Goal: Task Accomplishment & Management: Complete application form

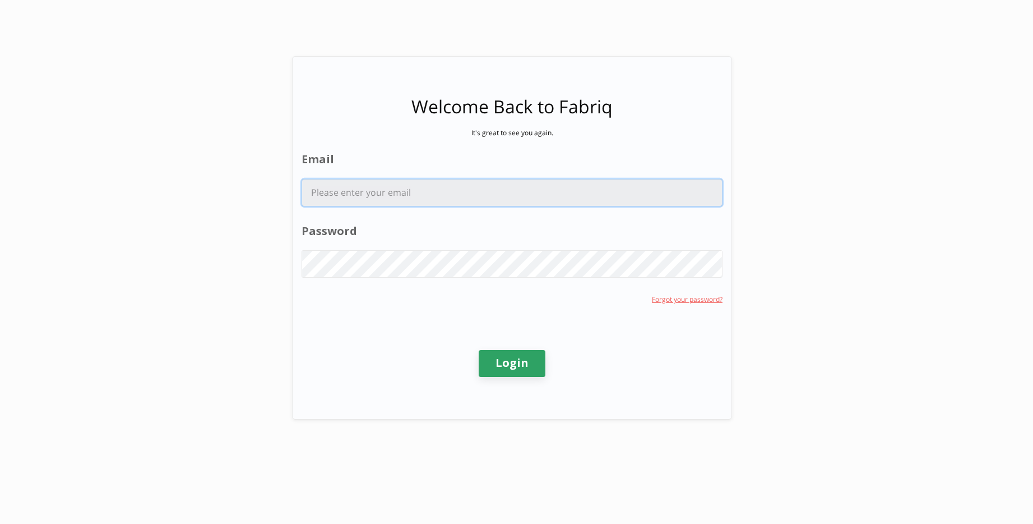
click at [375, 196] on input "Email" at bounding box center [512, 192] width 420 height 26
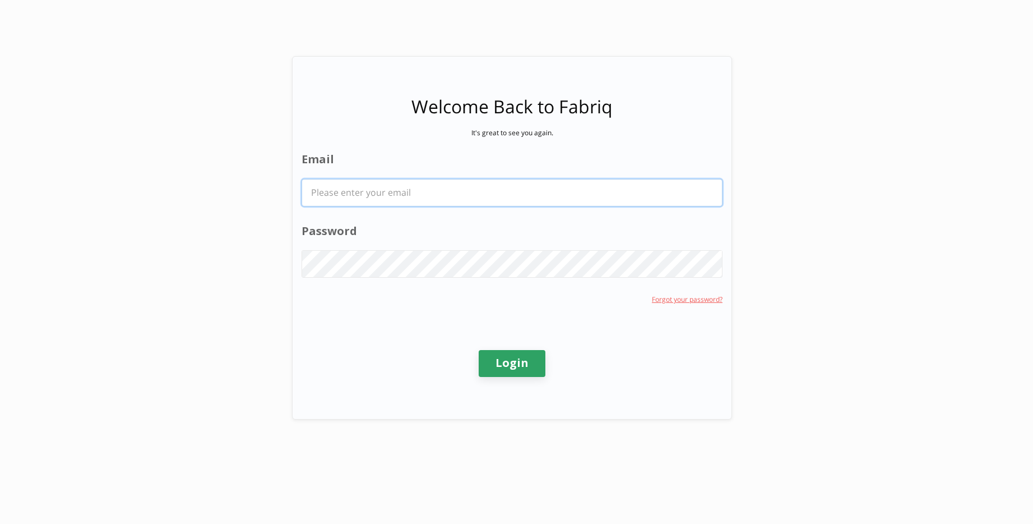
click at [0, 523] on com-1password-button at bounding box center [0, 524] width 0 height 0
type input "hanak.nathan@bcg.com"
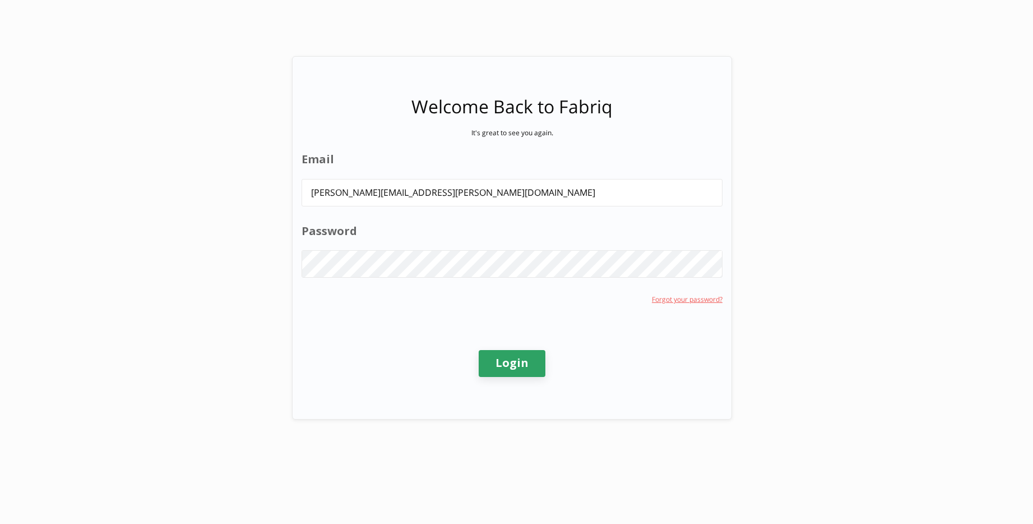
click at [515, 351] on div "Welcome Back to Fabriq It's great to see you again. Email hanak.nathan@bcg.com …" at bounding box center [516, 262] width 1033 height 524
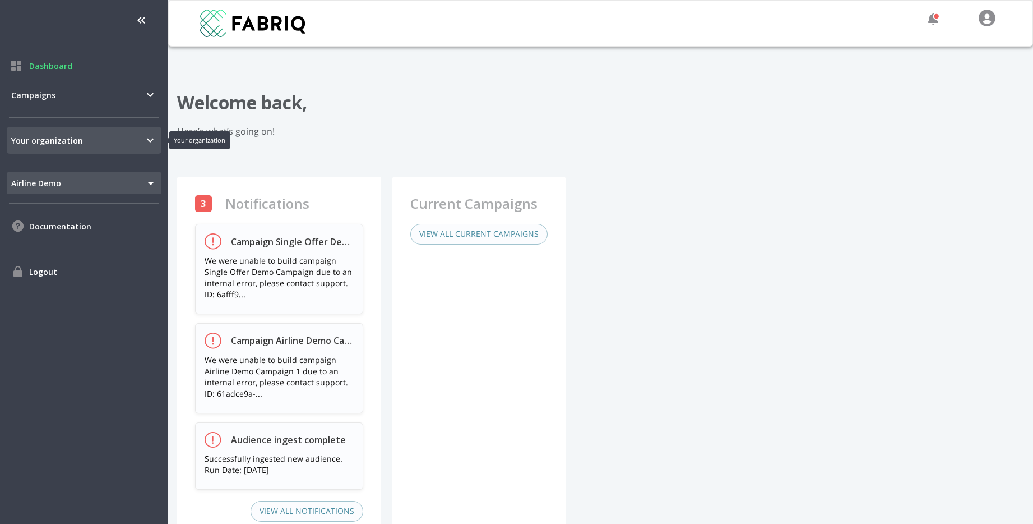
click at [125, 150] on div "Your organization" at bounding box center [84, 140] width 155 height 27
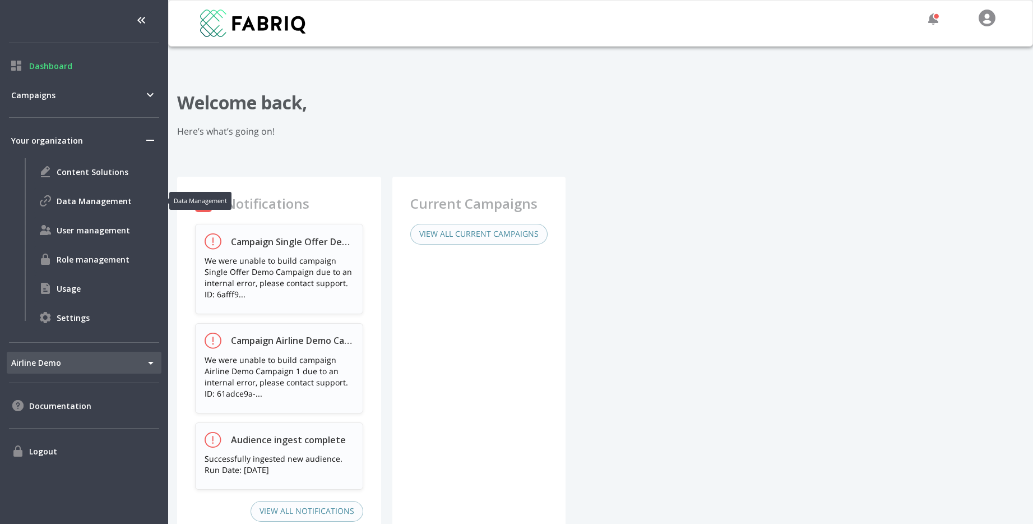
click at [107, 202] on span "Data Management" at bounding box center [107, 201] width 100 height 12
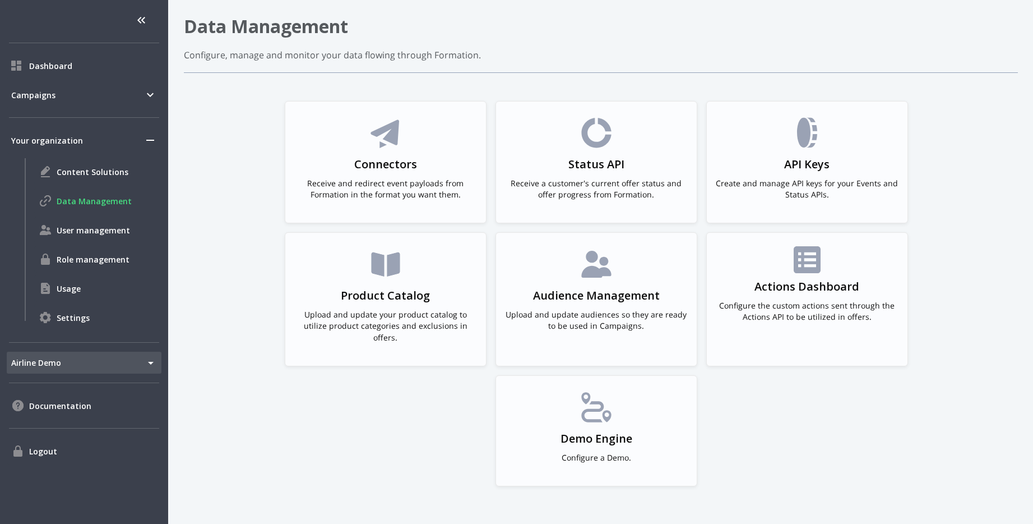
scroll to position [79, 0]
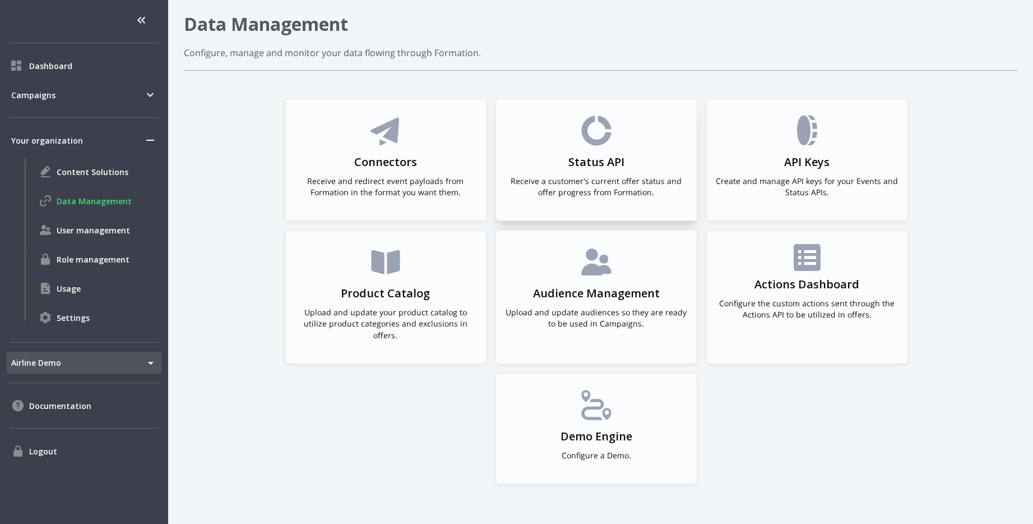
click at [545, 152] on div "Status API Receive a customer's current offer status and offer progress from Fo…" at bounding box center [596, 160] width 183 height 94
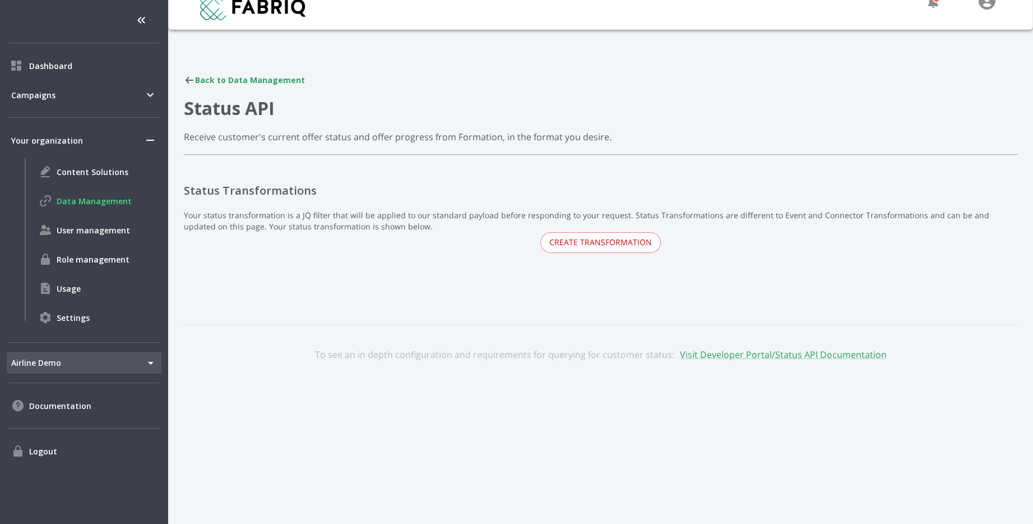
click at [212, 81] on div "Back to Data Management" at bounding box center [601, 80] width 834 height 11
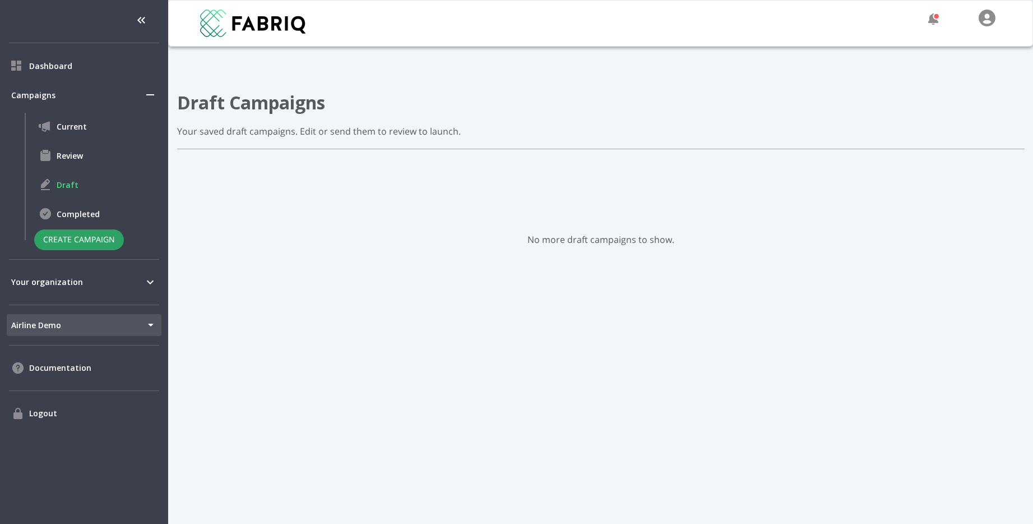
click at [61, 325] on body "Dashboard Campaigns Current Review Draft Completed Create Campaign Your organiz…" at bounding box center [516, 262] width 1033 height 524
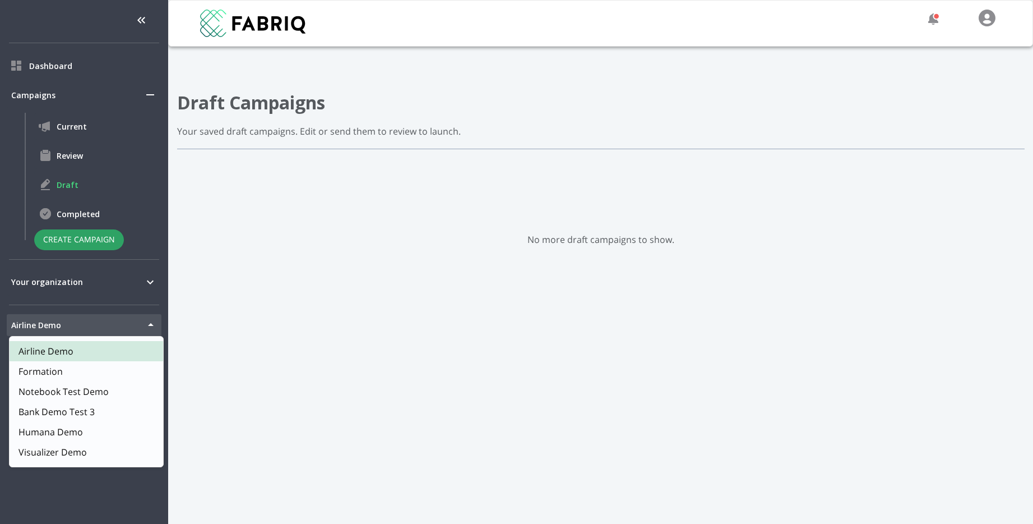
click at [48, 451] on span "Visualizer Demo" at bounding box center [53, 451] width 68 height 13
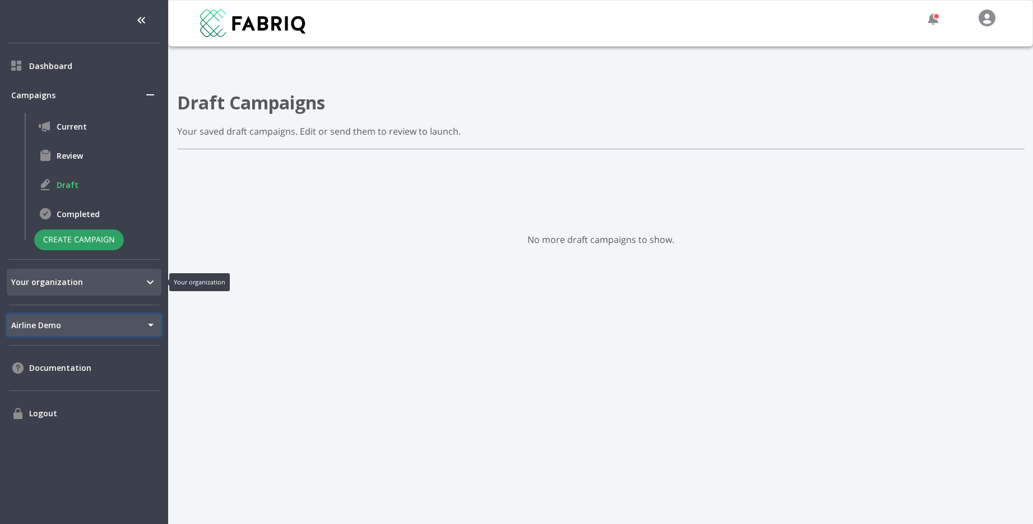
type input "175"
click at [377, 138] on header "Draft Campaigns Your saved draft campaigns. Edit or send them to review to laun…" at bounding box center [601, 120] width 848 height 58
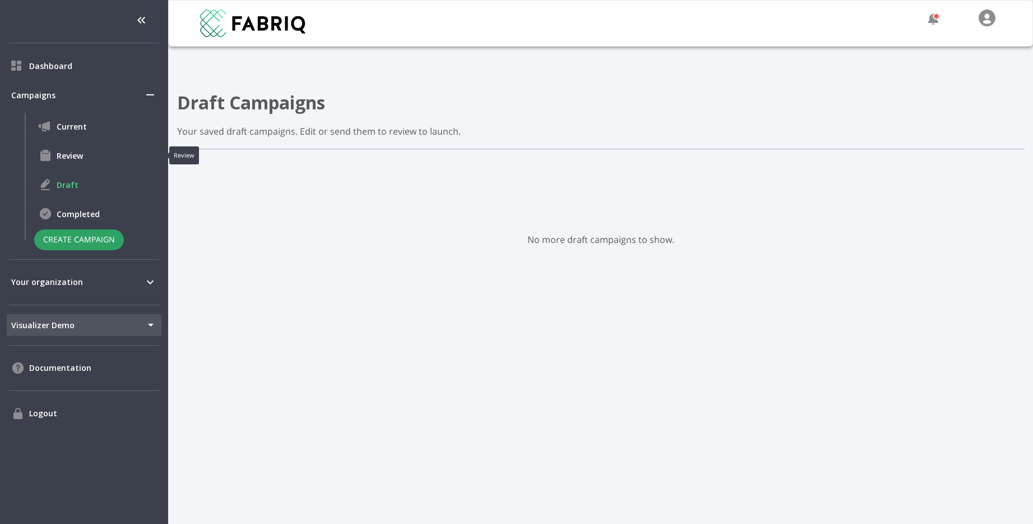
click at [66, 162] on div "Review" at bounding box center [97, 155] width 127 height 27
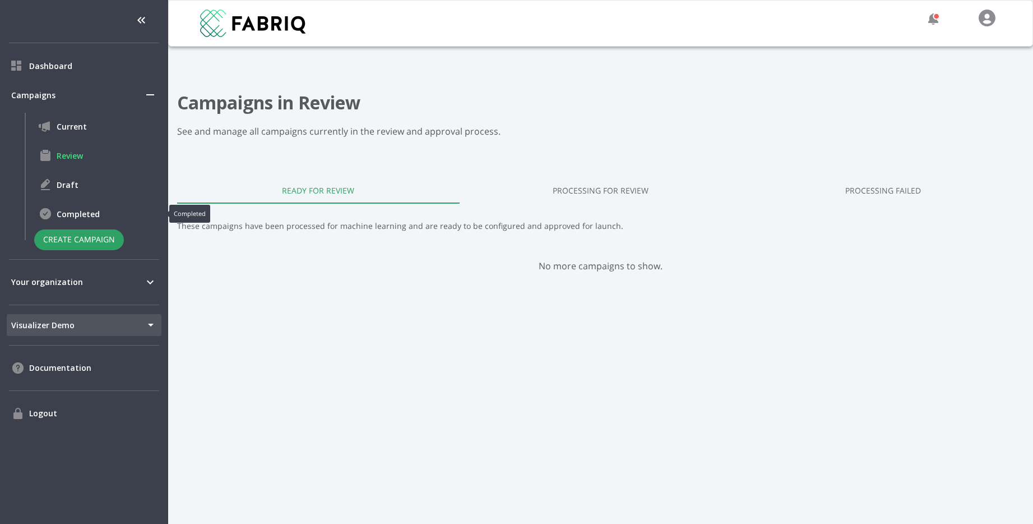
click at [79, 210] on span "Completed" at bounding box center [107, 214] width 100 height 12
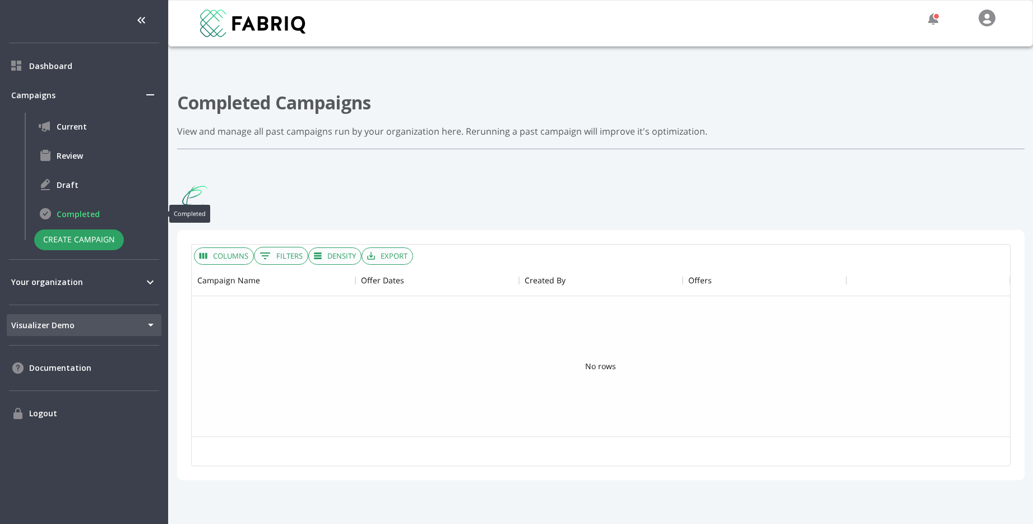
scroll to position [172, 819]
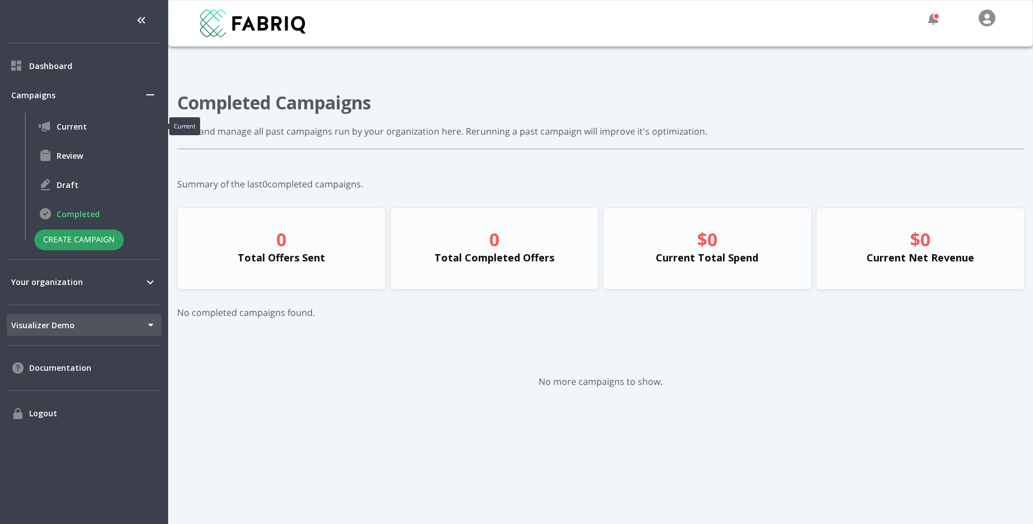
click at [90, 121] on span "Current" at bounding box center [107, 127] width 100 height 12
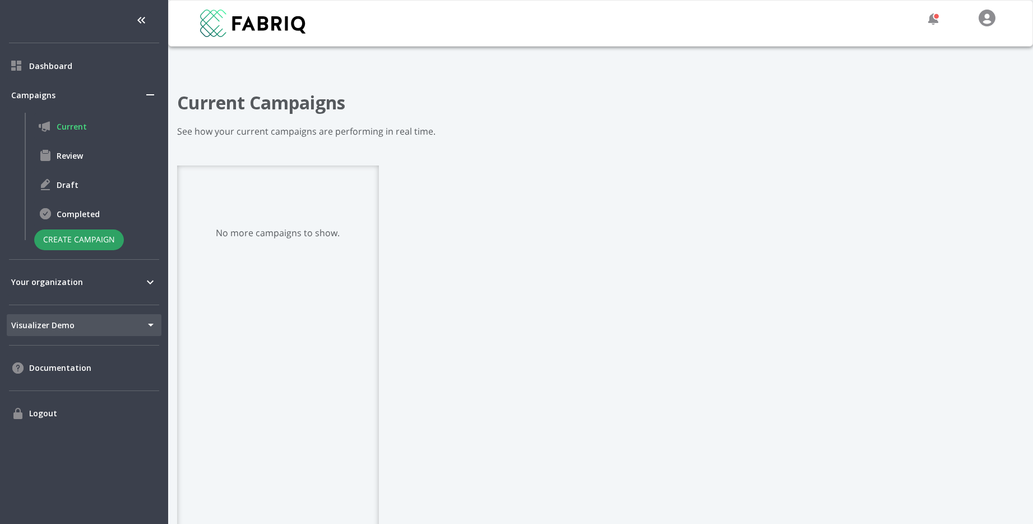
click at [39, 317] on body "Dashboard Campaigns Current Review Draft Completed Create Campaign Your organiz…" at bounding box center [516, 262] width 1033 height 524
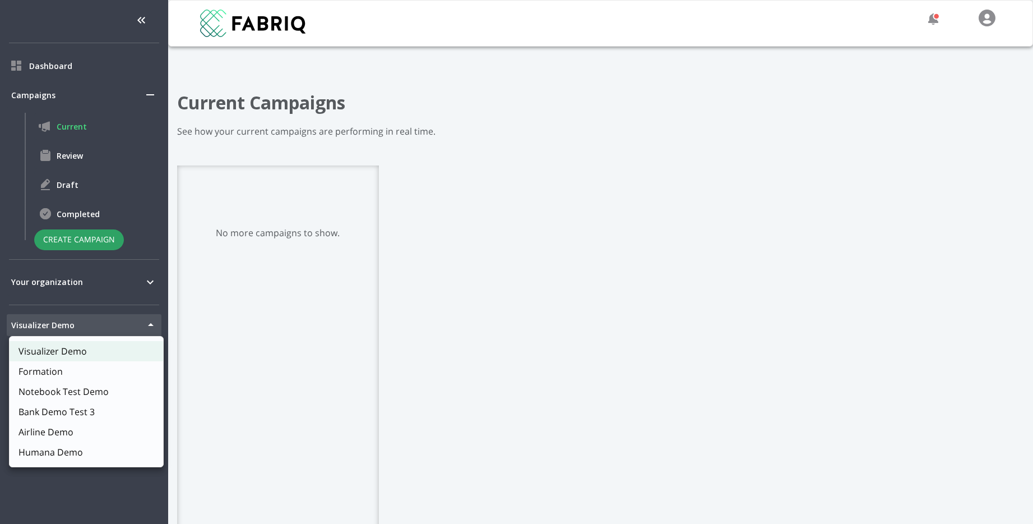
click at [114, 410] on li "Bank Demo Test 3" at bounding box center [87, 412] width 154 height 20
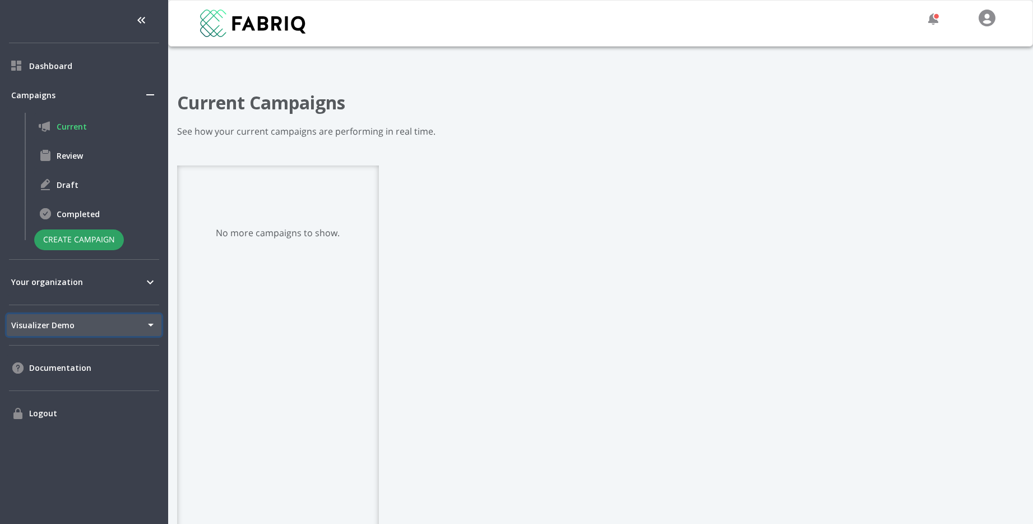
type input "169"
click at [86, 215] on span "Completed" at bounding box center [107, 214] width 100 height 12
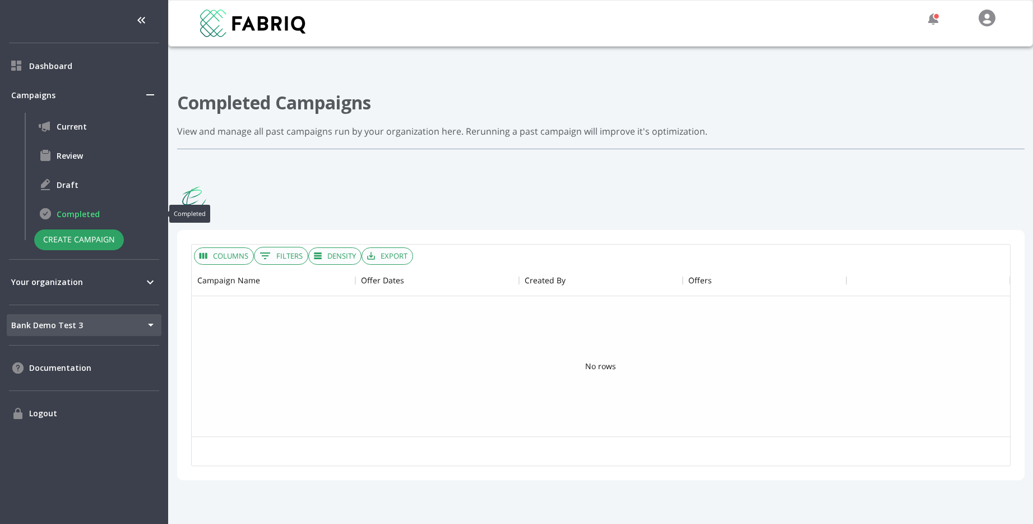
scroll to position [172, 819]
click at [86, 215] on span "Completed" at bounding box center [107, 214] width 100 height 12
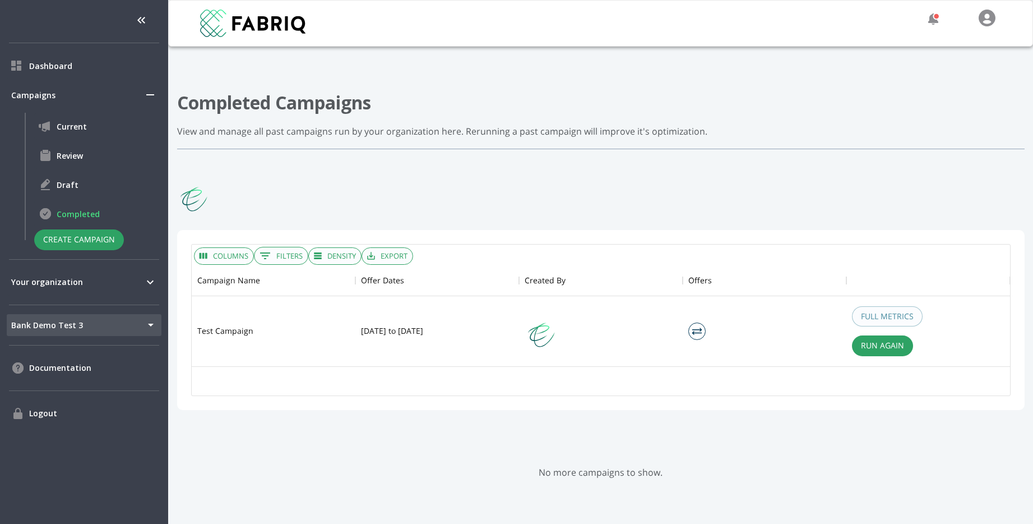
scroll to position [101, 819]
click at [414, 202] on div "Completed Campaigns View and manage all past campaigns run by your organization…" at bounding box center [601, 453] width 848 height 725
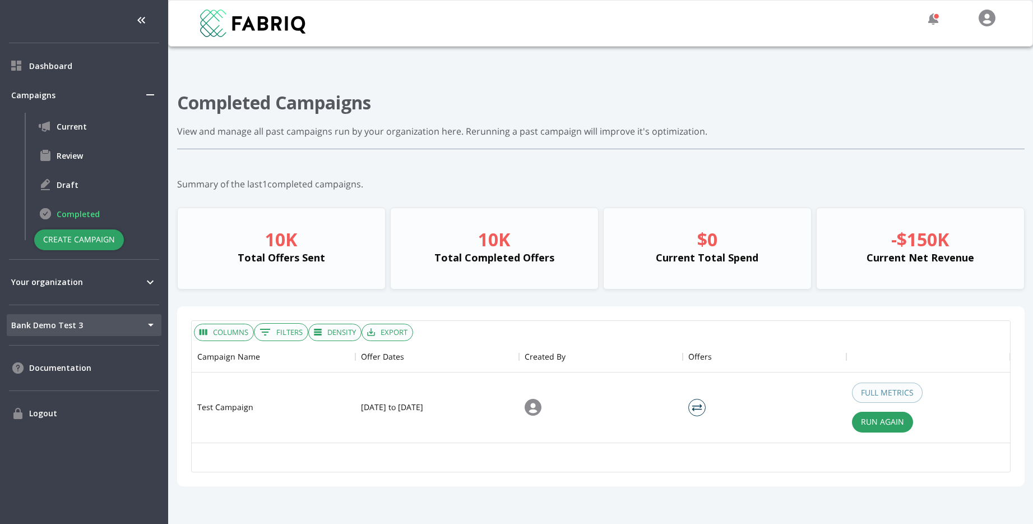
click at [71, 230] on button "Create Campaign" at bounding box center [79, 239] width 90 height 21
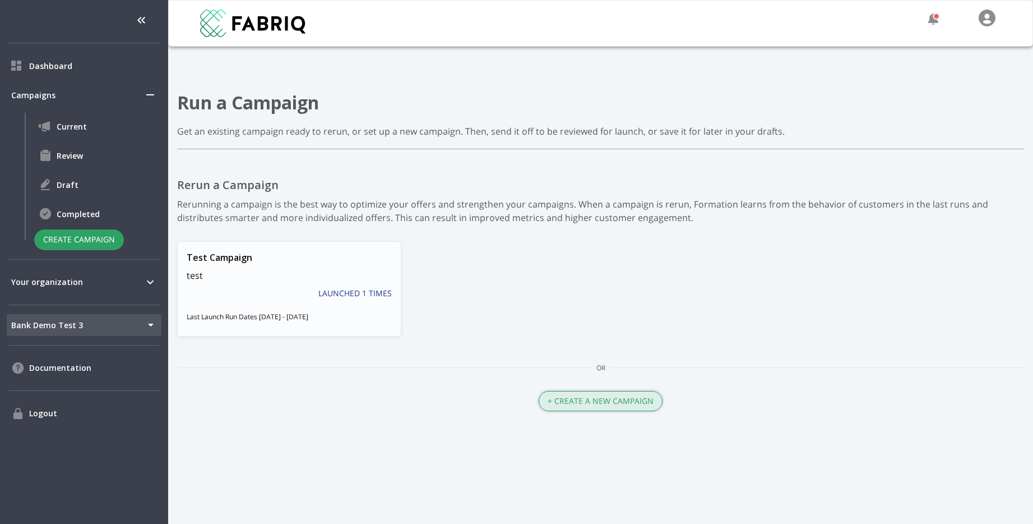
click at [612, 391] on button "+ Create a New Campaign" at bounding box center [601, 401] width 124 height 21
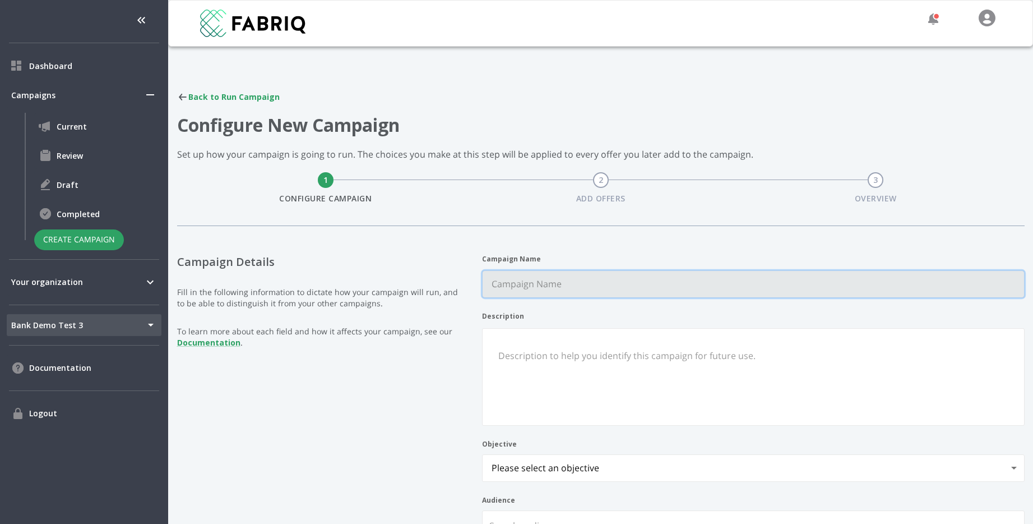
click at [563, 280] on Name "Campaign Name" at bounding box center [754, 284] width 542 height 26
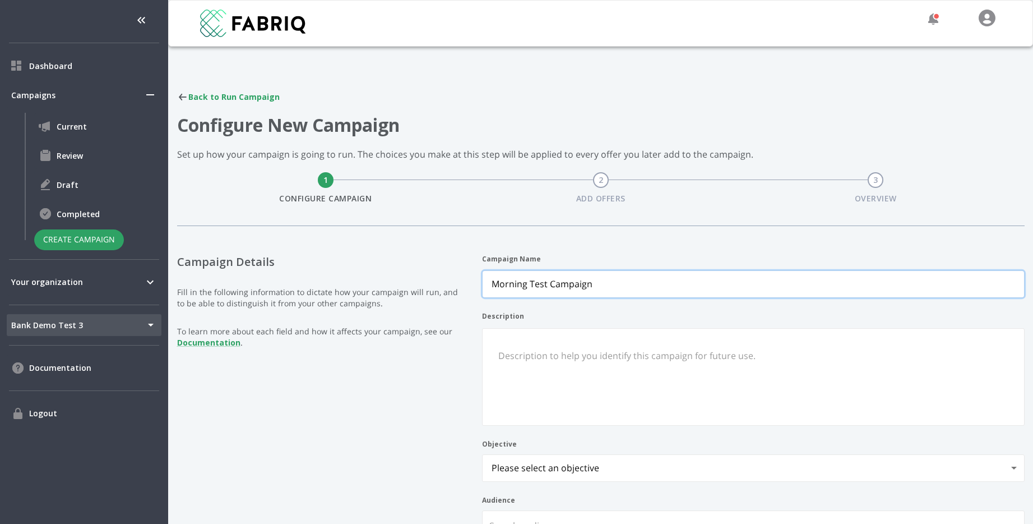
scroll to position [79, 0]
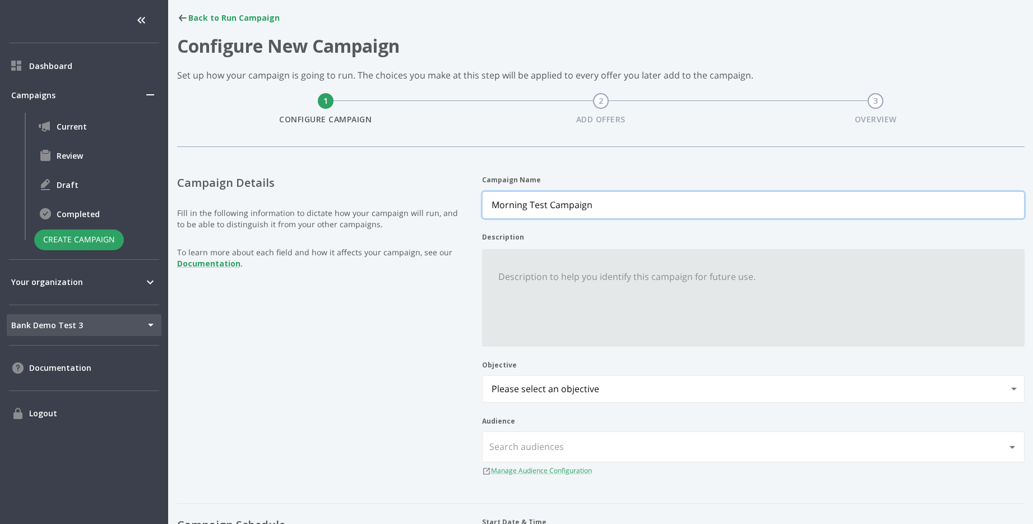
type Name "Morning Test Campaign"
click at [689, 271] on textarea "Description" at bounding box center [754, 303] width 528 height 78
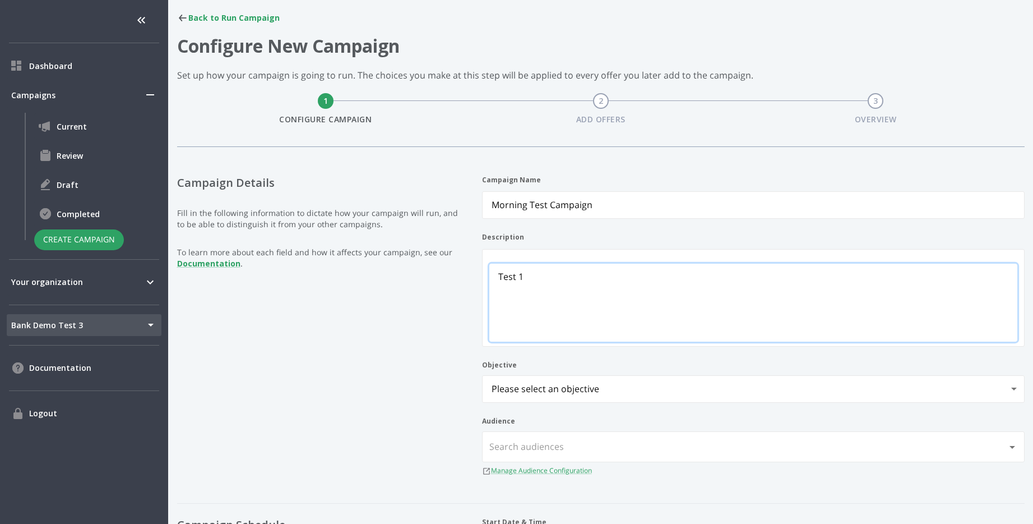
type textarea "Test 1"
click at [664, 384] on body "Dashboard Campaigns Current Review Draft Completed Create Campaign Your organiz…" at bounding box center [516, 262] width 1033 height 524
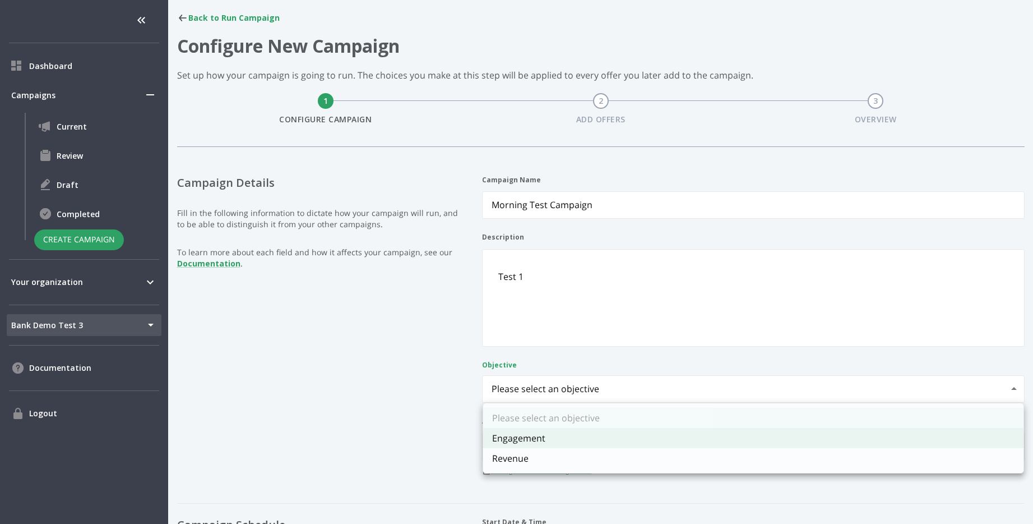
click at [625, 437] on li "Engagement" at bounding box center [753, 438] width 541 height 20
type input "engagement"
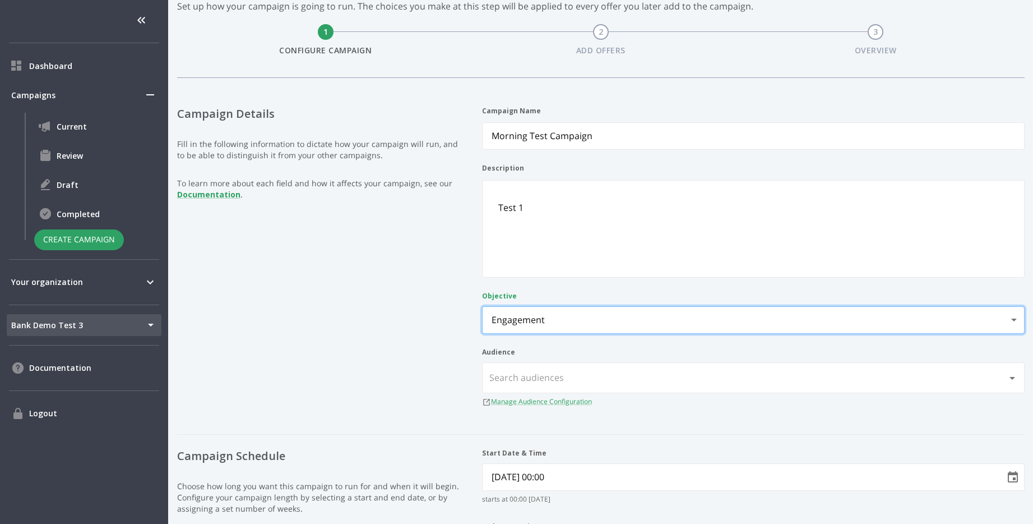
scroll to position [189, 0]
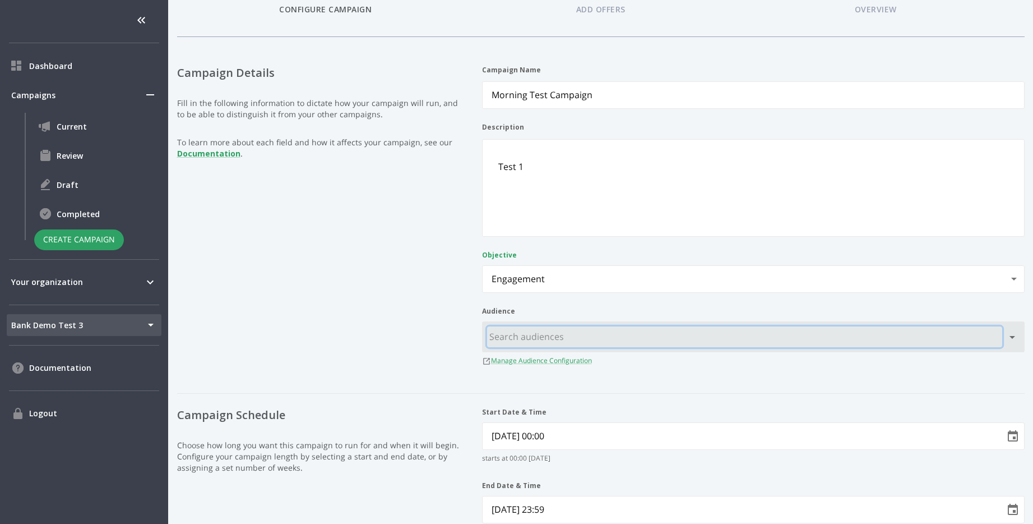
click at [584, 343] on input "text" at bounding box center [744, 336] width 515 height 21
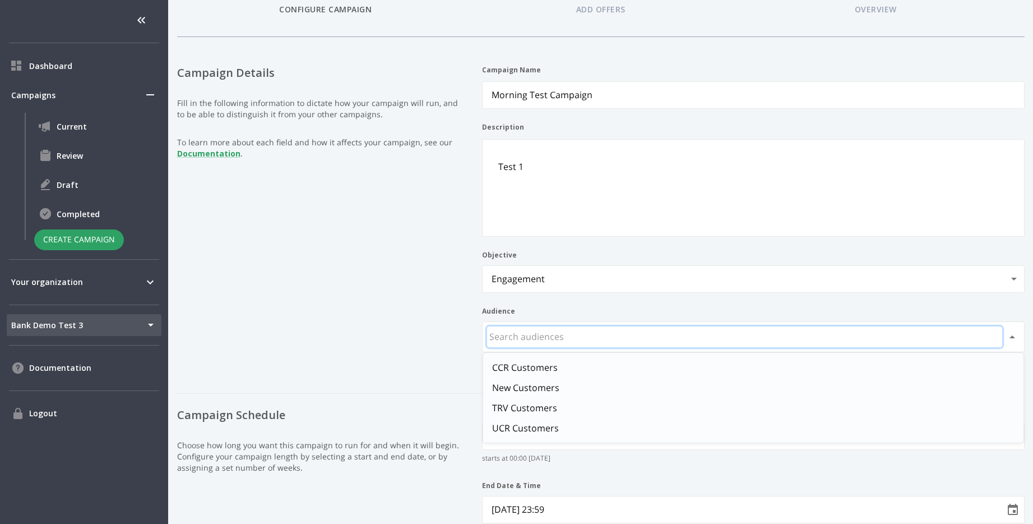
click at [565, 365] on li "CCR Customers" at bounding box center [753, 367] width 541 height 20
type input "CCR Customers"
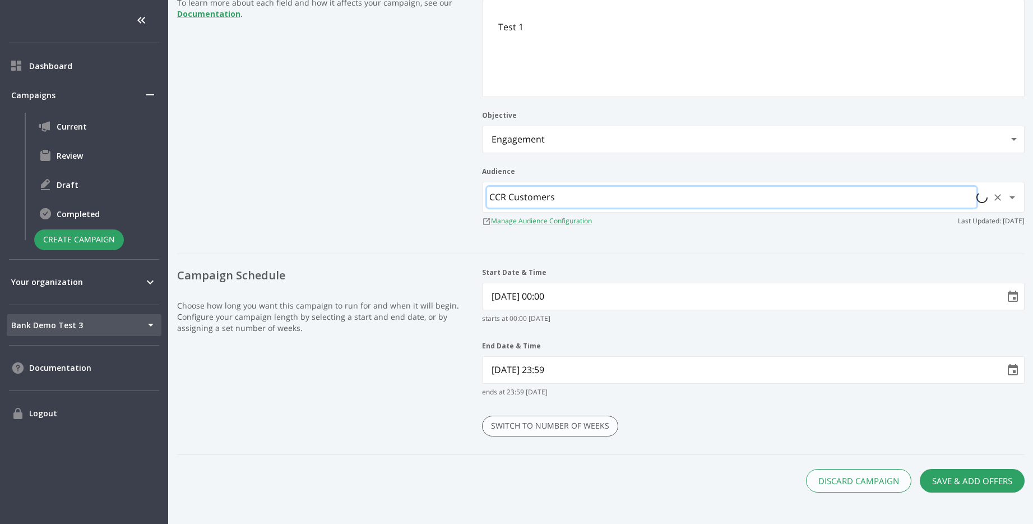
scroll to position [339, 0]
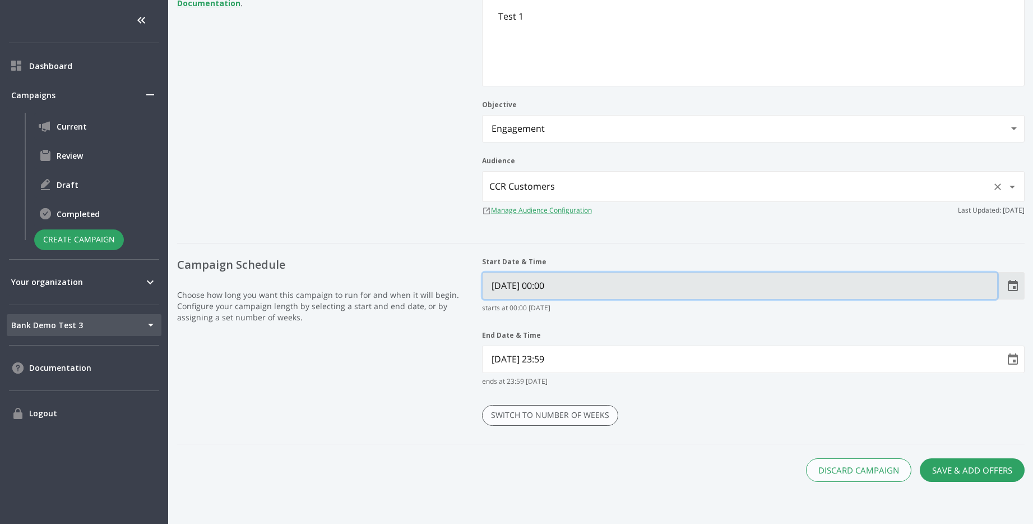
click at [904, 287] on Time "10/14/2025 00:00" at bounding box center [740, 286] width 515 height 26
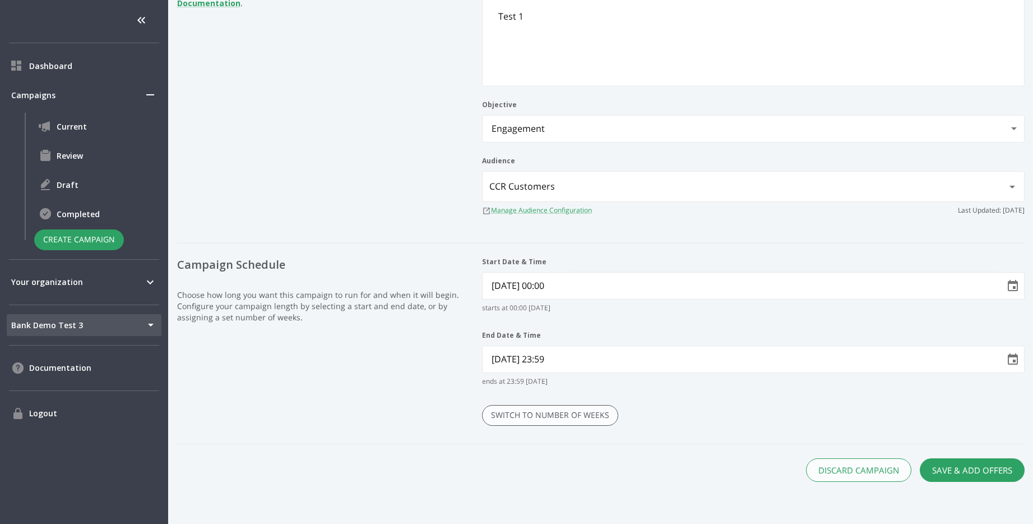
click at [1025, 283] on div "10/14/2025 00:00" at bounding box center [753, 285] width 543 height 27
click at [1012, 286] on icon "Choose date, selected date is Oct 14, 2025" at bounding box center [1013, 285] width 13 height 13
click at [722, 386] on button "7" at bounding box center [718, 385] width 20 height 20
type Time "10/07/2025 00:00"
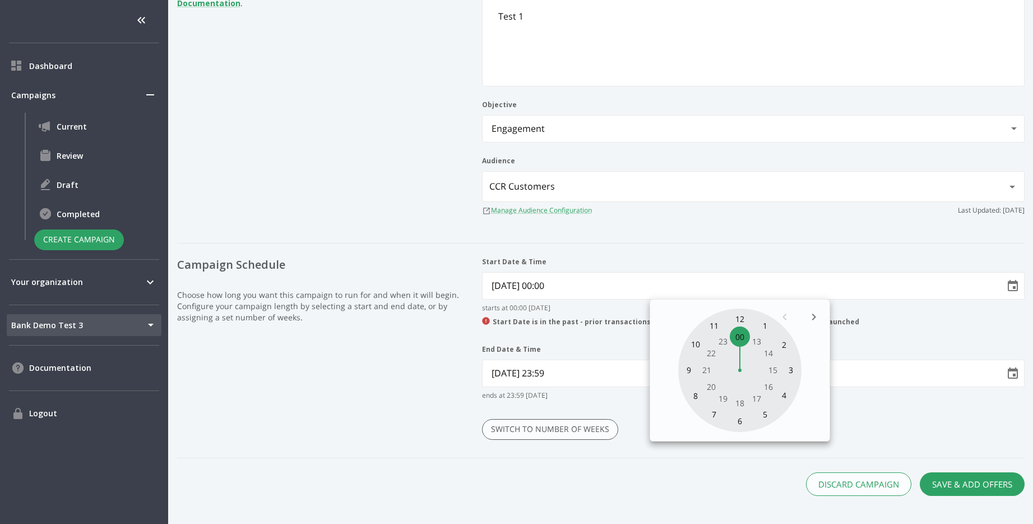
click at [871, 416] on div "Start Date & Time 10/07/2025 00:00 starts at 00:00 on 10/07/2025 Start Date is …" at bounding box center [753, 357] width 543 height 201
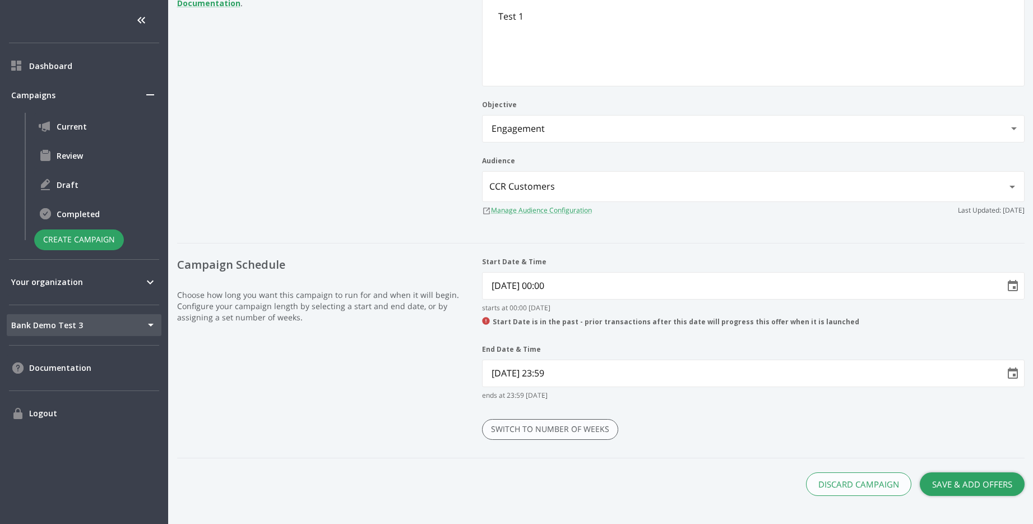
click at [949, 474] on button "Save & Add Offers" at bounding box center [972, 484] width 105 height 24
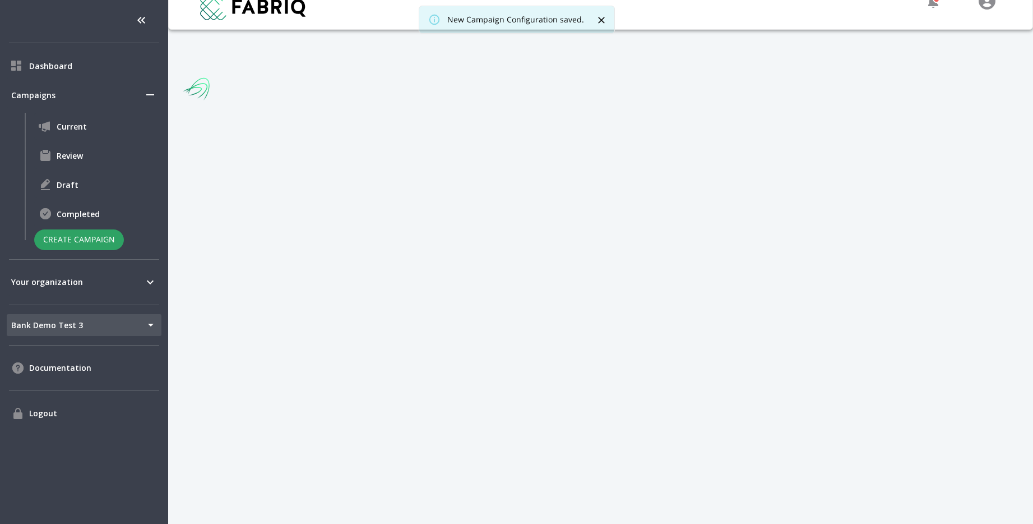
scroll to position [17, 0]
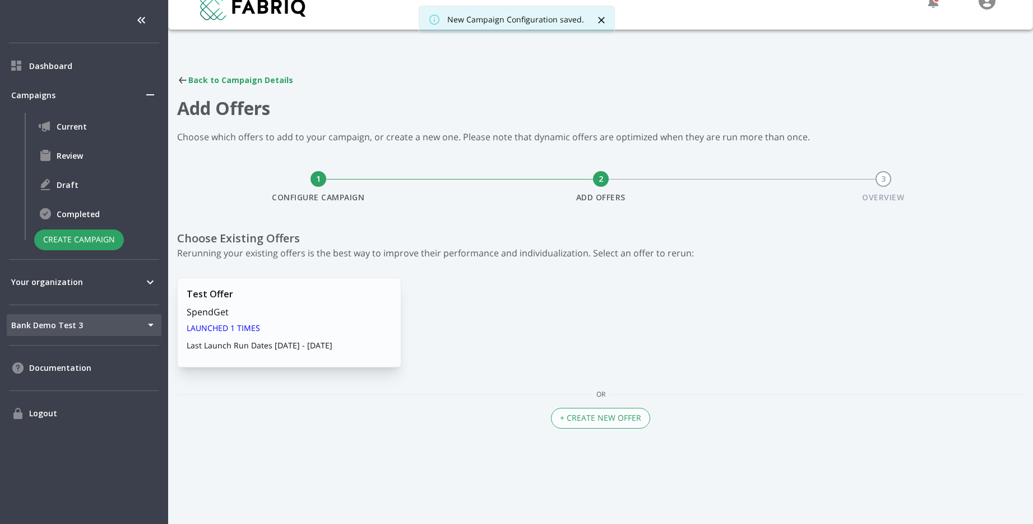
click at [326, 310] on p "SpendGet" at bounding box center [289, 311] width 205 height 13
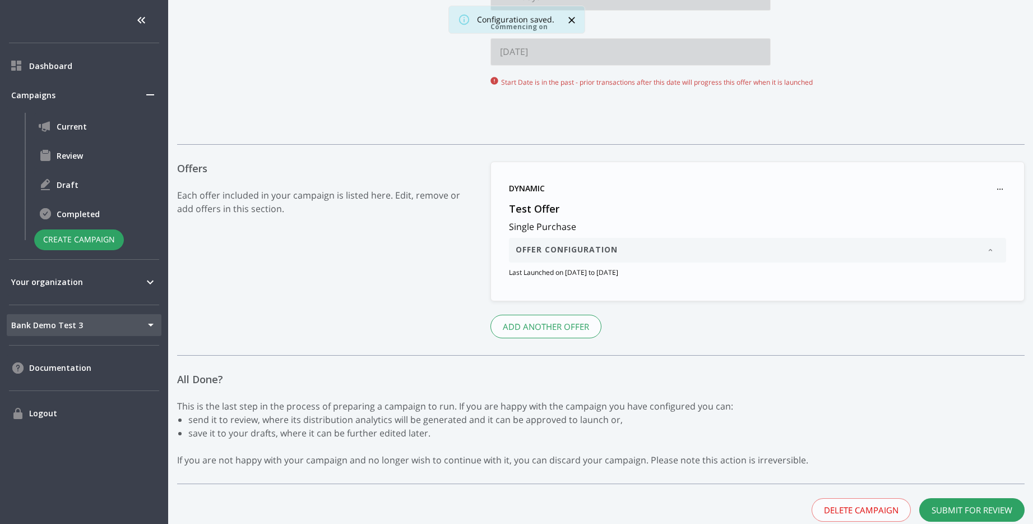
scroll to position [622, 0]
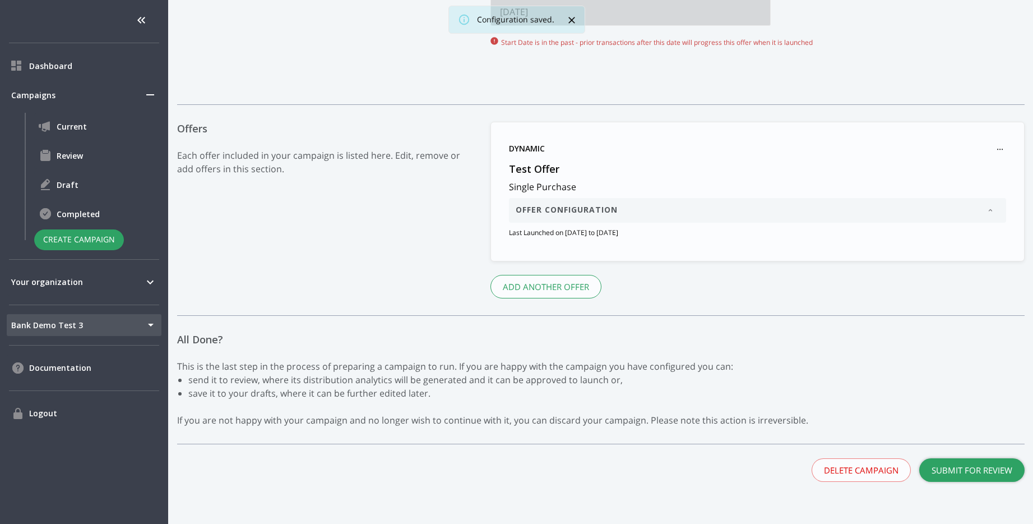
click at [994, 467] on button "Submit for Review" at bounding box center [972, 470] width 105 height 24
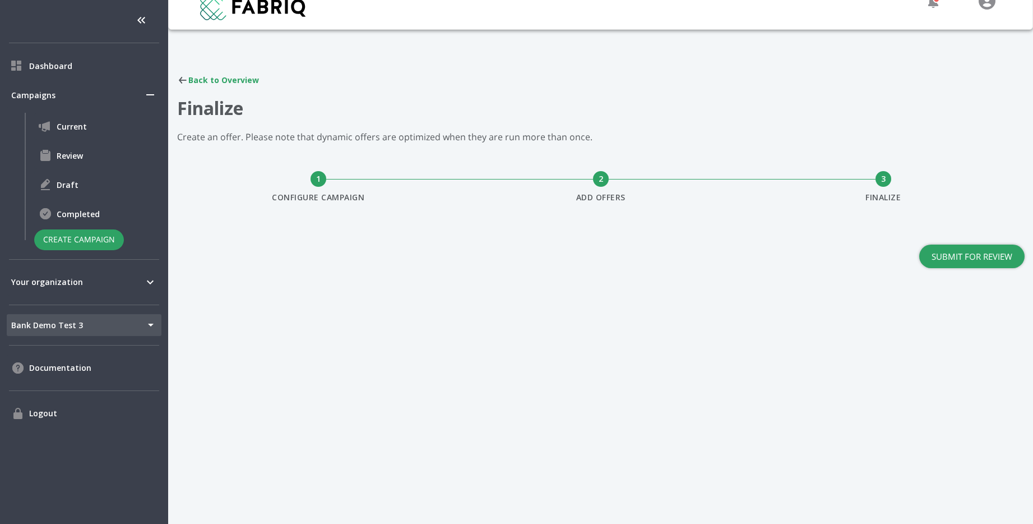
click at [989, 261] on button "Submit for Review" at bounding box center [972, 256] width 105 height 24
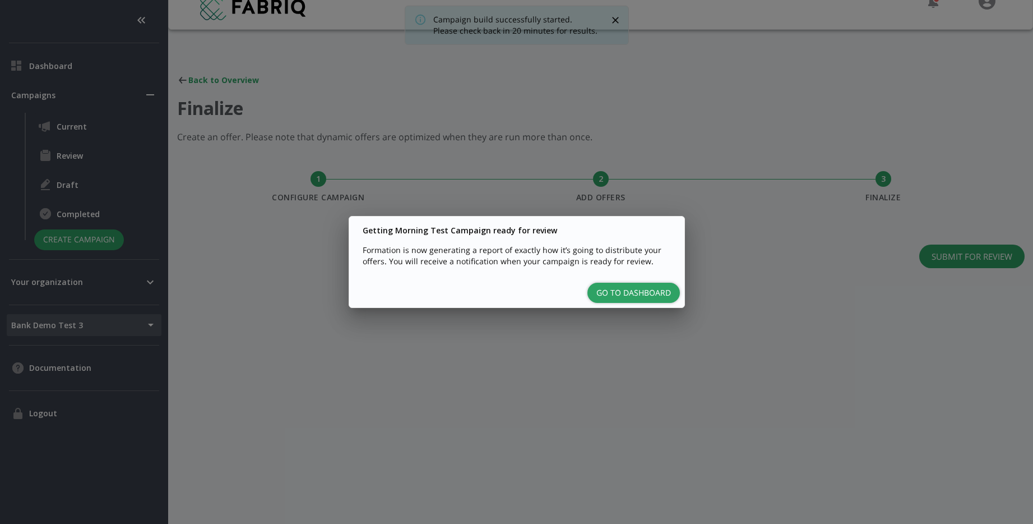
click at [619, 290] on button "Go to Dashboard" at bounding box center [634, 293] width 93 height 21
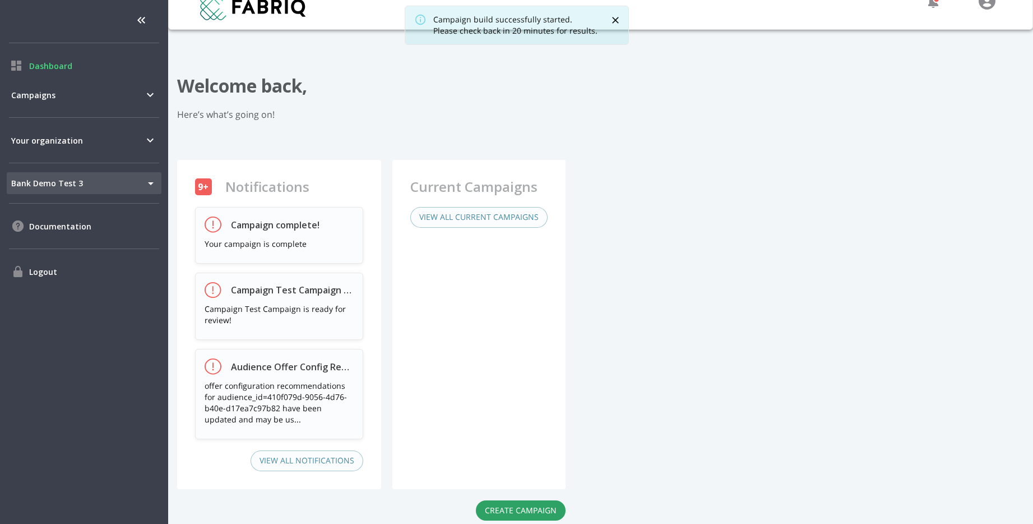
click at [614, 24] on icon "Close" at bounding box center [615, 20] width 11 height 11
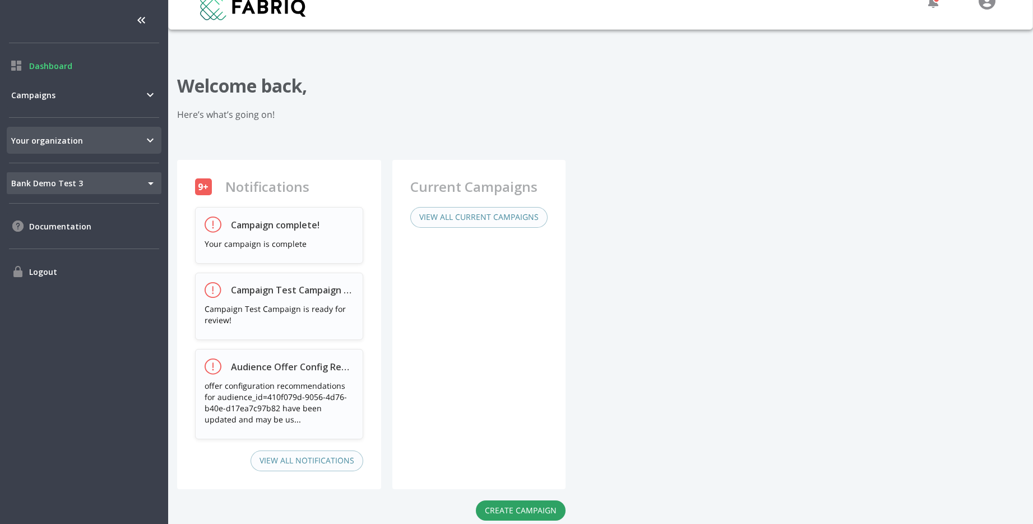
click at [116, 146] on div "Your organization" at bounding box center [84, 140] width 155 height 27
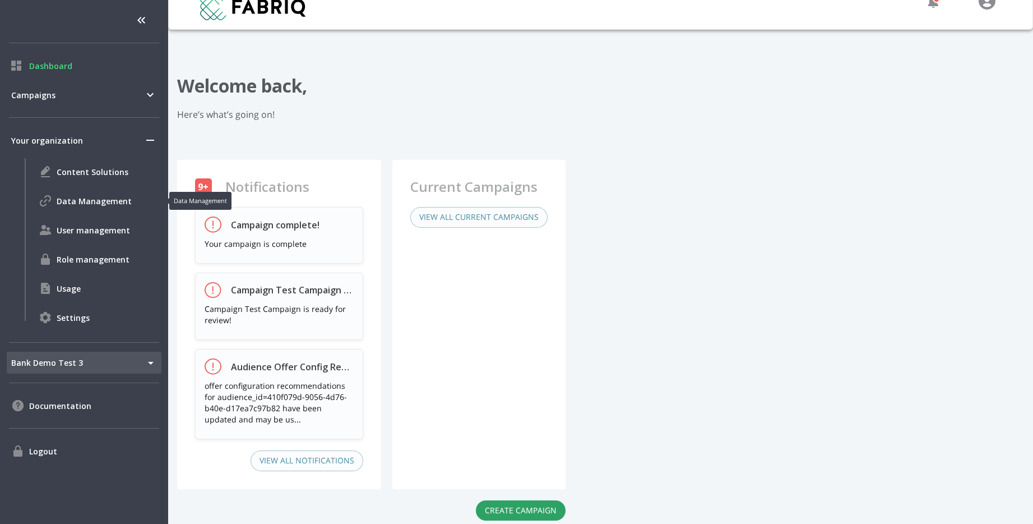
click at [72, 205] on span "Data Management" at bounding box center [107, 201] width 100 height 12
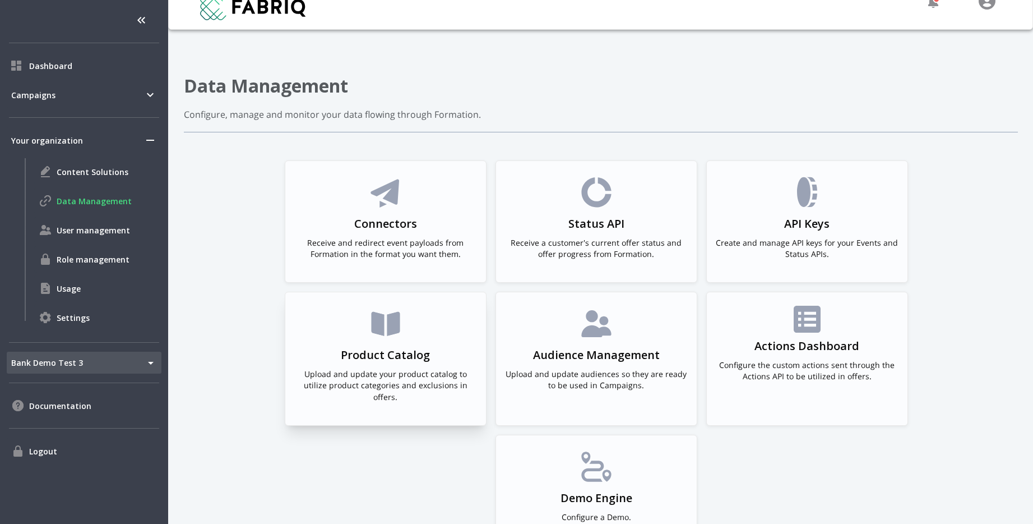
scroll to position [79, 0]
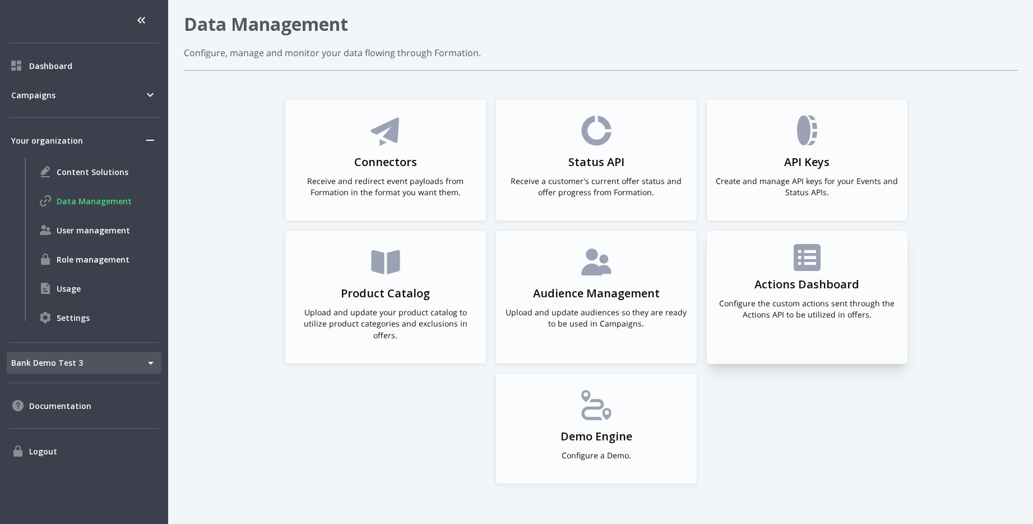
click at [815, 270] on icon at bounding box center [807, 257] width 27 height 27
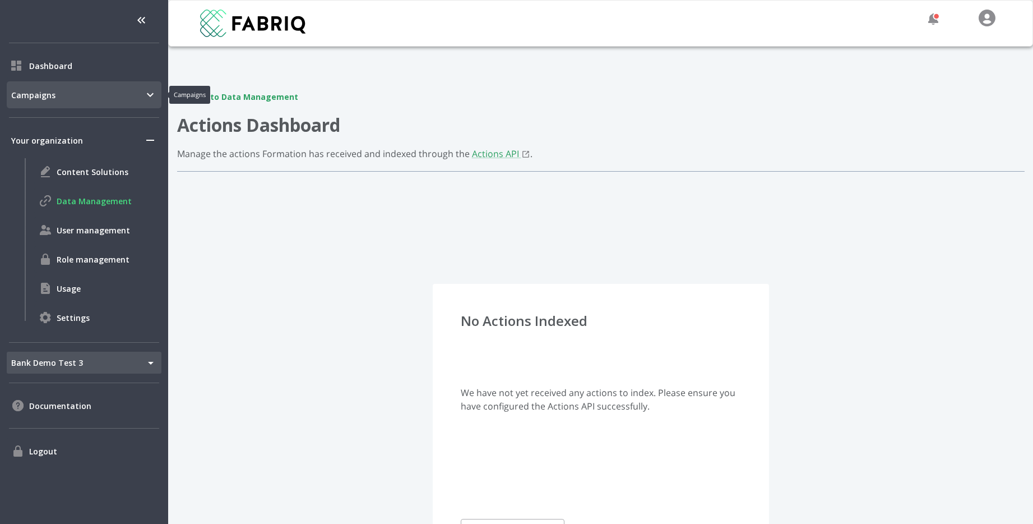
click at [41, 94] on span "Campaigns" at bounding box center [77, 95] width 132 height 12
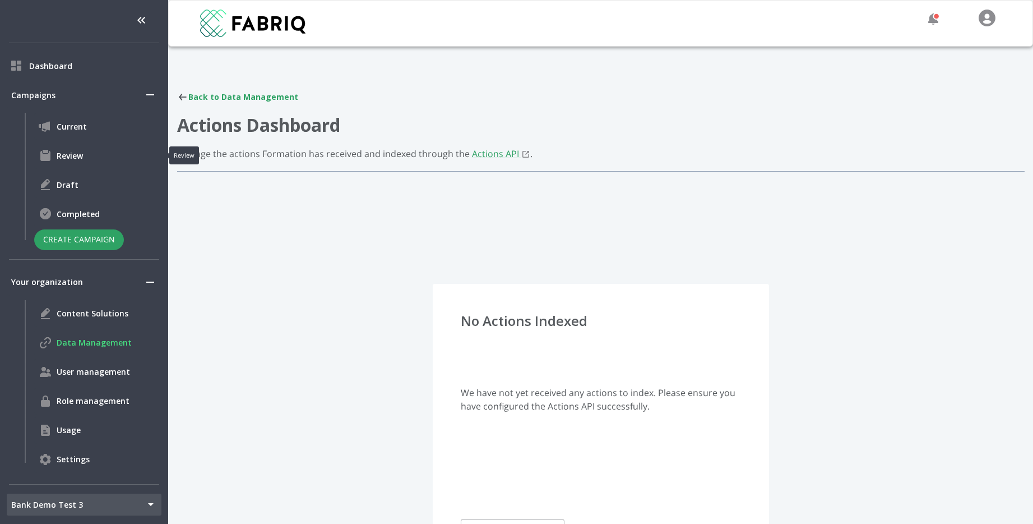
click at [63, 163] on div "Review" at bounding box center [97, 155] width 127 height 27
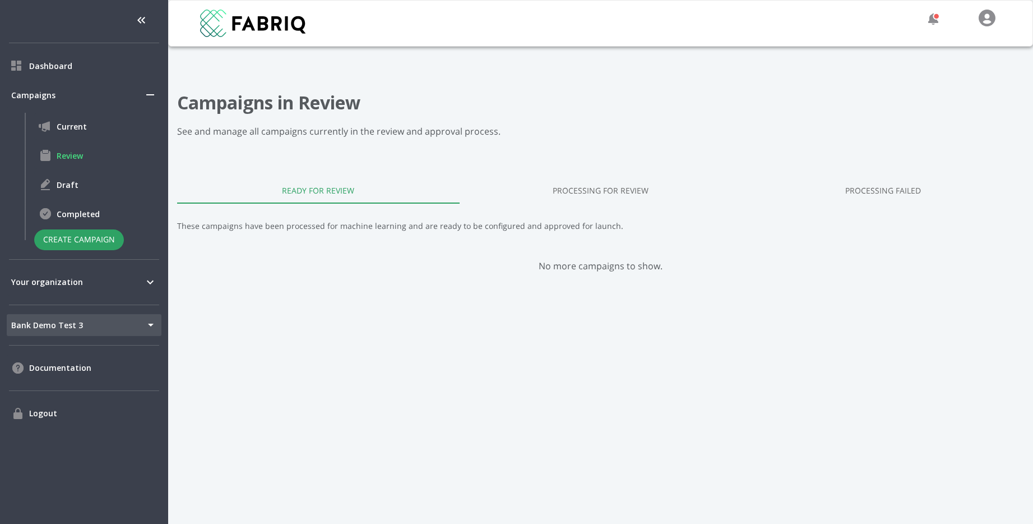
click at [584, 177] on link "Processing for Review" at bounding box center [601, 190] width 283 height 27
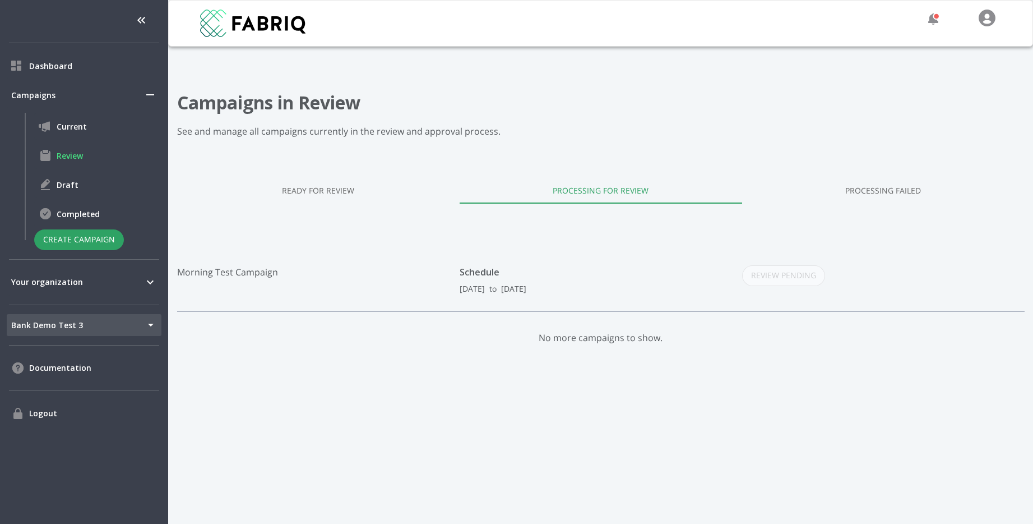
click at [584, 177] on link "Processing for Review" at bounding box center [601, 190] width 283 height 27
click at [430, 88] on div "Campaigns in Review See and manage all campaigns currently in the review and ap…" at bounding box center [600, 393] width 861 height 660
click at [310, 203] on link "Ready for Review" at bounding box center [318, 190] width 283 height 27
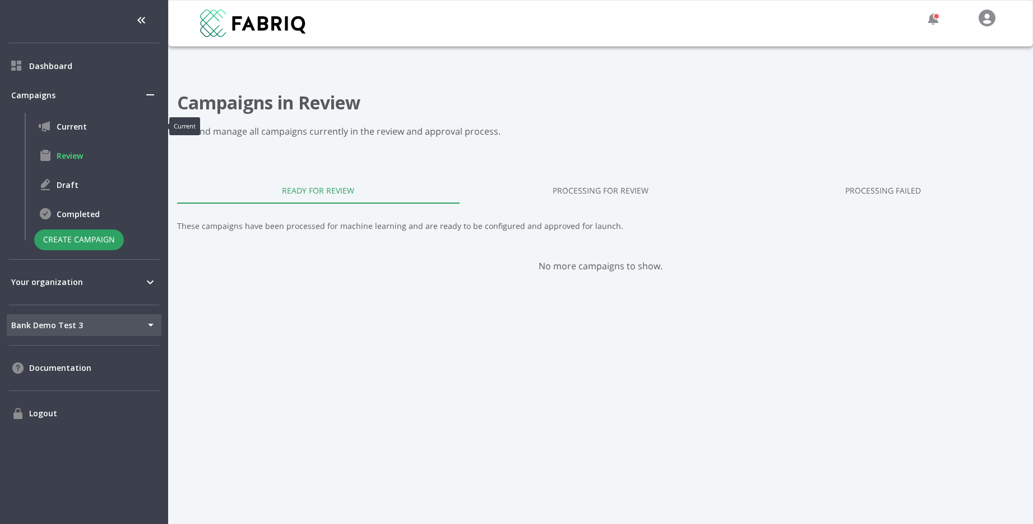
click at [75, 124] on span "Current" at bounding box center [107, 127] width 100 height 12
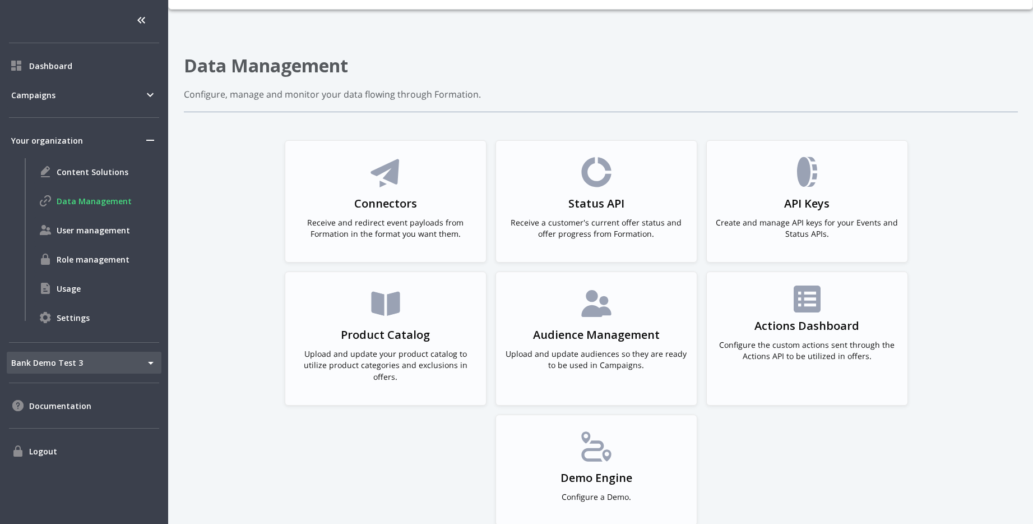
scroll to position [79, 0]
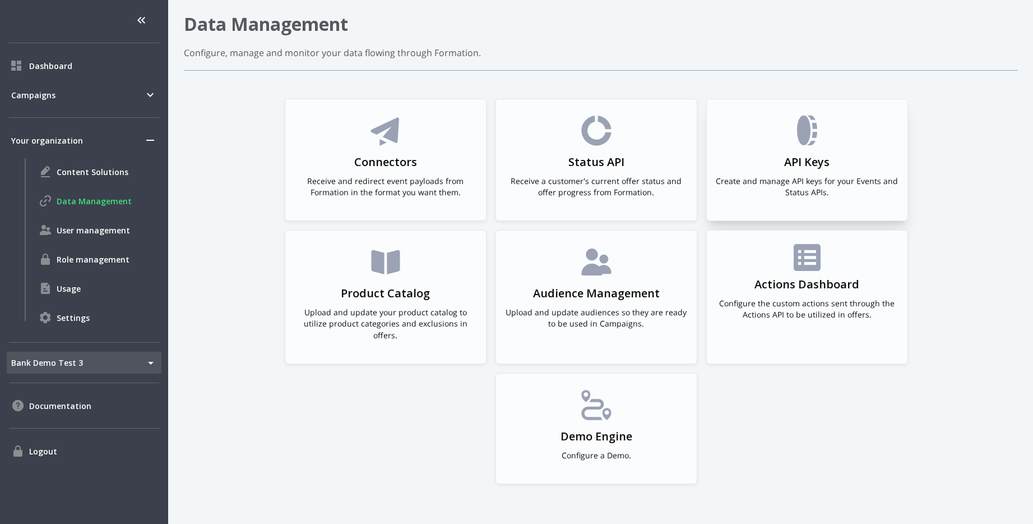
click at [786, 164] on h3 "API Keys" at bounding box center [807, 162] width 45 height 16
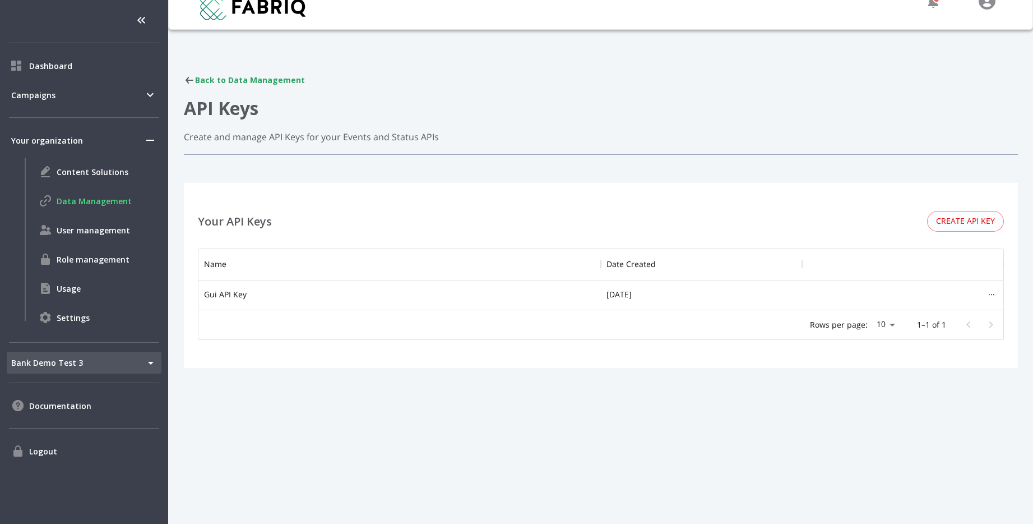
scroll to position [61, 805]
click at [959, 225] on button "Create API Key" at bounding box center [966, 221] width 77 height 21
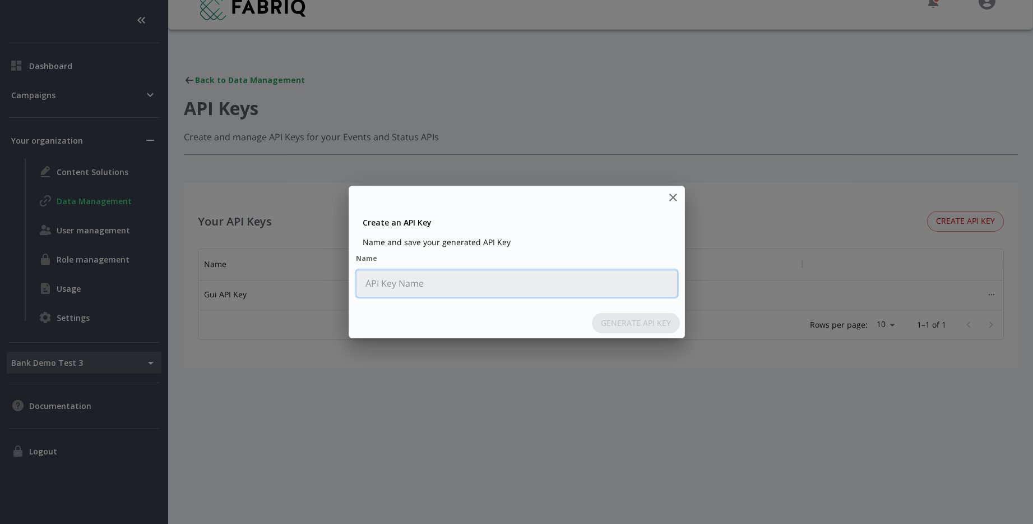
click at [532, 296] on input "Name" at bounding box center [517, 283] width 321 height 26
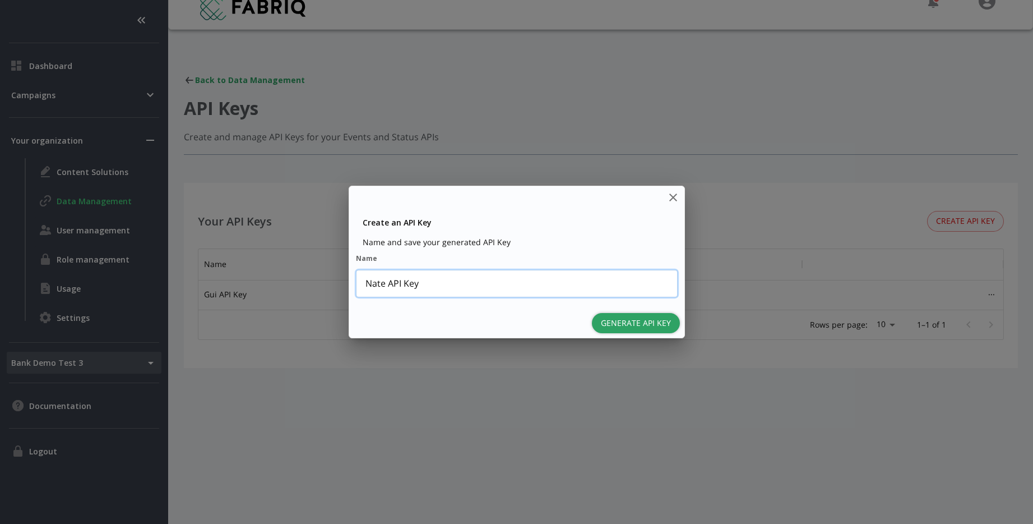
type input "Nate API Key"
click at [624, 327] on button "Generate API Key" at bounding box center [636, 323] width 88 height 21
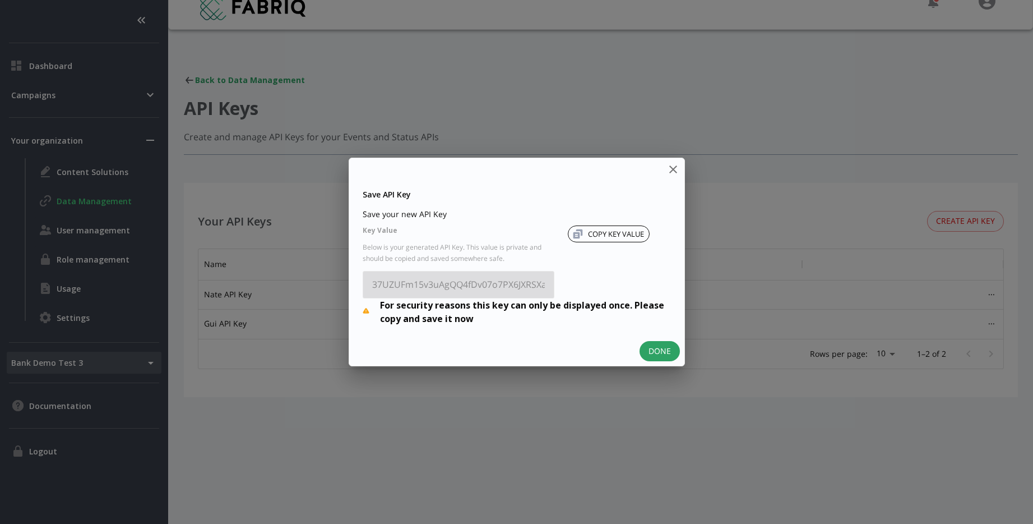
scroll to position [90, 805]
click at [622, 240] on button "COPY KEY VALUE" at bounding box center [609, 233] width 82 height 17
click at [668, 170] on icon "close" at bounding box center [673, 169] width 13 height 13
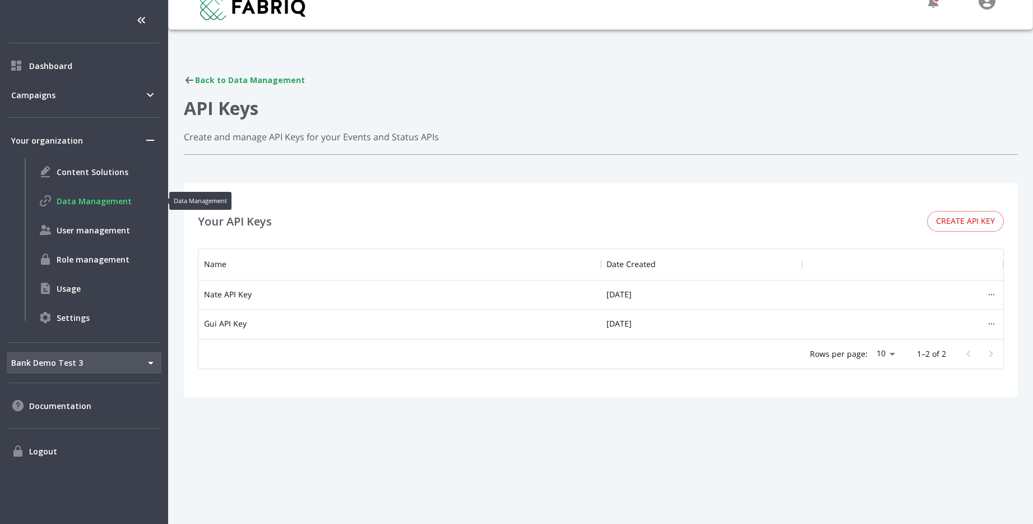
click at [106, 197] on span "Data Management" at bounding box center [107, 201] width 100 height 12
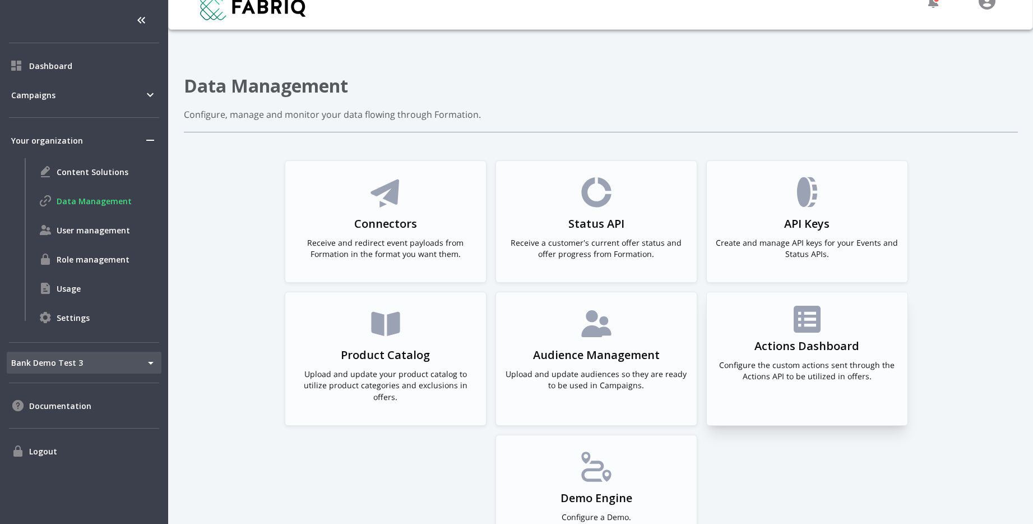
click at [752, 360] on p "Configure the custom actions sent through the Actions API to be utilized in off…" at bounding box center [807, 370] width 183 height 22
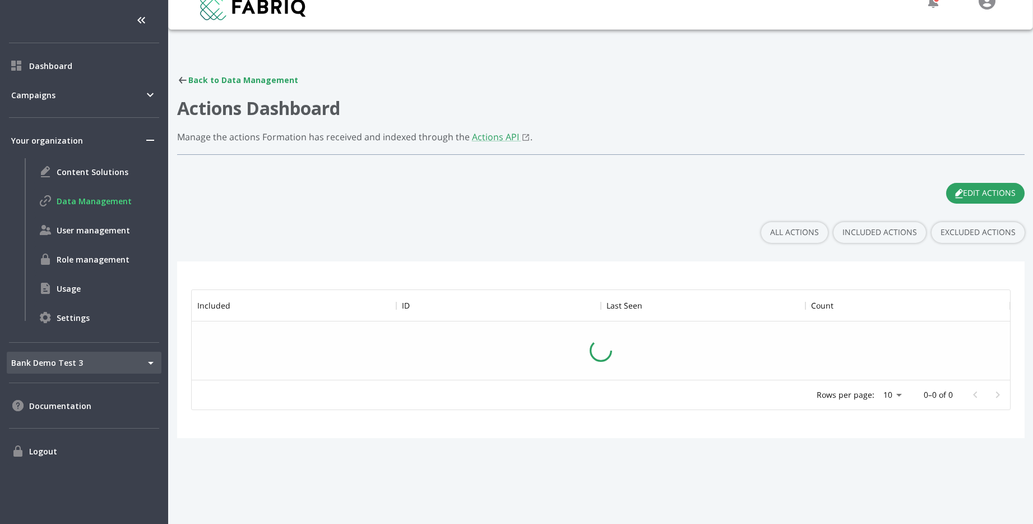
scroll to position [90, 819]
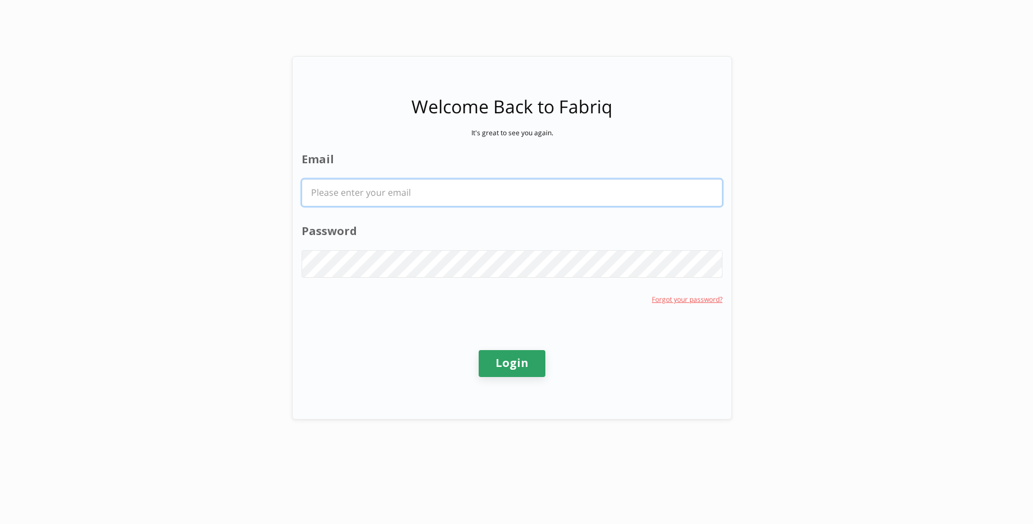
click at [537, 202] on input "Email" at bounding box center [512, 192] width 420 height 26
type input "[PERSON_NAME][EMAIL_ADDRESS][PERSON_NAME][DOMAIN_NAME]"
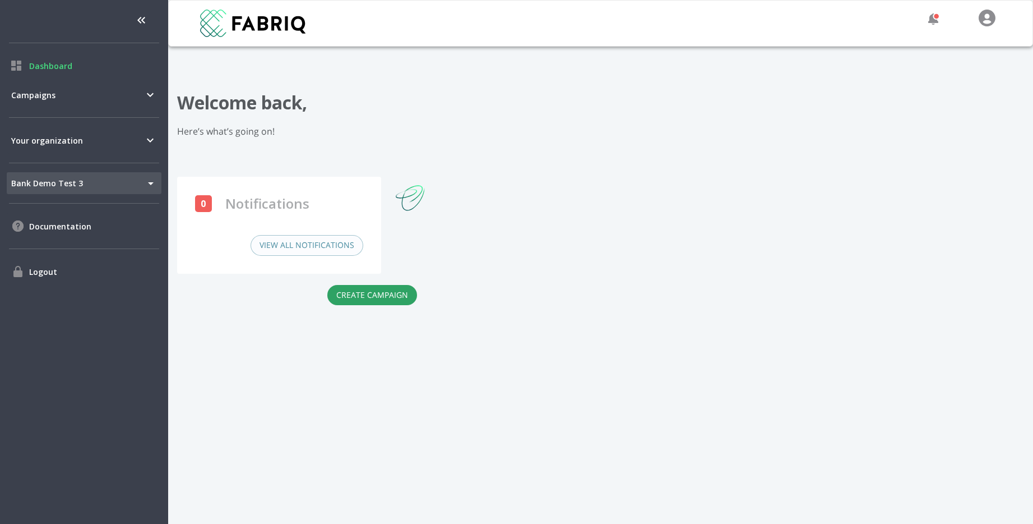
click at [530, 357] on div "Welcome back, Here’s what’s going on! 0 Notifications View All Notifications Cr…" at bounding box center [600, 219] width 861 height 312
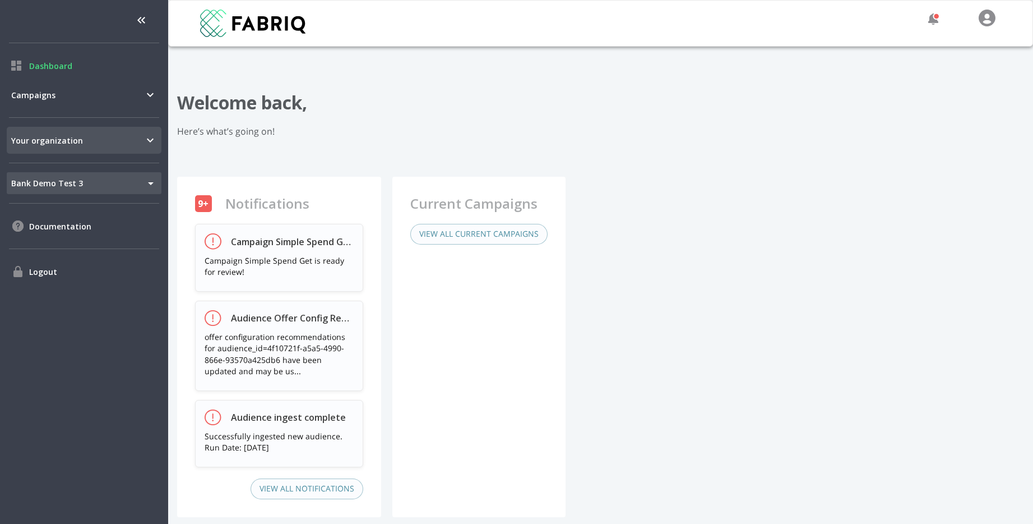
click at [91, 136] on span "Your organization" at bounding box center [77, 141] width 132 height 12
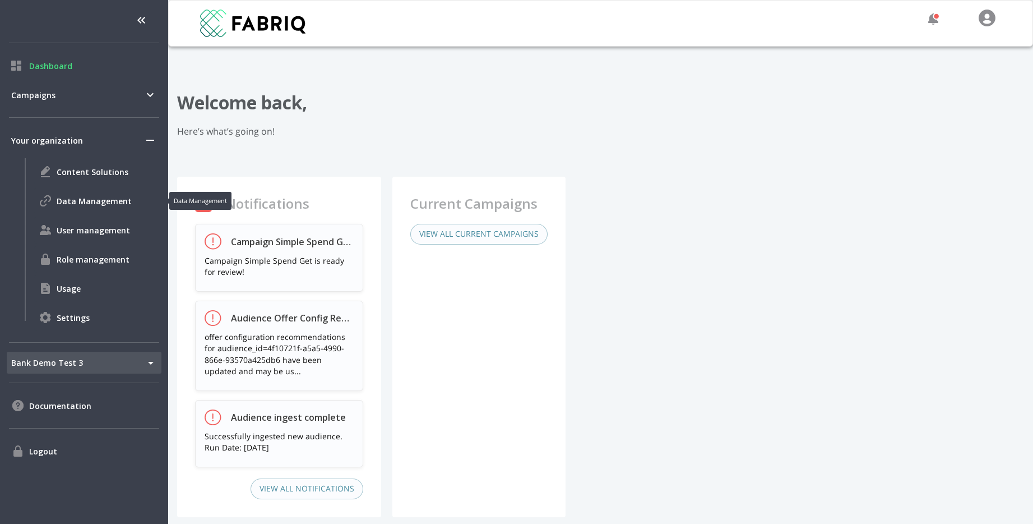
click at [100, 206] on span "Data Management" at bounding box center [107, 201] width 100 height 12
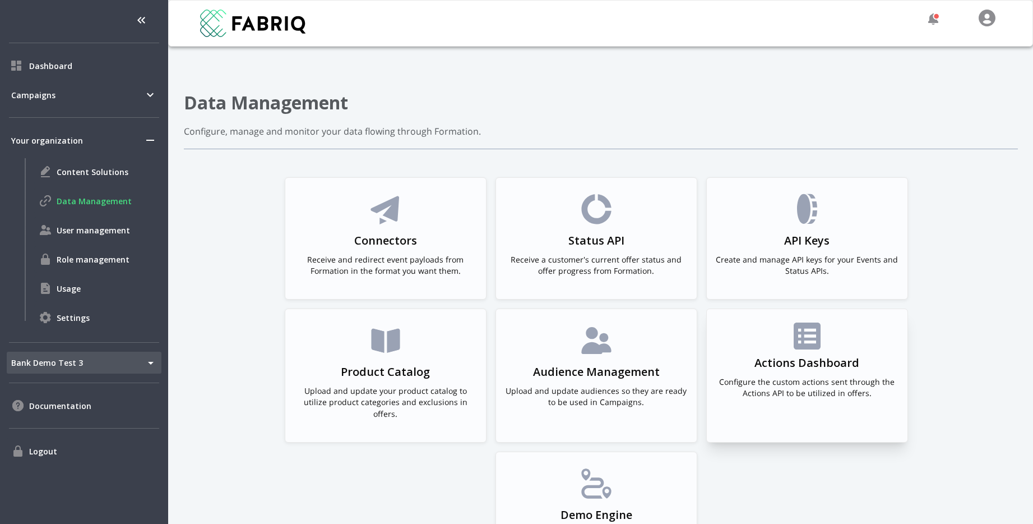
click at [736, 331] on div "Actions Dashboard Configure the custom actions sent through the Actions API to …" at bounding box center [807, 364] width 183 height 85
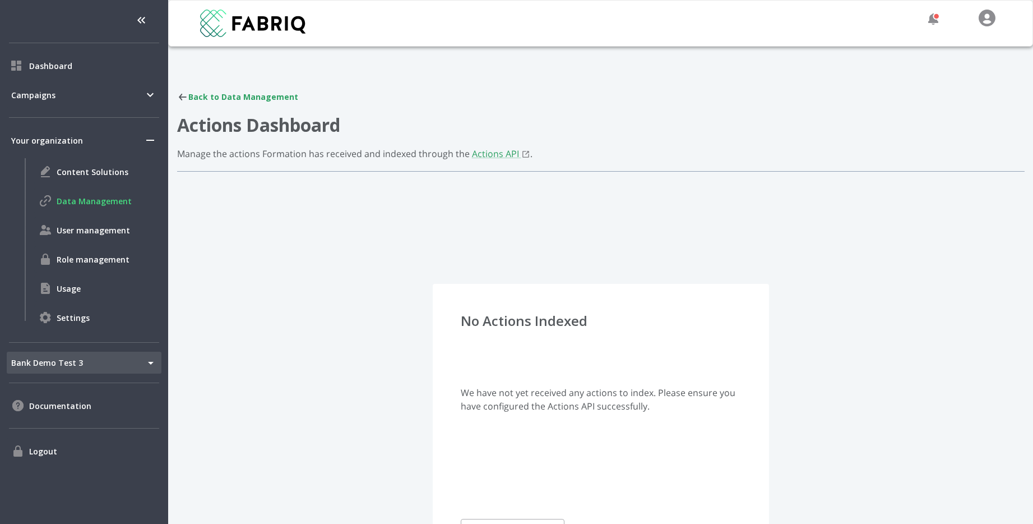
scroll to position [84, 0]
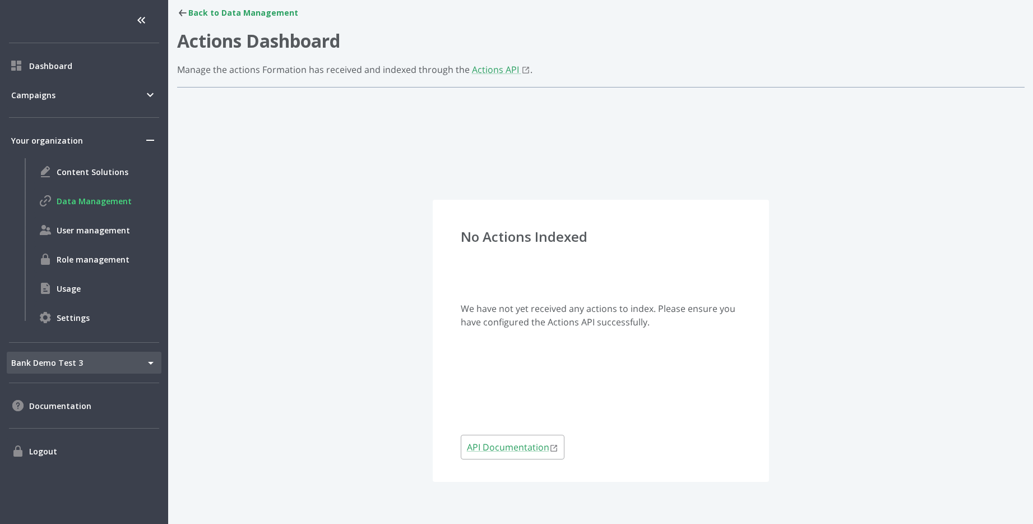
click at [85, 79] on ul "Dashboard Campaigns Your organization Content Solutions Data Management User ma…" at bounding box center [84, 262] width 168 height 524
click at [84, 89] on span "Campaigns" at bounding box center [77, 95] width 132 height 12
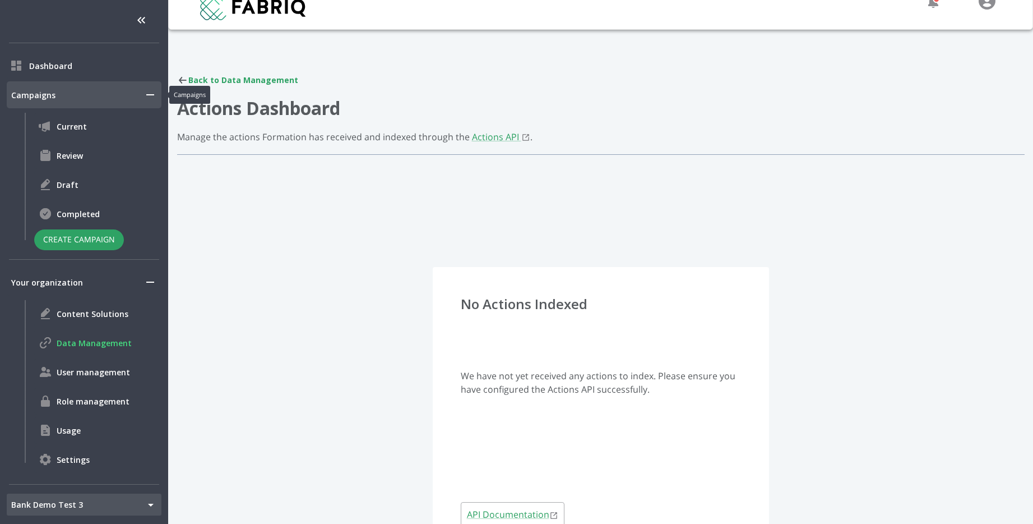
scroll to position [17, 0]
click at [72, 155] on span "Review" at bounding box center [107, 156] width 100 height 12
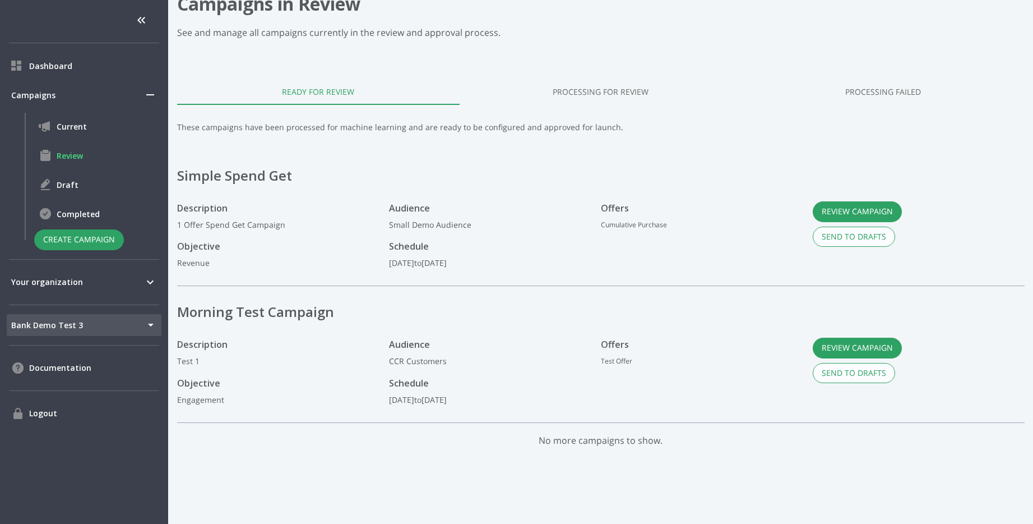
scroll to position [99, 0]
click at [845, 210] on button "Review Campaign" at bounding box center [857, 211] width 89 height 21
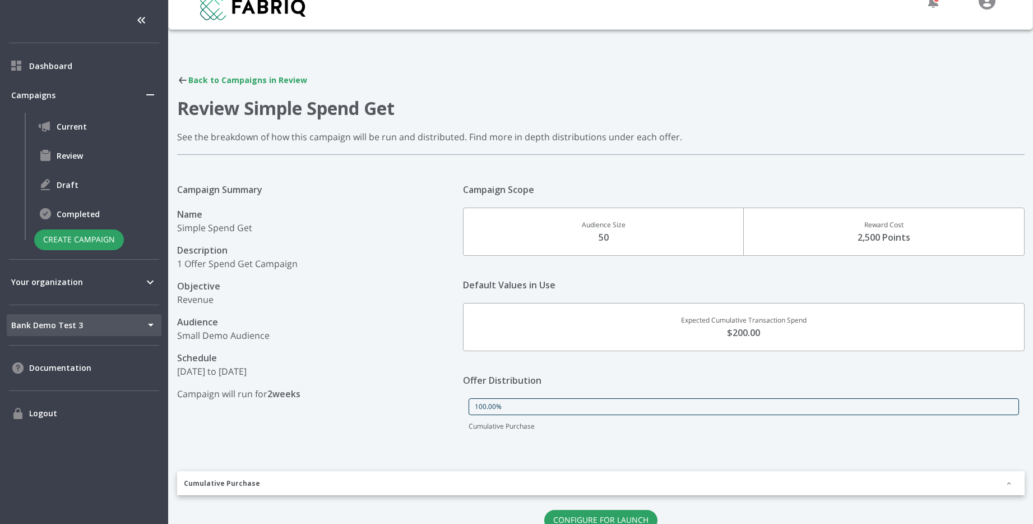
scroll to position [66, 0]
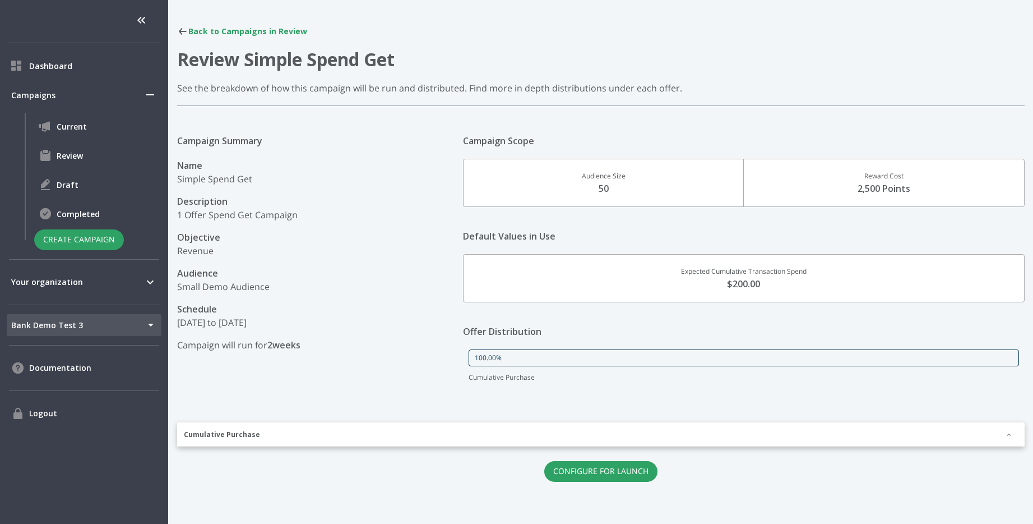
click at [583, 427] on div "Cumulative Purchase" at bounding box center [601, 434] width 848 height 25
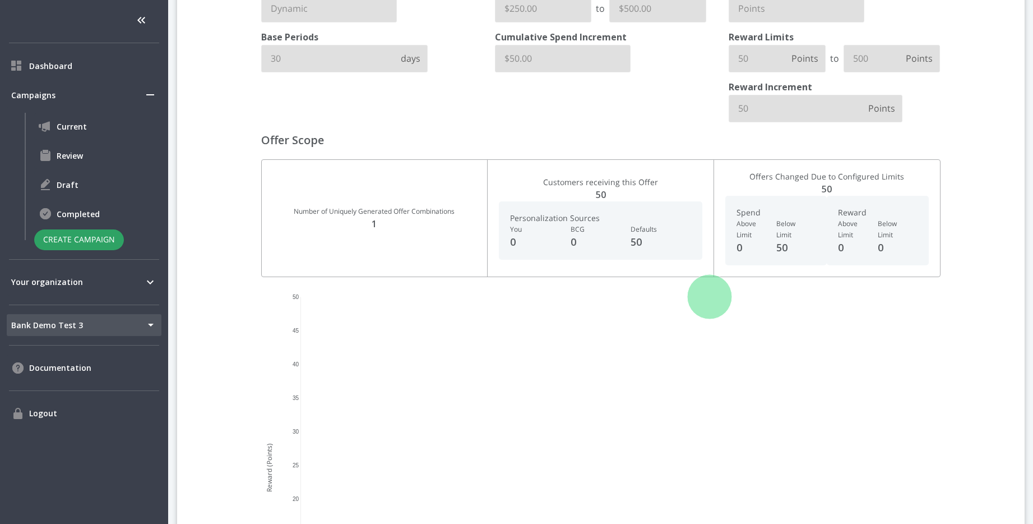
scroll to position [717, 0]
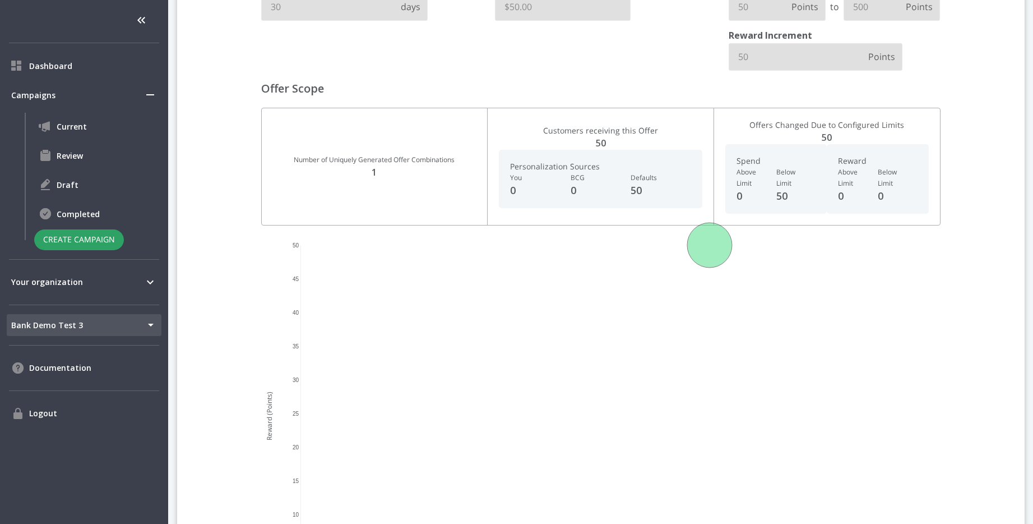
click at [712, 251] on circle at bounding box center [710, 245] width 45 height 45
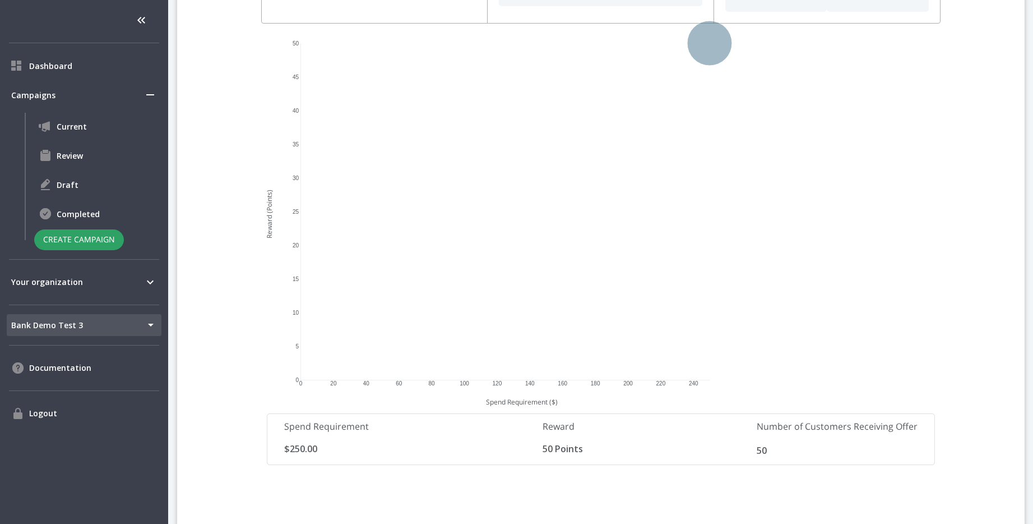
scroll to position [998, 0]
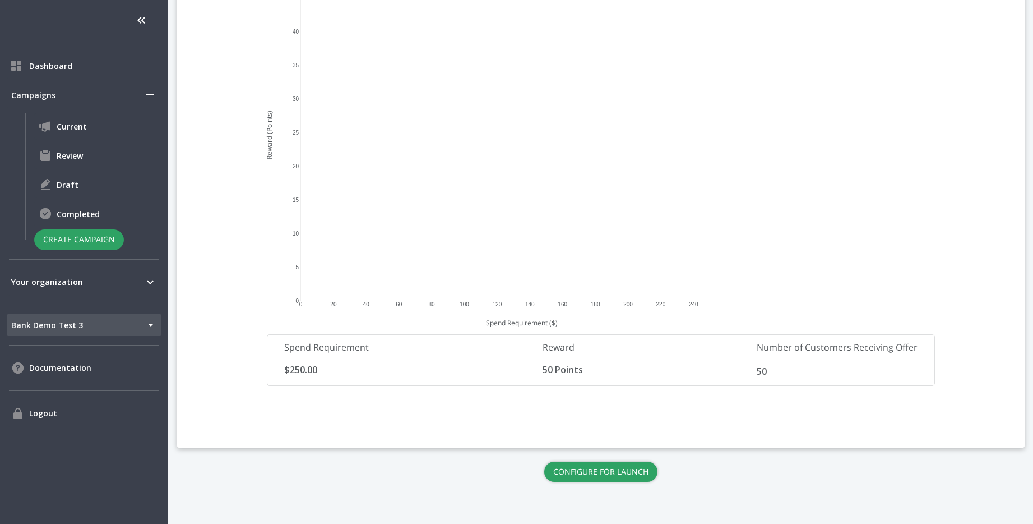
click at [619, 476] on button "Configure for Launch" at bounding box center [601, 472] width 113 height 21
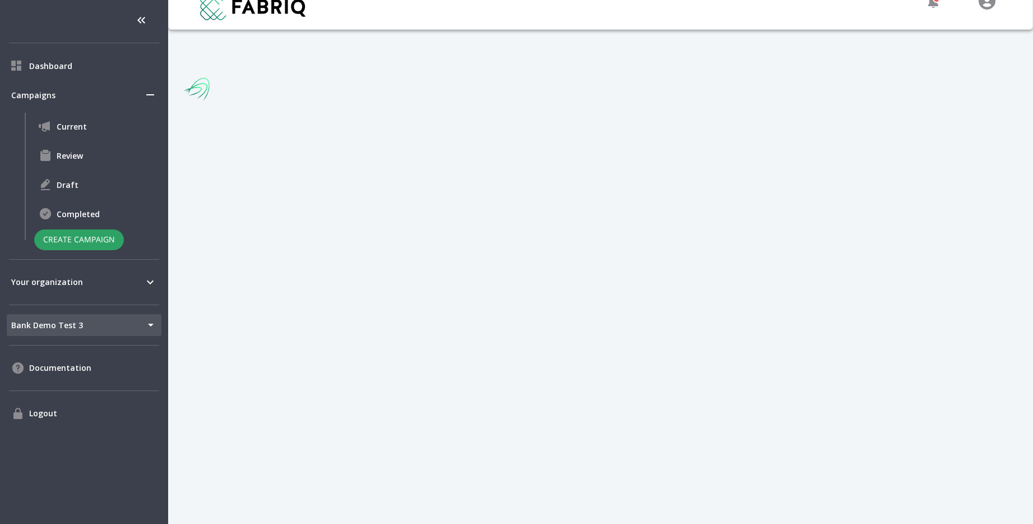
scroll to position [17, 0]
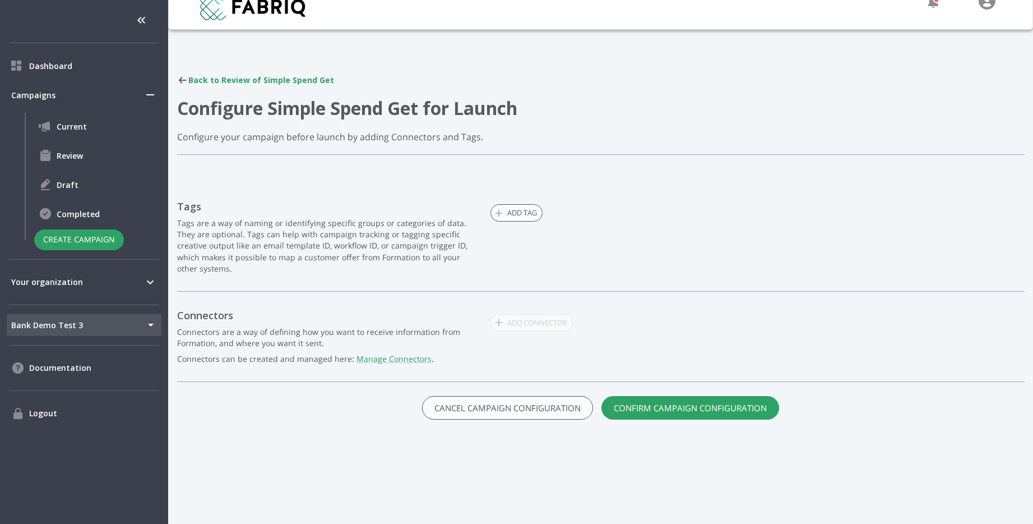
click at [708, 209] on div "Add Tag" at bounding box center [758, 237] width 534 height 74
click at [680, 407] on button "Confirm Campaign Configuration" at bounding box center [691, 408] width 178 height 24
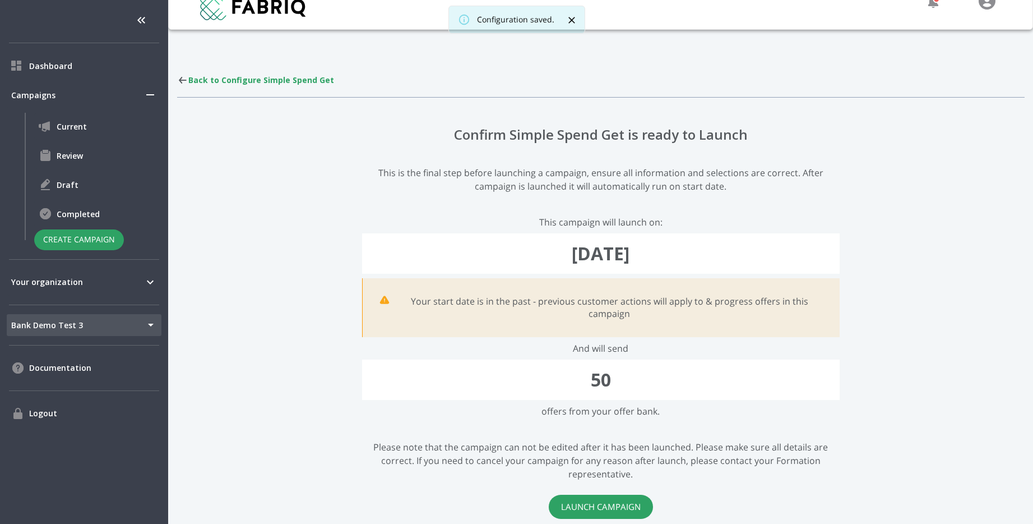
scroll to position [82, 0]
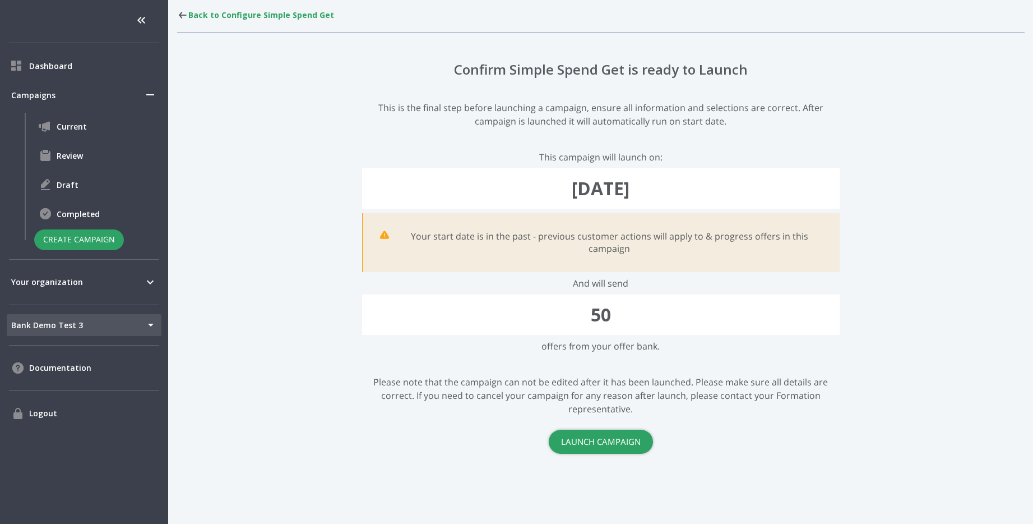
click at [606, 442] on button "Launch Campaign" at bounding box center [601, 442] width 104 height 24
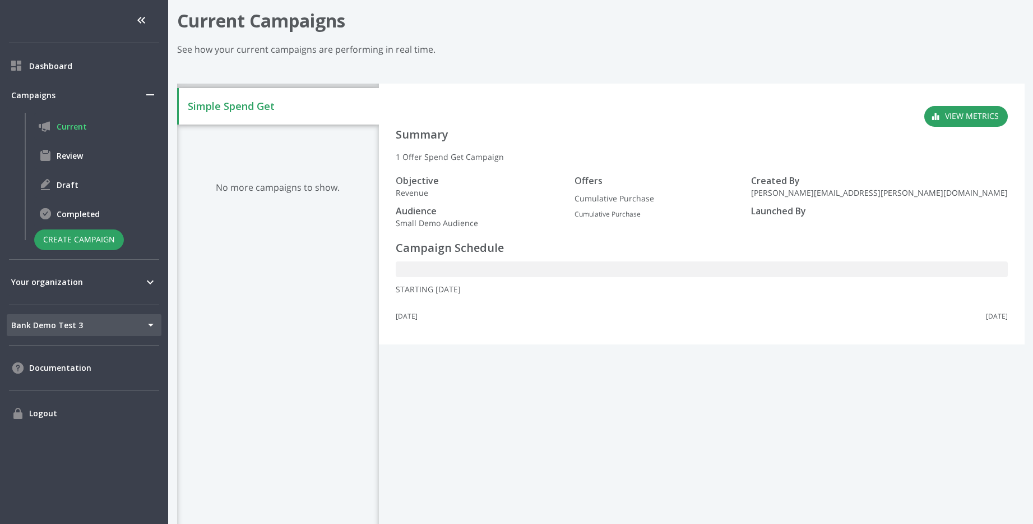
click at [319, 224] on div "No more campaigns to show." at bounding box center [278, 243] width 202 height 238
click at [76, 162] on div "Review" at bounding box center [97, 155] width 127 height 27
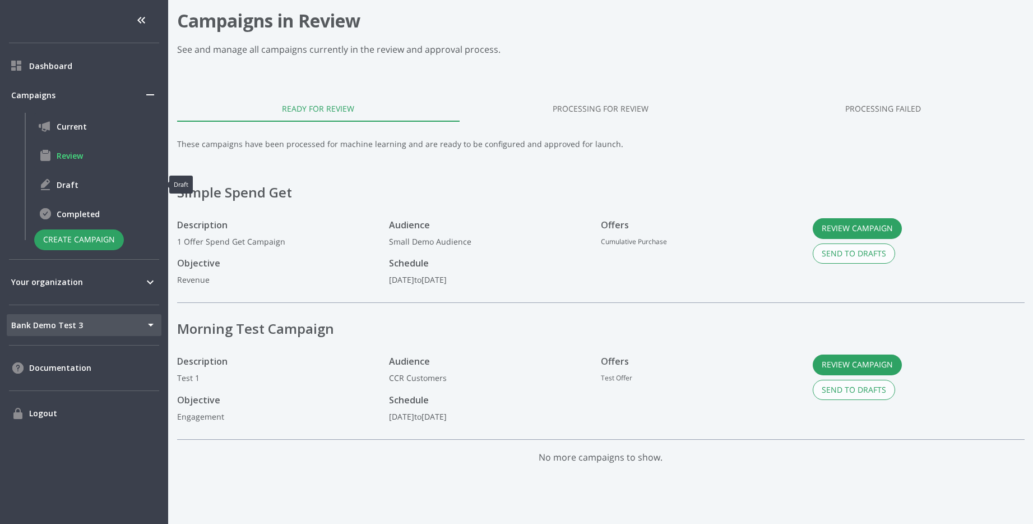
click at [72, 200] on div "Completed" at bounding box center [97, 213] width 127 height 27
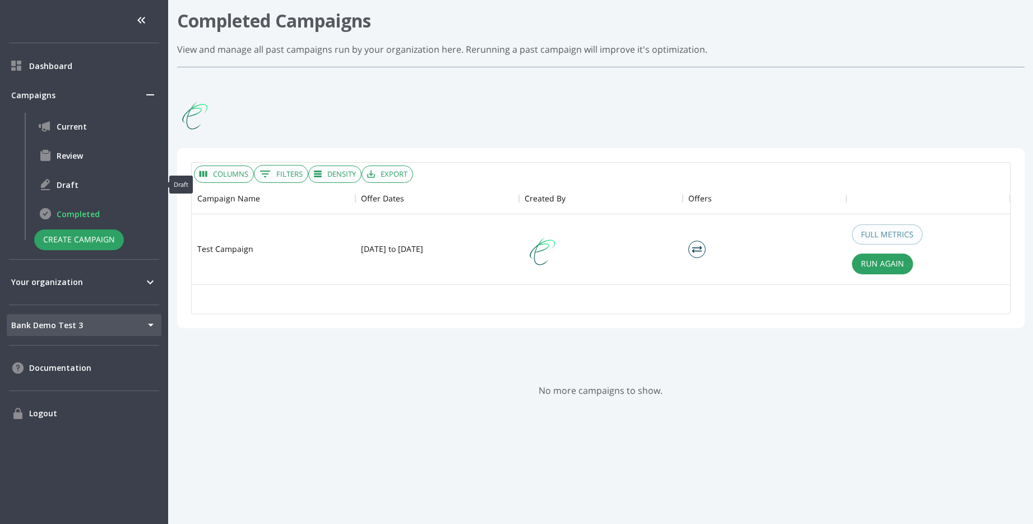
scroll to position [101, 819]
click at [63, 181] on span "Draft" at bounding box center [107, 185] width 100 height 12
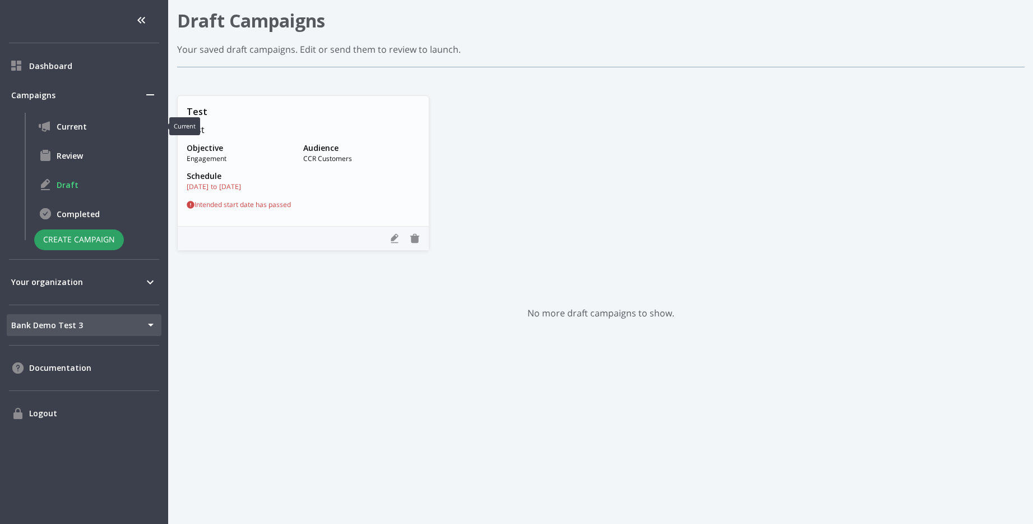
click at [62, 127] on span "Current" at bounding box center [107, 127] width 100 height 12
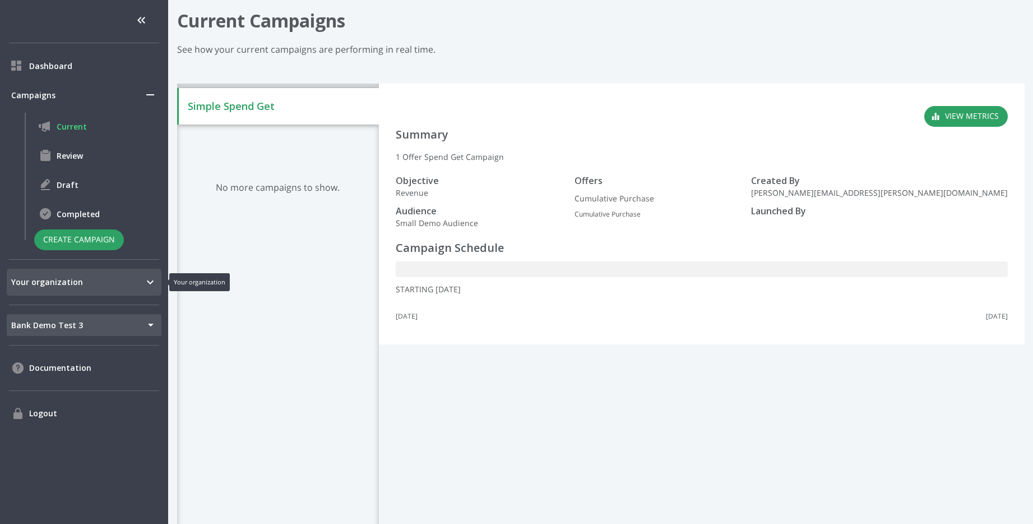
click at [69, 284] on span "Your organization" at bounding box center [77, 282] width 132 height 12
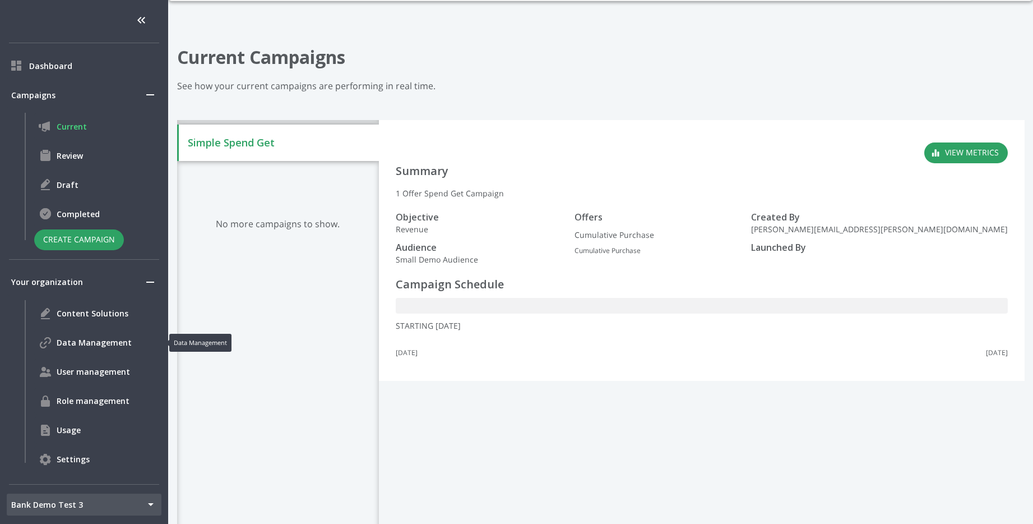
click at [81, 353] on div "Data Management" at bounding box center [97, 342] width 127 height 27
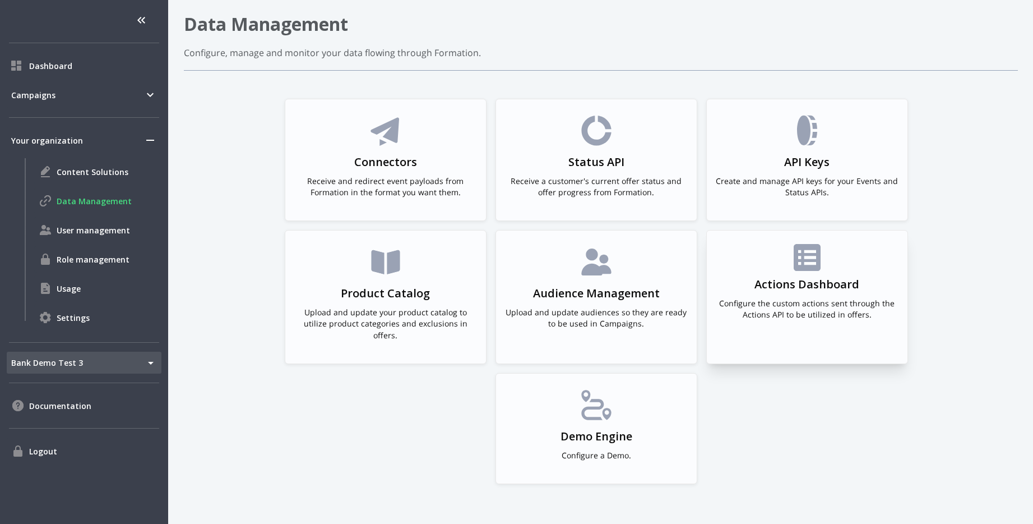
click at [815, 271] on div "Actions Dashboard Configure the custom actions sent through the Actions API to …" at bounding box center [807, 286] width 183 height 85
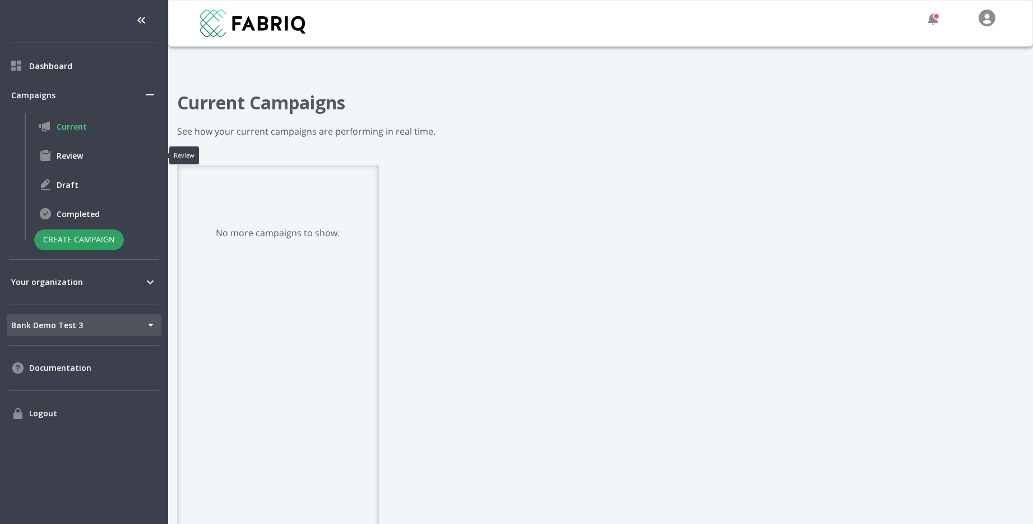
click at [58, 159] on span "Review" at bounding box center [107, 156] width 100 height 12
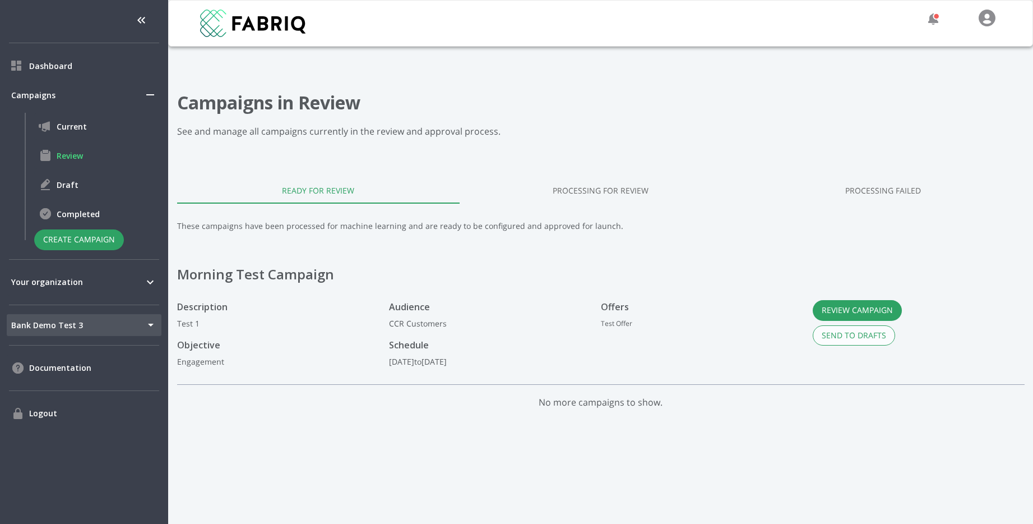
click at [139, 321] on body "Dashboard Campaigns Current Review Draft Completed Create Campaign Your organiz…" at bounding box center [516, 262] width 1033 height 524
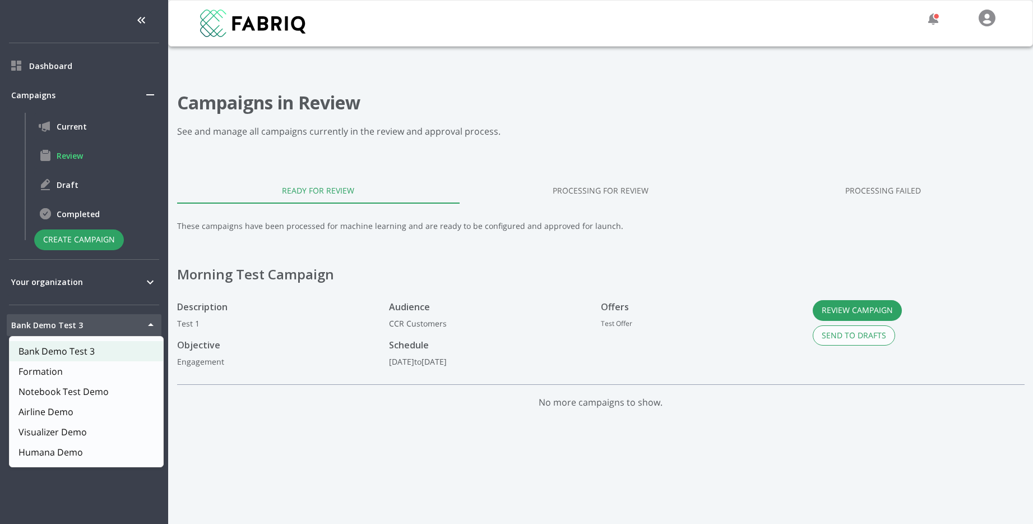
click at [139, 321] on div at bounding box center [516, 262] width 1033 height 524
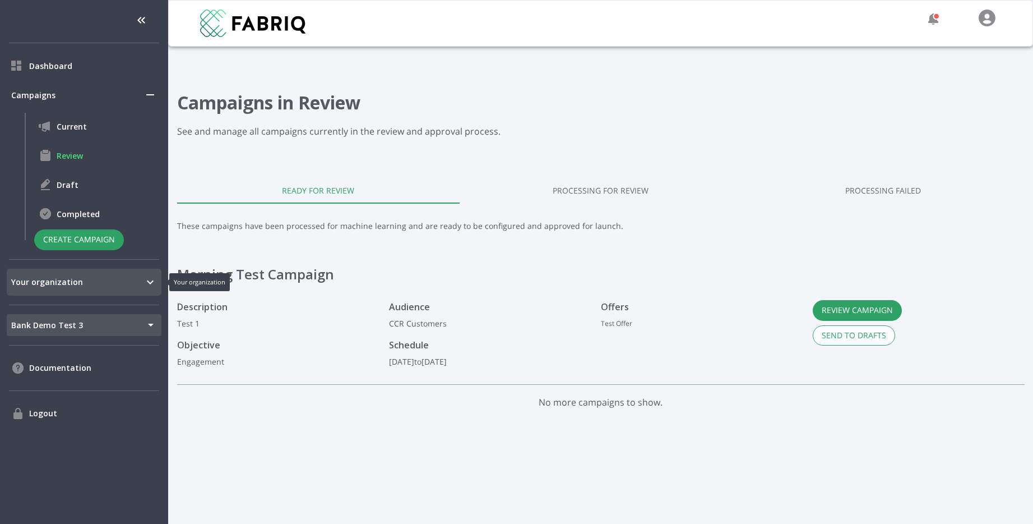
click at [87, 274] on div "Your organization" at bounding box center [84, 282] width 155 height 27
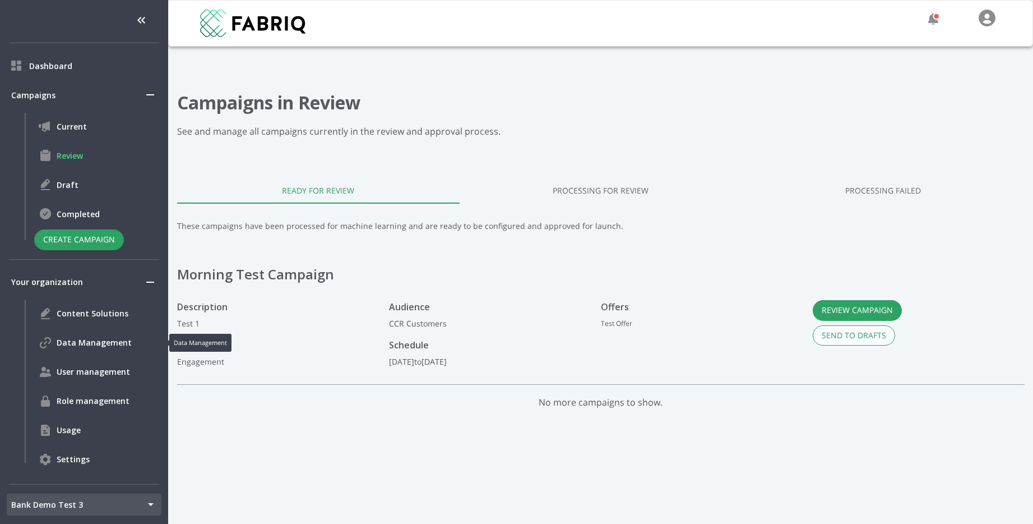
click at [110, 340] on span "Data Management" at bounding box center [107, 342] width 100 height 12
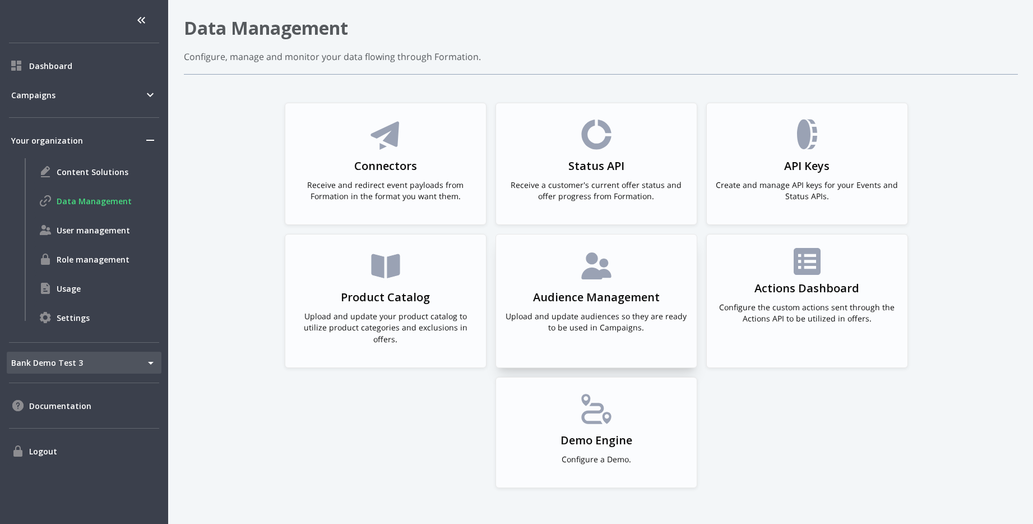
click at [616, 279] on div "Audience Management Upload and update audiences so they are ready to be used in…" at bounding box center [596, 295] width 183 height 94
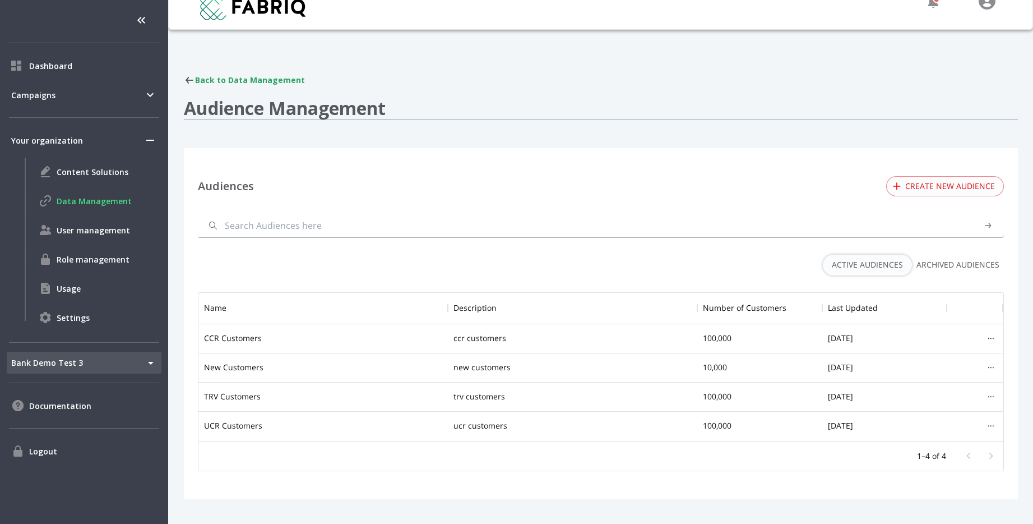
scroll to position [148, 805]
click at [924, 190] on button "Create new audience" at bounding box center [946, 186] width 118 height 21
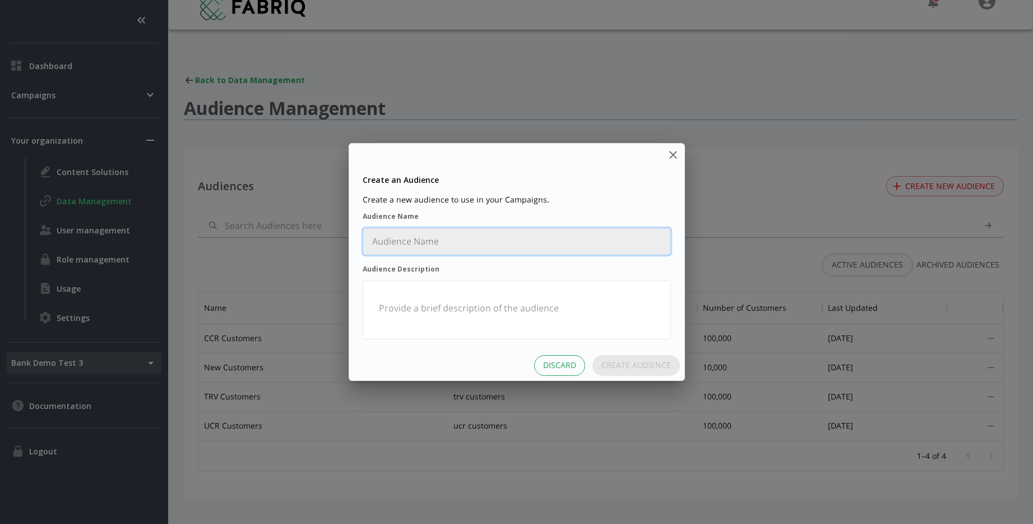
click at [588, 243] on Name "Audience Name" at bounding box center [516, 241] width 307 height 26
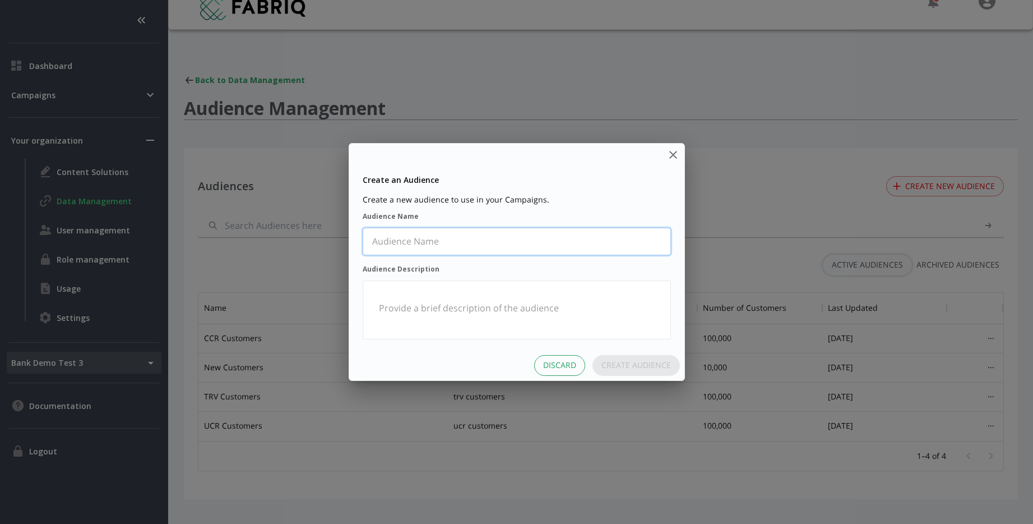
type Name "5"
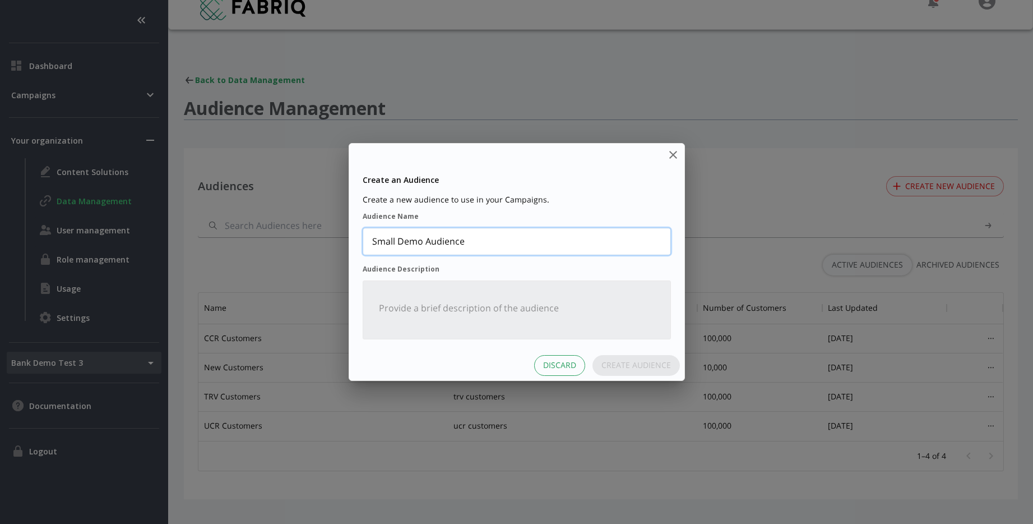
type Name "Small Demo Audience"
click at [539, 302] on Description "Audience Description" at bounding box center [517, 314] width 294 height 39
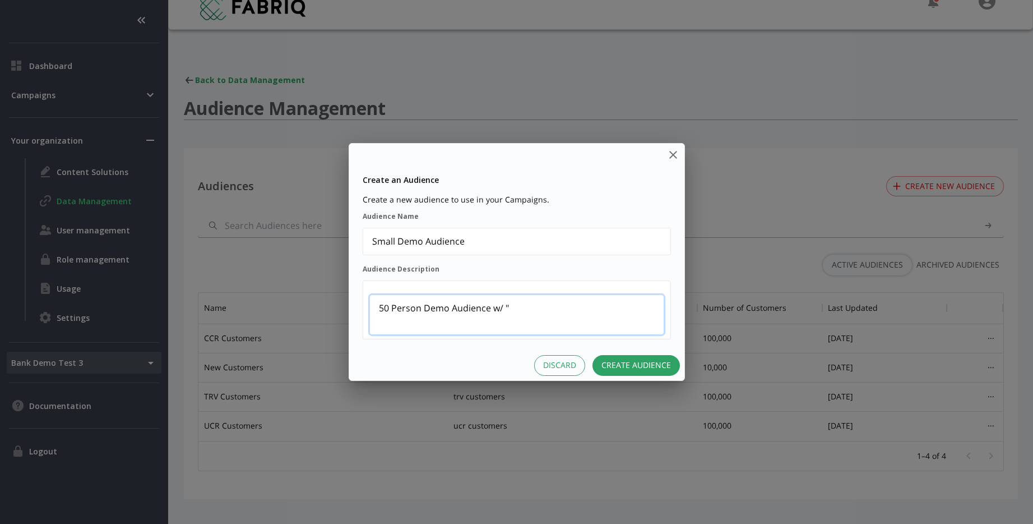
type Description "50 Person Demo Audience w/ "D"
type Description "ID's in format: "DemoCustomerXX" - XX = 01-50"
click at [624, 368] on button "Create Audience" at bounding box center [636, 365] width 87 height 21
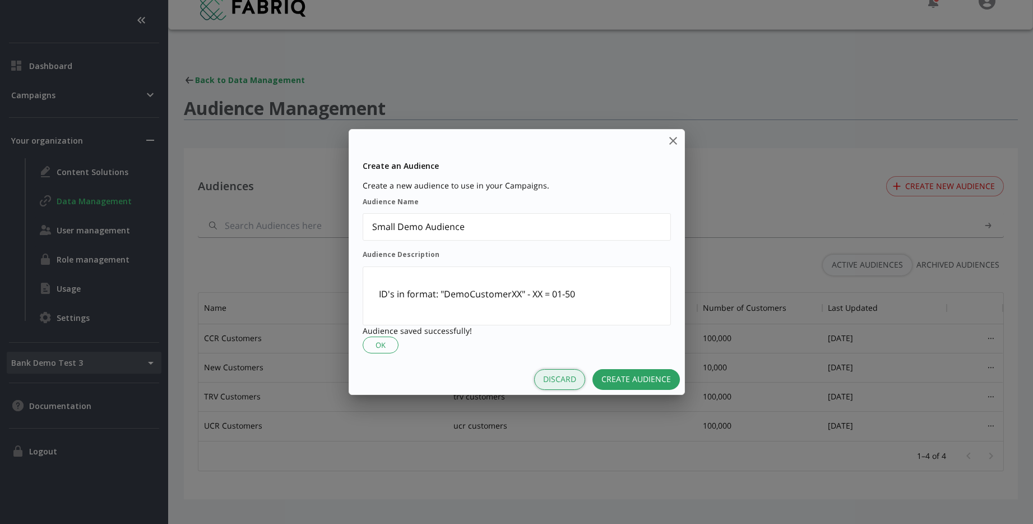
click at [565, 375] on button "Discard" at bounding box center [559, 379] width 51 height 21
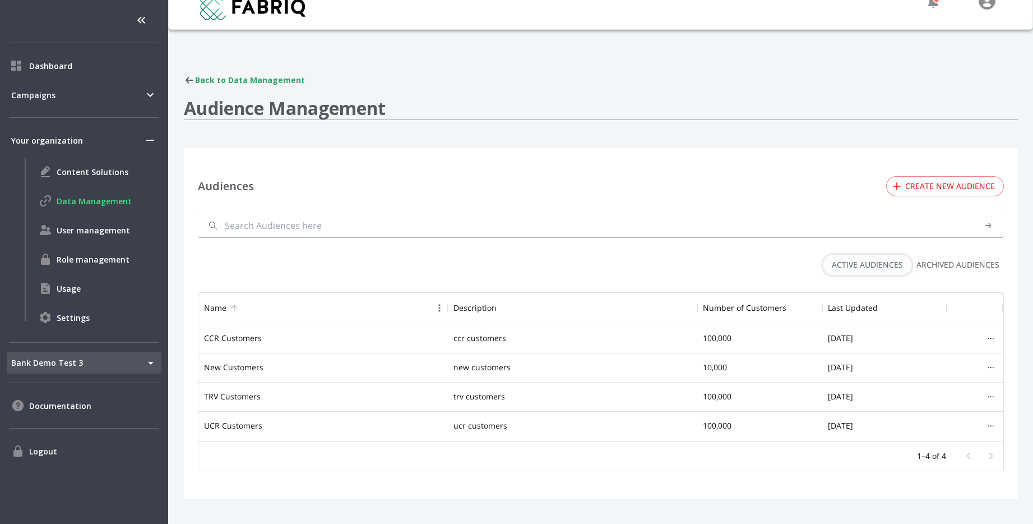
scroll to position [34, 0]
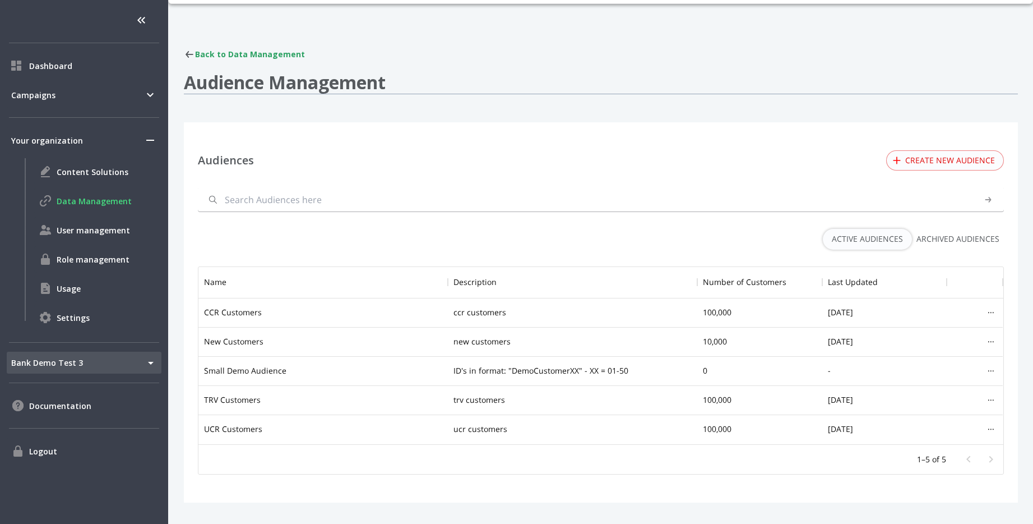
scroll to position [45, 0]
click at [993, 370] on div "..." at bounding box center [991, 369] width 12 height 16
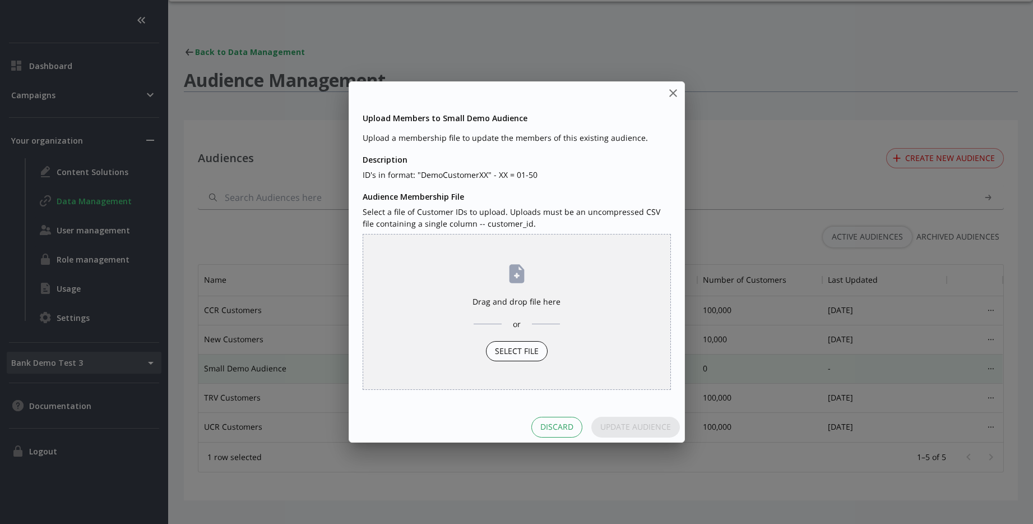
click at [520, 360] on div "Select File" at bounding box center [517, 351] width 62 height 21
click at [0, 0] on input "Drag and drop file here or Select File" at bounding box center [0, 0] width 0 height 0
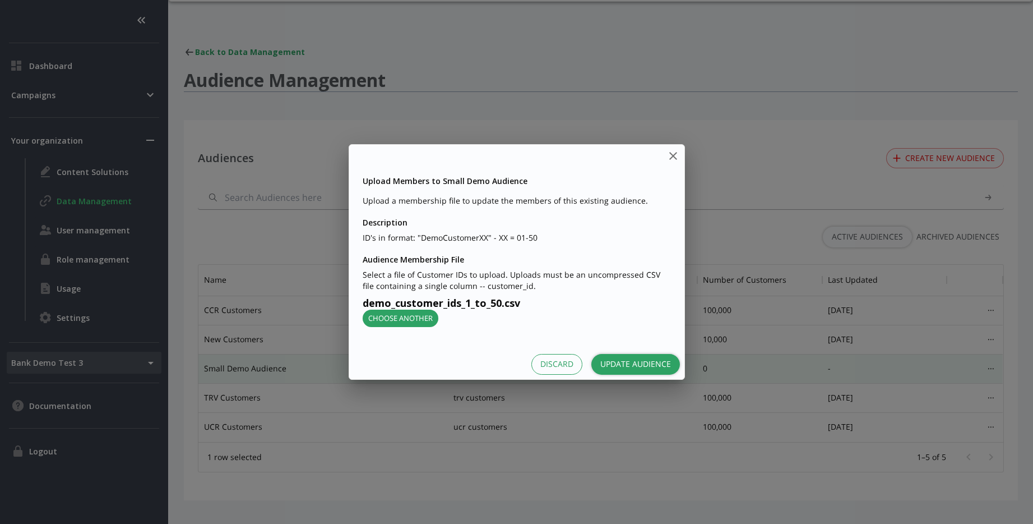
click at [638, 368] on button "Update Audience" at bounding box center [636, 364] width 89 height 21
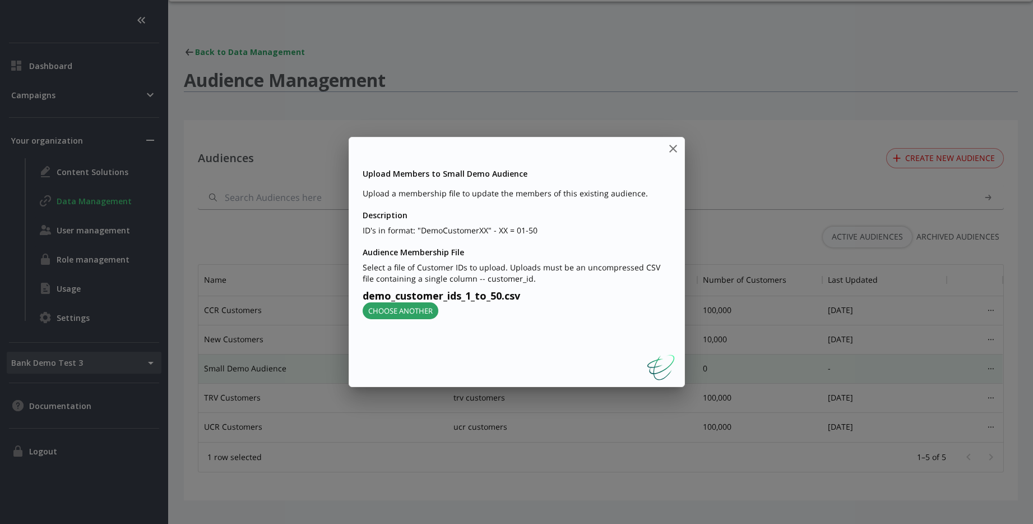
click at [750, 209] on div "Upload Members to Small Demo Audience Upload a membership file to update the me…" at bounding box center [516, 262] width 1033 height 524
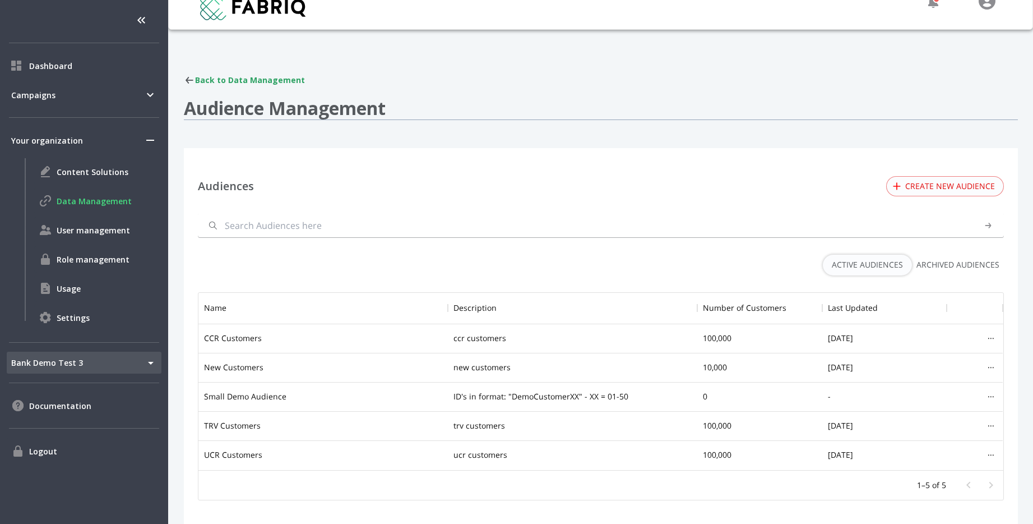
scroll to position [177, 805]
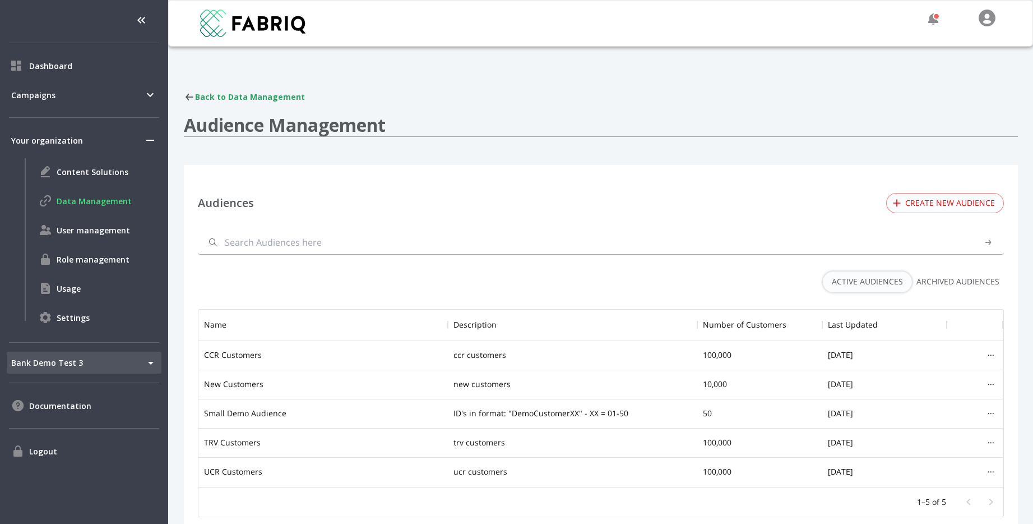
scroll to position [177, 805]
click at [85, 227] on span "User management" at bounding box center [107, 230] width 100 height 12
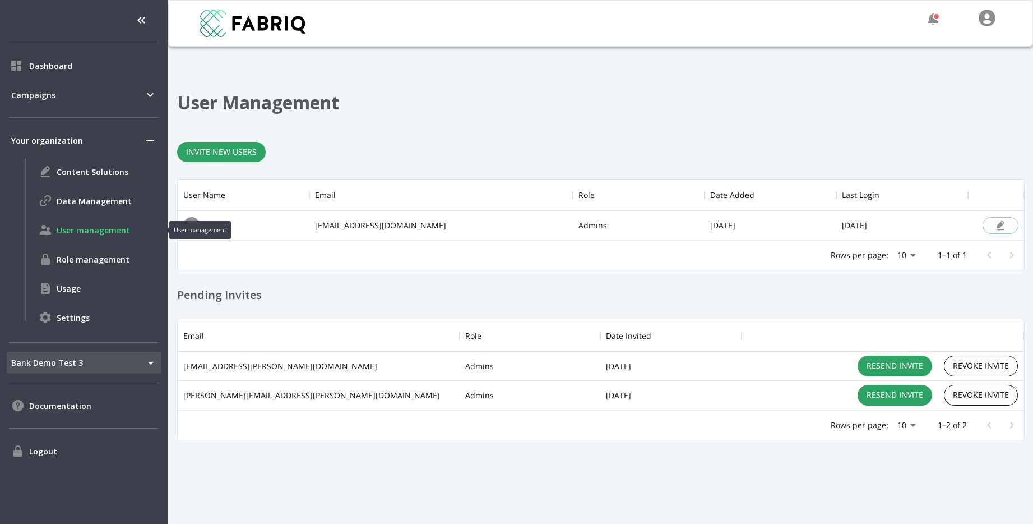
scroll to position [90, 847]
click at [113, 204] on span "Data Management" at bounding box center [107, 201] width 100 height 12
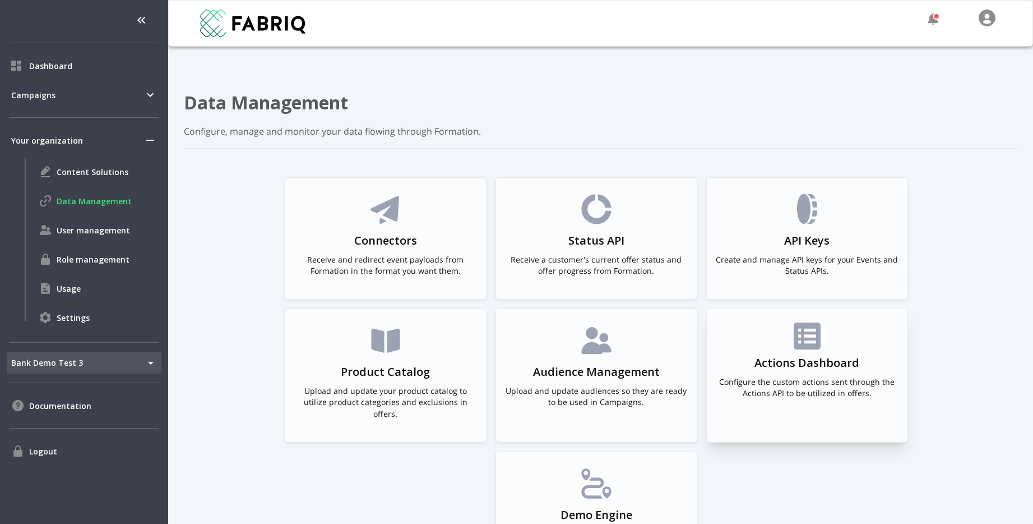
click at [805, 329] on icon at bounding box center [807, 335] width 27 height 27
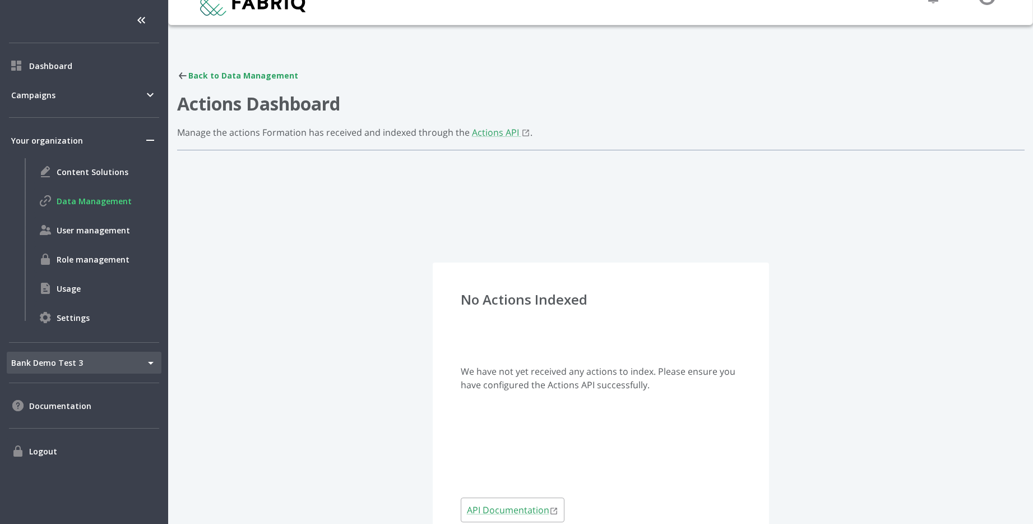
scroll to position [84, 0]
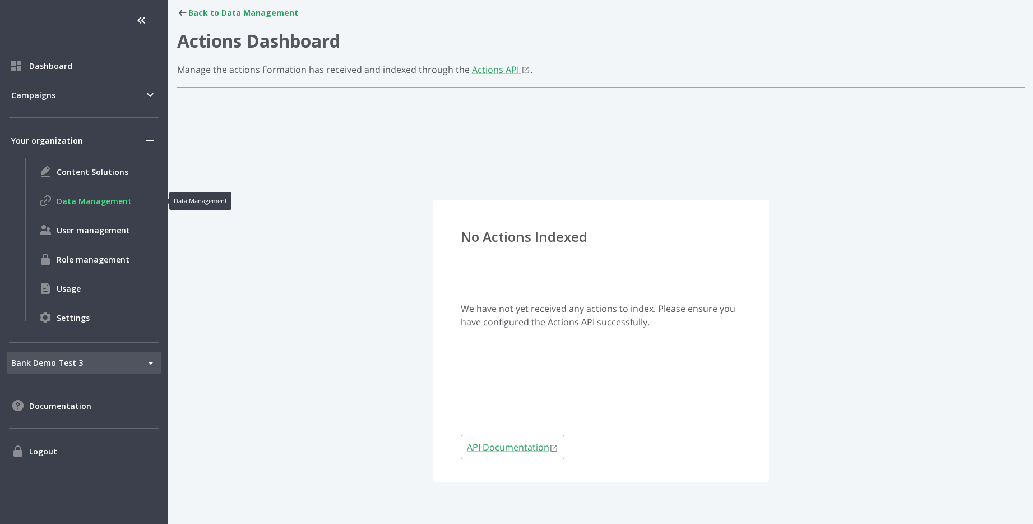
click at [114, 209] on div "Data Management" at bounding box center [97, 200] width 127 height 27
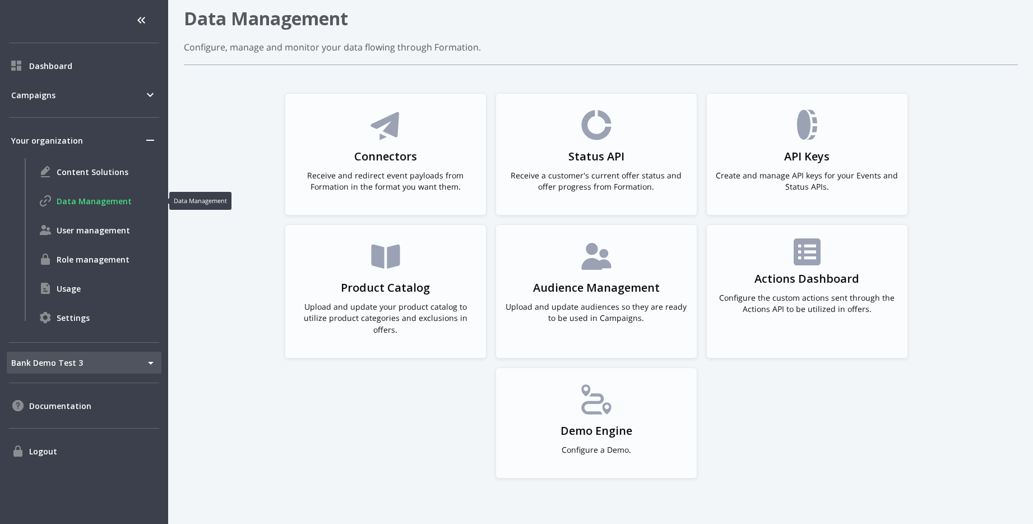
scroll to position [79, 0]
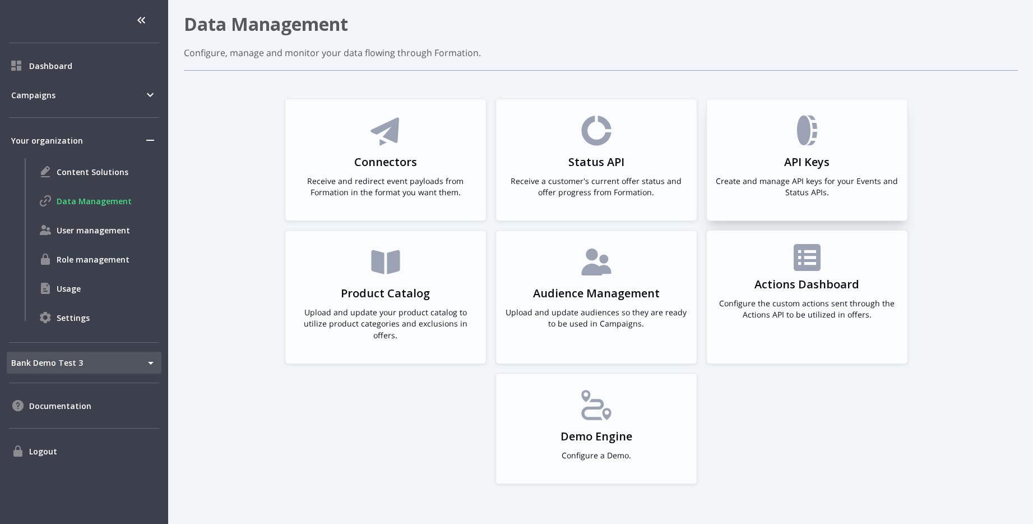
click at [805, 156] on h3 "API Keys" at bounding box center [807, 162] width 45 height 16
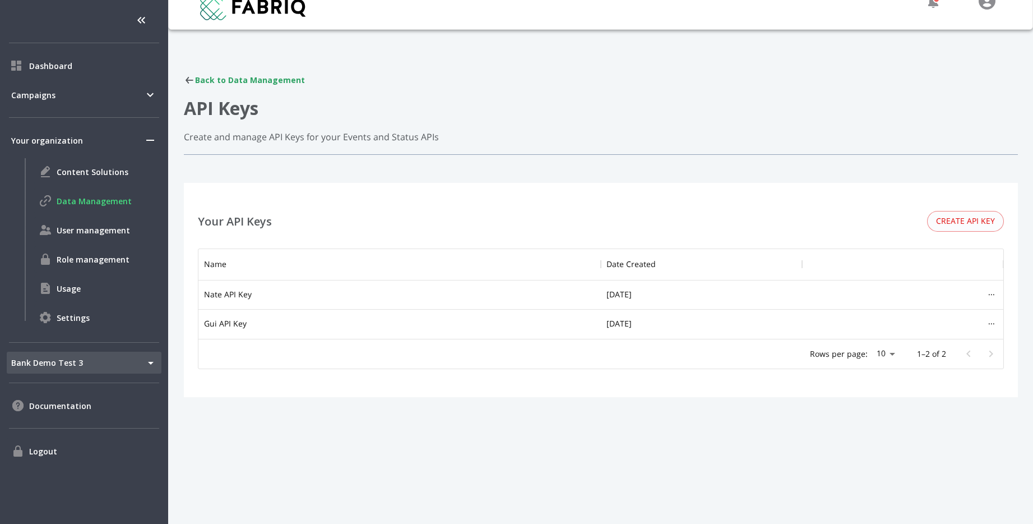
scroll to position [90, 805]
click at [218, 82] on div "Back to Data Management" at bounding box center [601, 80] width 834 height 11
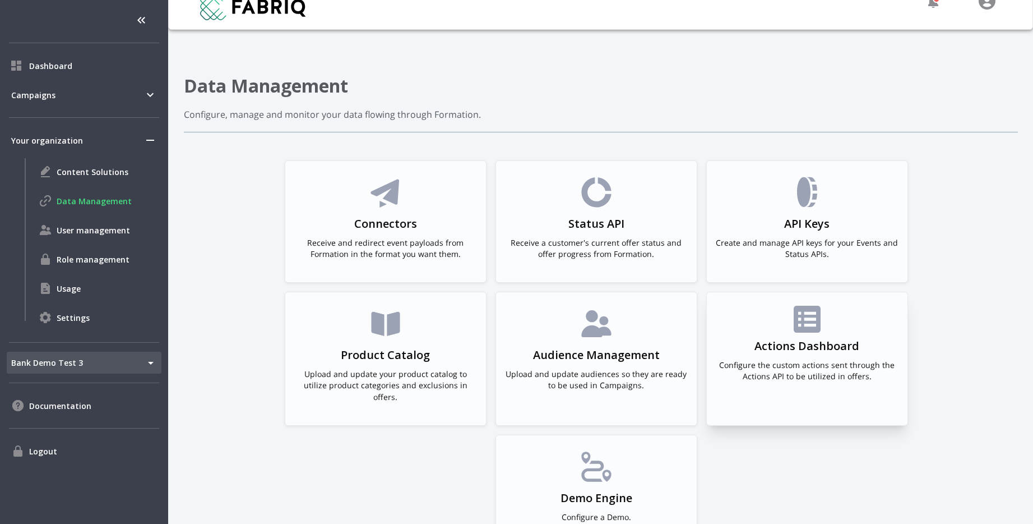
click at [753, 317] on div "Actions Dashboard Configure the custom actions sent through the Actions API to …" at bounding box center [807, 348] width 183 height 85
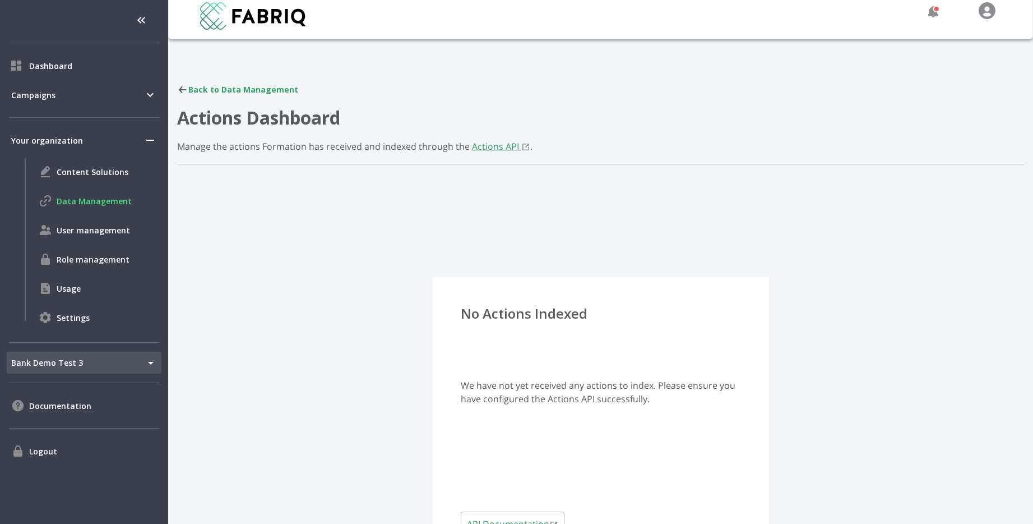
scroll to position [84, 0]
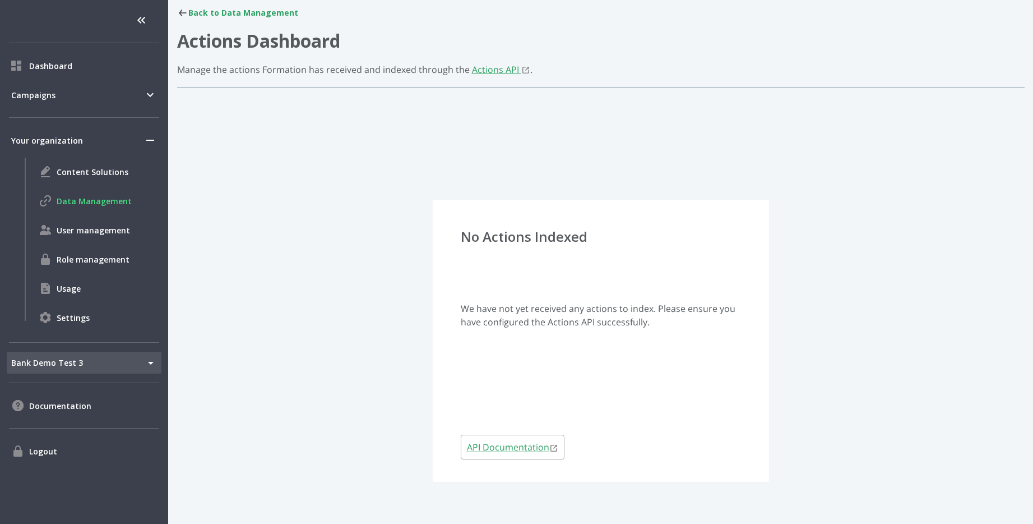
click at [497, 66] on span "Actions API" at bounding box center [495, 69] width 47 height 12
click at [54, 61] on span "Dashboard" at bounding box center [93, 66] width 128 height 12
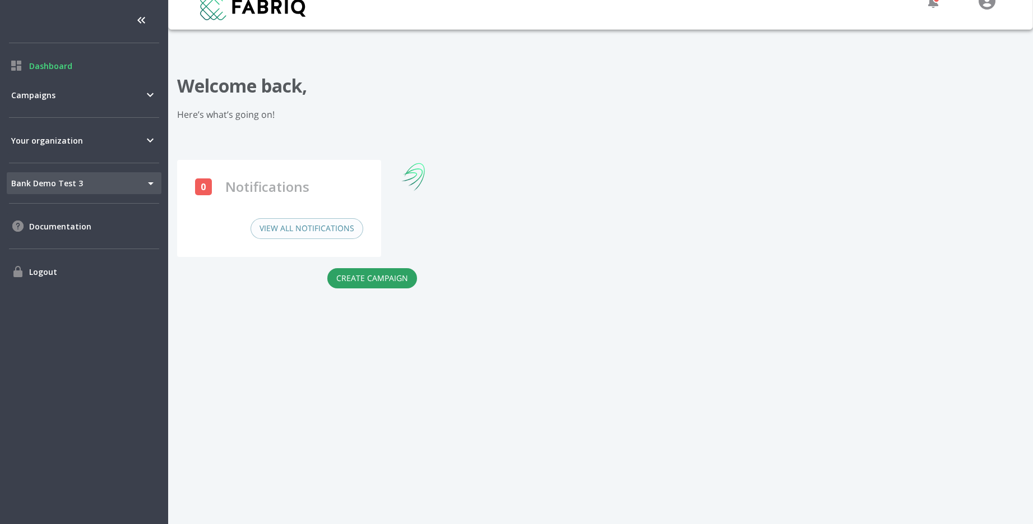
scroll to position [84, 0]
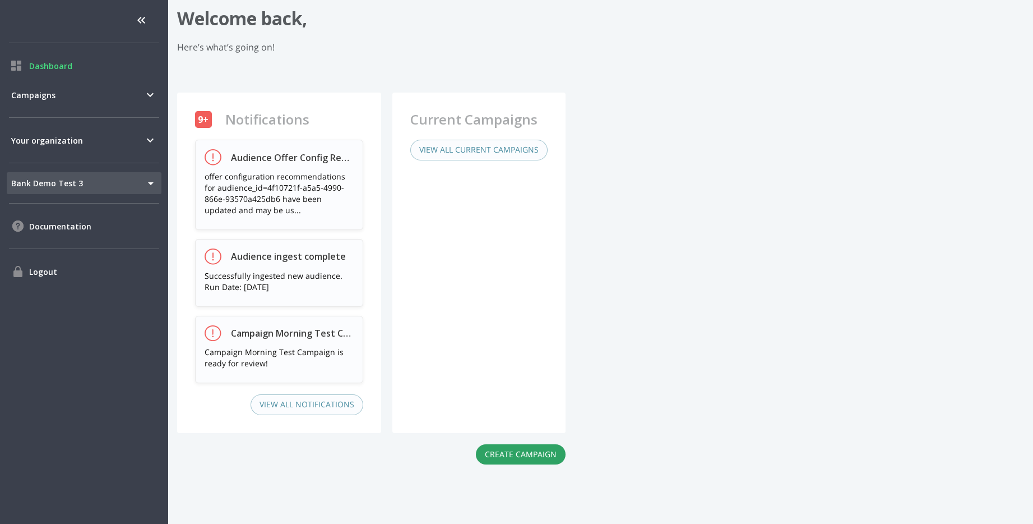
click at [39, 109] on ul "Dashboard Campaigns Your organization Bank Demo Test 3 169 Tenant Switcher Docu…" at bounding box center [84, 262] width 168 height 524
click at [48, 94] on span "Campaigns" at bounding box center [77, 95] width 132 height 12
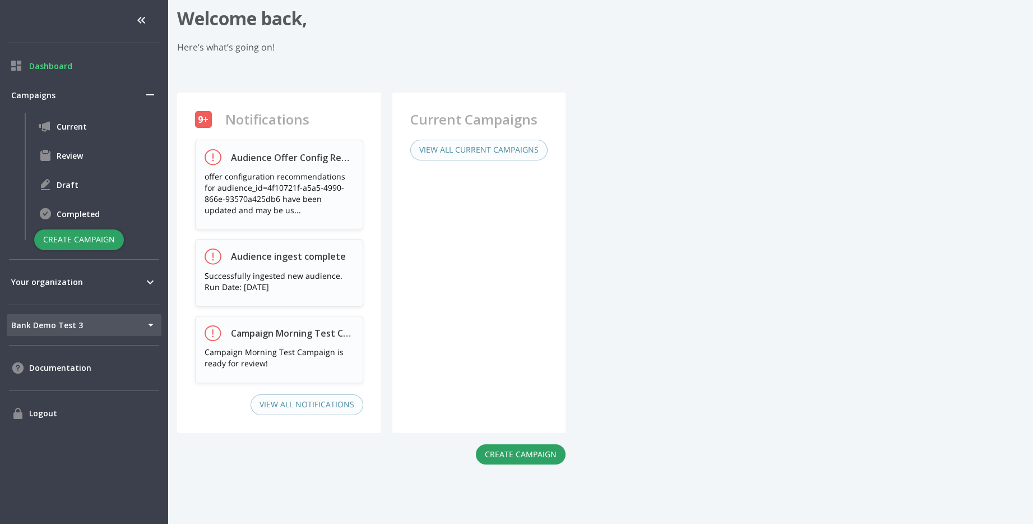
click at [96, 240] on button "Create Campaign" at bounding box center [79, 239] width 90 height 21
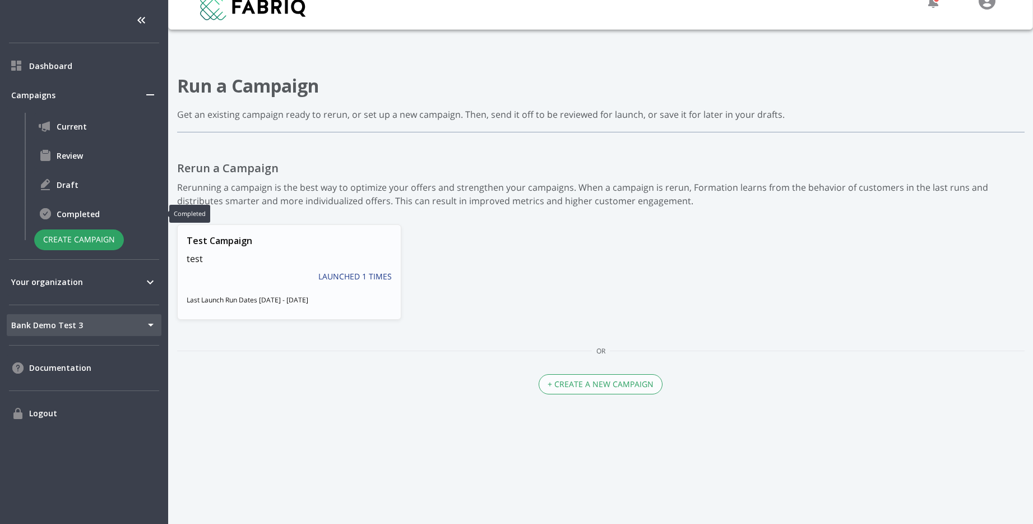
click at [70, 208] on span "Completed" at bounding box center [107, 214] width 100 height 12
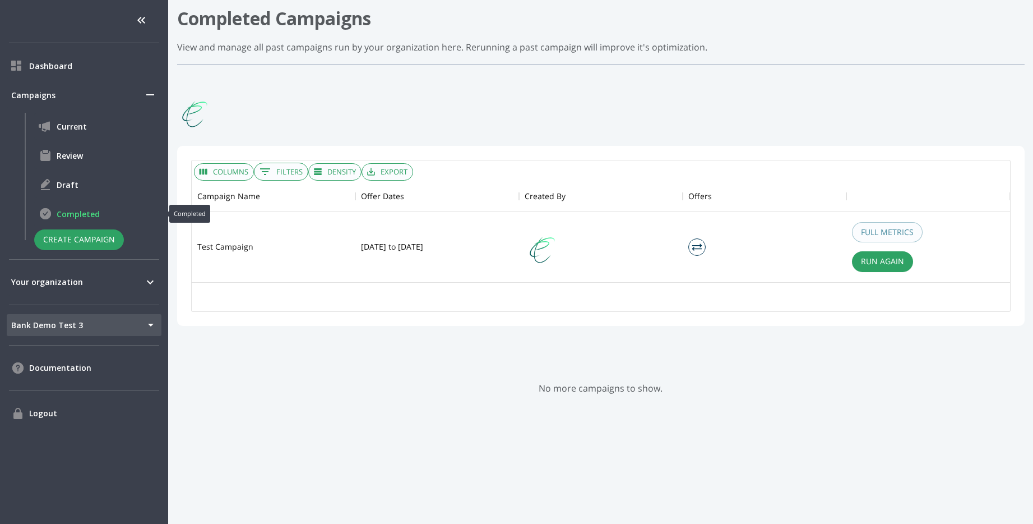
scroll to position [101, 819]
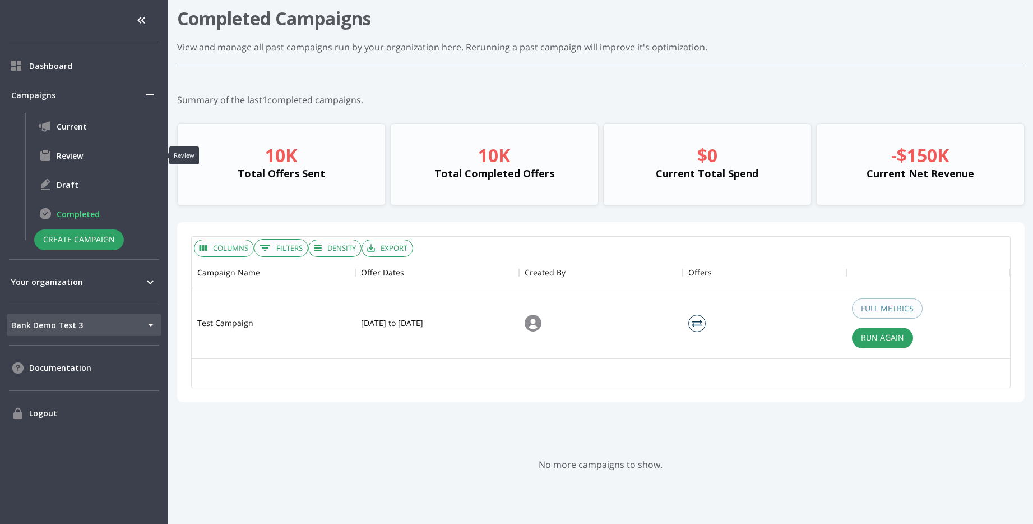
click at [66, 161] on span "Review" at bounding box center [107, 156] width 100 height 12
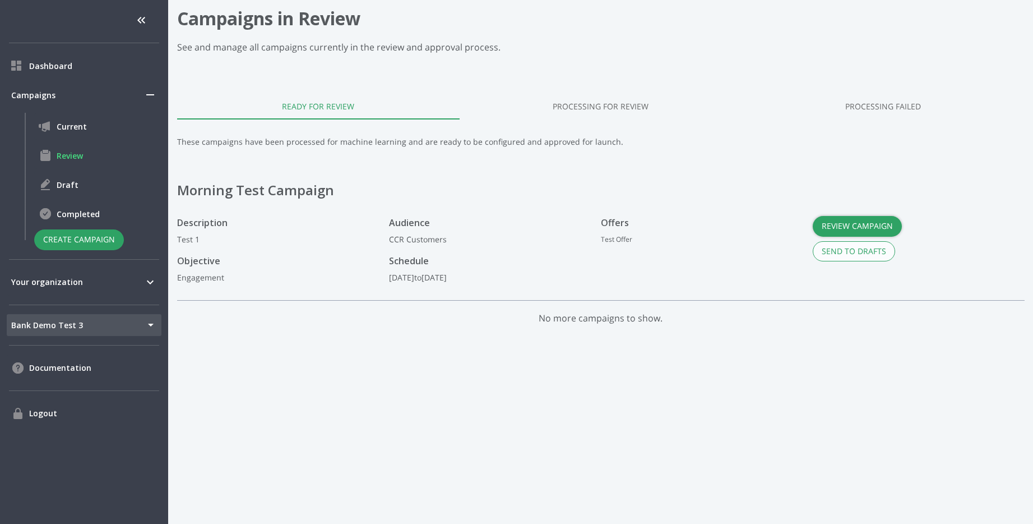
click at [852, 221] on button "Review Campaign" at bounding box center [857, 226] width 89 height 21
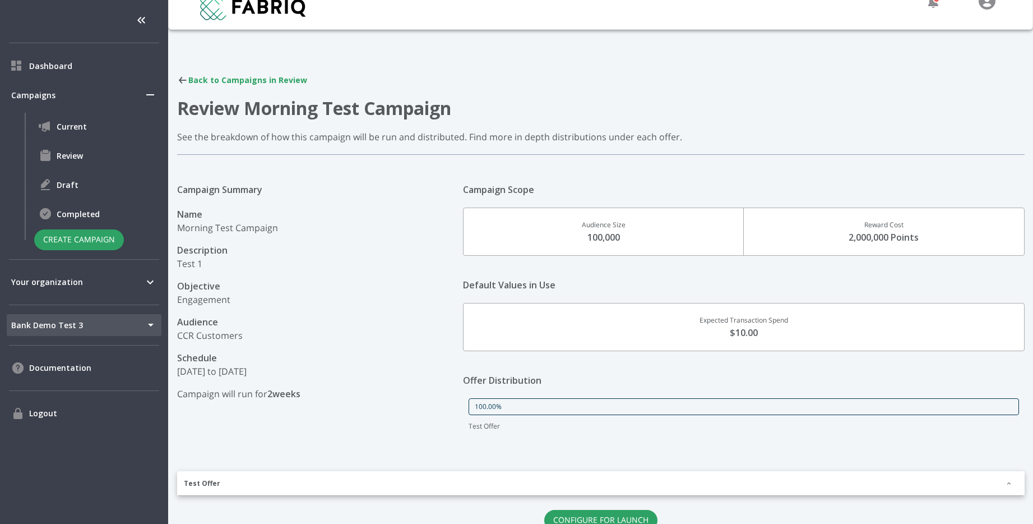
scroll to position [66, 0]
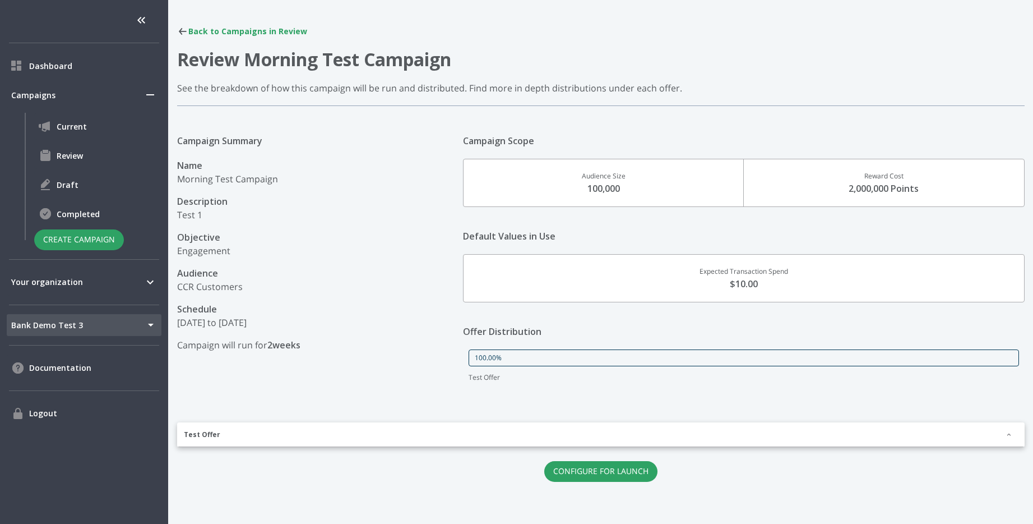
click at [443, 433] on div "Test Offer" at bounding box center [601, 434] width 848 height 25
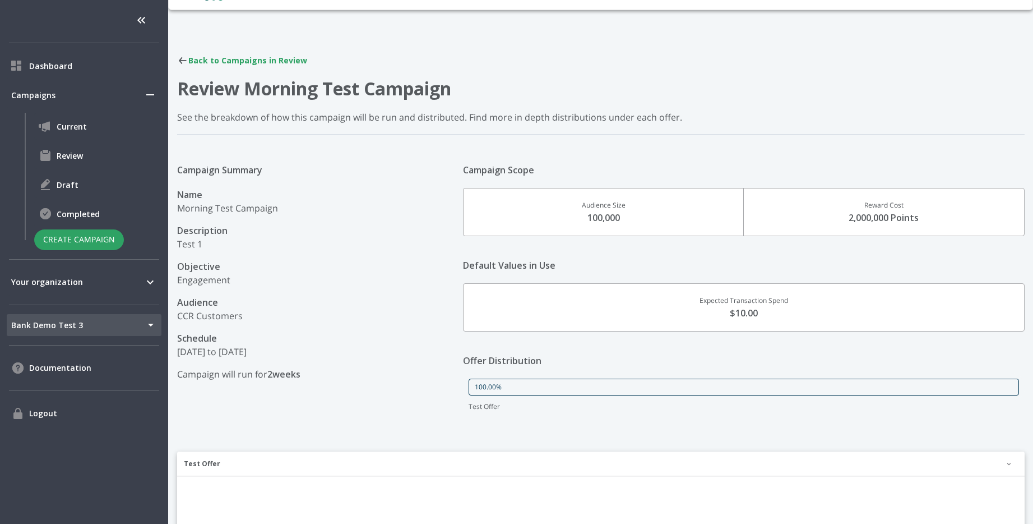
scroll to position [0, 0]
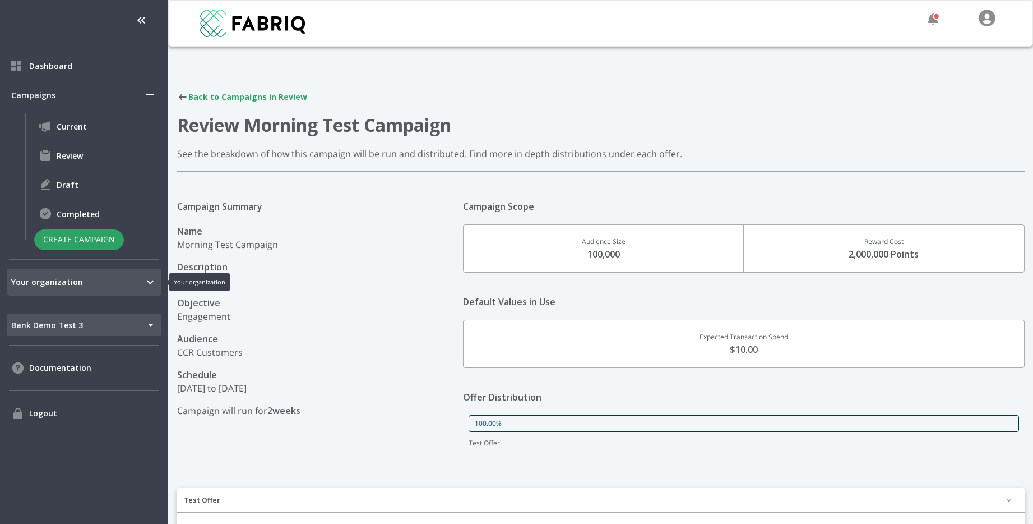
click at [63, 284] on span "Your organization" at bounding box center [77, 282] width 132 height 12
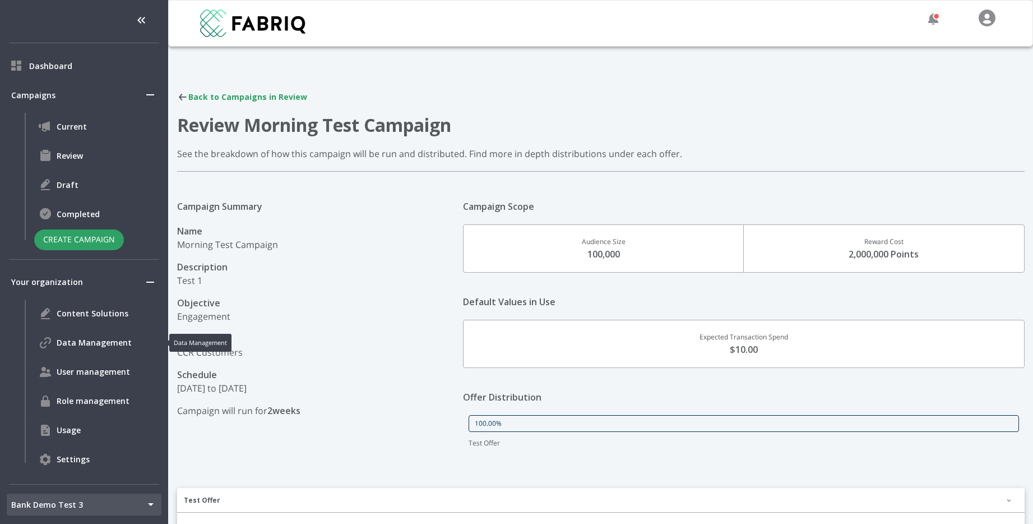
click at [93, 348] on div "Data Management" at bounding box center [97, 342] width 127 height 27
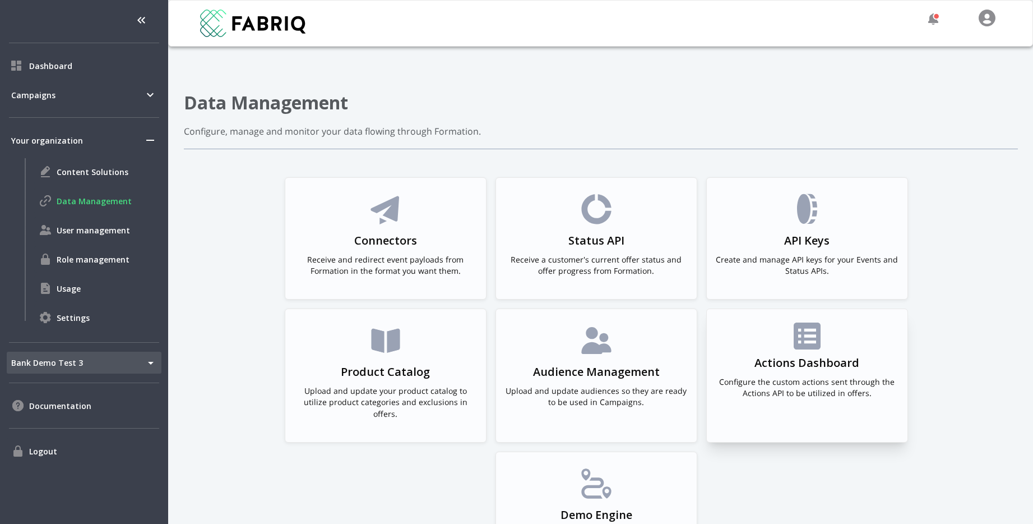
click at [808, 342] on icon at bounding box center [807, 335] width 27 height 27
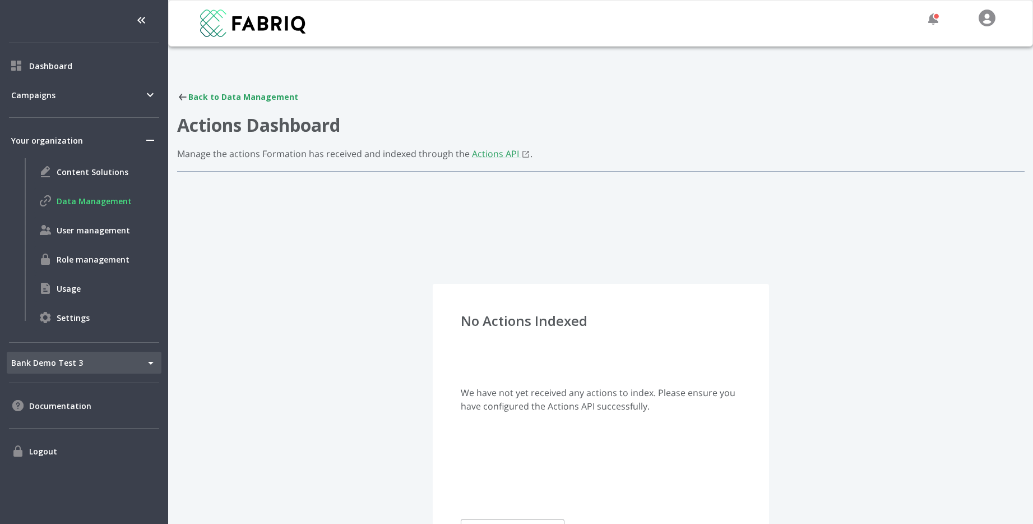
click at [231, 103] on header "Back to Data Management Actions Dashboard Manage the actions Formation has rece…" at bounding box center [601, 131] width 848 height 81
click at [248, 97] on div "Back to Data Management" at bounding box center [601, 96] width 848 height 11
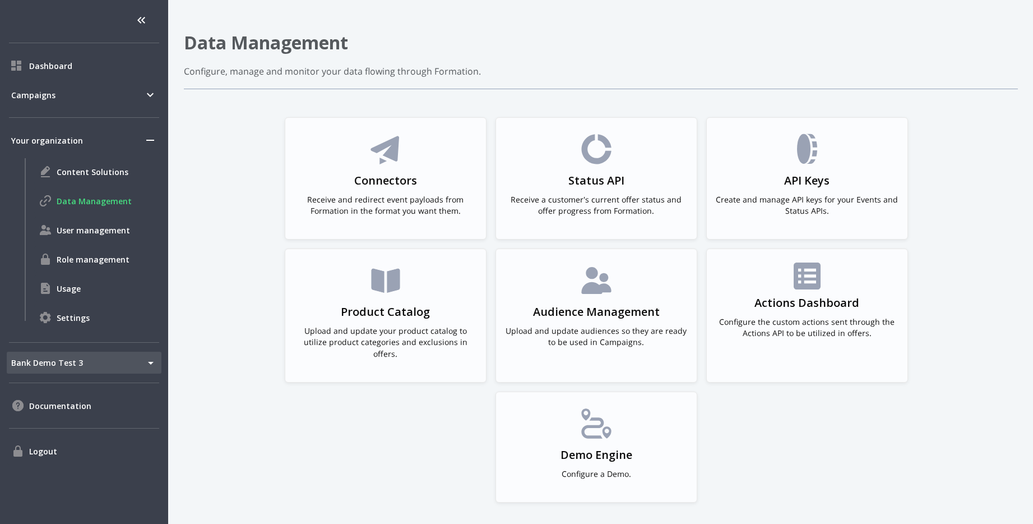
scroll to position [79, 0]
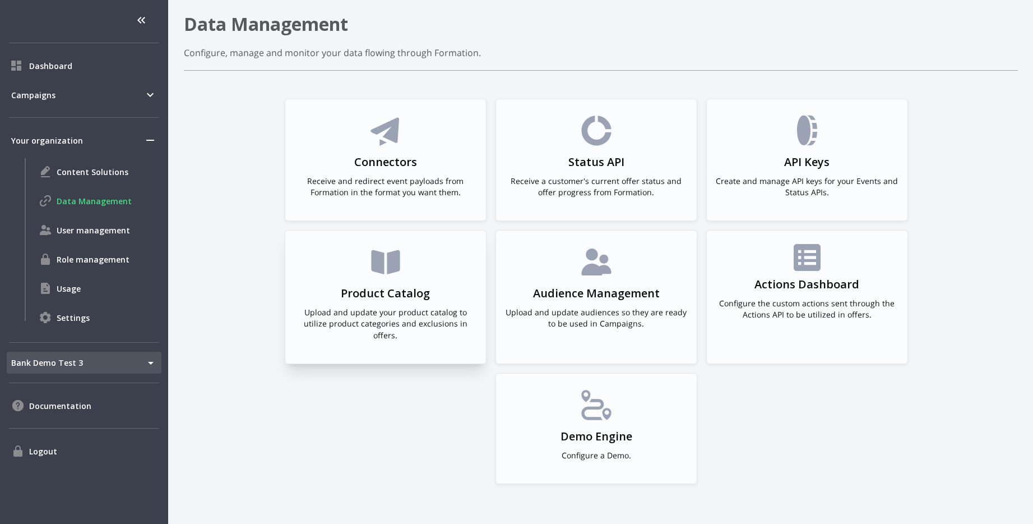
click at [375, 324] on p "Upload and update your product catalog to utilize product categories and exclus…" at bounding box center [385, 324] width 183 height 34
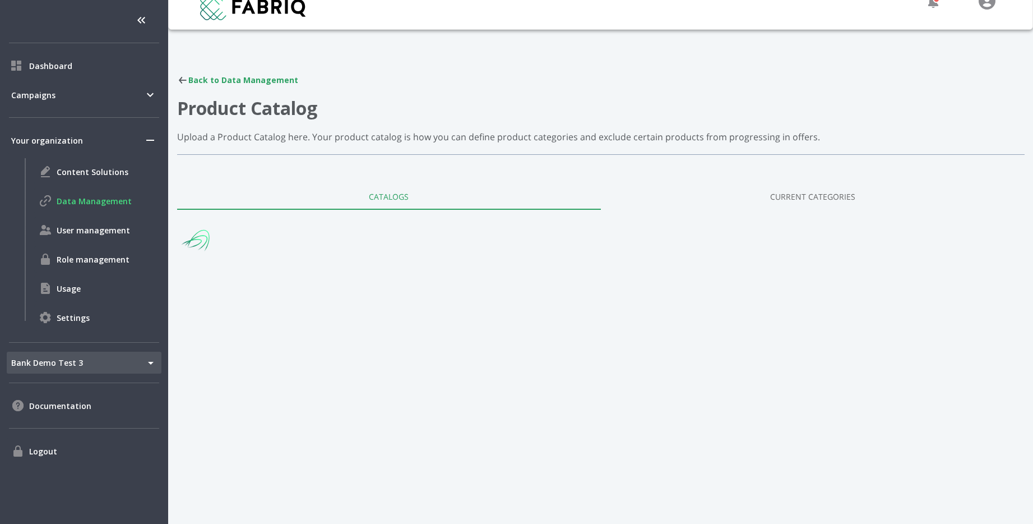
scroll to position [17, 0]
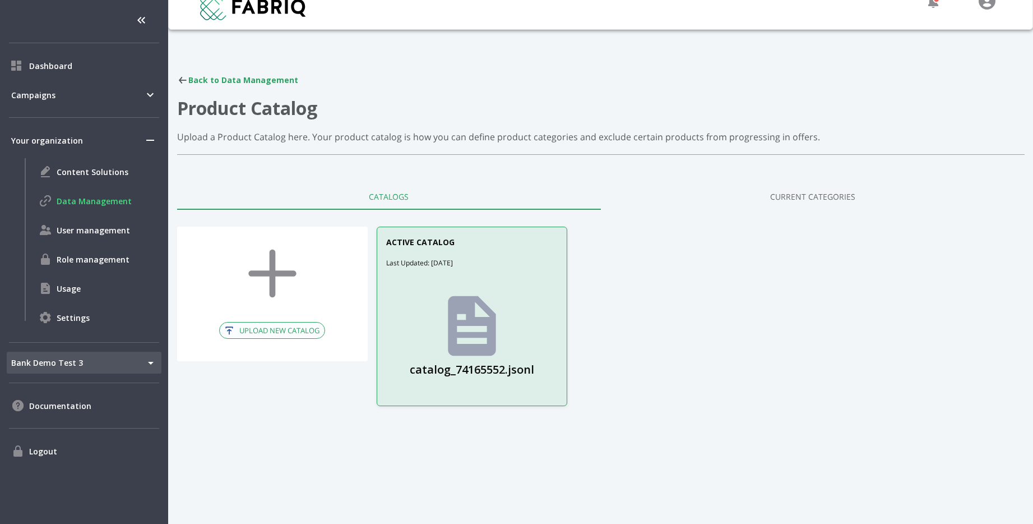
click at [473, 330] on icon at bounding box center [472, 326] width 48 height 61
click at [112, 179] on div "Content Solutions" at bounding box center [97, 171] width 127 height 27
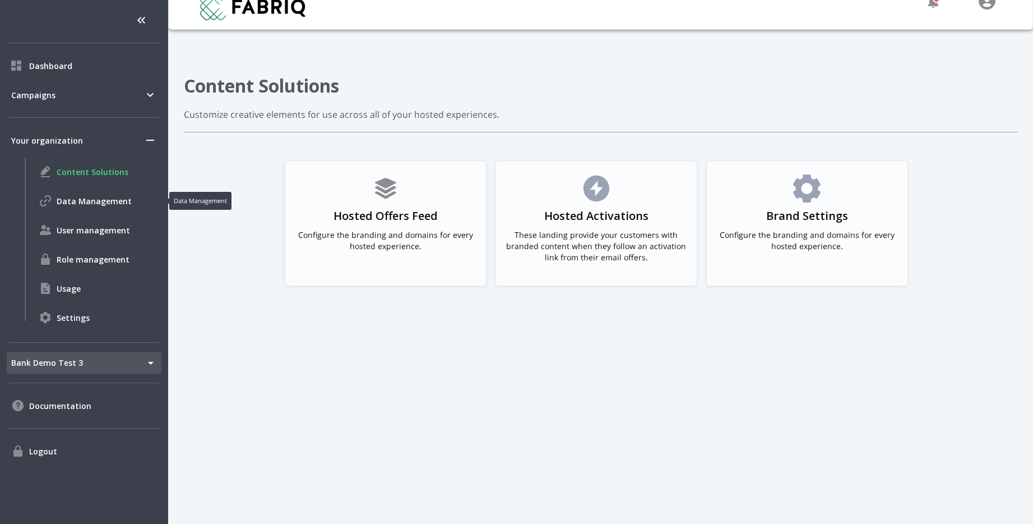
click at [104, 199] on span "Data Management" at bounding box center [107, 201] width 100 height 12
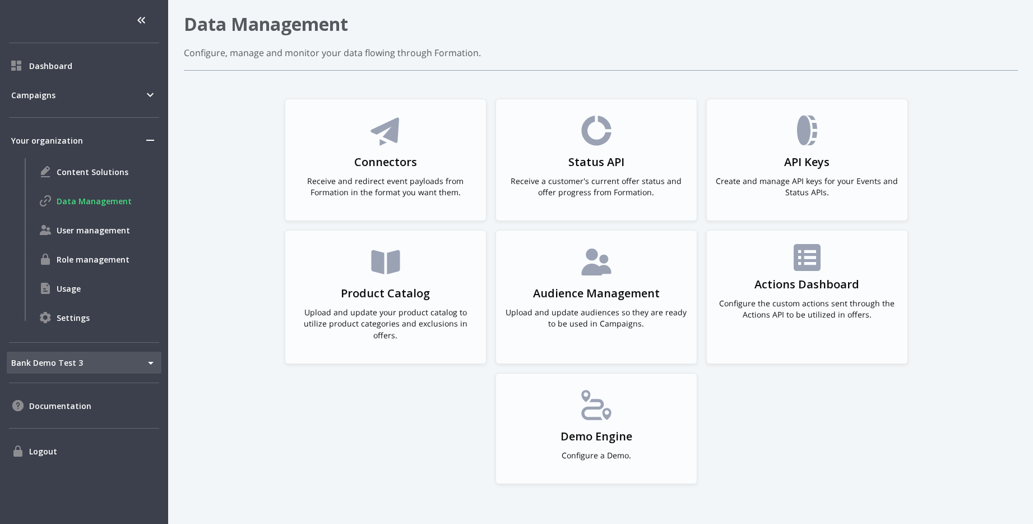
click at [951, 172] on div "Connectors Receive and redirect event payloads from Formation in the format you…" at bounding box center [601, 296] width 834 height 394
click at [782, 299] on p "Configure the custom actions sent through the Actions API to be utilized in off…" at bounding box center [807, 309] width 183 height 22
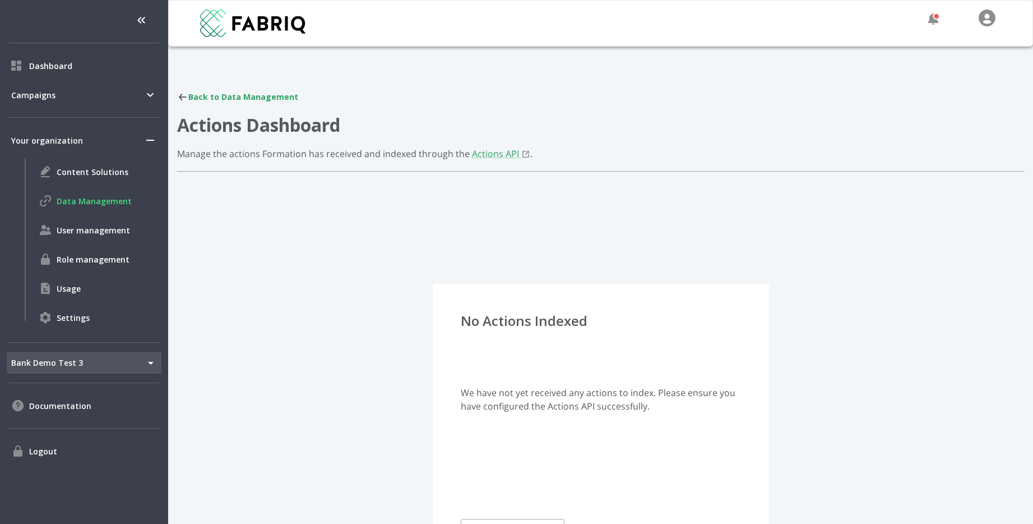
scroll to position [84, 0]
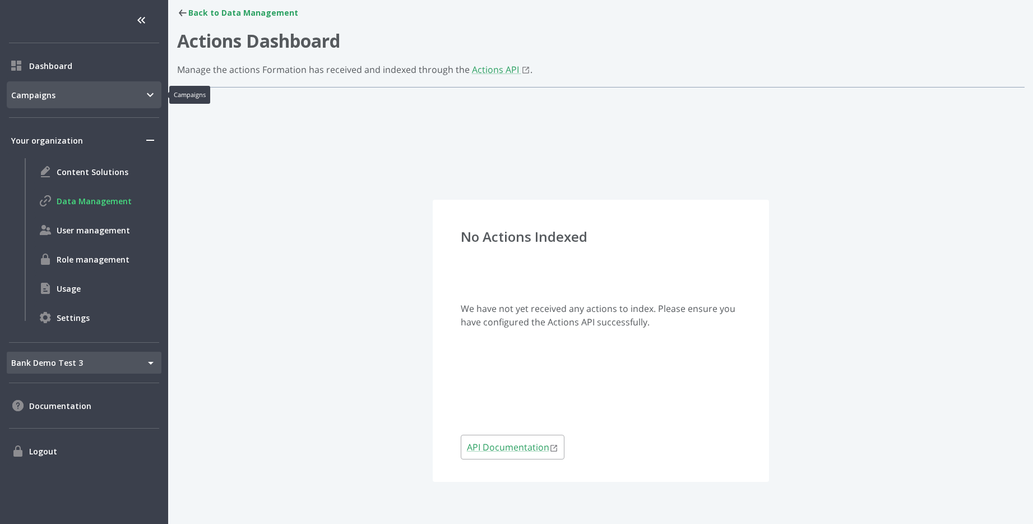
click at [66, 95] on span "Campaigns" at bounding box center [77, 95] width 132 height 12
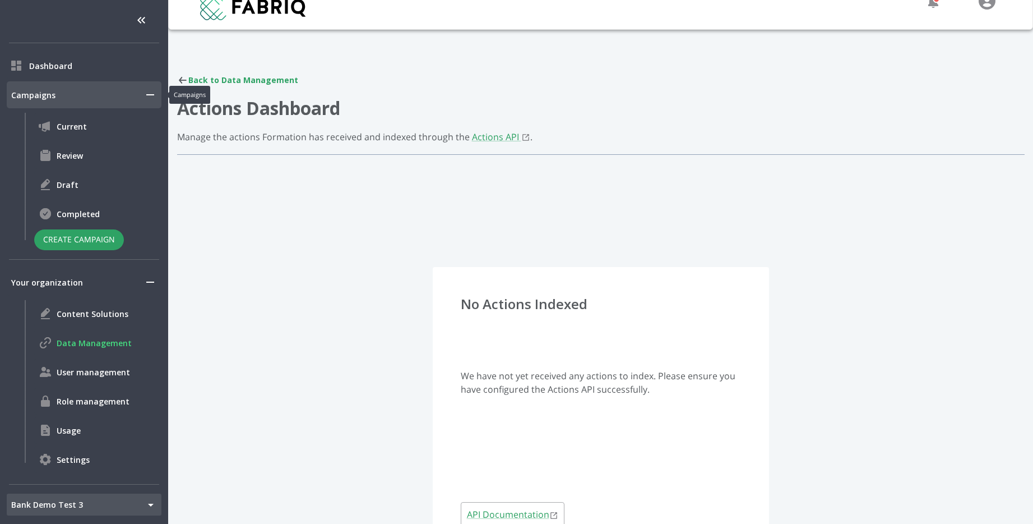
scroll to position [17, 0]
click at [69, 159] on span "Review" at bounding box center [107, 156] width 100 height 12
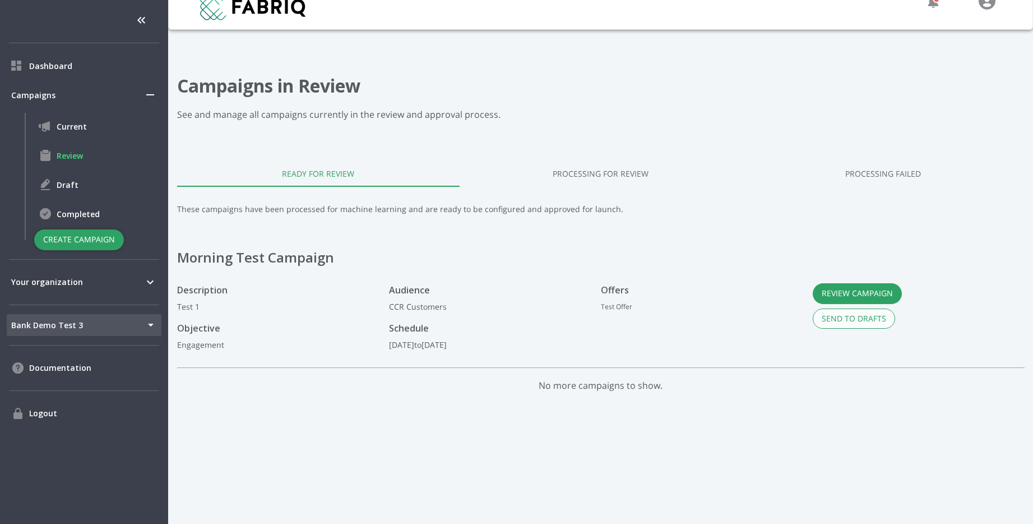
click at [89, 244] on button "Create Campaign" at bounding box center [79, 239] width 90 height 21
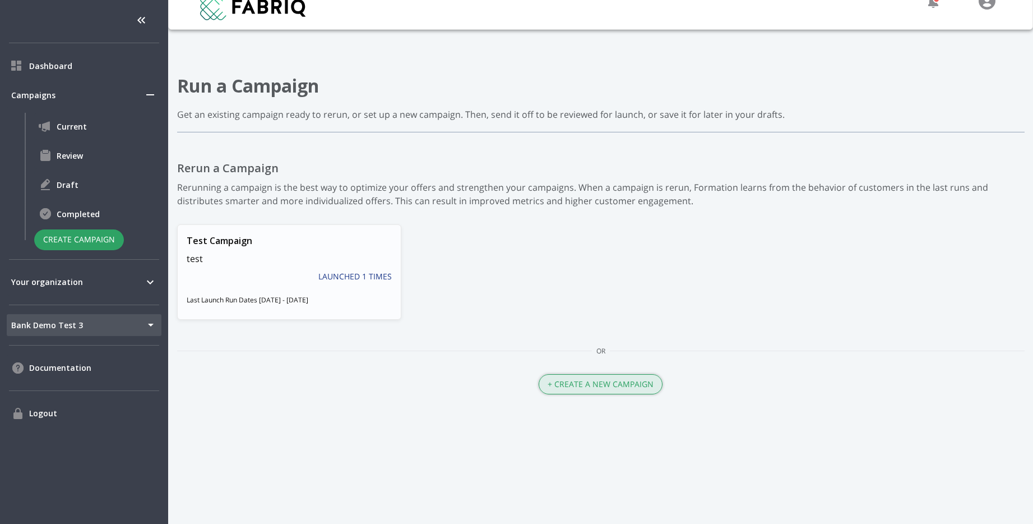
click at [580, 384] on button "+ Create a New Campaign" at bounding box center [601, 384] width 124 height 21
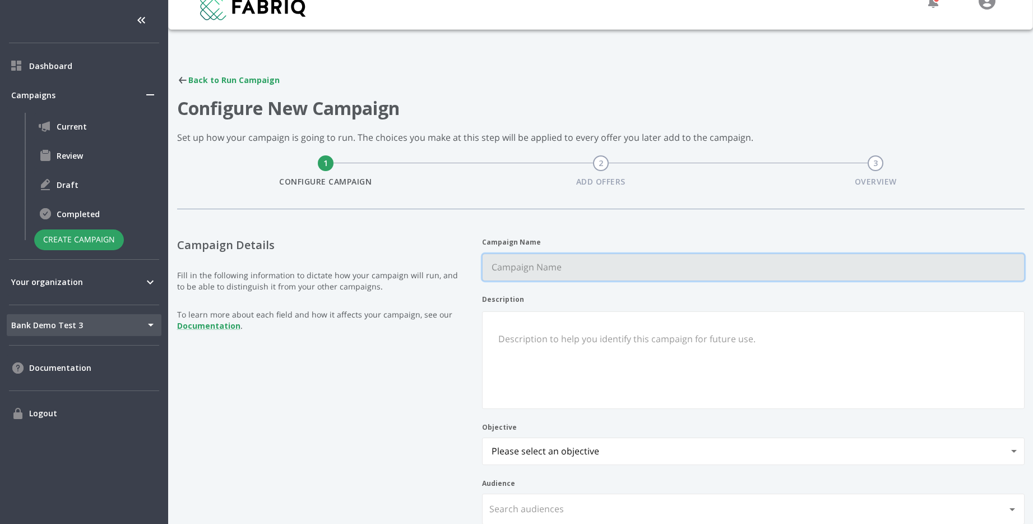
click at [553, 267] on Name "Campaign Name" at bounding box center [754, 267] width 542 height 26
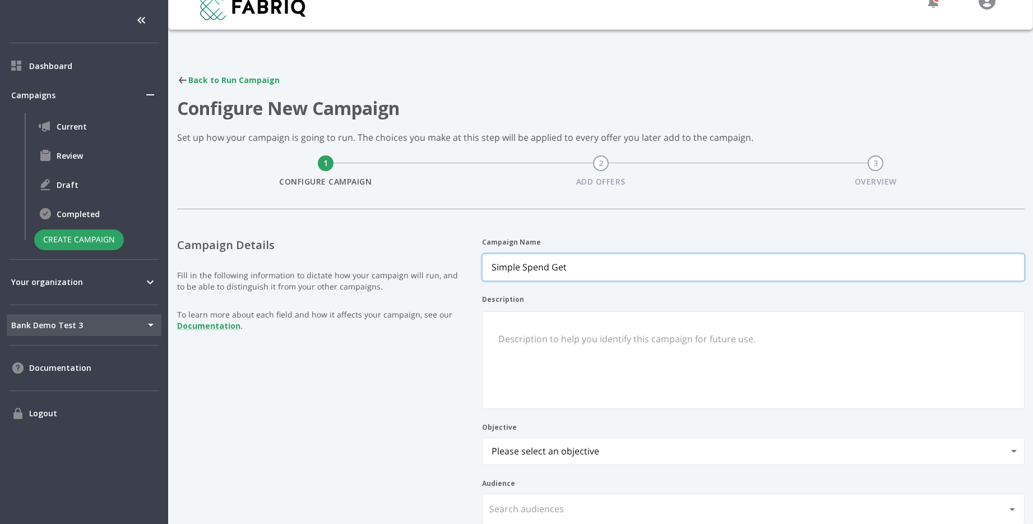
type Name "Simple Spend Get"
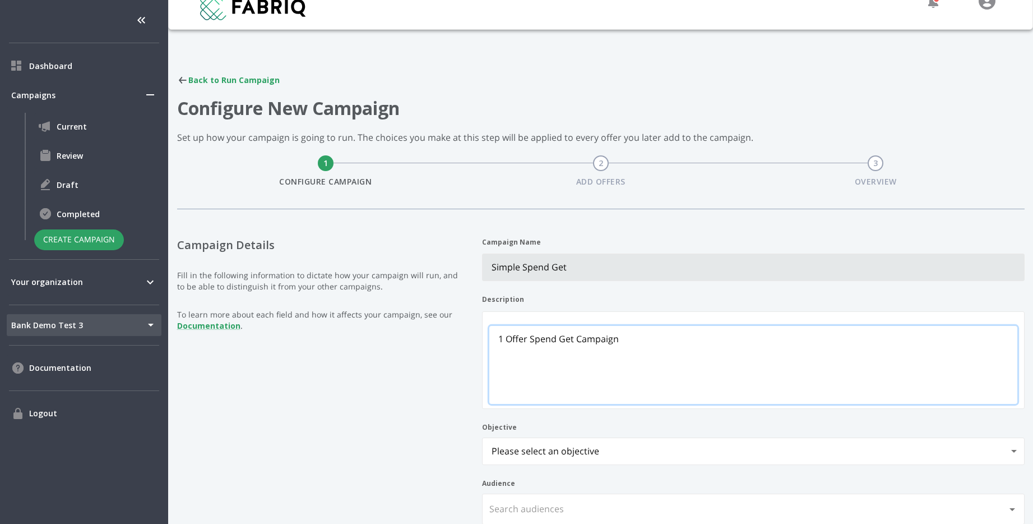
scroll to position [196, 0]
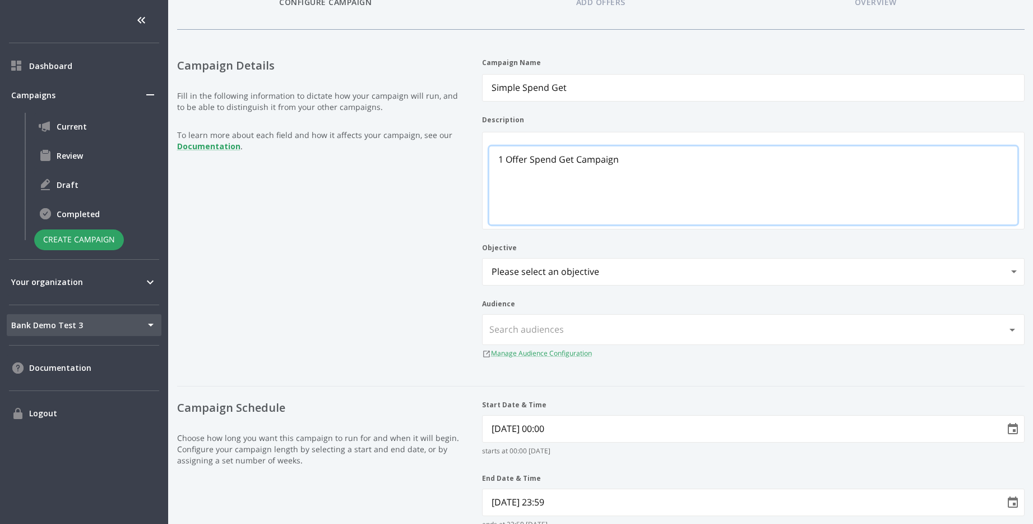
type textarea "1 Offer Spend Get Campaign"
click at [570, 277] on body "Dashboard Campaigns Current Review Draft Completed Create Campaign Your organiz…" at bounding box center [516, 262] width 1033 height 524
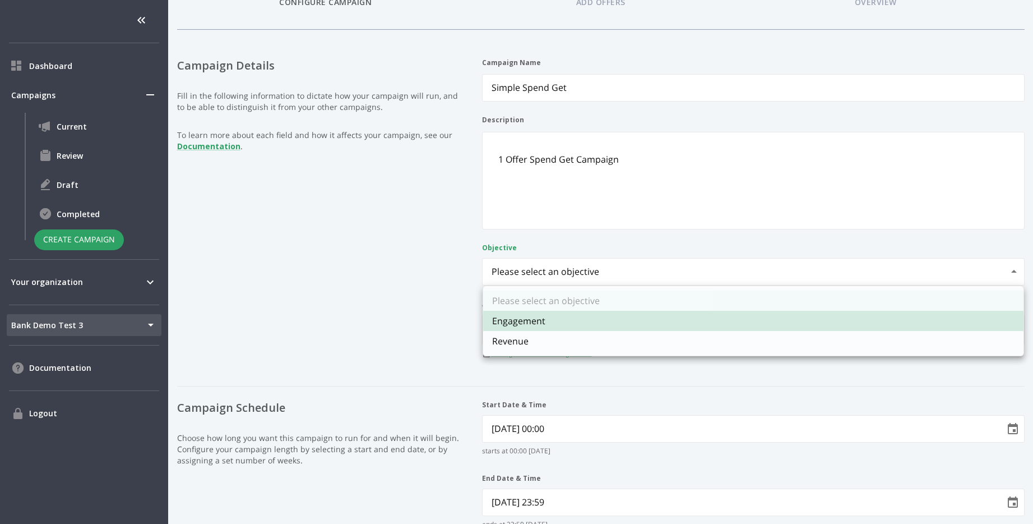
click at [556, 333] on li "Revenue" at bounding box center [753, 341] width 541 height 20
type input "revenue"
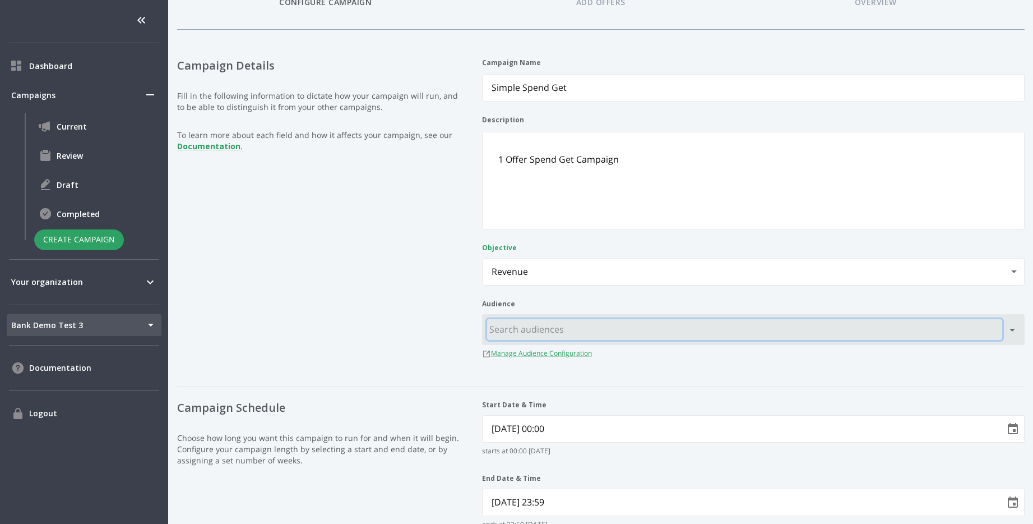
click at [570, 339] on input "text" at bounding box center [744, 329] width 515 height 21
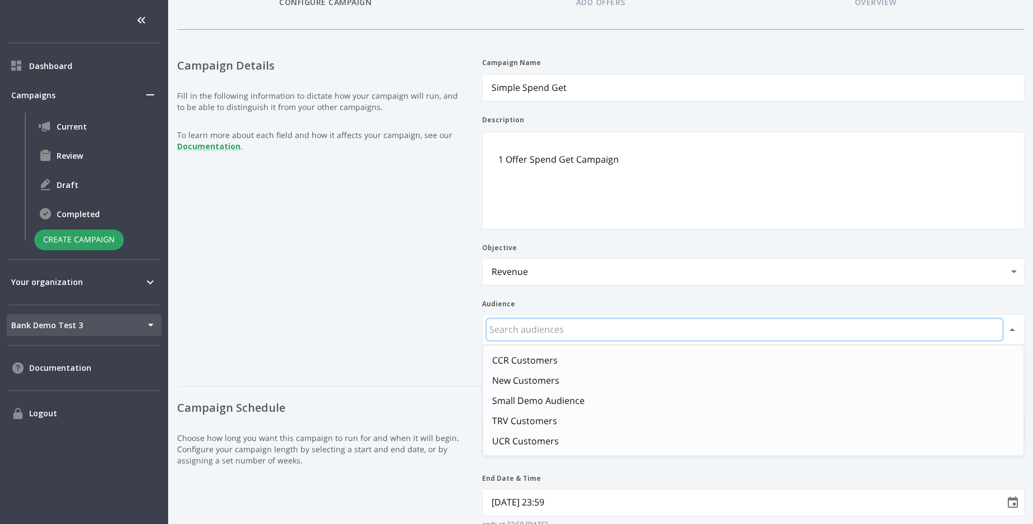
click at [567, 391] on li "Small Demo Audience" at bounding box center [753, 400] width 541 height 20
type input "Small Demo Audience"
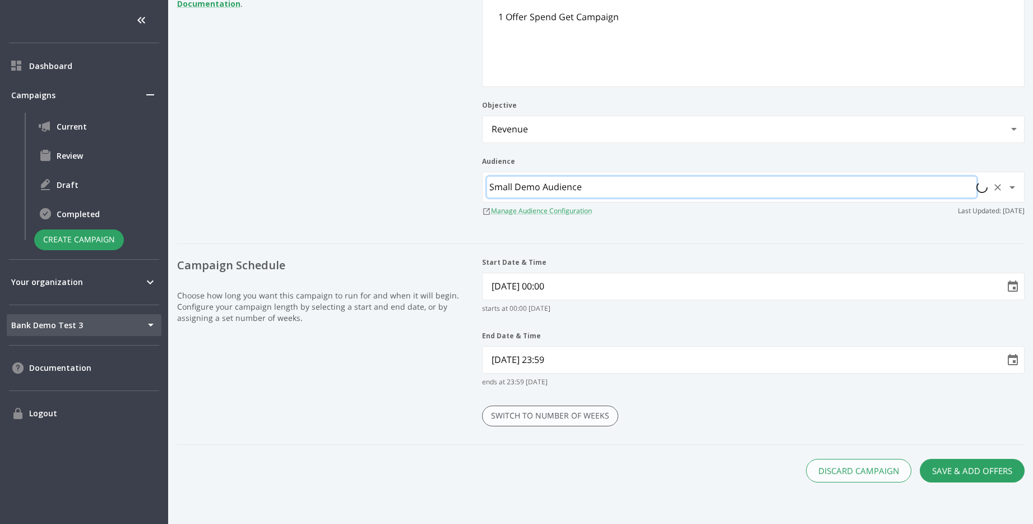
scroll to position [339, 0]
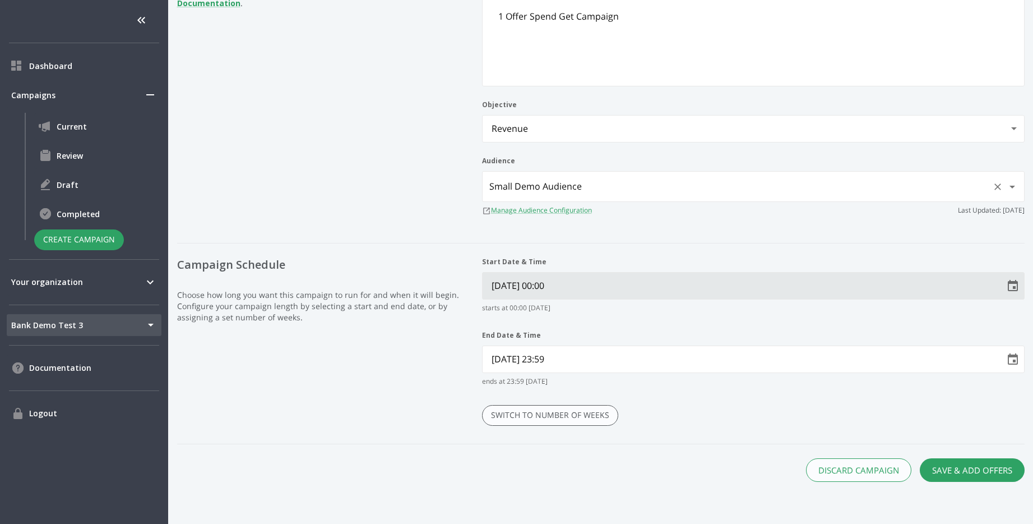
click at [1007, 289] on icon "Choose date, selected date is Oct 14, 2025" at bounding box center [1013, 285] width 13 height 13
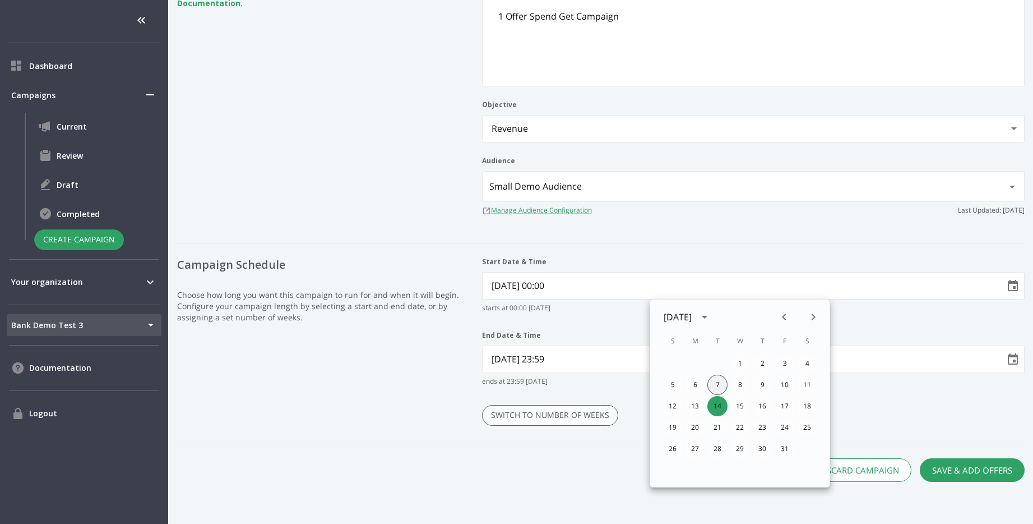
click at [719, 384] on button "7" at bounding box center [718, 385] width 20 height 20
type Time "[DATE] 00:00"
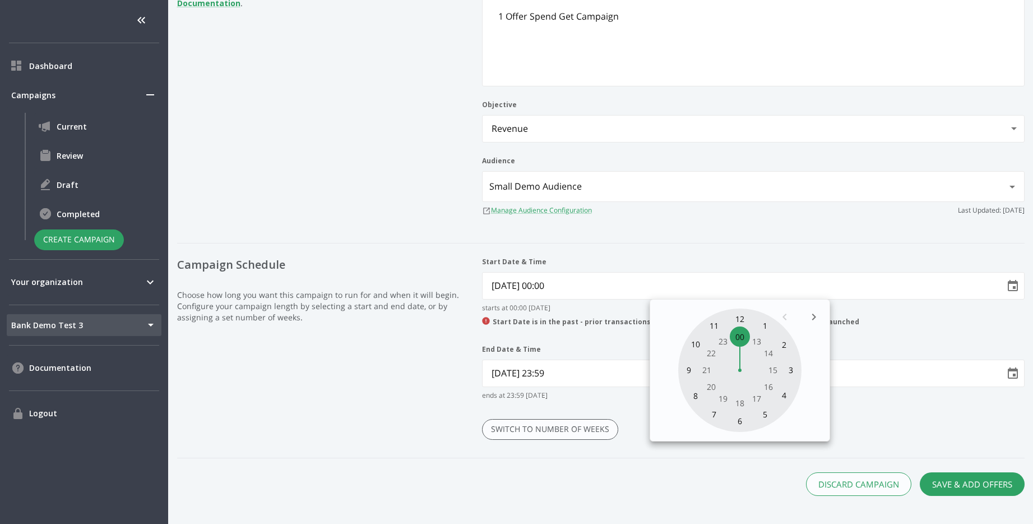
click at [894, 421] on div "Start Date & Time [DATE] 00:00 starts at 00:00 [DATE] Start Date is in the past…" at bounding box center [753, 357] width 543 height 201
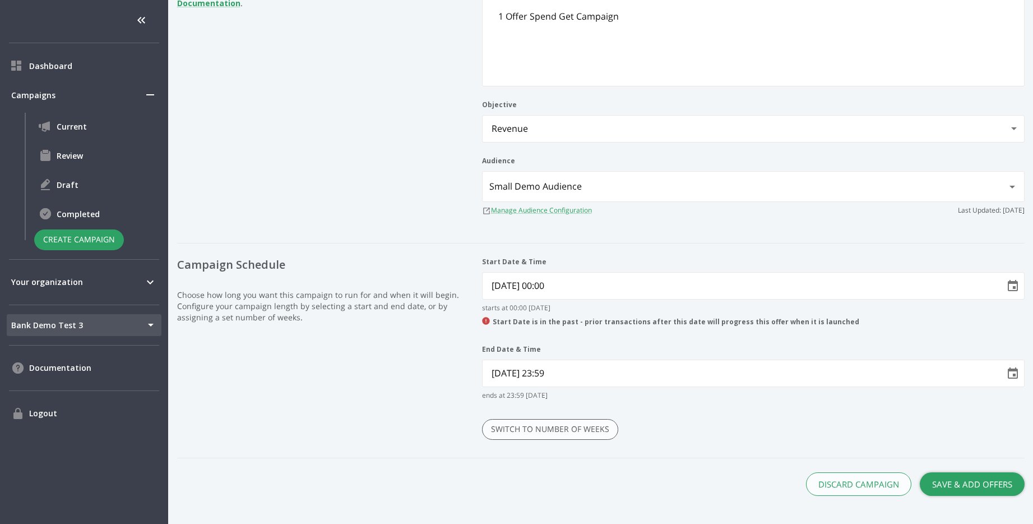
click at [977, 485] on button "Save & Add Offers" at bounding box center [972, 484] width 105 height 24
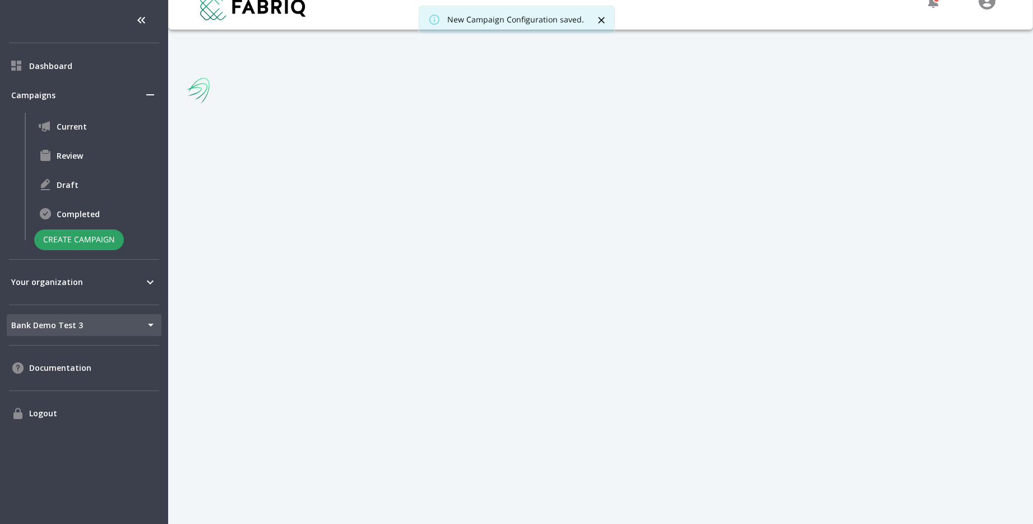
scroll to position [17, 0]
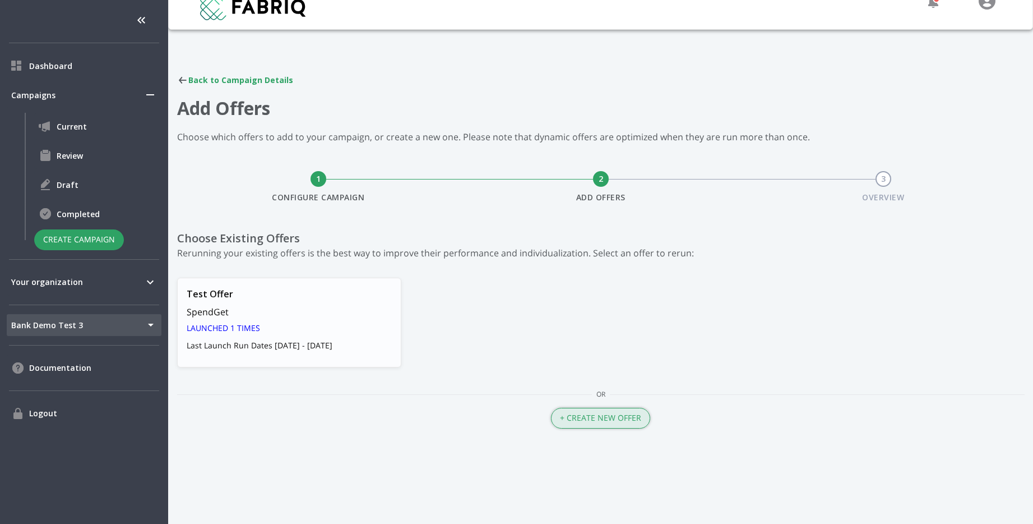
click at [594, 413] on button "+ Create New Offer" at bounding box center [600, 418] width 99 height 21
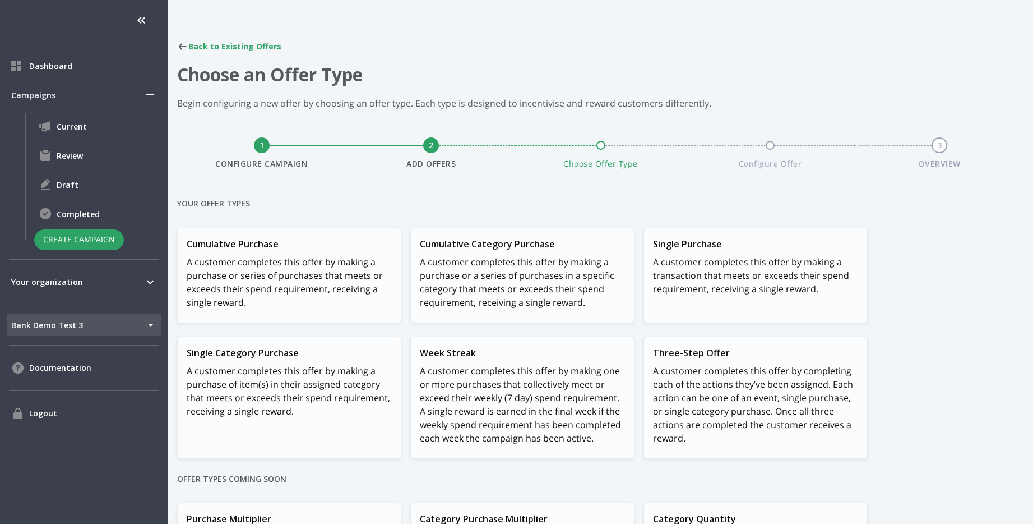
scroll to position [58, 0]
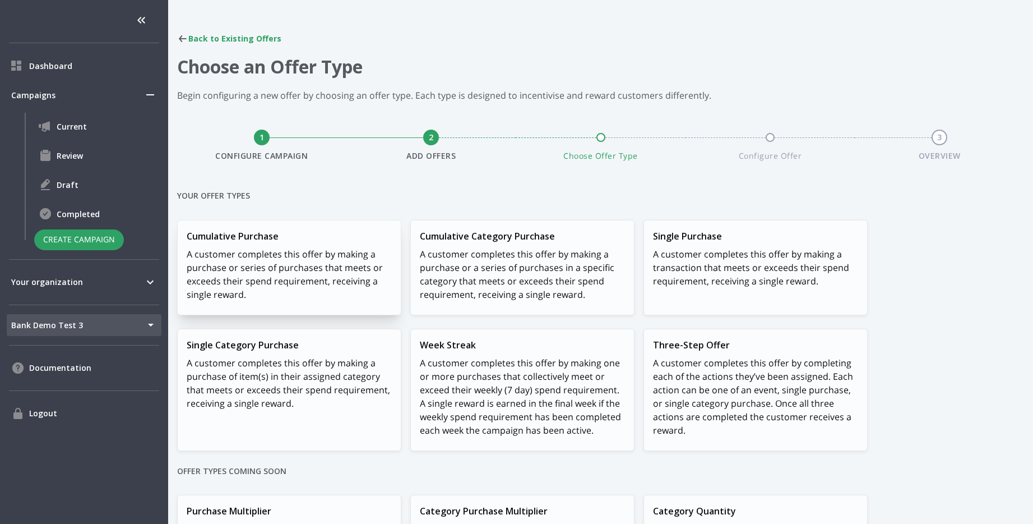
click at [348, 262] on p "A customer completes this offer by making a purchase or series of purchases tha…" at bounding box center [289, 274] width 205 height 54
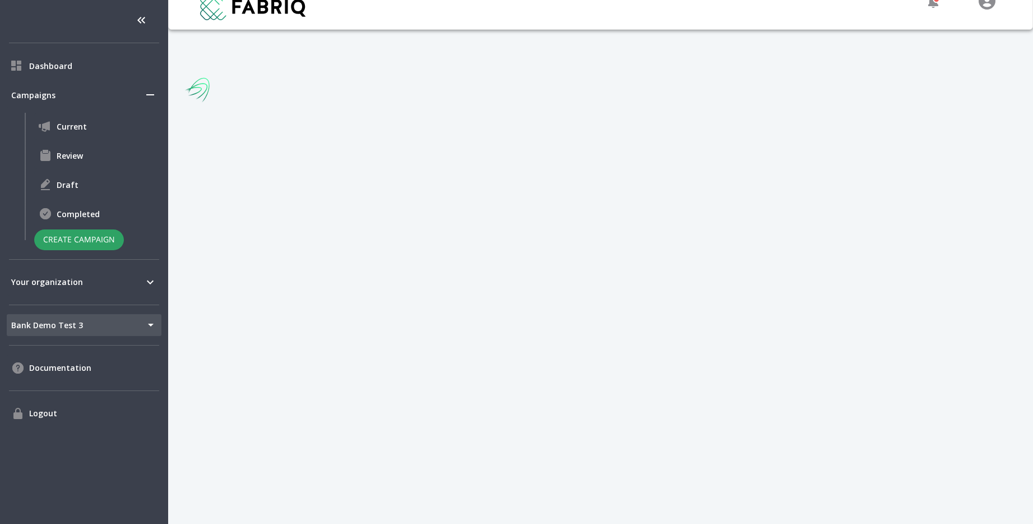
scroll to position [58, 0]
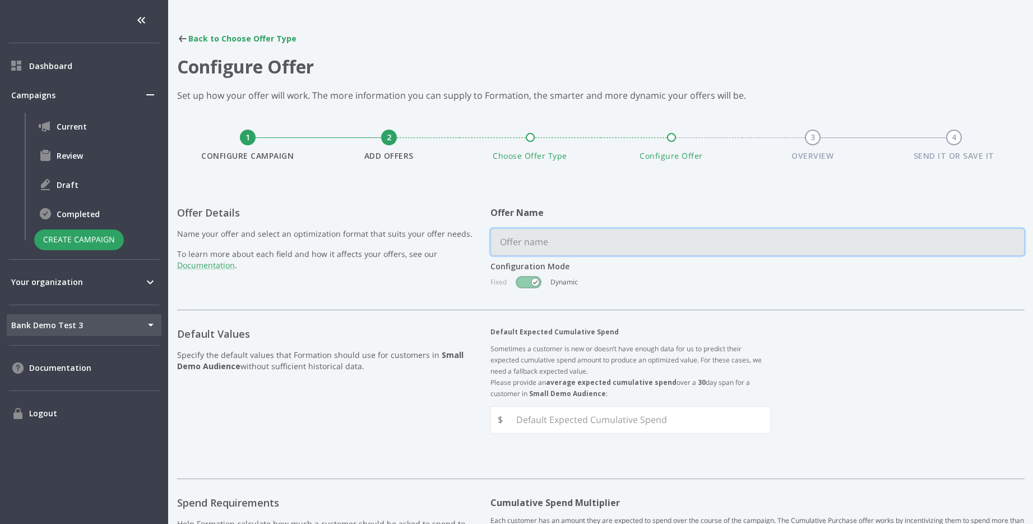
click at [636, 242] on input "text" at bounding box center [757, 242] width 533 height 26
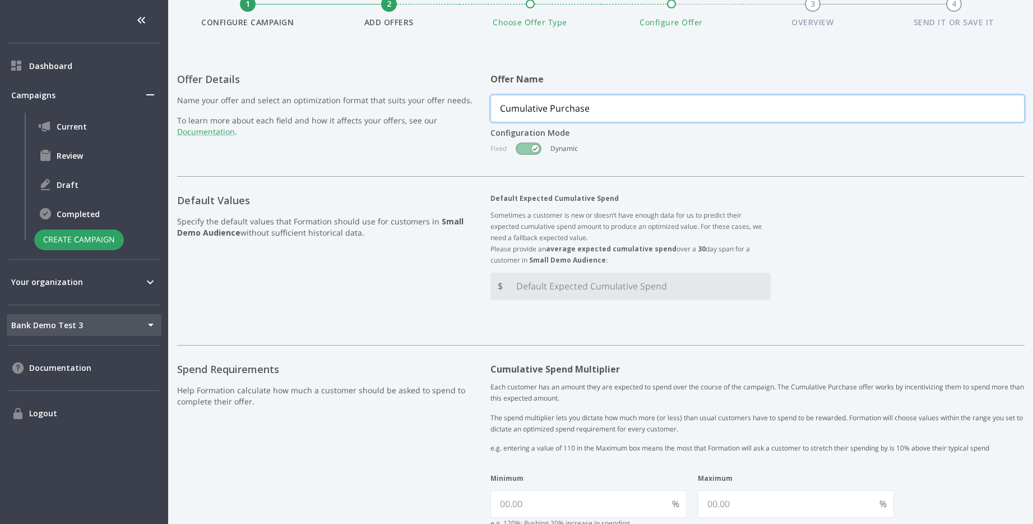
scroll to position [196, 0]
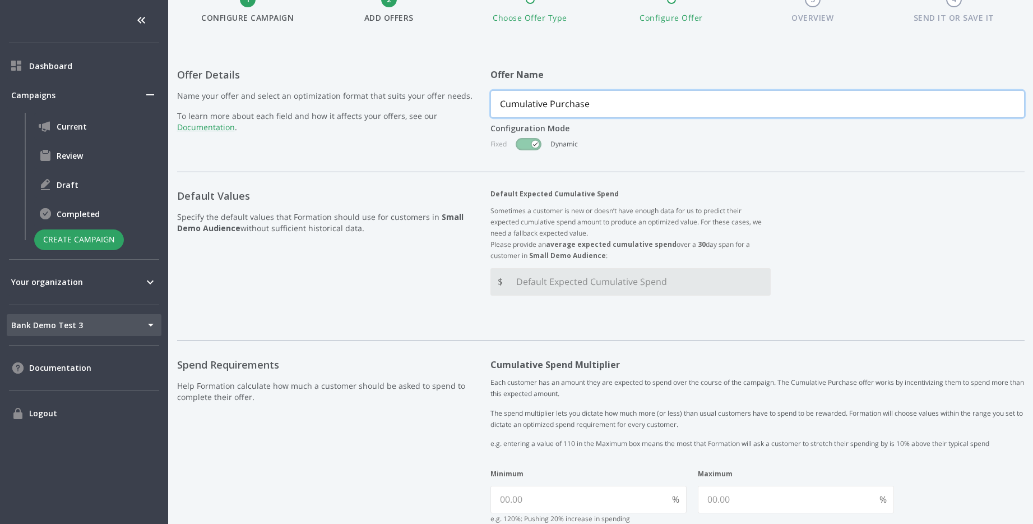
type input "Cumulative Purchase"
click at [652, 285] on Spend "Default Expected Cumulative Spend" at bounding box center [638, 282] width 263 height 26
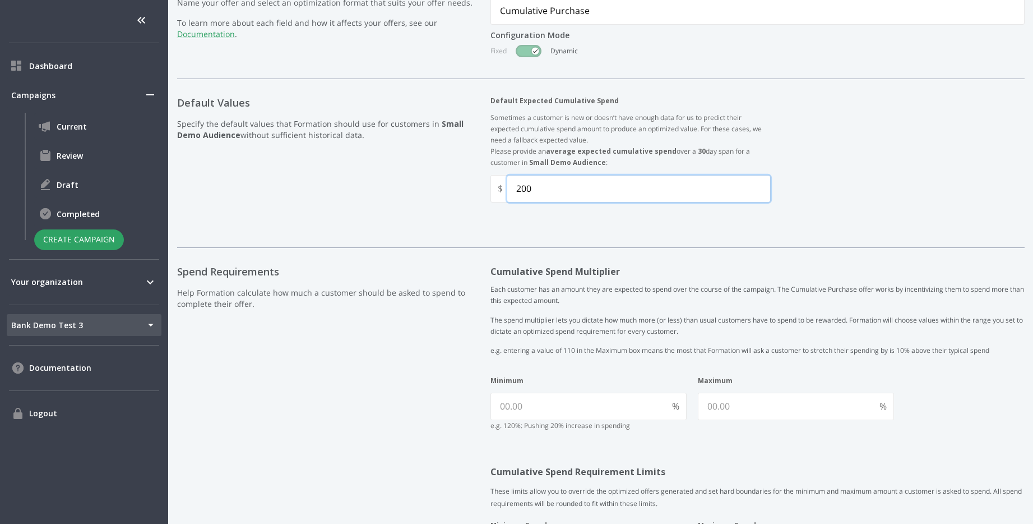
scroll to position [299, 0]
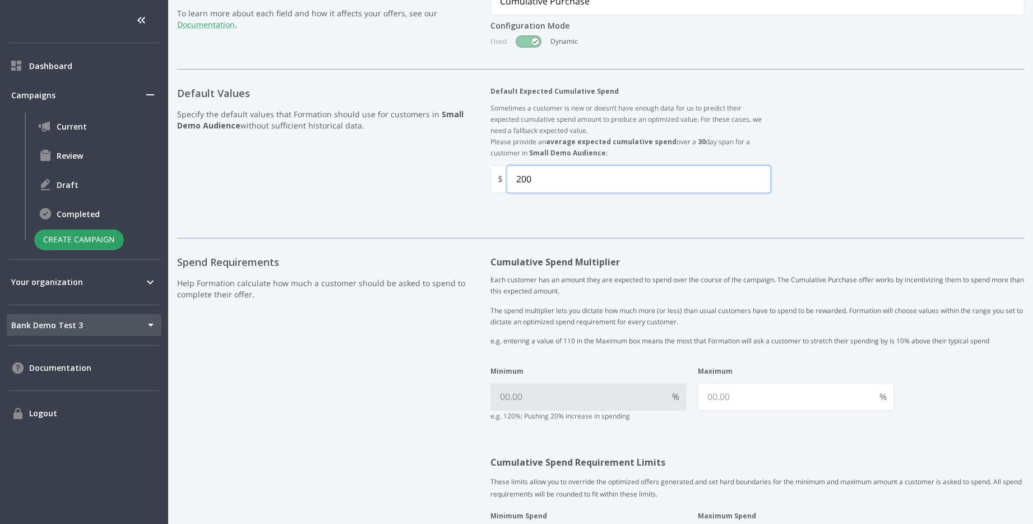
type Spend "200"
click at [598, 400] on input "Minimum" at bounding box center [579, 397] width 177 height 26
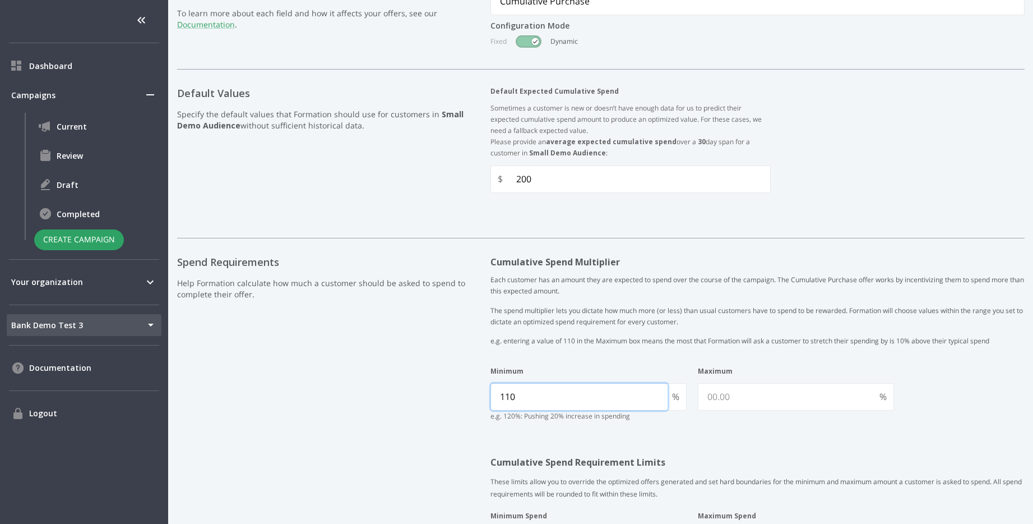
type input "110"
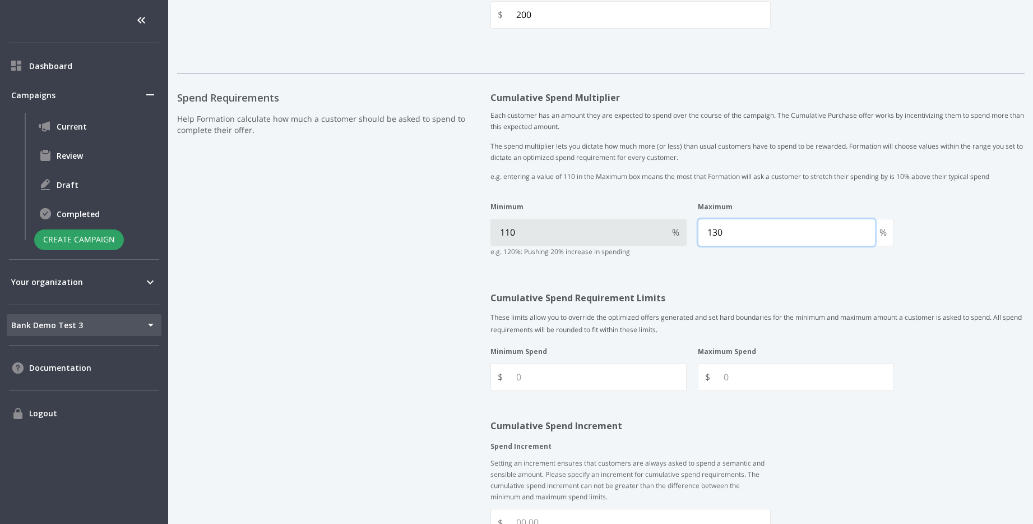
scroll to position [497, 0]
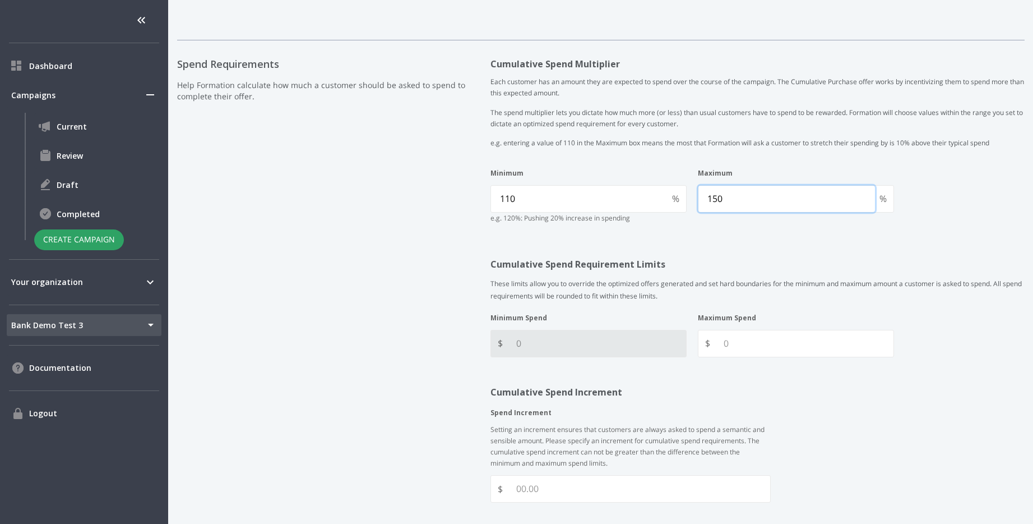
type input "150"
click at [622, 351] on Spend "Minimum Spend" at bounding box center [596, 343] width 179 height 26
type Spend "250"
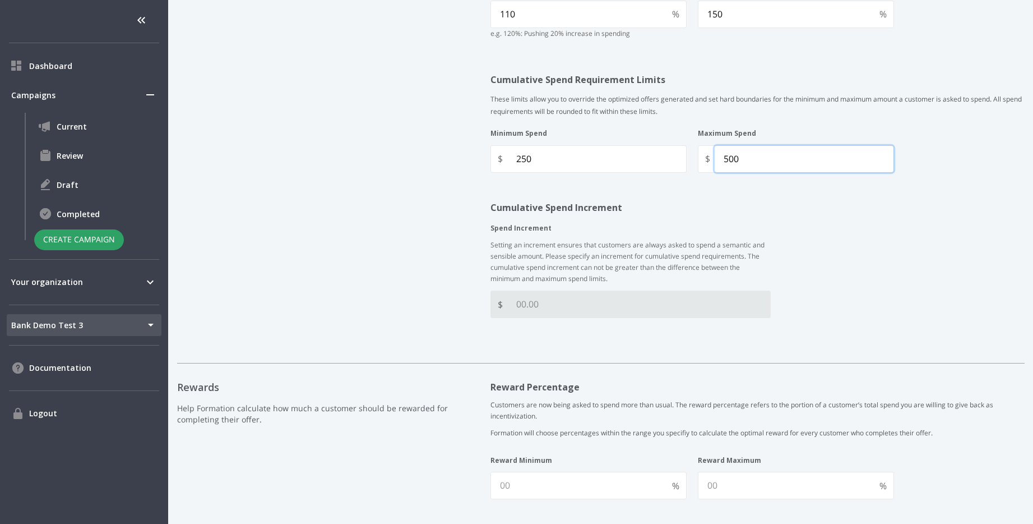
scroll to position [692, 0]
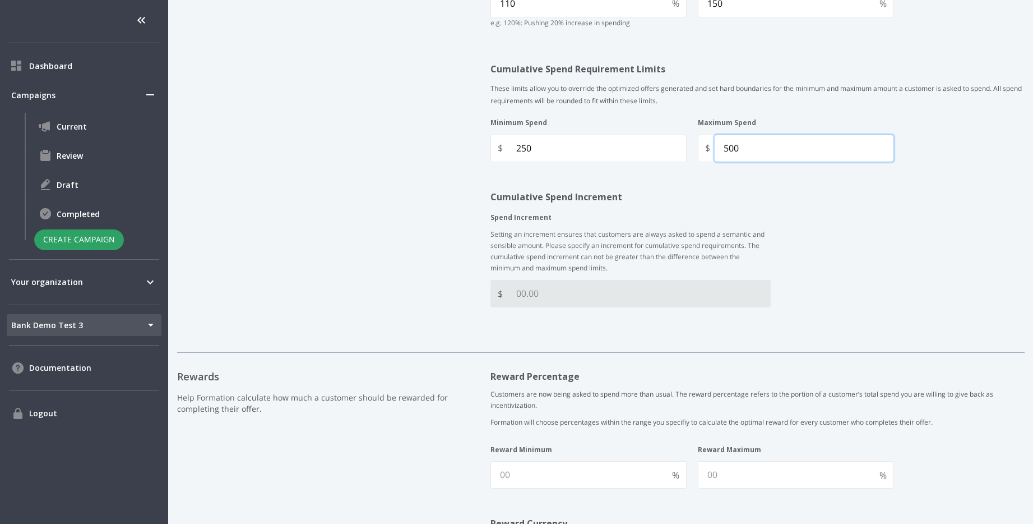
type Spend "500"
click at [621, 285] on Increment "Spend Increment" at bounding box center [638, 293] width 263 height 26
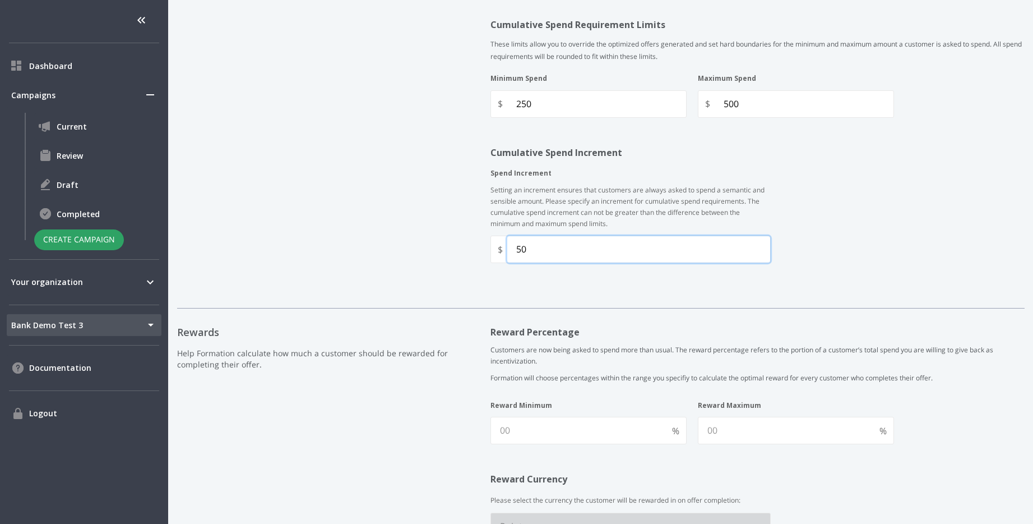
scroll to position [752, 0]
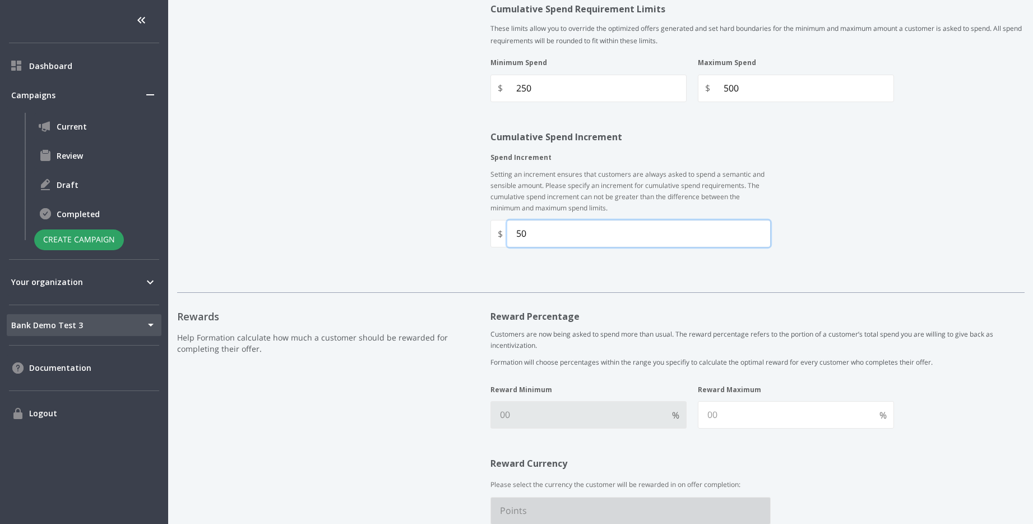
type Increment "50"
click at [574, 426] on Minimum "Reward Minimum" at bounding box center [579, 415] width 177 height 26
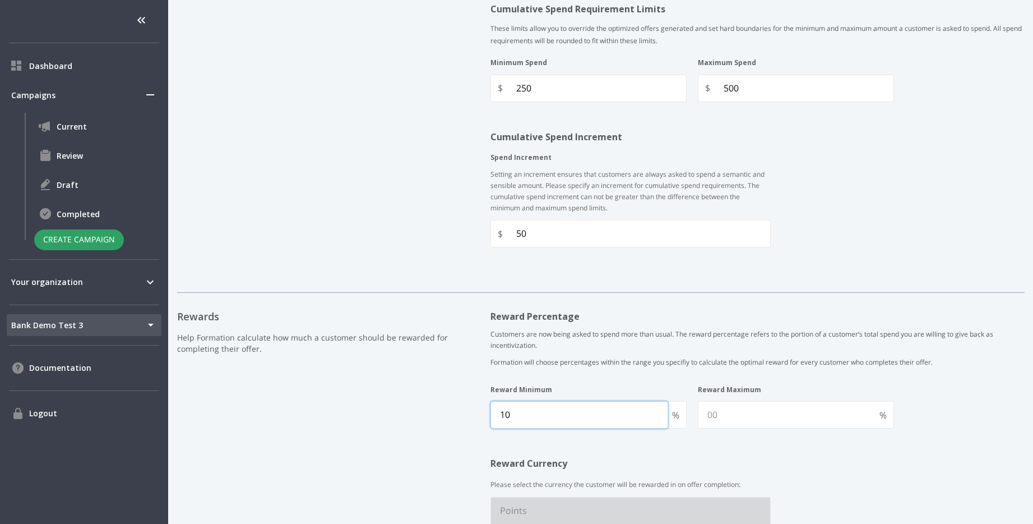
type Minimum "10"
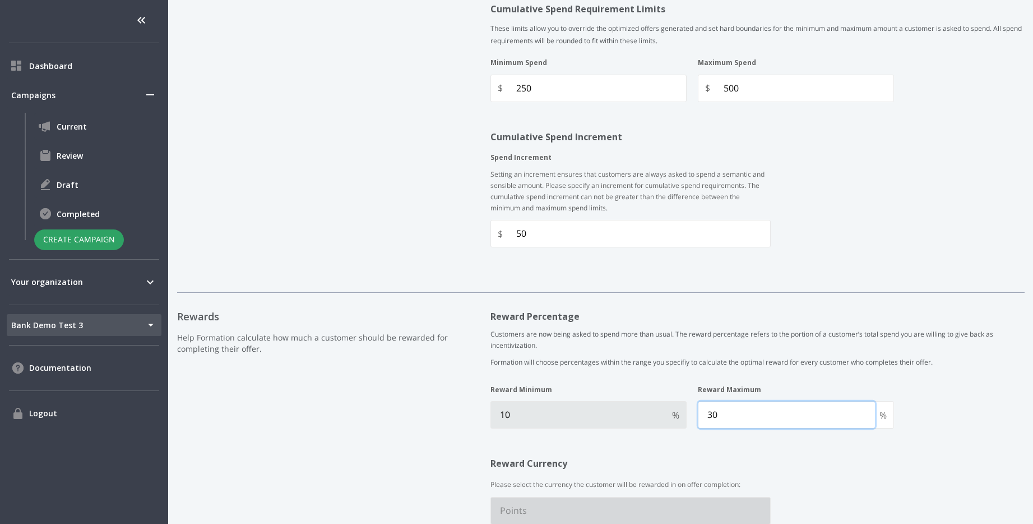
scroll to position [1154, 0]
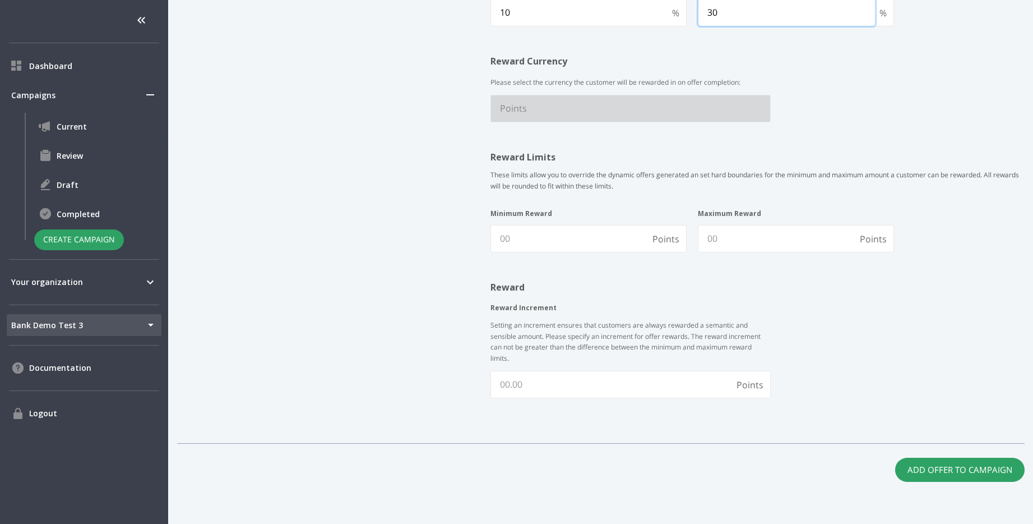
type Maximum "30"
click at [556, 285] on h5 "Reward" at bounding box center [631, 286] width 280 height 13
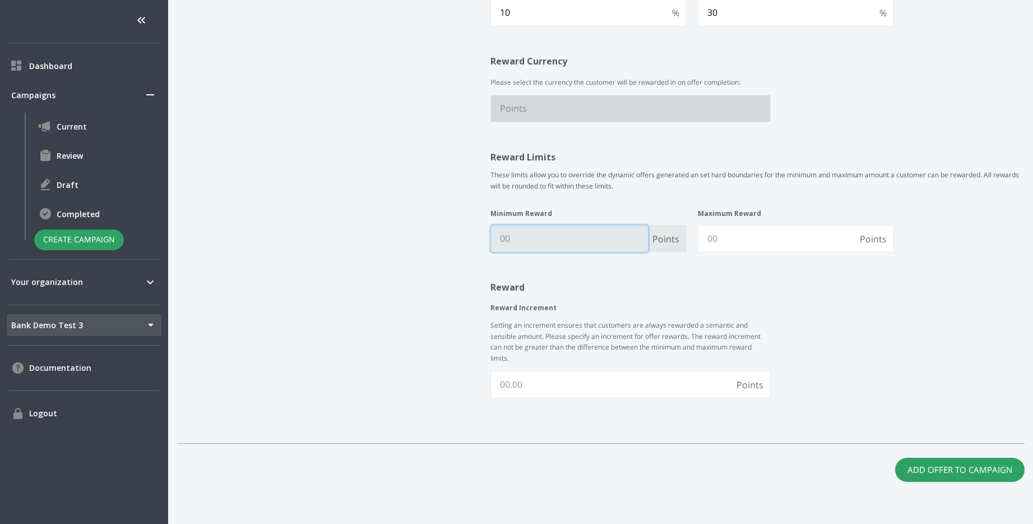
click at [559, 239] on Reward "Minimum Reward" at bounding box center [569, 238] width 157 height 26
type Reward "50"
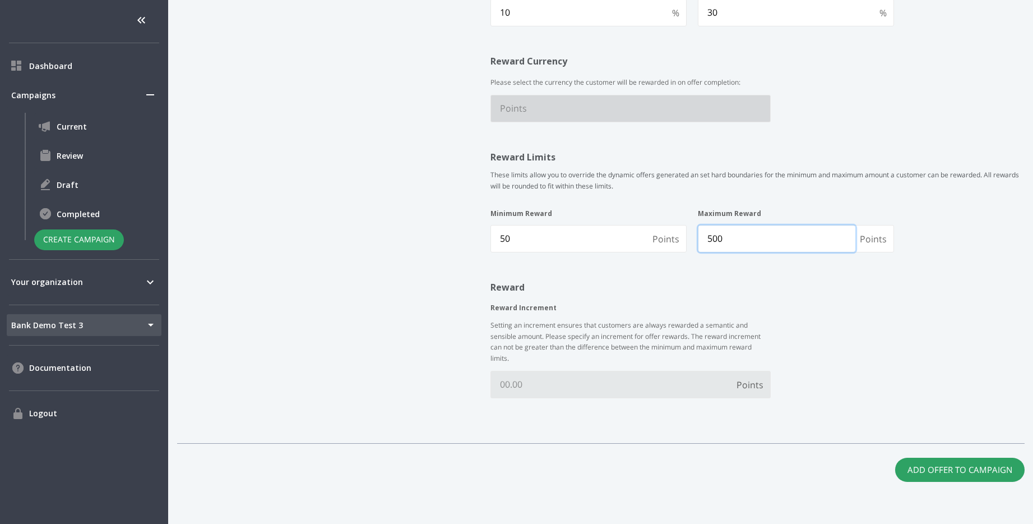
type Reward "500"
click at [593, 378] on Increment "Reward Increment" at bounding box center [611, 384] width 241 height 26
type Increment "50"
click at [987, 467] on button "Add Offer to Campaign" at bounding box center [961, 470] width 130 height 24
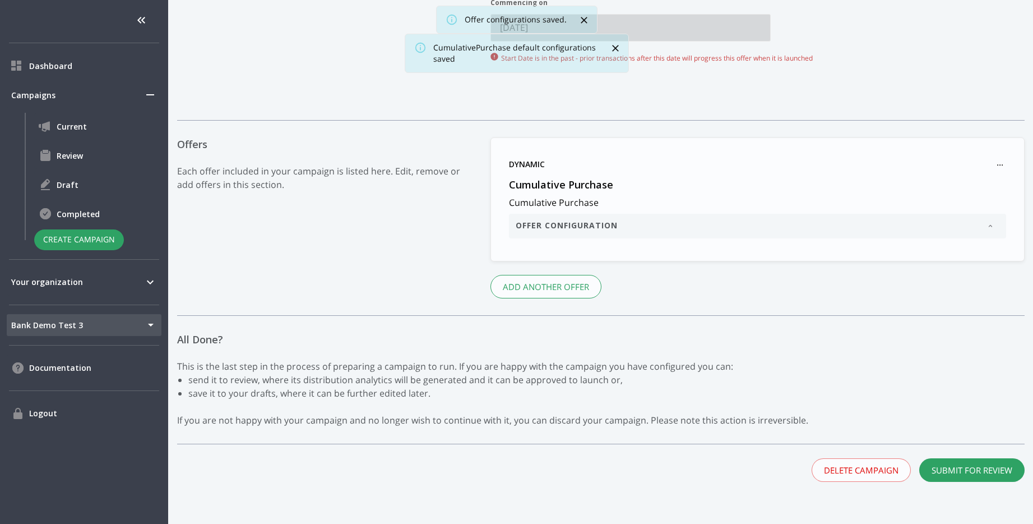
scroll to position [606, 0]
click at [947, 470] on button "Submit for Review" at bounding box center [972, 470] width 105 height 24
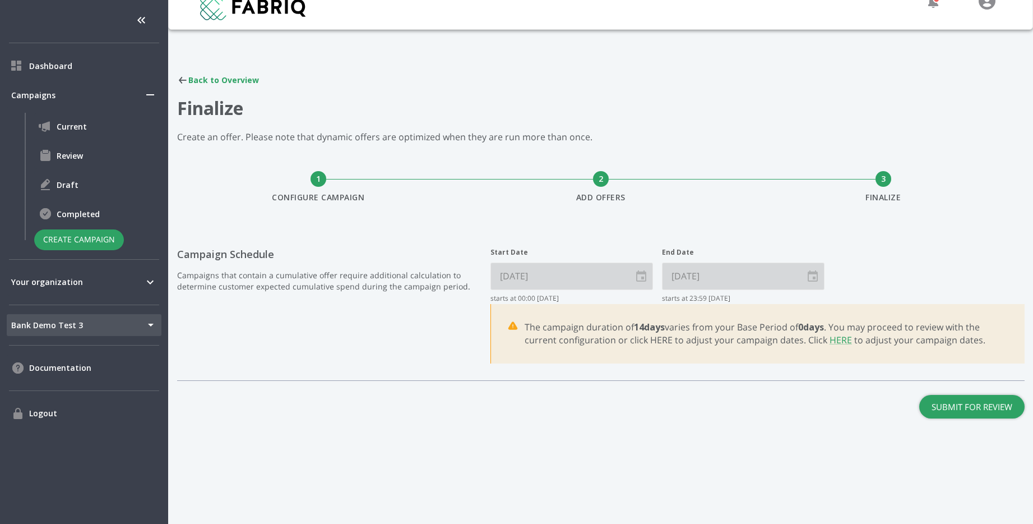
click at [990, 407] on button "Submit for Review" at bounding box center [972, 407] width 105 height 24
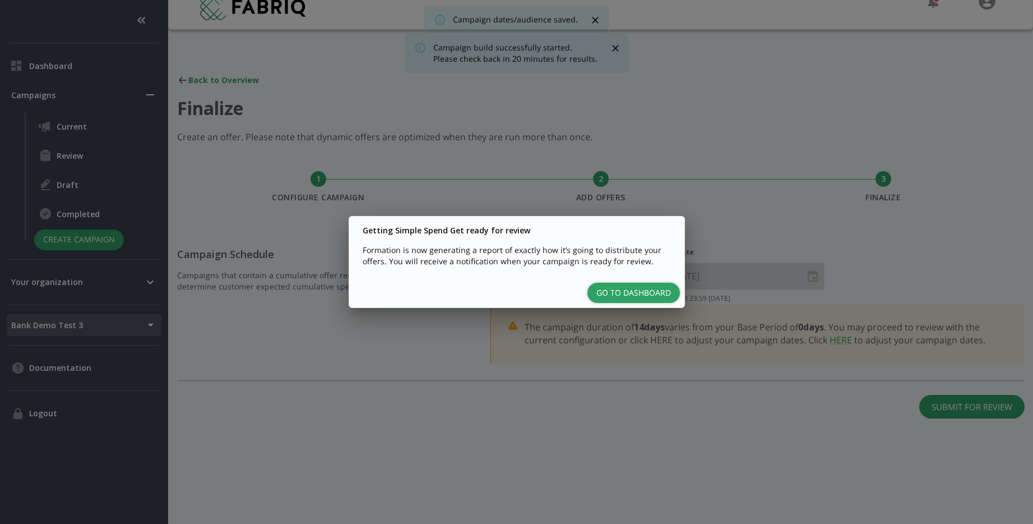
click at [621, 293] on button "Go to Dashboard" at bounding box center [634, 293] width 93 height 21
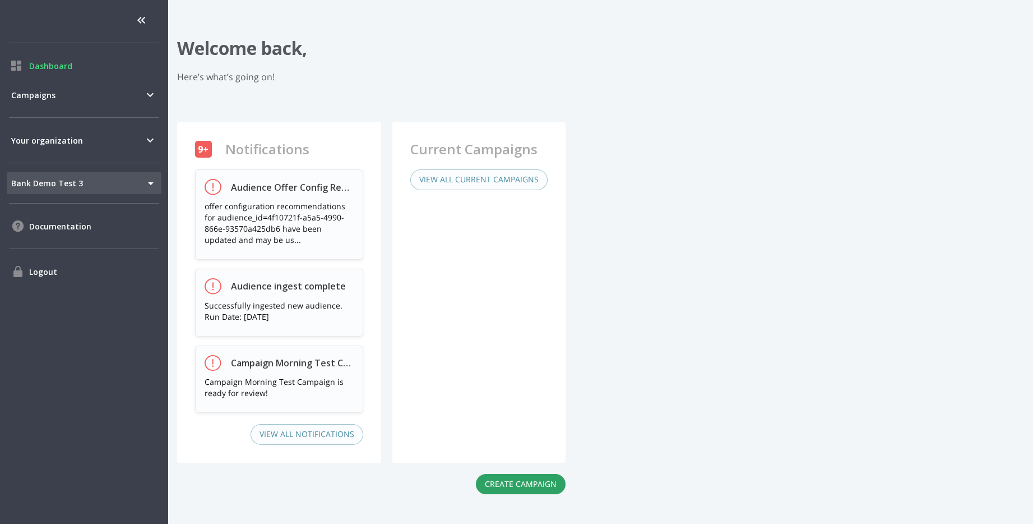
scroll to position [84, 0]
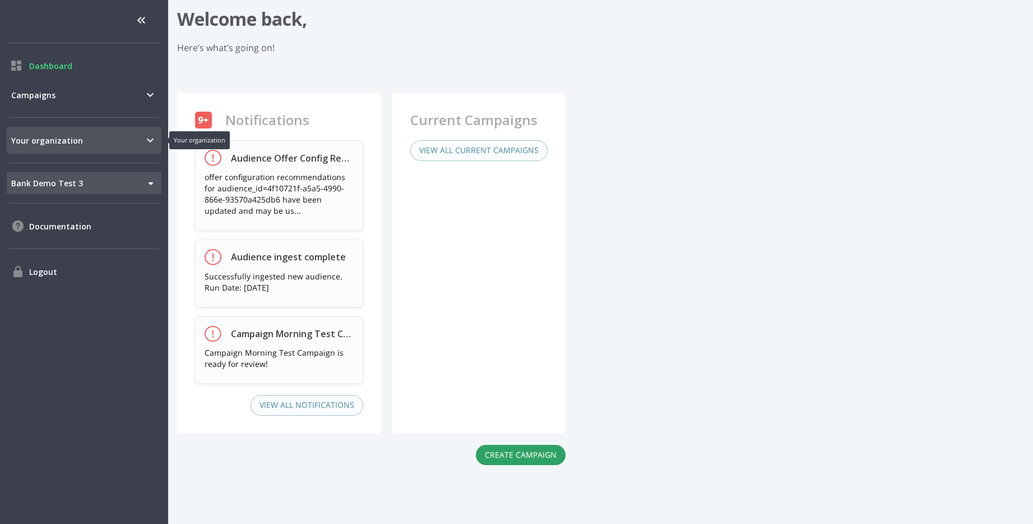
click at [137, 139] on span "Your organization" at bounding box center [77, 141] width 132 height 12
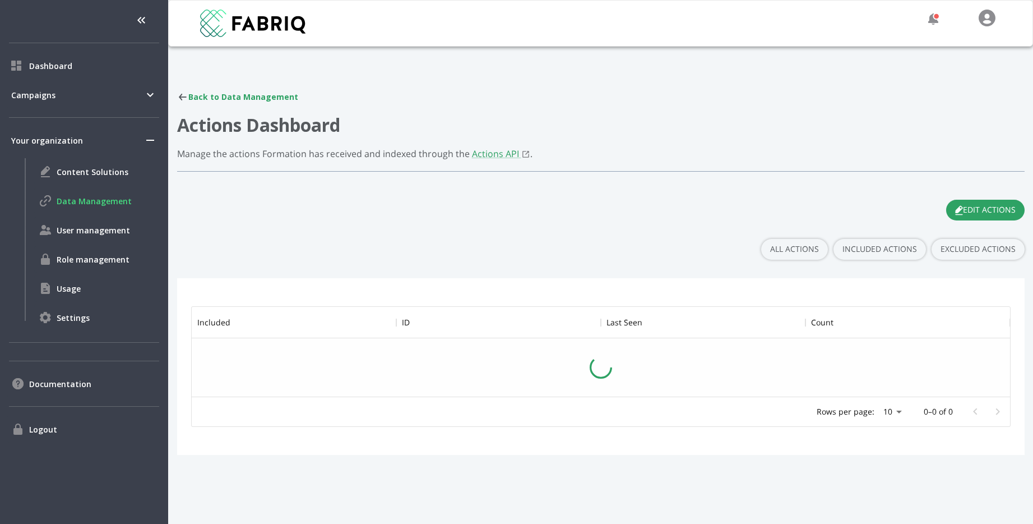
scroll to position [90, 819]
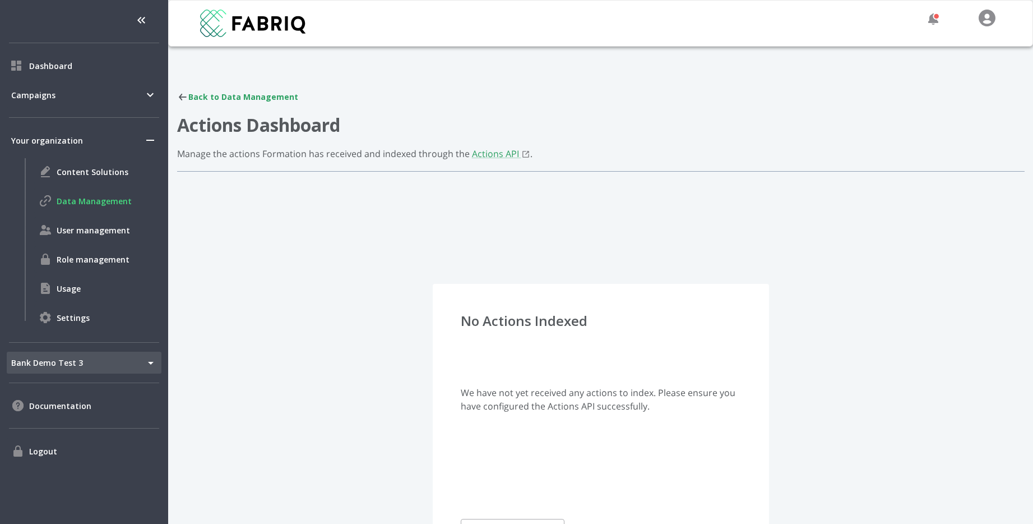
click at [106, 365] on body "Dashboard Campaigns Your organization Content Solutions Data Management User ma…" at bounding box center [516, 262] width 1033 height 524
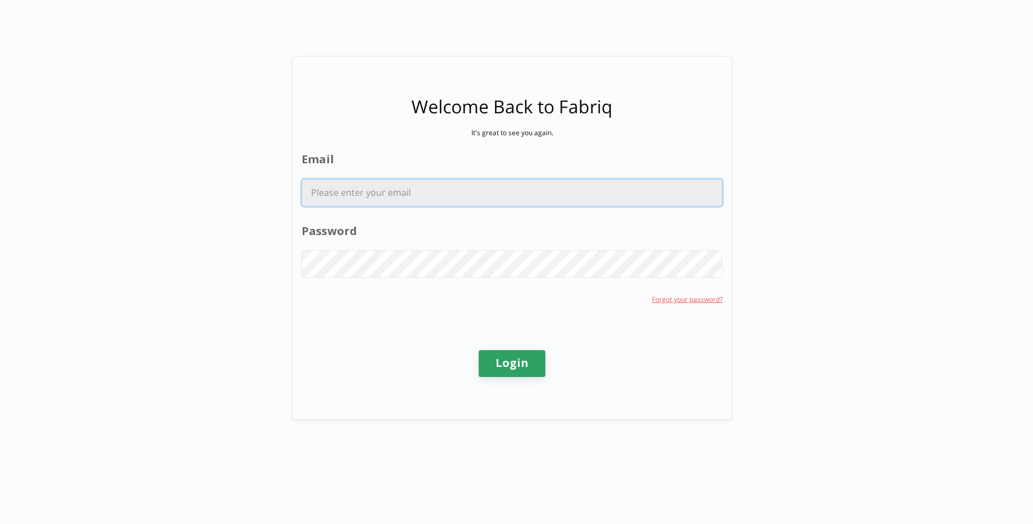
click at [496, 197] on input "Email" at bounding box center [512, 192] width 420 height 26
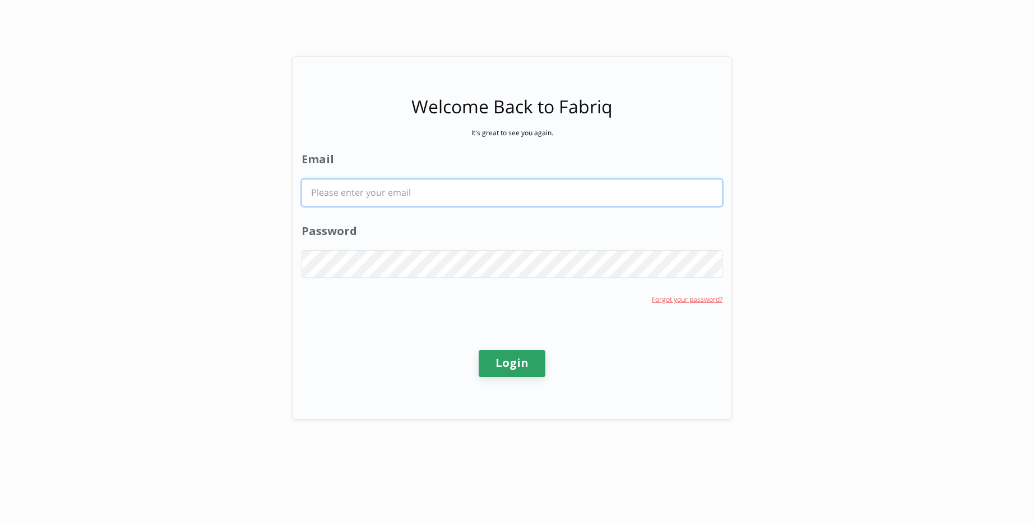
type input "[PERSON_NAME][EMAIL_ADDRESS][PERSON_NAME][DOMAIN_NAME]"
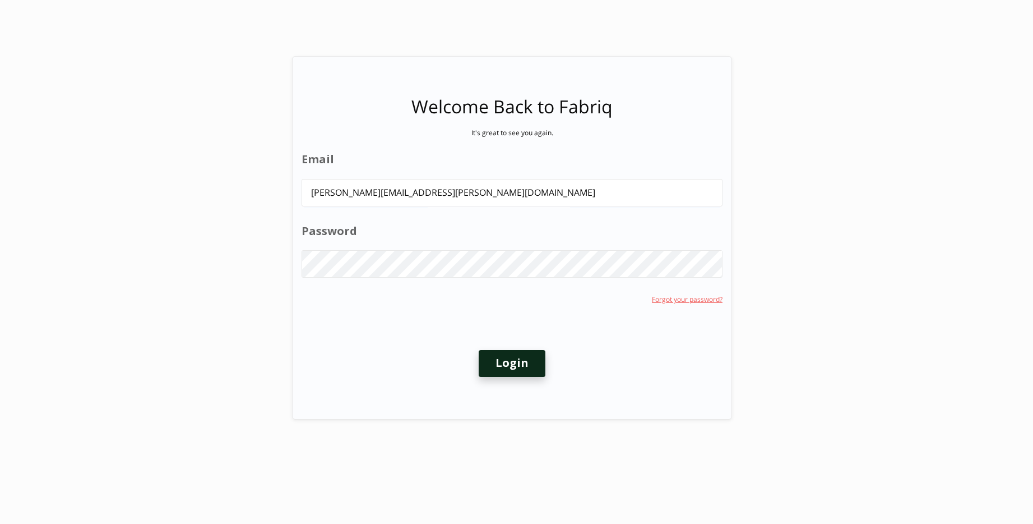
click at [520, 371] on button "Login" at bounding box center [512, 363] width 67 height 27
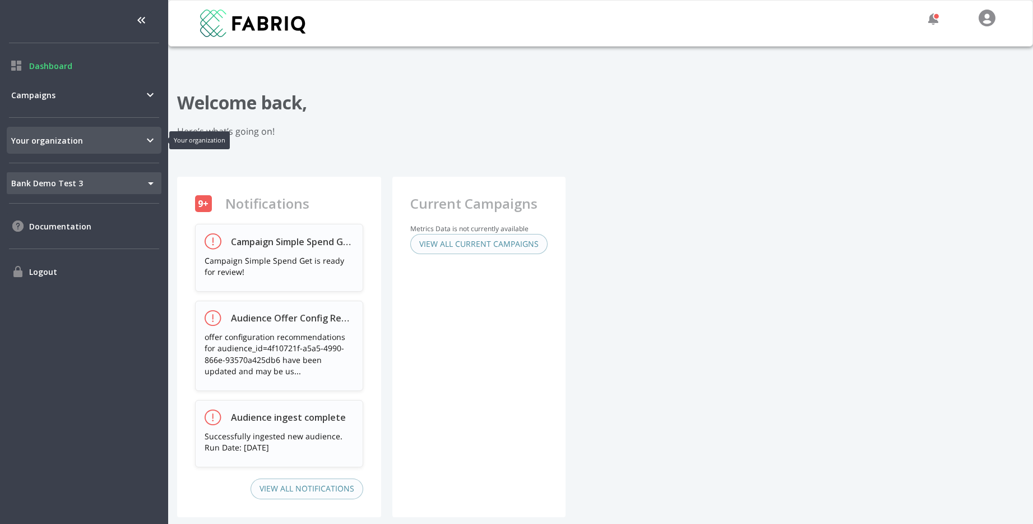
click at [119, 149] on div "Your organization" at bounding box center [84, 140] width 155 height 27
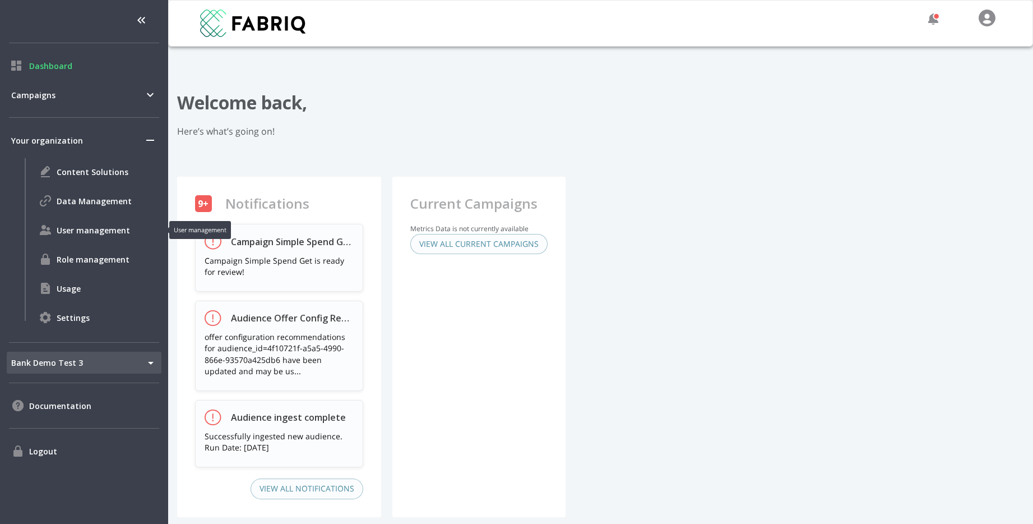
click at [98, 224] on span "User management" at bounding box center [107, 230] width 100 height 12
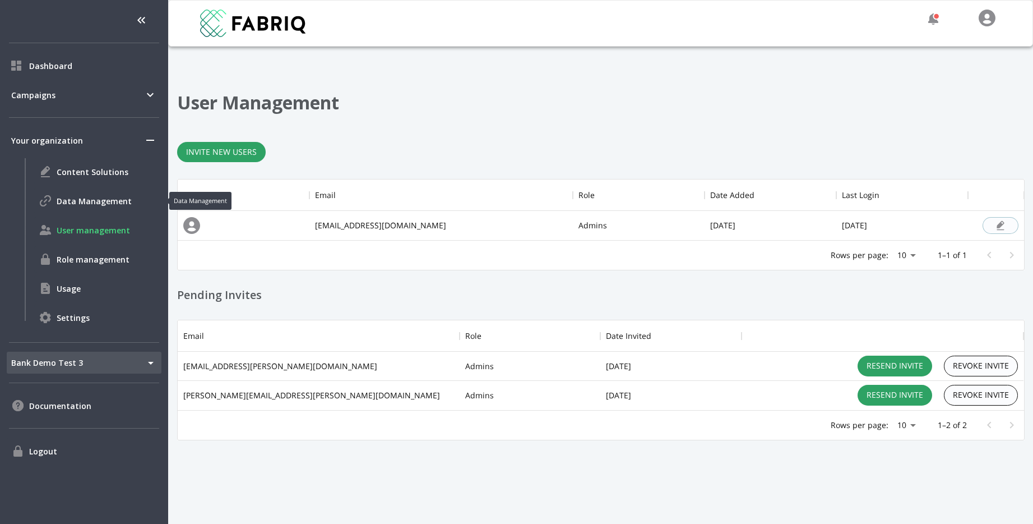
scroll to position [90, 847]
click at [100, 205] on span "Data Management" at bounding box center [107, 201] width 100 height 12
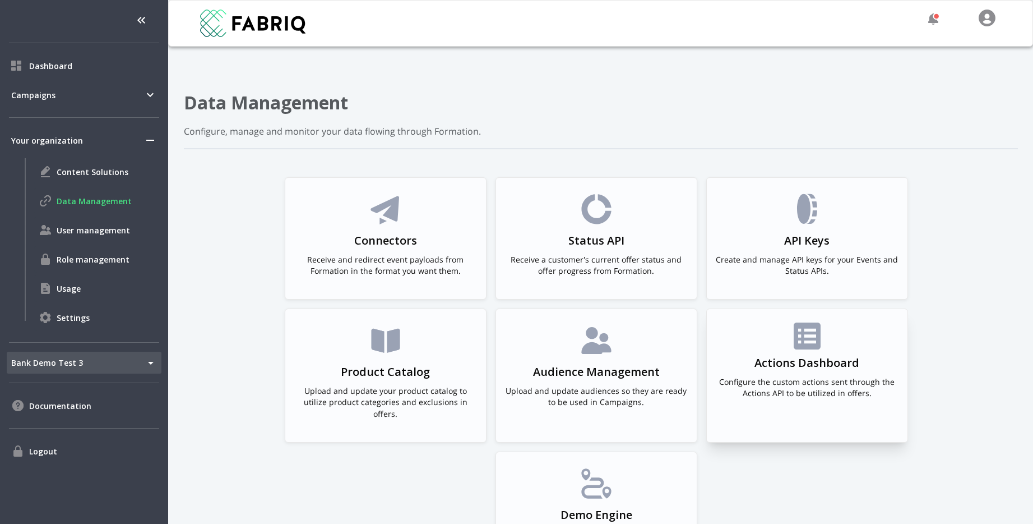
click at [816, 316] on div "Actions Dashboard Configure the custom actions sent through the Actions API to …" at bounding box center [807, 365] width 201 height 112
click at [823, 367] on h3 "Actions Dashboard" at bounding box center [807, 363] width 105 height 16
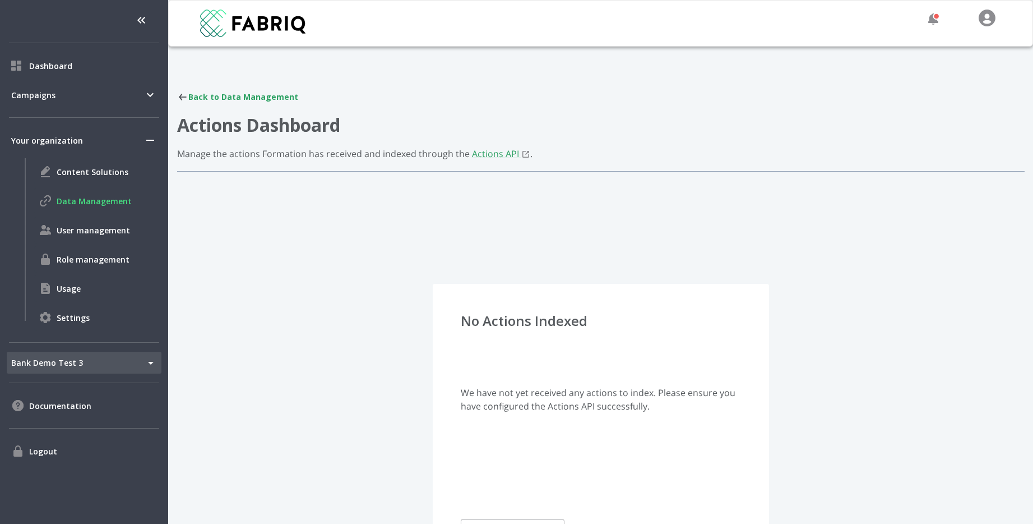
scroll to position [84, 0]
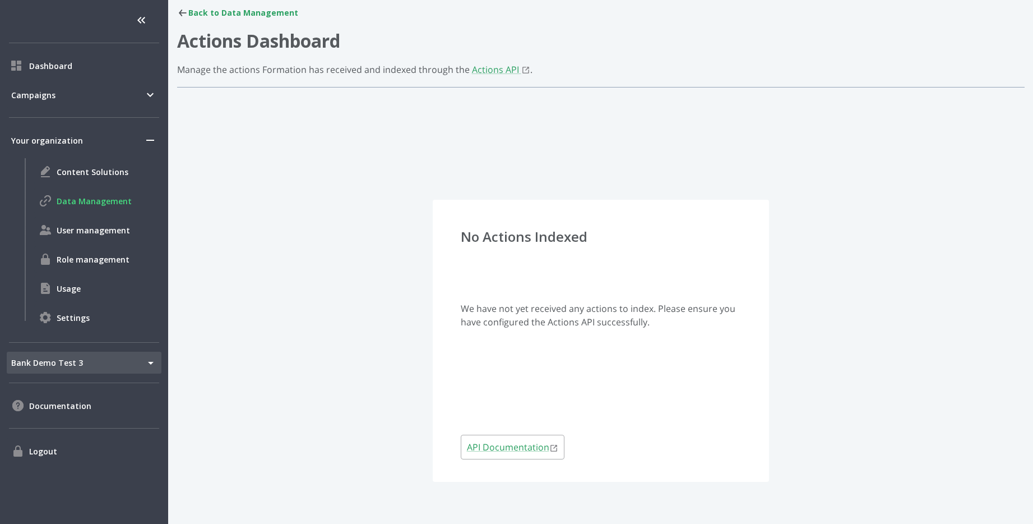
click at [204, 7] on div "Back to Data Management" at bounding box center [601, 12] width 848 height 11
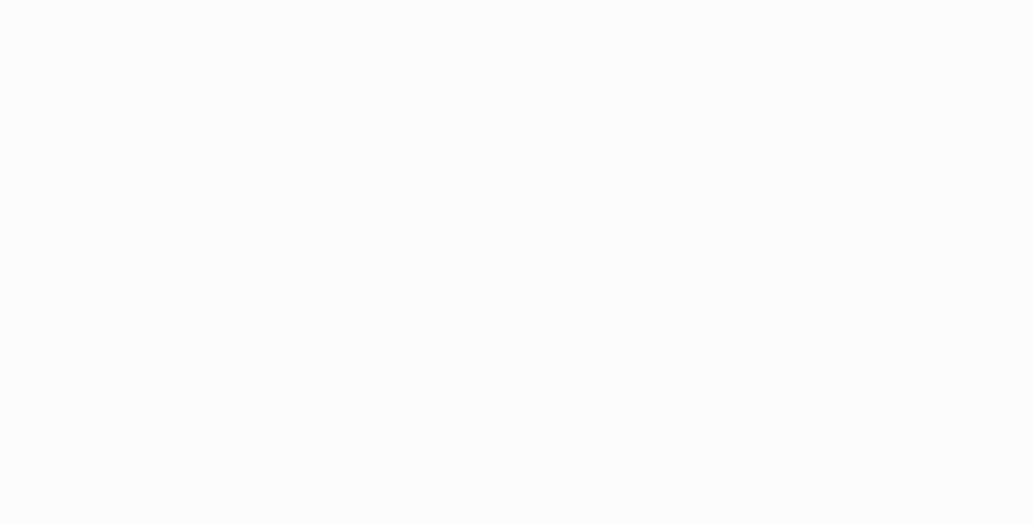
click at [657, 331] on div at bounding box center [516, 262] width 1033 height 524
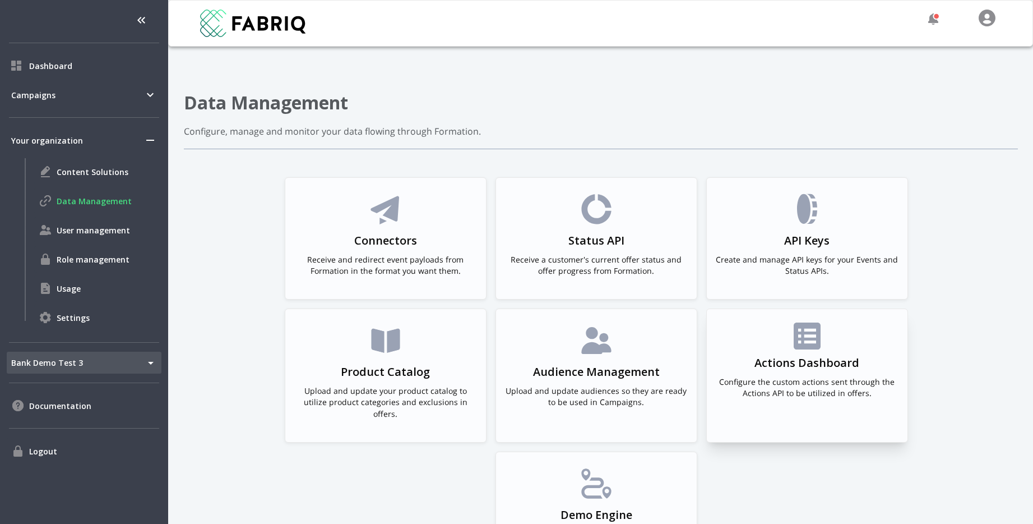
click at [783, 353] on div "Actions Dashboard Configure the custom actions sent through the Actions API to …" at bounding box center [807, 364] width 183 height 85
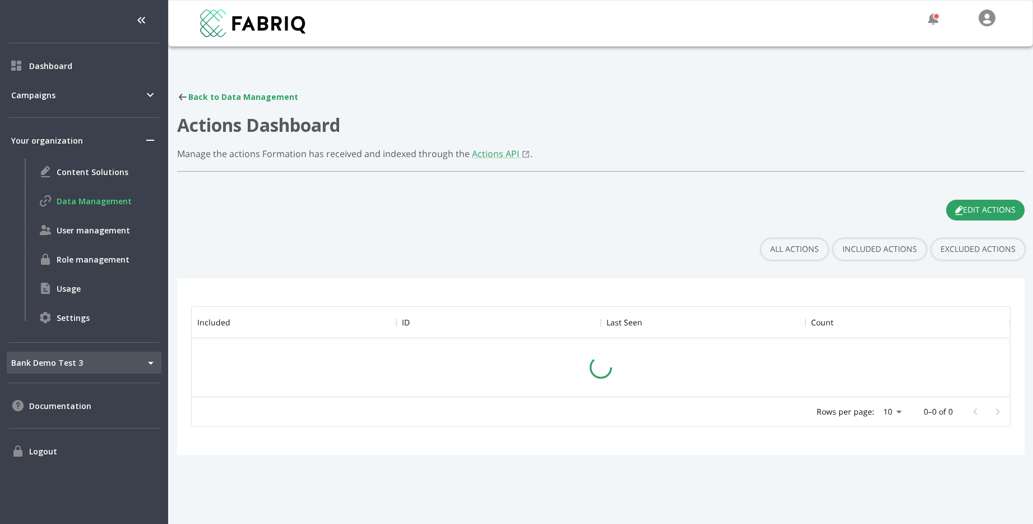
scroll to position [148, 819]
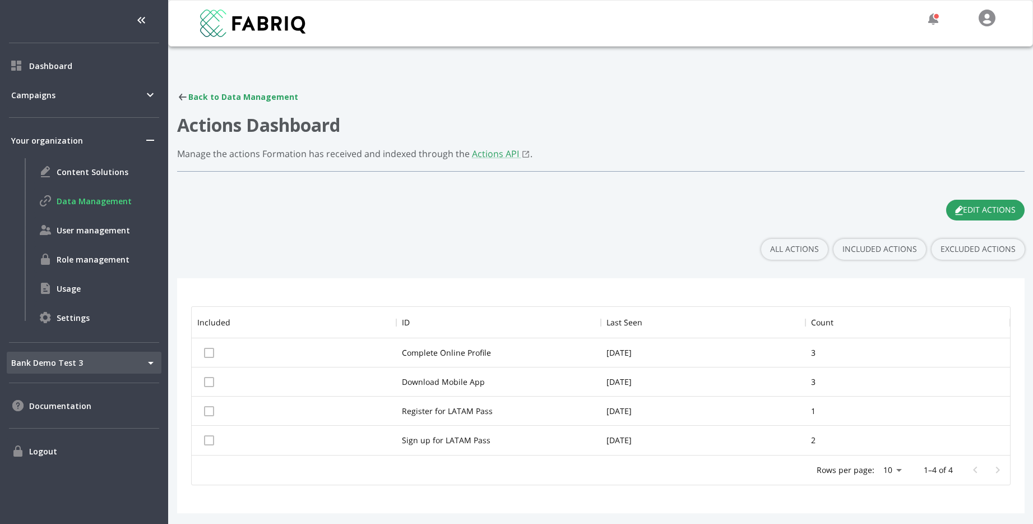
click at [981, 191] on div "Back to Data Management Actions Dashboard Manage the actions Formation has rece…" at bounding box center [601, 302] width 848 height 422
click at [978, 211] on button "EDIT ACTIONS" at bounding box center [986, 210] width 79 height 21
click at [209, 348] on input "checkbox" at bounding box center [209, 353] width 24 height 24
checkbox input "true"
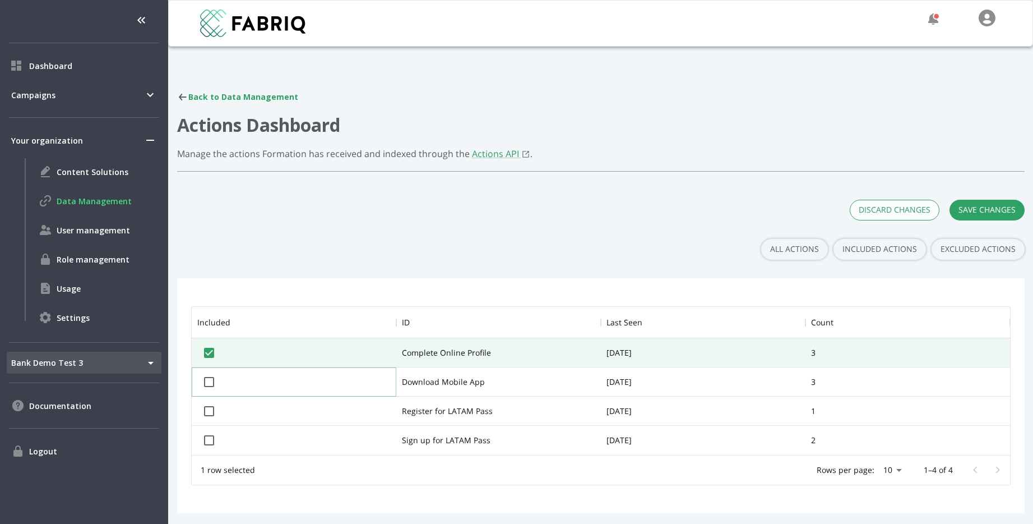
click at [209, 373] on input "checkbox" at bounding box center [209, 382] width 24 height 24
checkbox input "true"
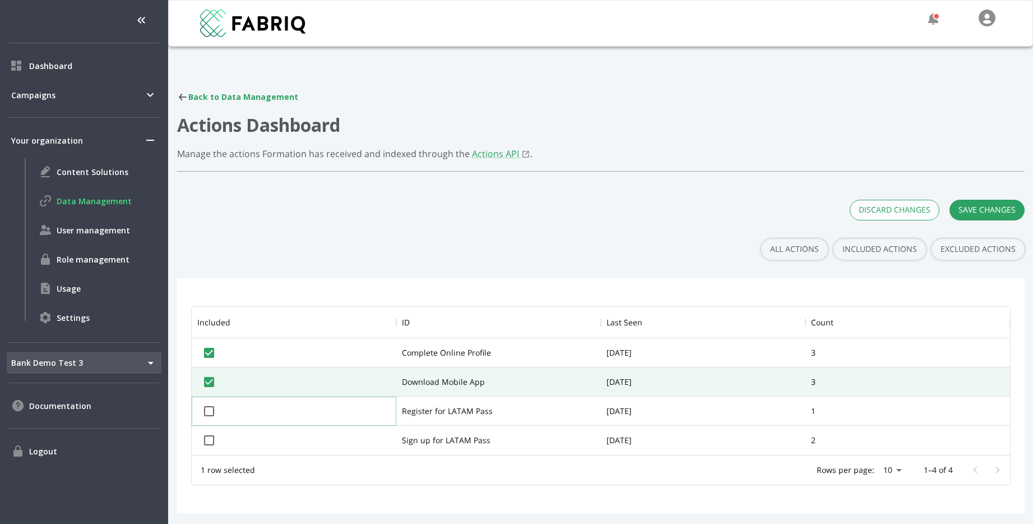
click at [209, 417] on input "checkbox" at bounding box center [209, 411] width 24 height 24
checkbox input "true"
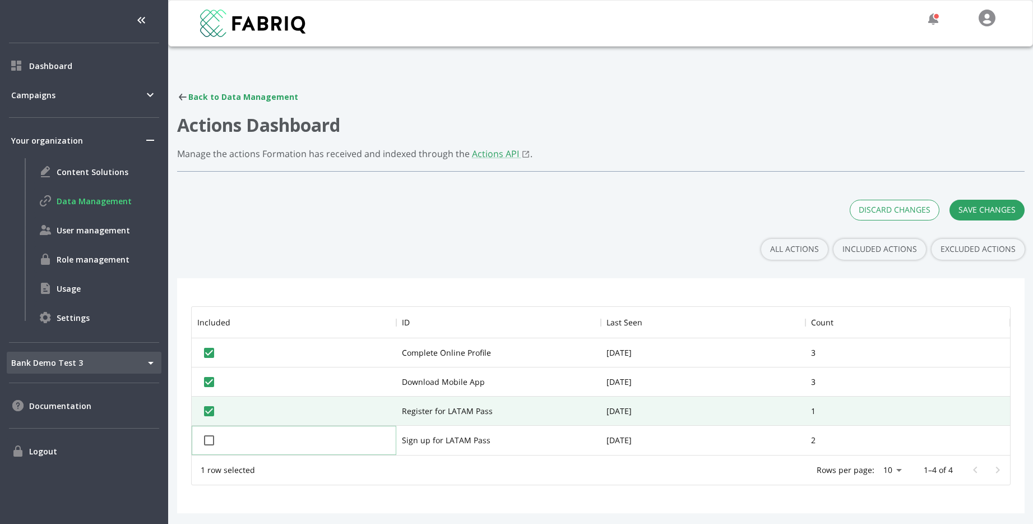
click at [206, 435] on input "checkbox" at bounding box center [209, 440] width 24 height 24
checkbox input "true"
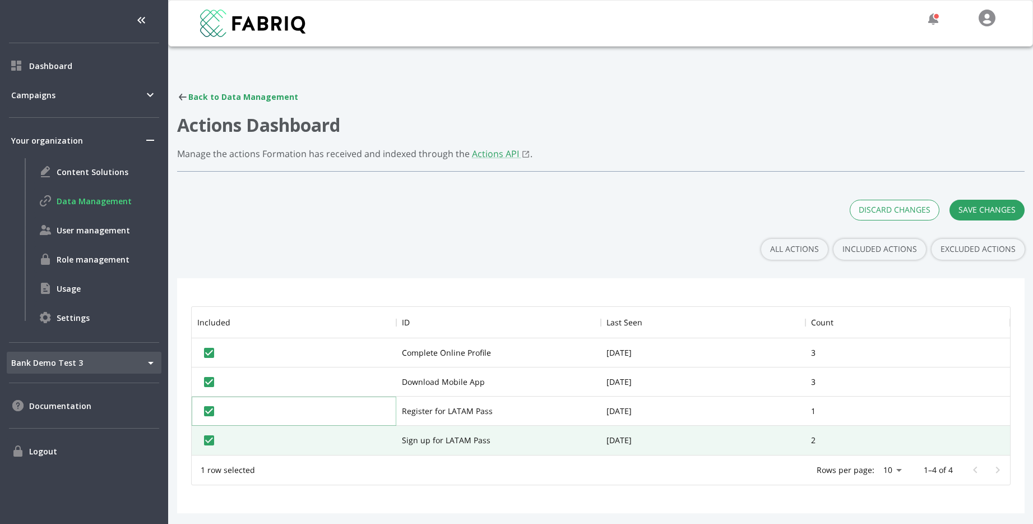
click at [207, 410] on input "checkbox" at bounding box center [209, 411] width 24 height 24
checkbox input "false"
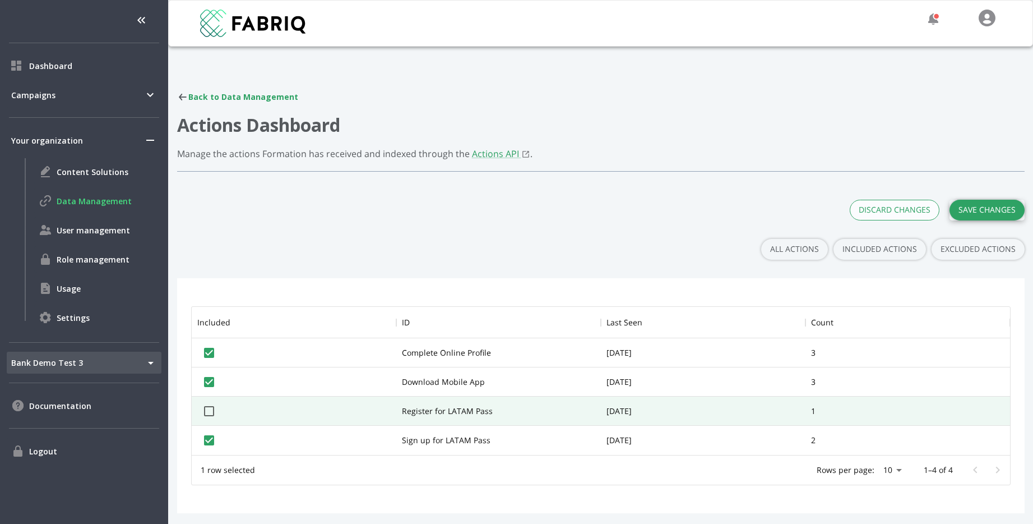
click at [982, 204] on button "SAVE CHANGES" at bounding box center [987, 210] width 75 height 21
click at [370, 195] on div "Back to Data Management Actions Dashboard Manage the actions Formation has rece…" at bounding box center [601, 302] width 848 height 422
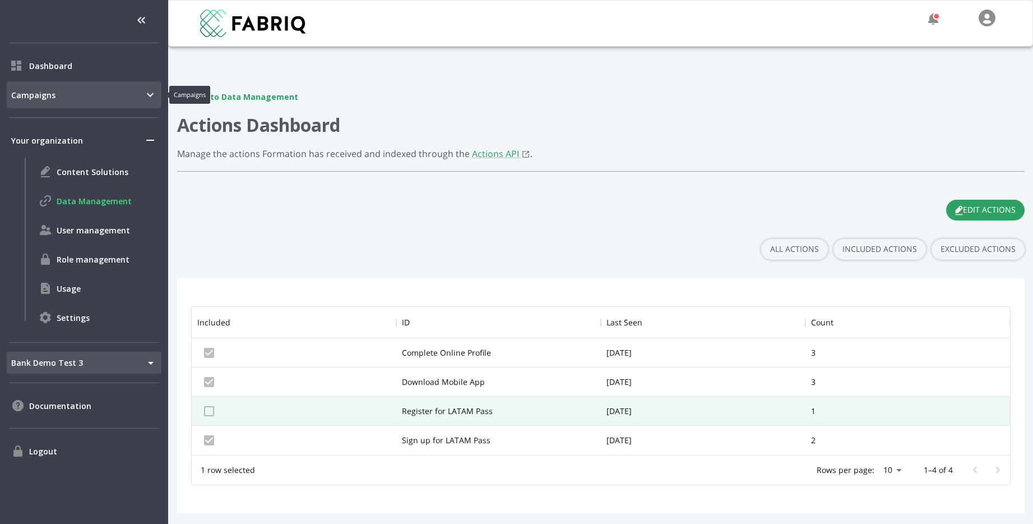
click at [45, 92] on span "Campaigns" at bounding box center [77, 95] width 132 height 12
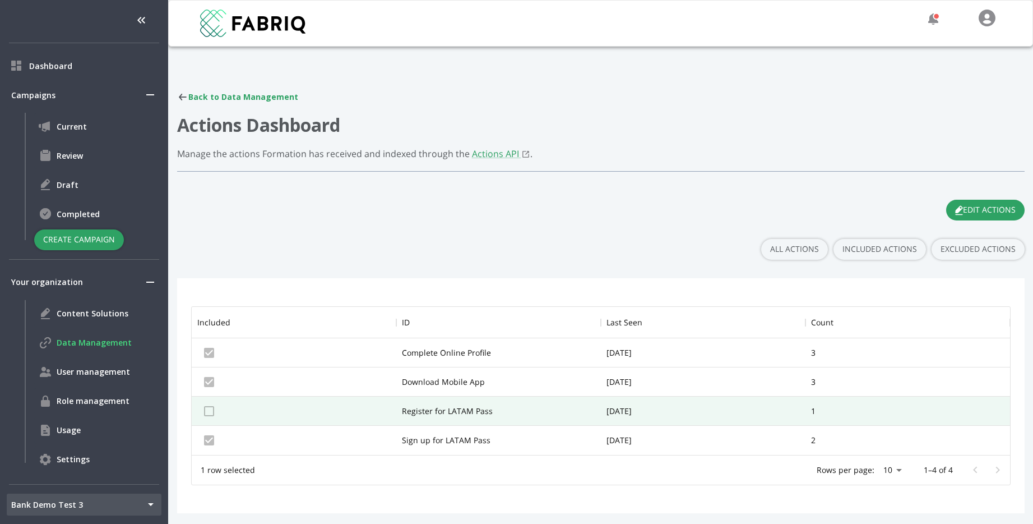
click at [65, 238] on button "Create Campaign" at bounding box center [79, 239] width 90 height 21
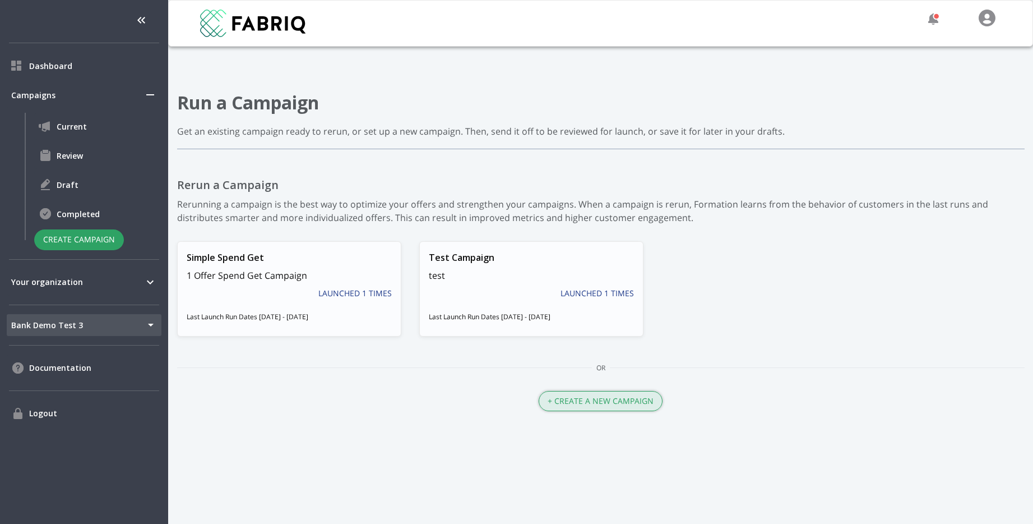
click at [566, 399] on button "+ Create a New Campaign" at bounding box center [601, 401] width 124 height 21
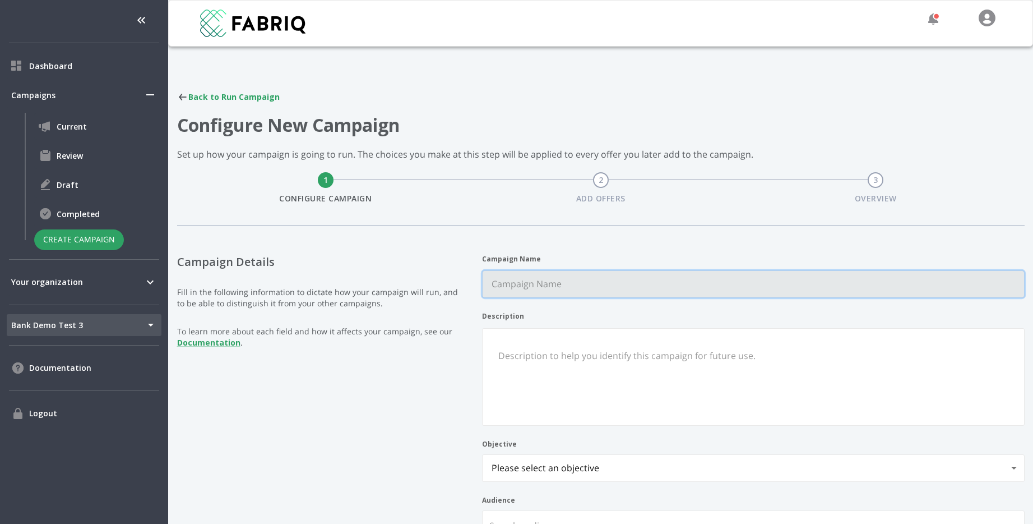
click at [565, 279] on Name "Campaign Name" at bounding box center [754, 284] width 542 height 26
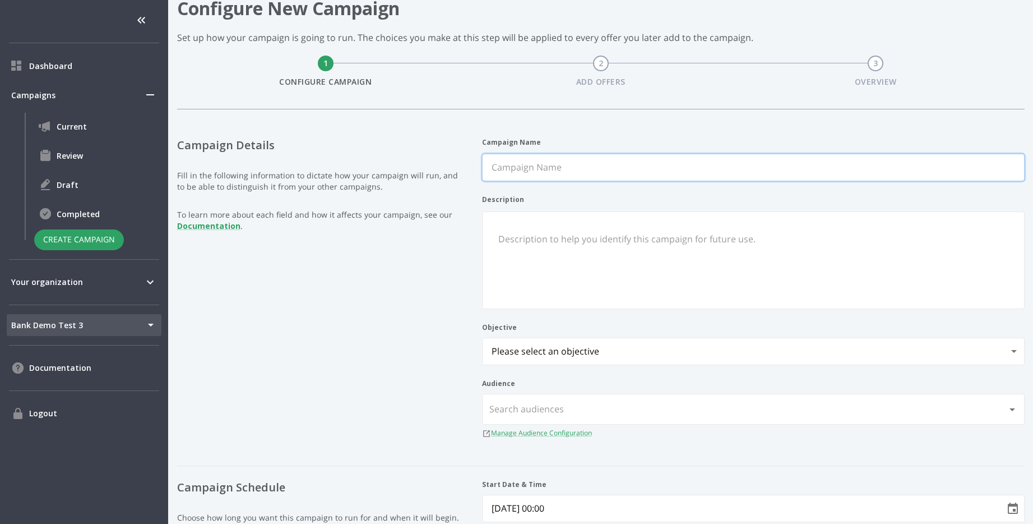
scroll to position [118, 0]
type Name "Multi Offer Campaign"
click at [345, 367] on legend "Campaign Details Fill in the following information to dictate how your campaign…" at bounding box center [320, 284] width 287 height 297
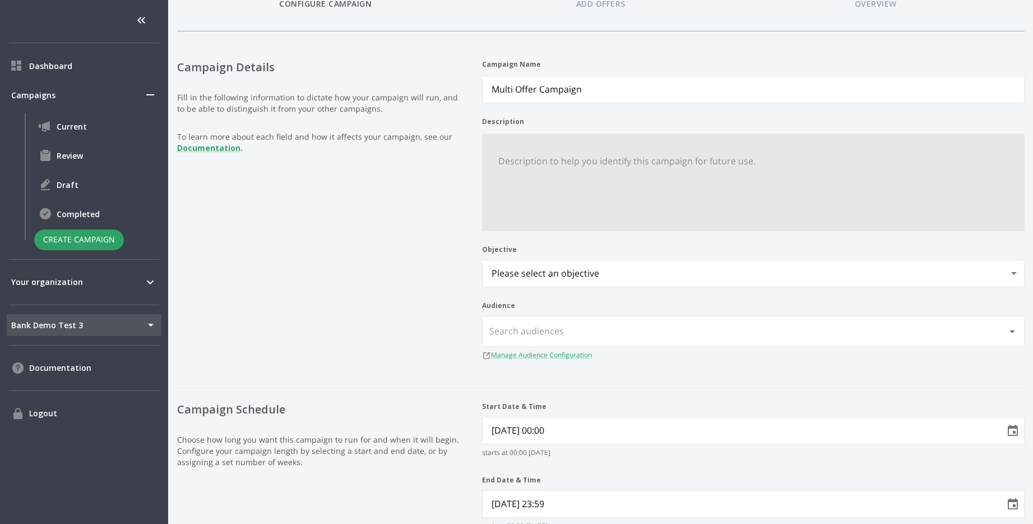
scroll to position [201, 0]
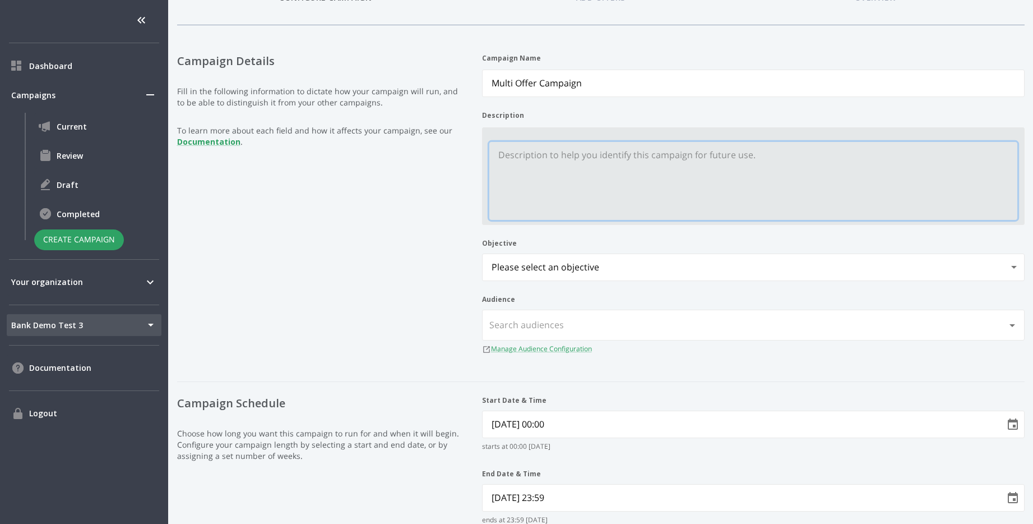
click at [571, 186] on textarea "Description" at bounding box center [754, 181] width 528 height 78
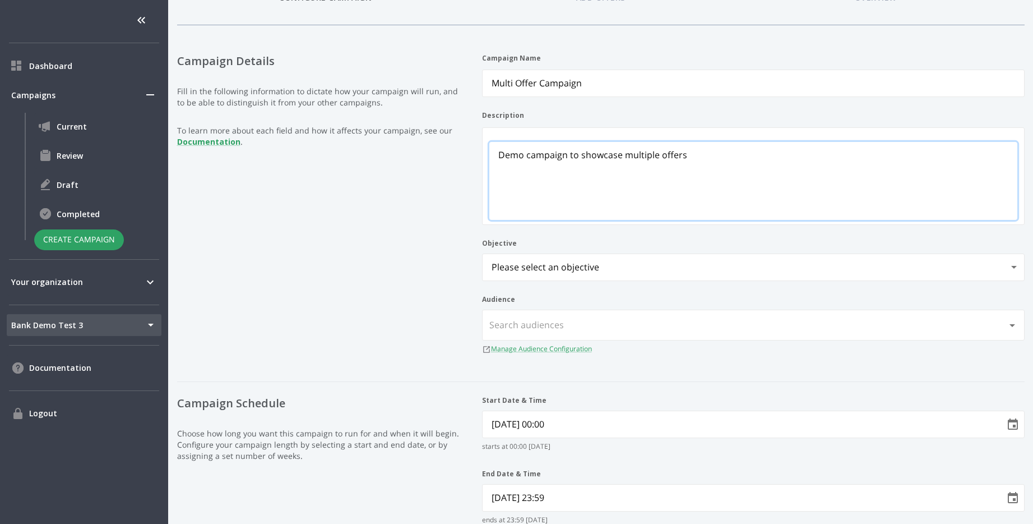
type textarea "Demo campaign to showcase multiple offers"
click at [548, 275] on body "Dashboard Campaigns Current Review Draft Completed Create Campaign Your organiz…" at bounding box center [516, 262] width 1033 height 524
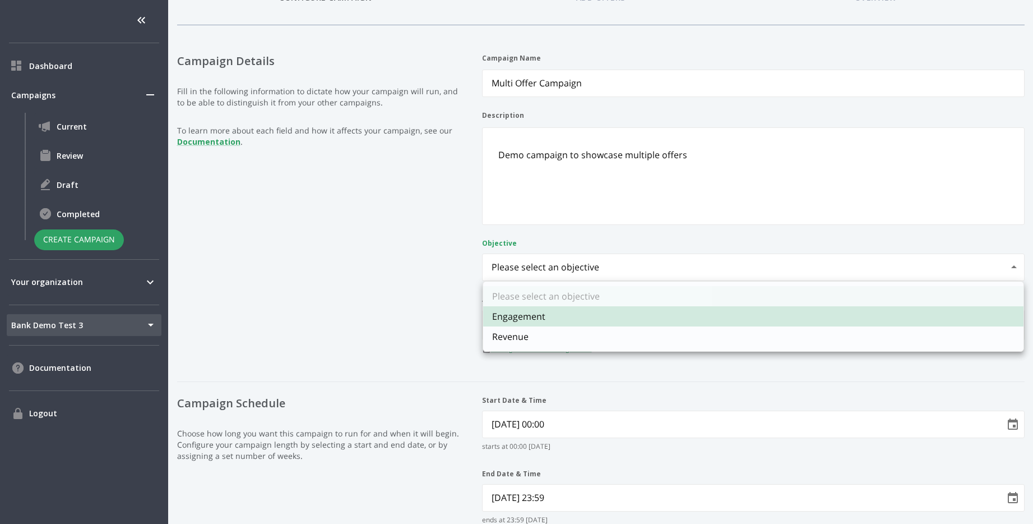
click at [533, 335] on li "Revenue" at bounding box center [753, 336] width 541 height 20
type input "revenue"
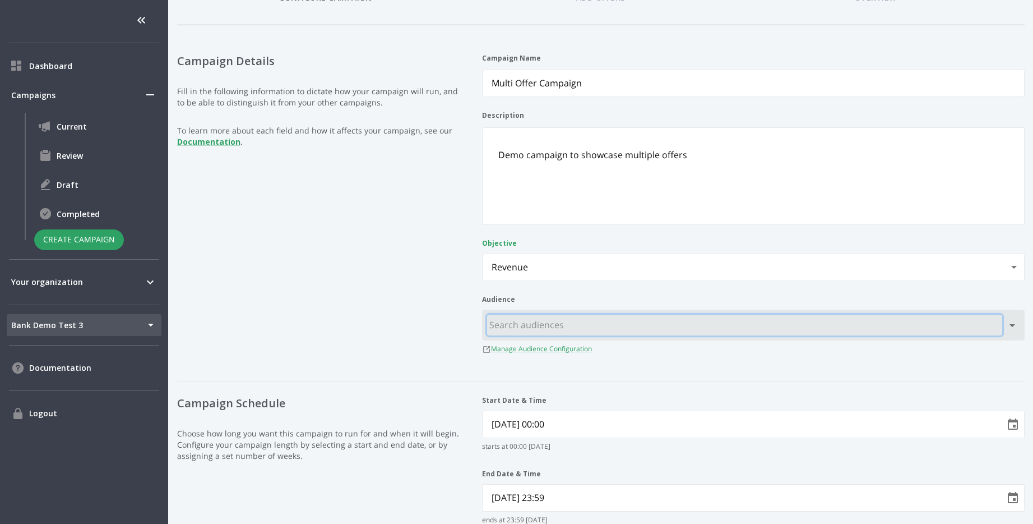
click at [578, 330] on input "text" at bounding box center [744, 325] width 515 height 21
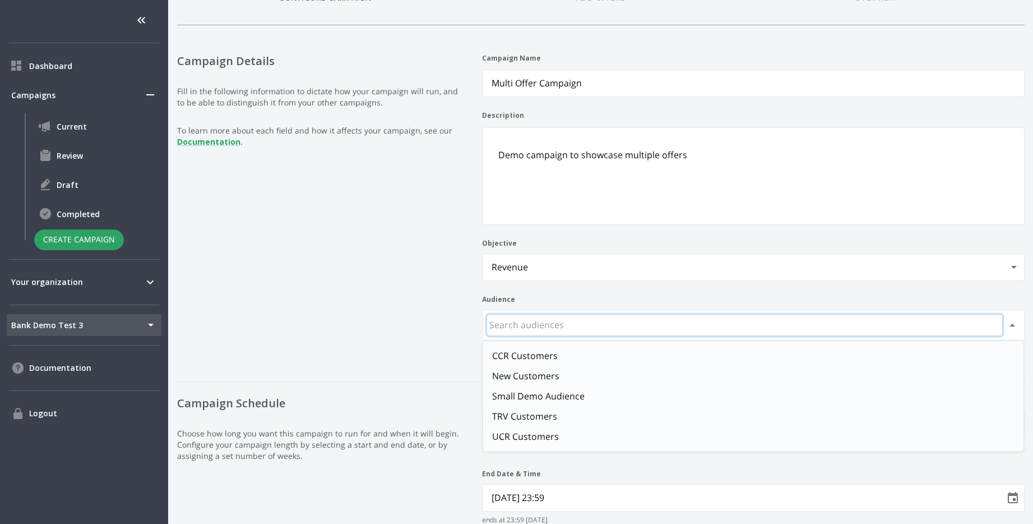
click at [561, 398] on li "Small Demo Audience" at bounding box center [753, 396] width 541 height 20
type input "Small Demo Audience"
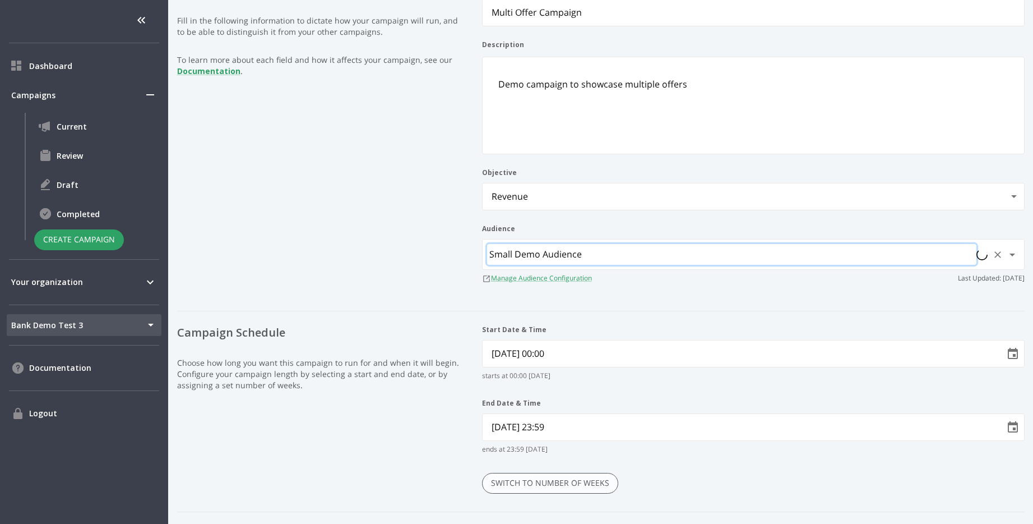
scroll to position [293, 0]
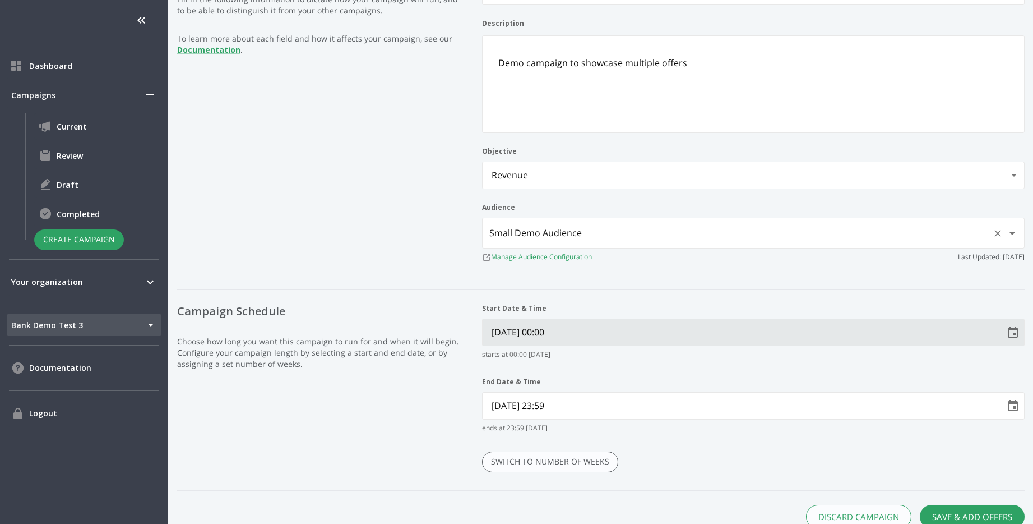
click at [1012, 330] on icon "Choose date, selected date is Oct 14, 2025" at bounding box center [1013, 332] width 13 height 13
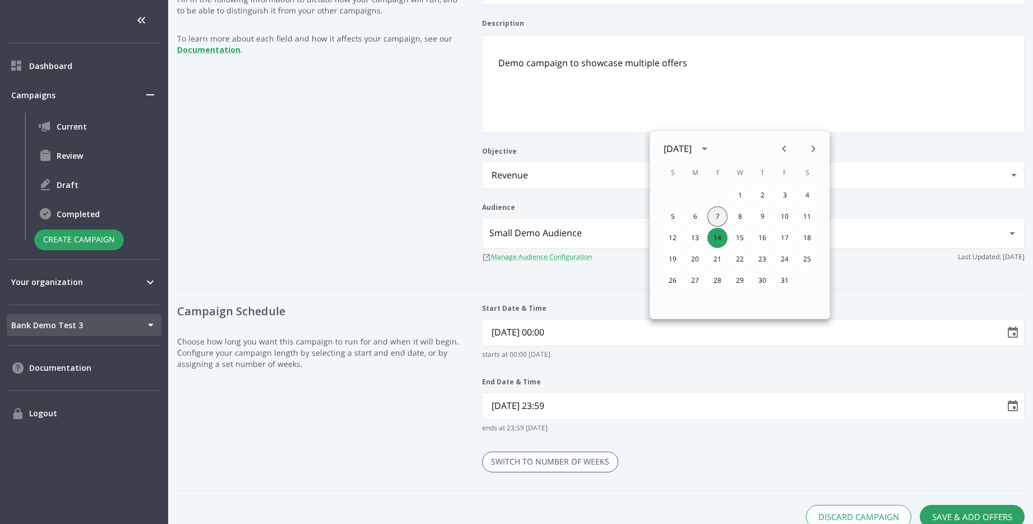
click at [716, 213] on button "7" at bounding box center [718, 216] width 20 height 20
type Time "[DATE] 00:00"
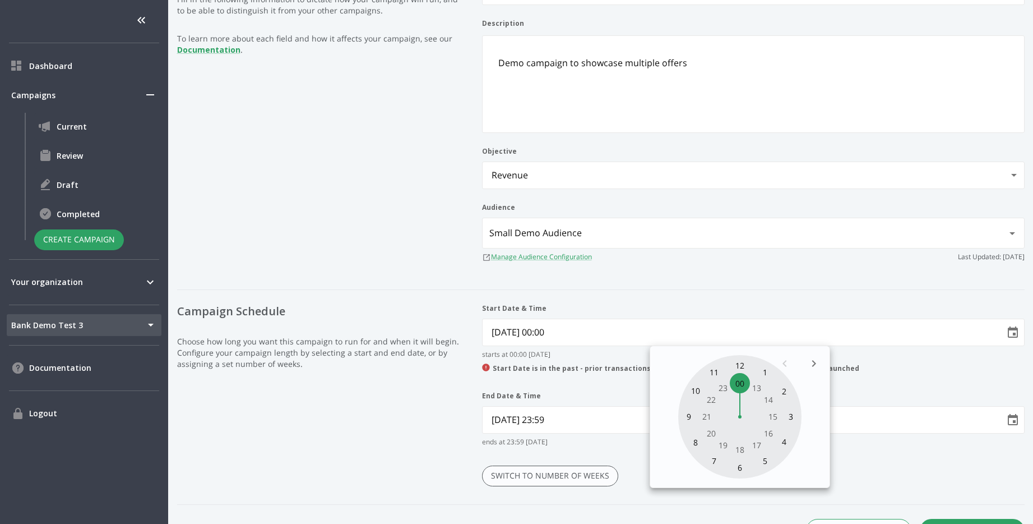
click at [849, 462] on div "Start Date & Time [DATE] 00:00 starts at 00:00 [DATE] Start Date is in the past…" at bounding box center [753, 403] width 543 height 201
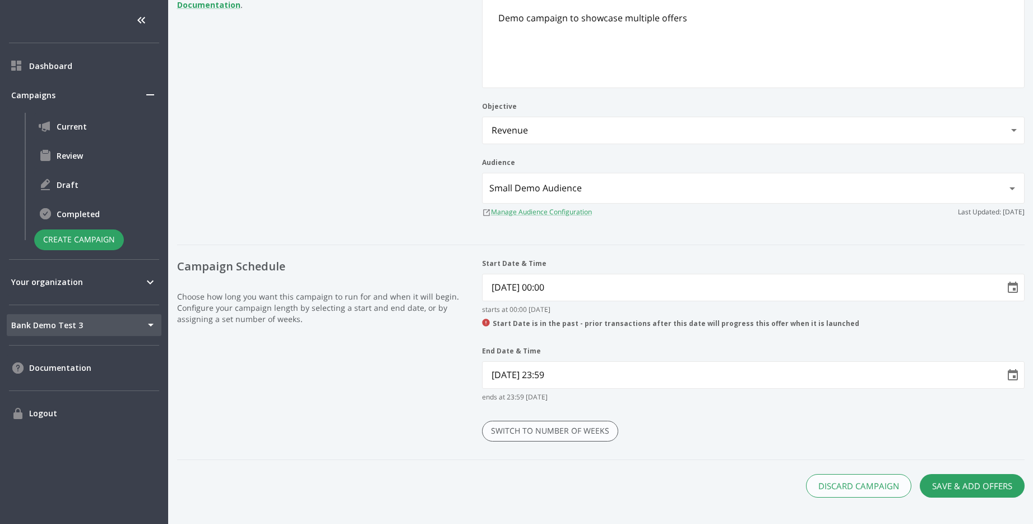
scroll to position [353, 0]
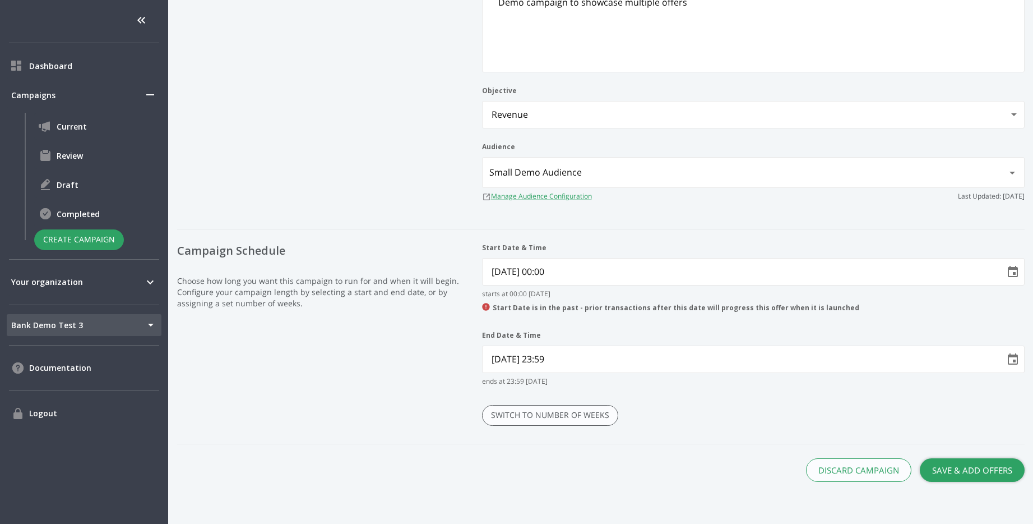
click at [966, 464] on button "Save & Add Offers" at bounding box center [972, 470] width 105 height 24
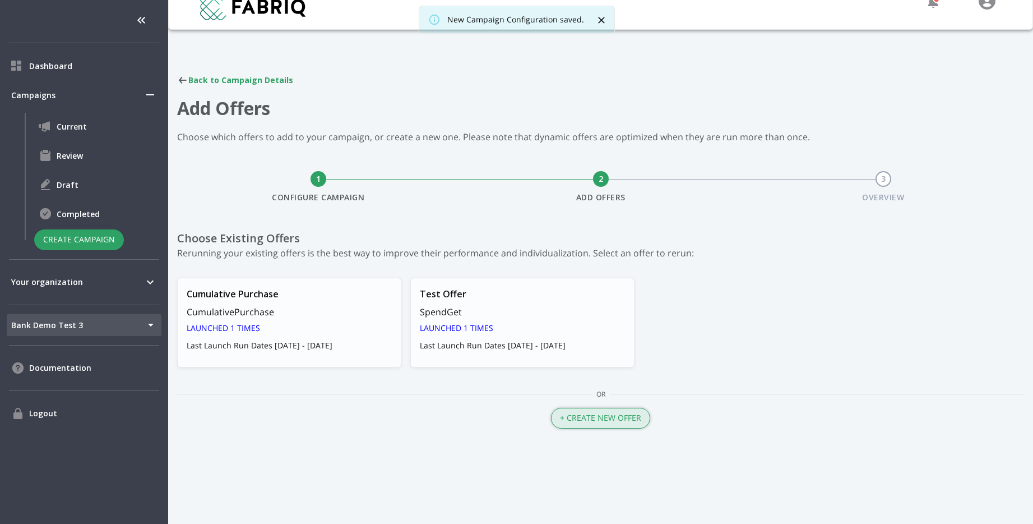
click at [579, 413] on button "+ Create New Offer" at bounding box center [600, 418] width 99 height 21
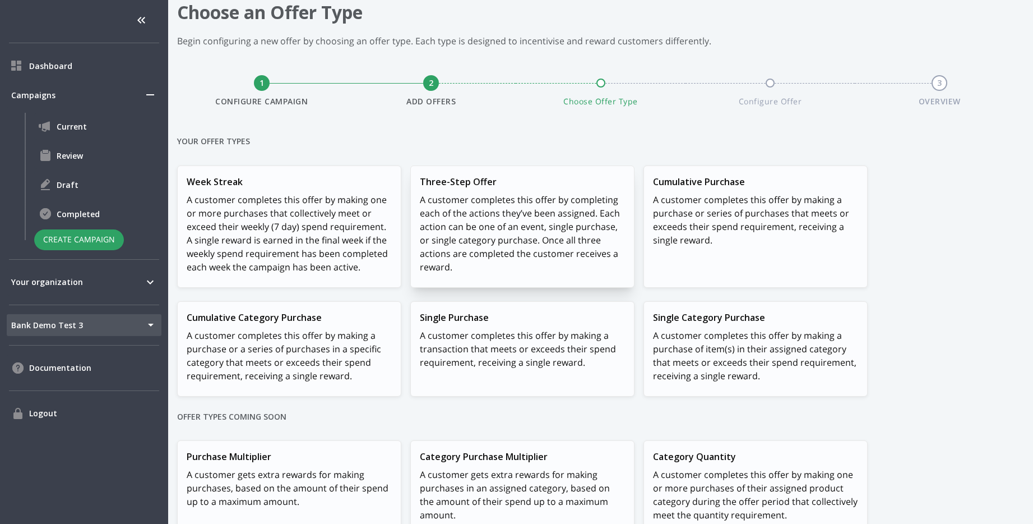
click at [530, 207] on p "A customer completes this offer by completing each of the actions they’ve been …" at bounding box center [522, 233] width 205 height 81
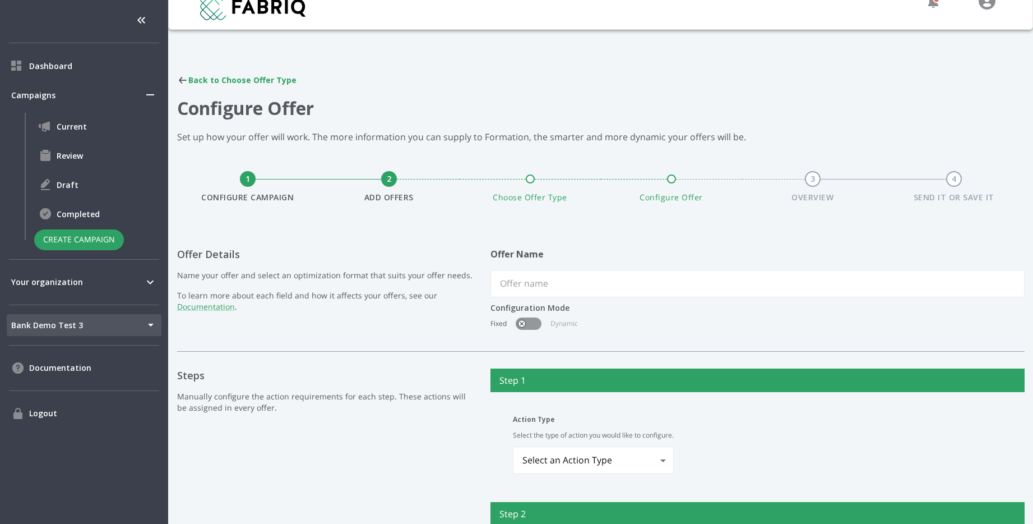
scroll to position [113, 0]
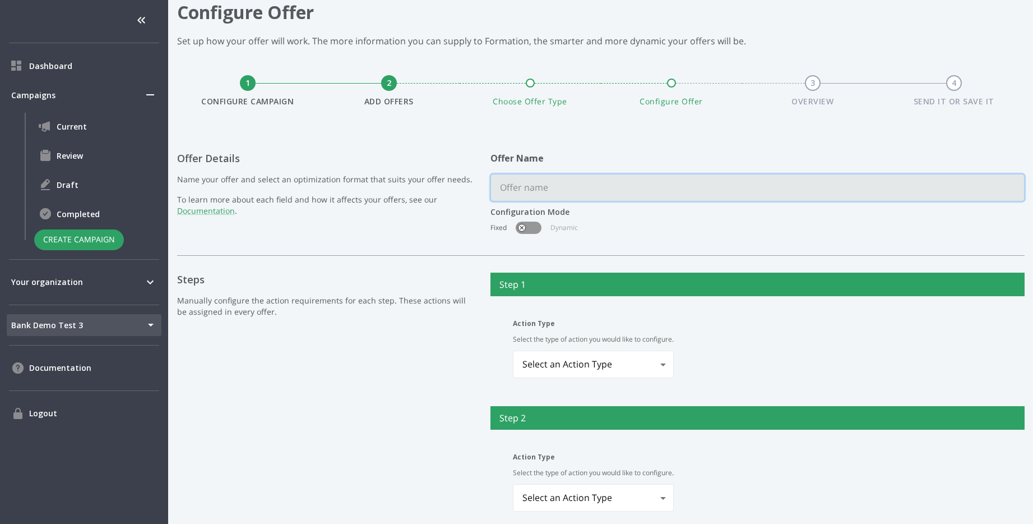
click at [594, 184] on input "text" at bounding box center [757, 187] width 533 height 26
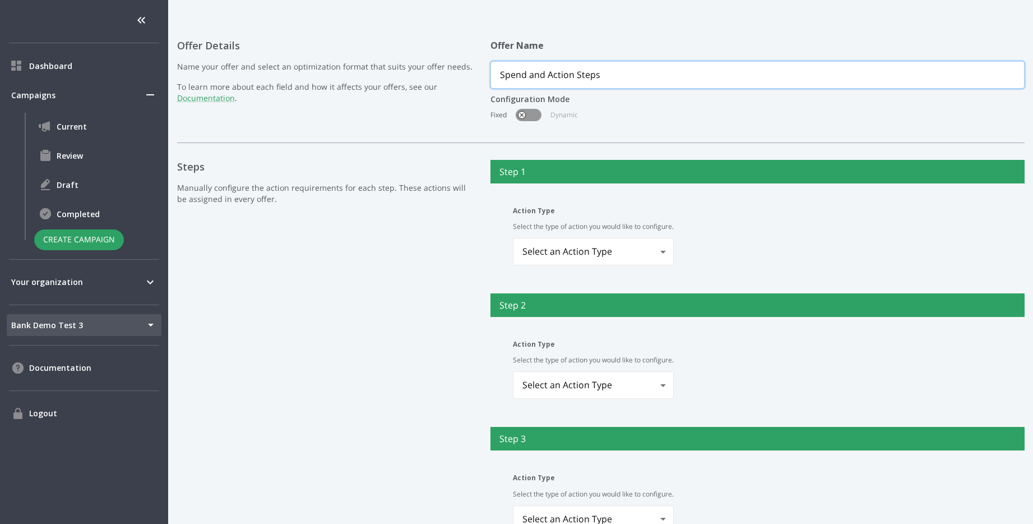
scroll to position [256, 0]
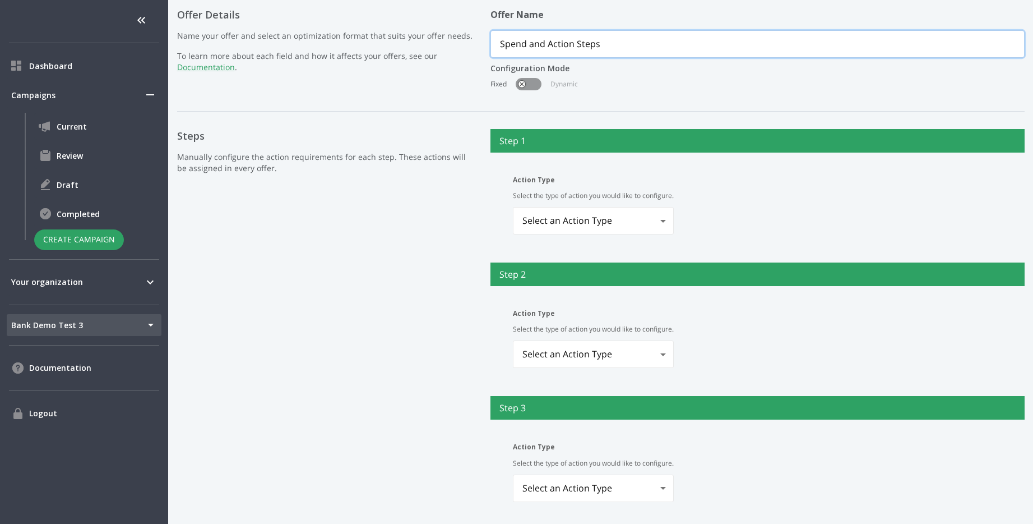
type input "Spend and Action Steps"
click at [570, 219] on body "Dashboard Campaigns Current Review Draft Completed Create Campaign Your organiz…" at bounding box center [516, 262] width 1033 height 524
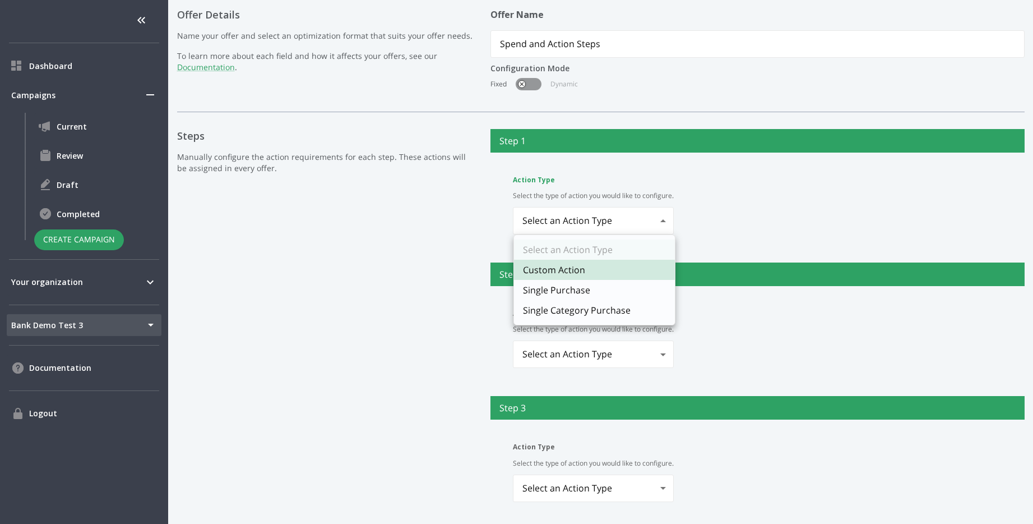
click at [579, 290] on li "Single Purchase" at bounding box center [594, 290] width 161 height 20
type input "singlePurchase"
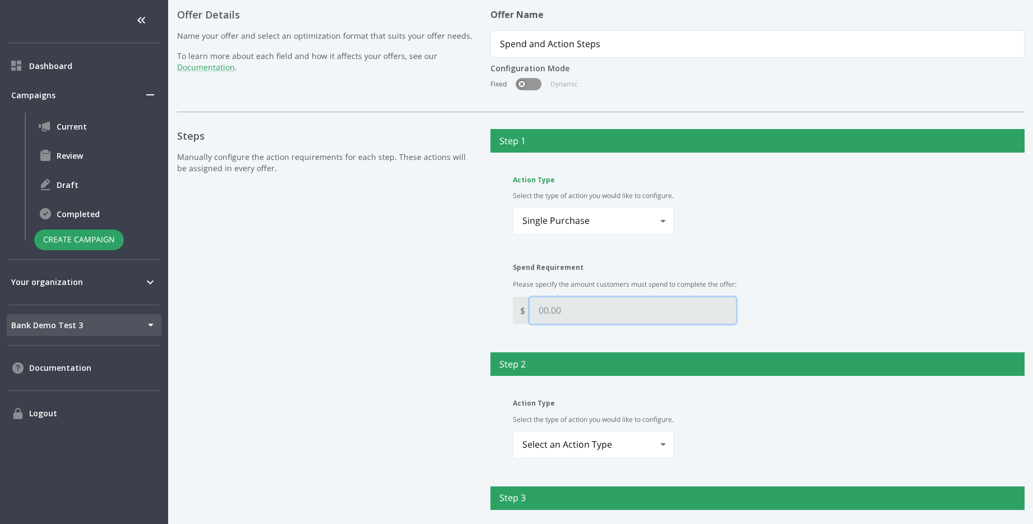
click at [599, 302] on Requirement "Spend Requirement" at bounding box center [633, 310] width 206 height 26
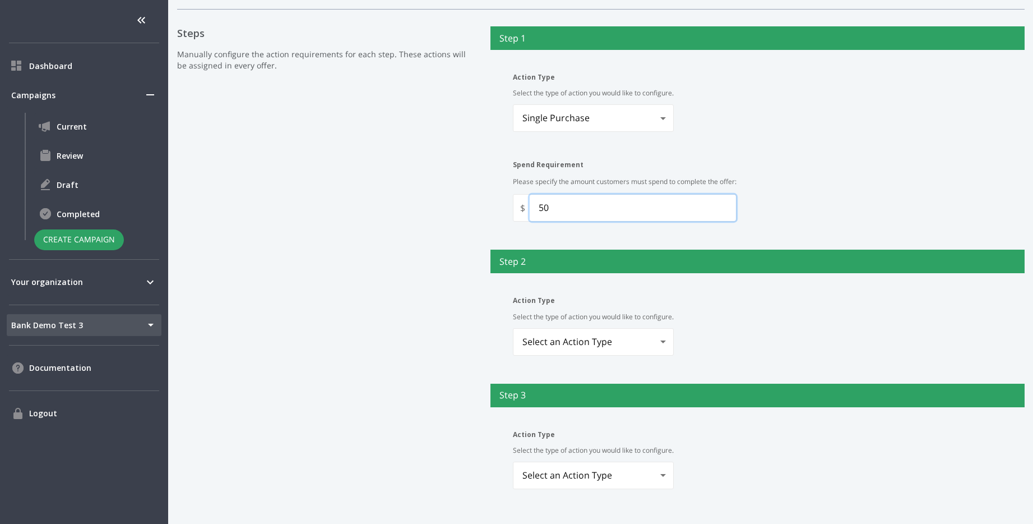
scroll to position [365, 0]
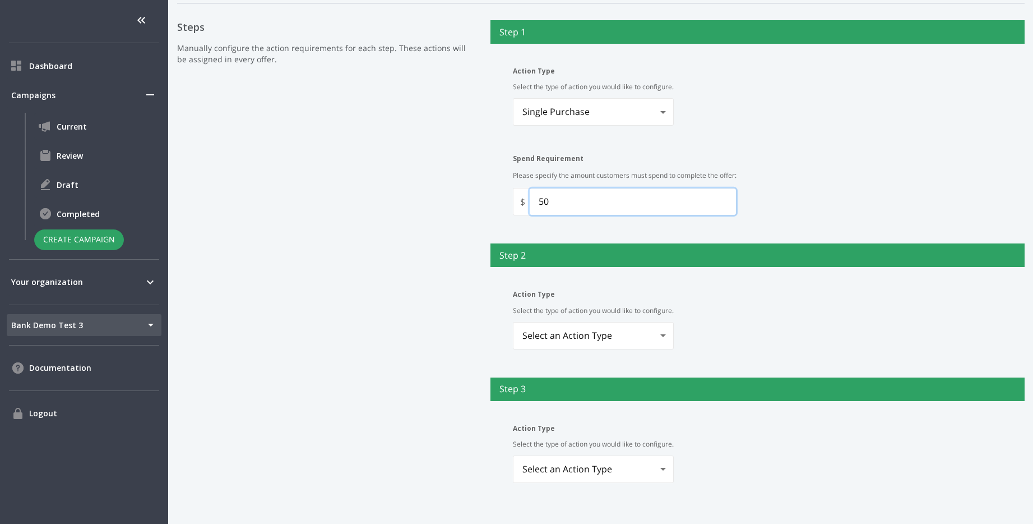
type Requirement "50"
click at [601, 334] on body "Dashboard Campaigns Current Review Draft Completed Create Campaign Your organiz…" at bounding box center [516, 262] width 1033 height 524
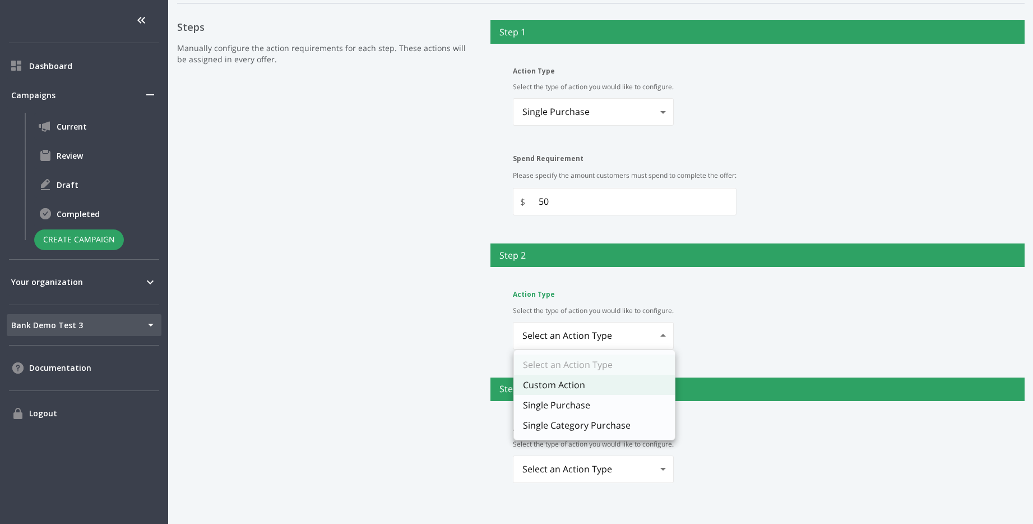
click at [606, 388] on li "Custom Action" at bounding box center [594, 385] width 161 height 20
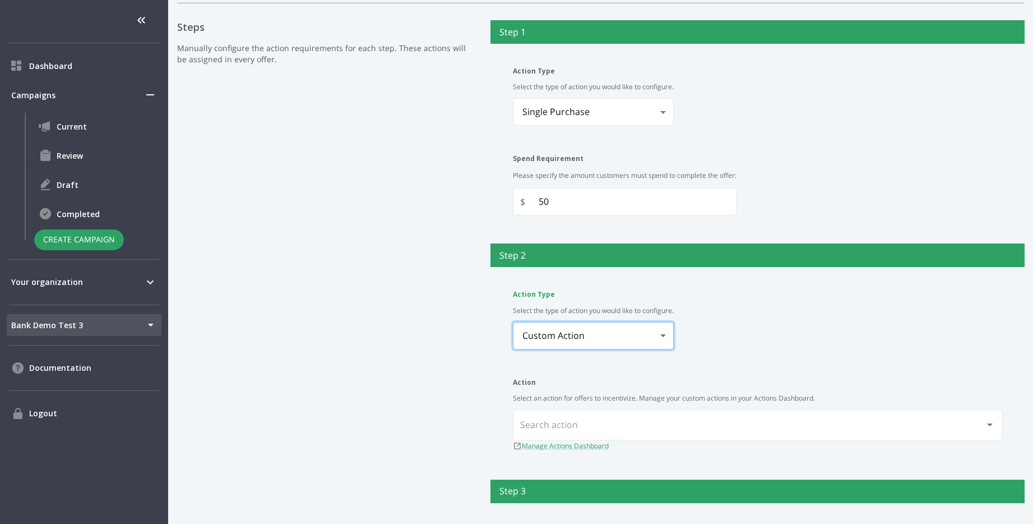
type input "customAction"
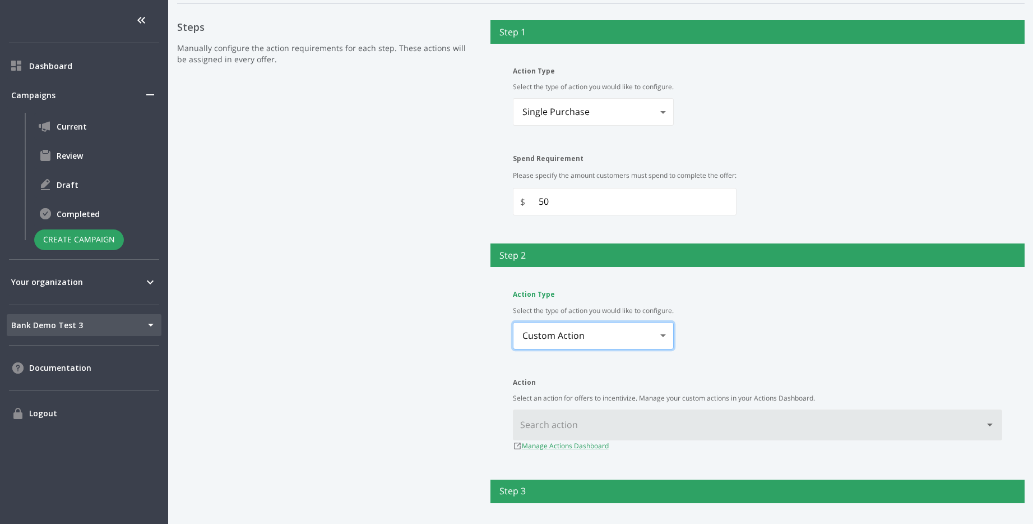
click at [572, 411] on div at bounding box center [758, 424] width 490 height 31
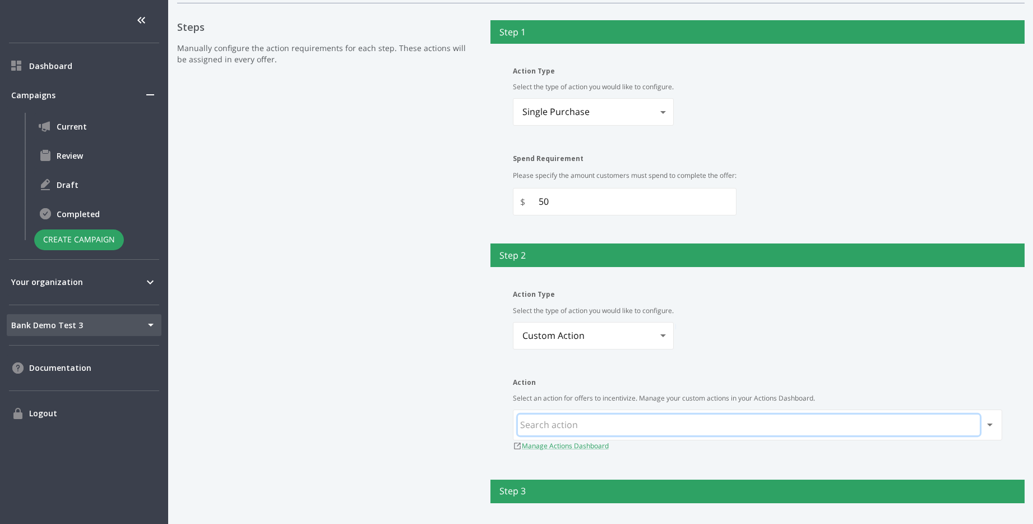
click at [611, 430] on input "text" at bounding box center [749, 424] width 462 height 21
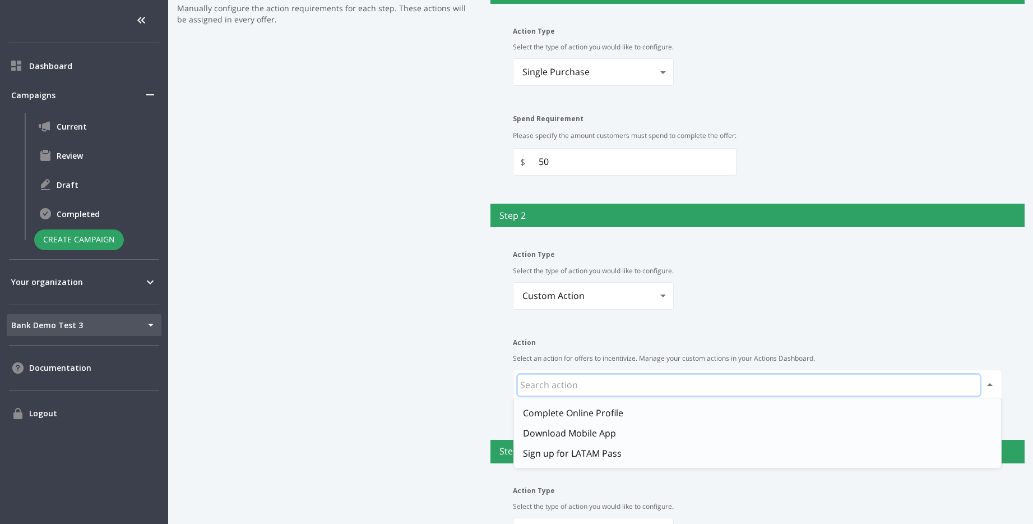
scroll to position [413, 0]
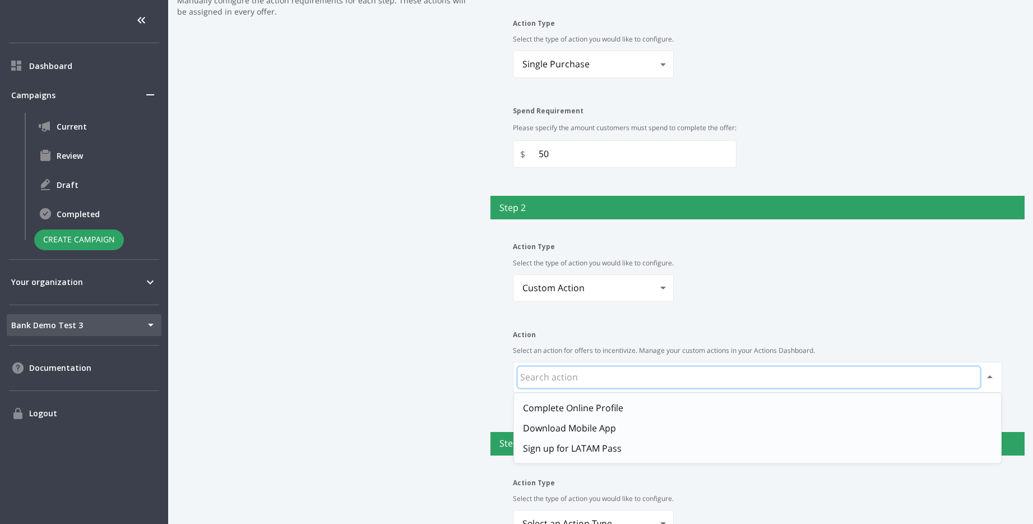
click at [598, 444] on li "Sign up for LATAM Pass" at bounding box center [757, 448] width 487 height 20
type input "Sign up for LATAM Pass"
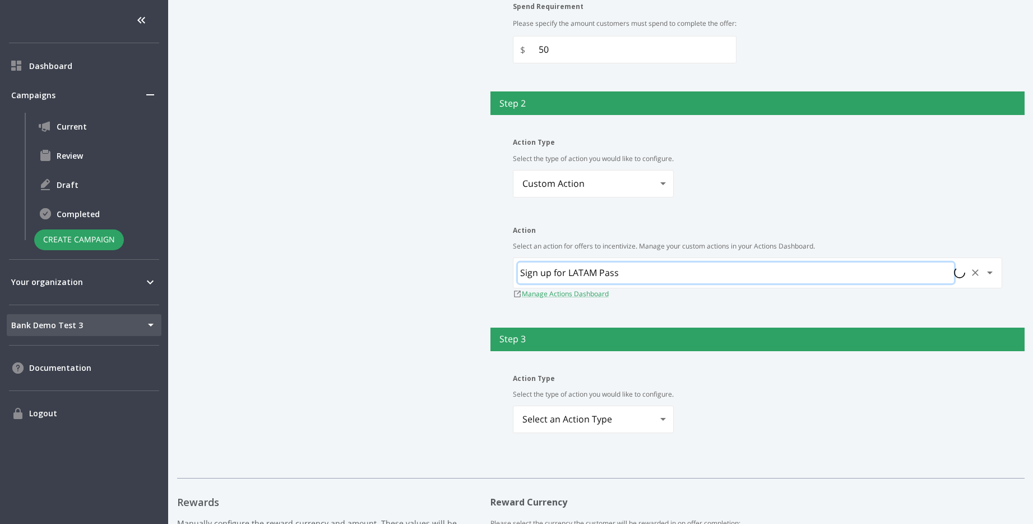
scroll to position [523, 0]
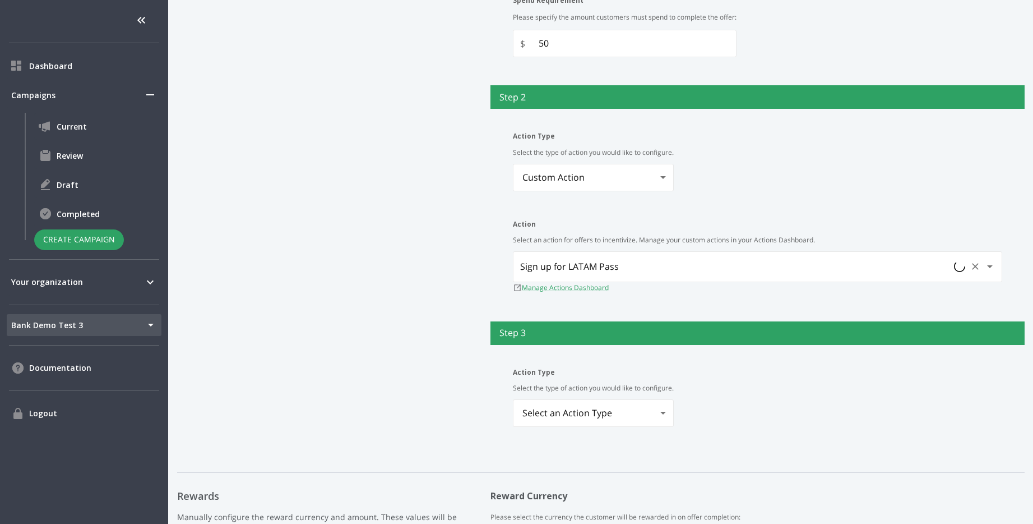
click at [665, 426] on body "Dashboard Campaigns Current Review Draft Completed Create Campaign Your organiz…" at bounding box center [516, 262] width 1033 height 524
click at [626, 463] on li "Custom Action" at bounding box center [594, 459] width 161 height 20
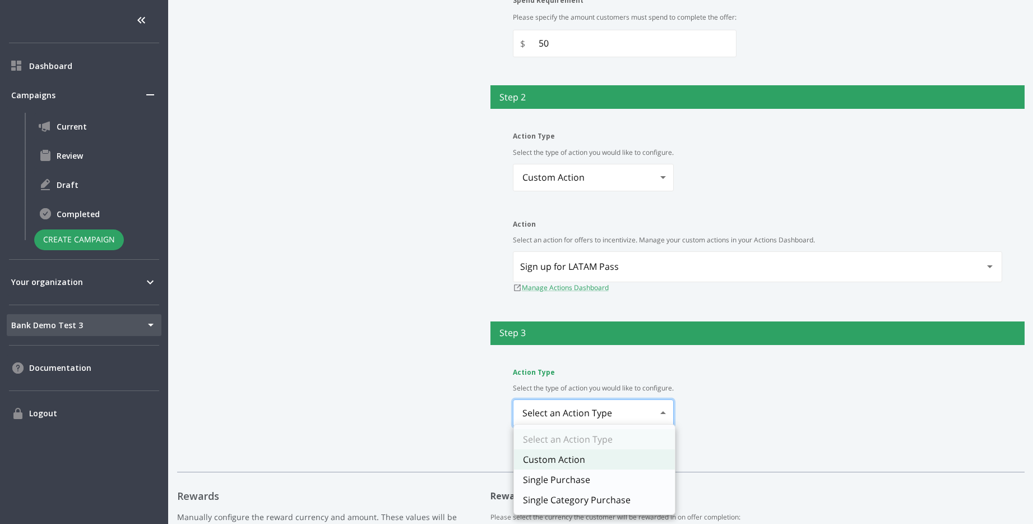
type input "customAction"
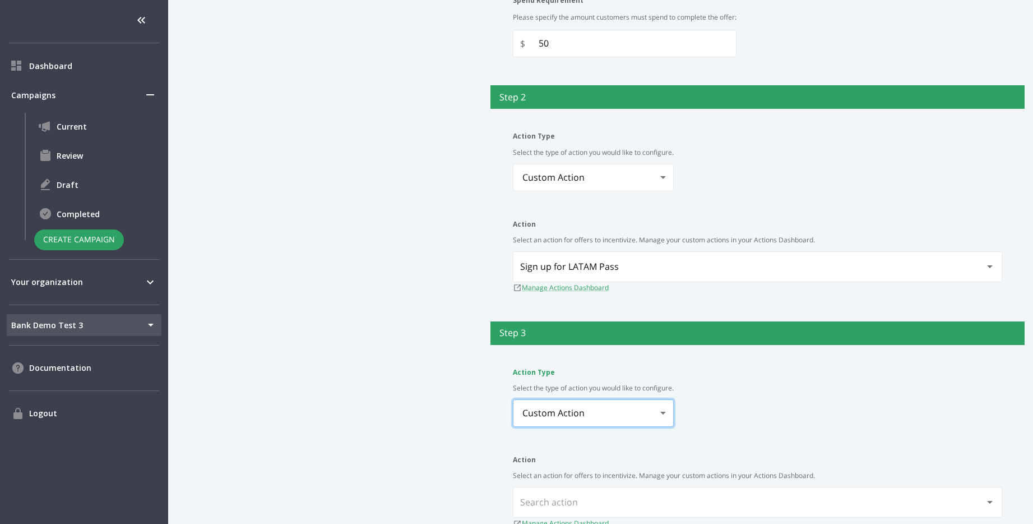
scroll to position [569, 0]
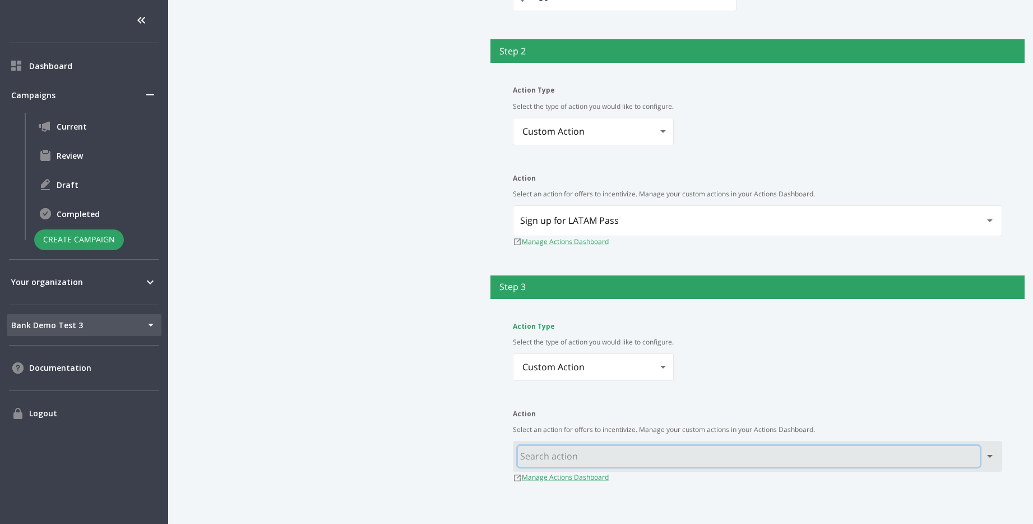
click at [677, 450] on input "text" at bounding box center [749, 456] width 462 height 21
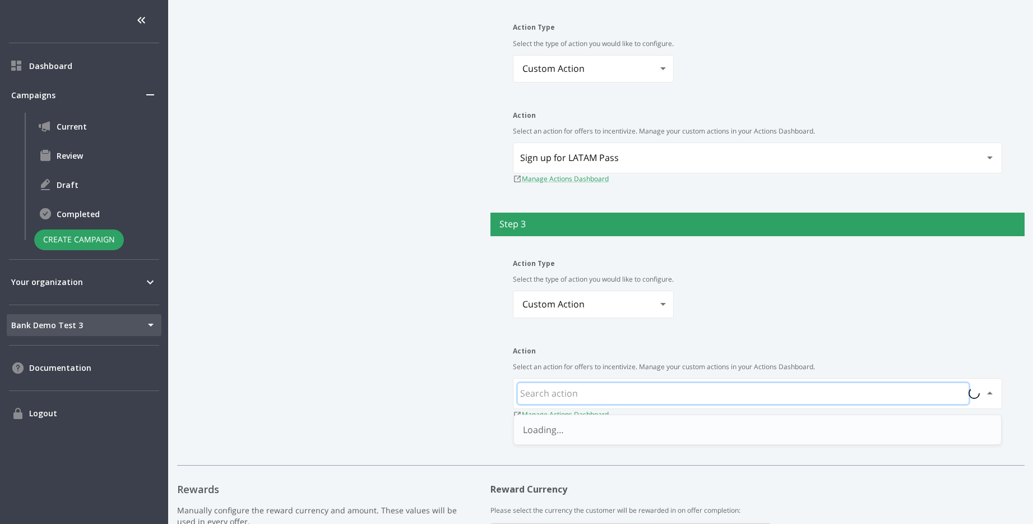
scroll to position [653, 0]
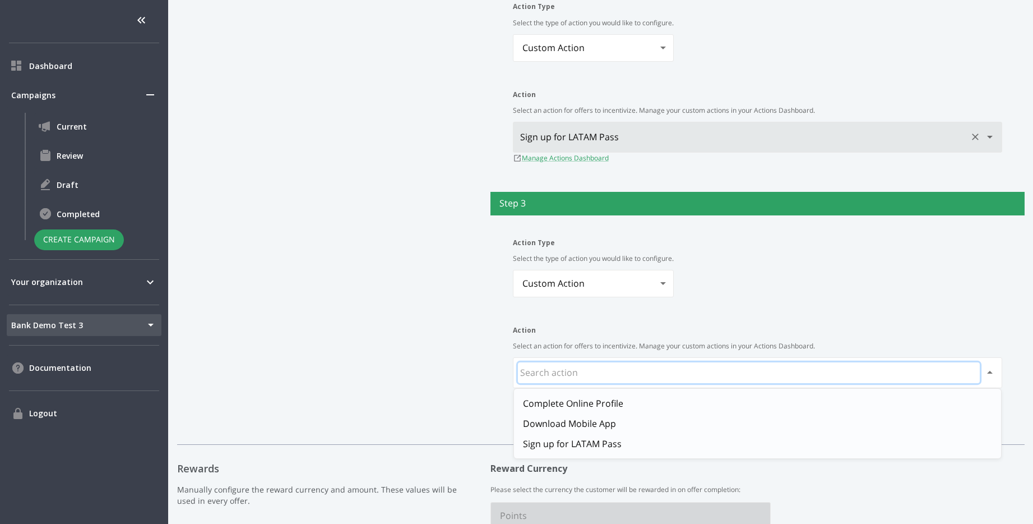
click at [751, 148] on div "Sign up for LATAM Pass" at bounding box center [758, 137] width 490 height 31
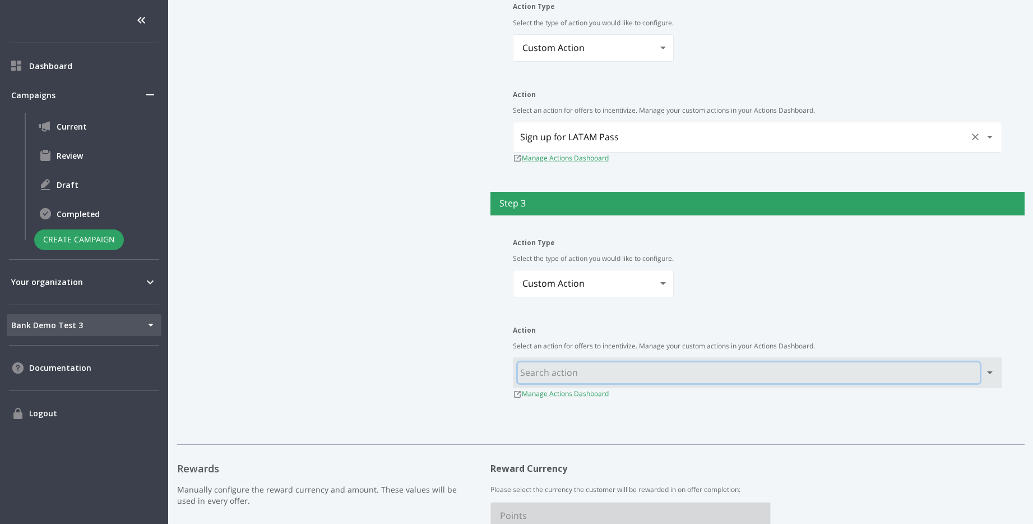
click at [571, 366] on input "text" at bounding box center [749, 372] width 462 height 21
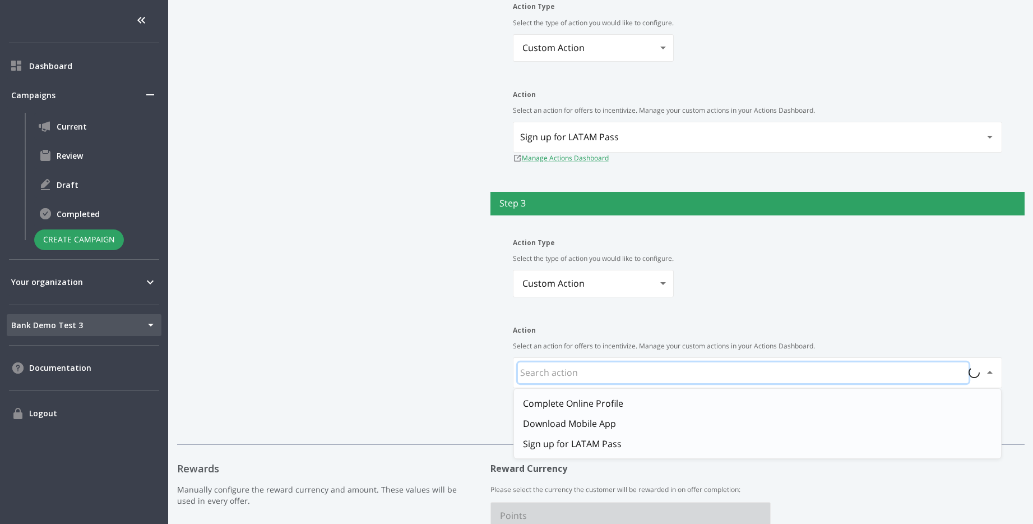
click at [564, 426] on li "Download Mobile App" at bounding box center [757, 423] width 487 height 20
type input "Download Mobile App"
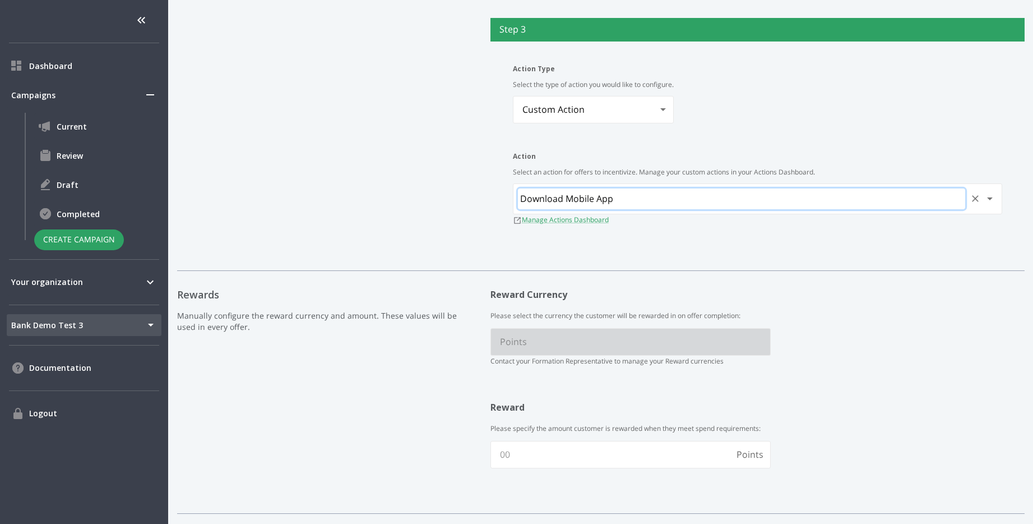
scroll to position [896, 0]
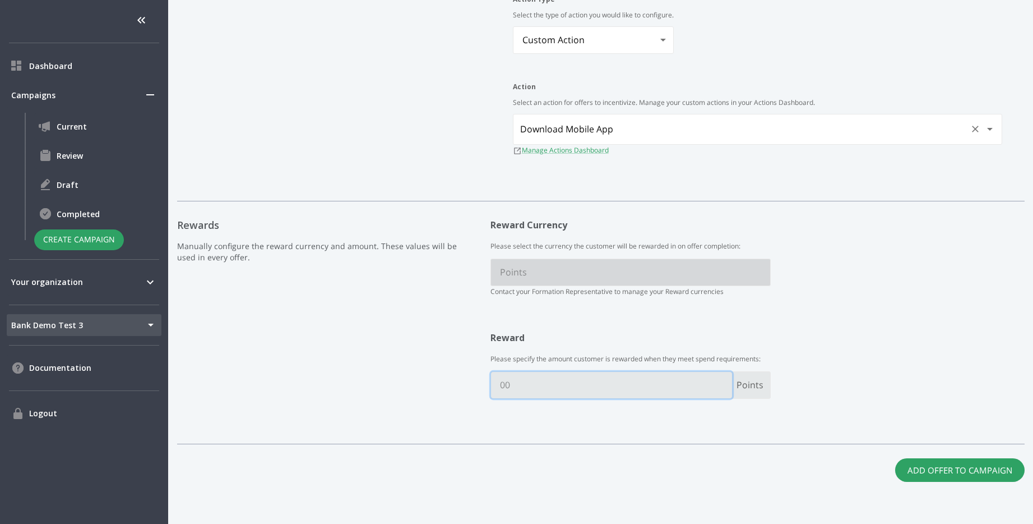
click at [523, 389] on input "text" at bounding box center [611, 385] width 241 height 26
type input "100"
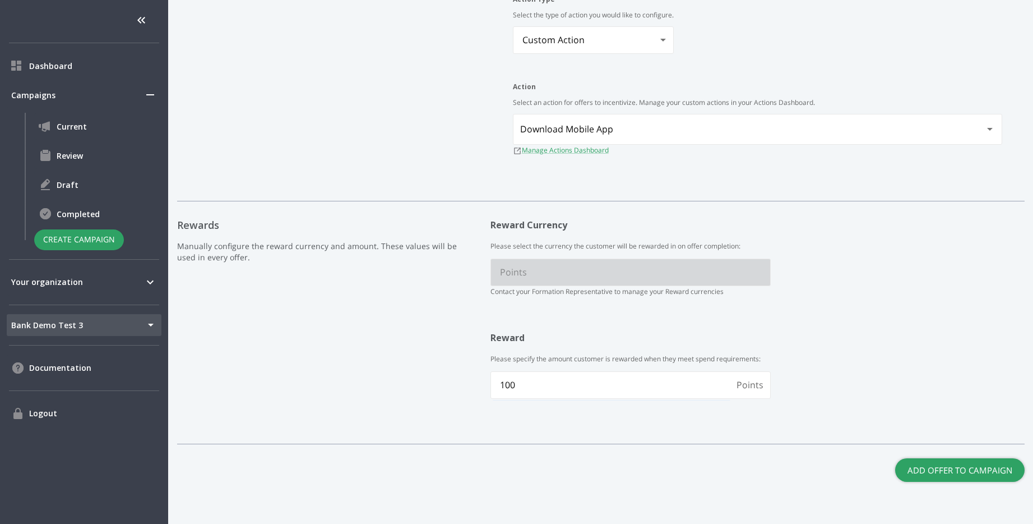
click at [939, 477] on button "Add Offer to Campaign" at bounding box center [961, 470] width 130 height 24
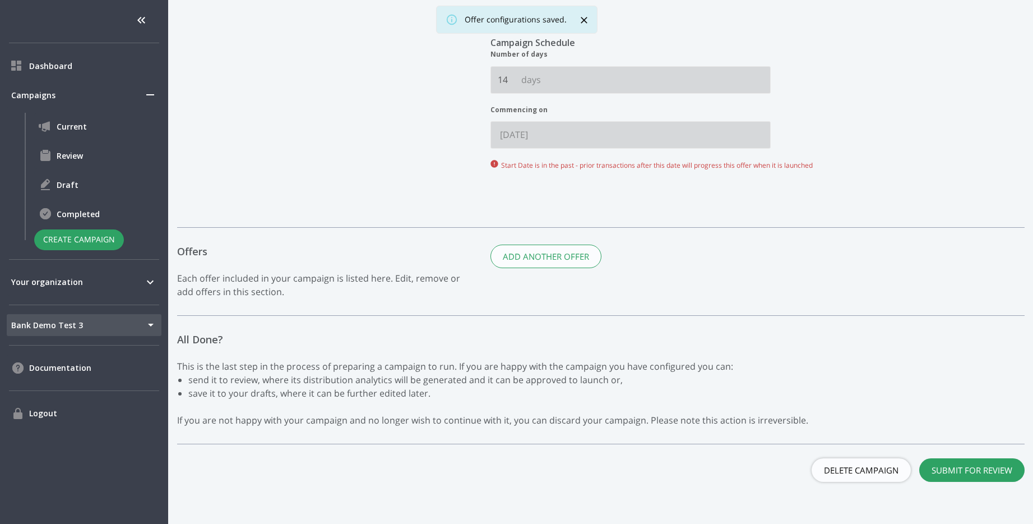
scroll to position [606, 0]
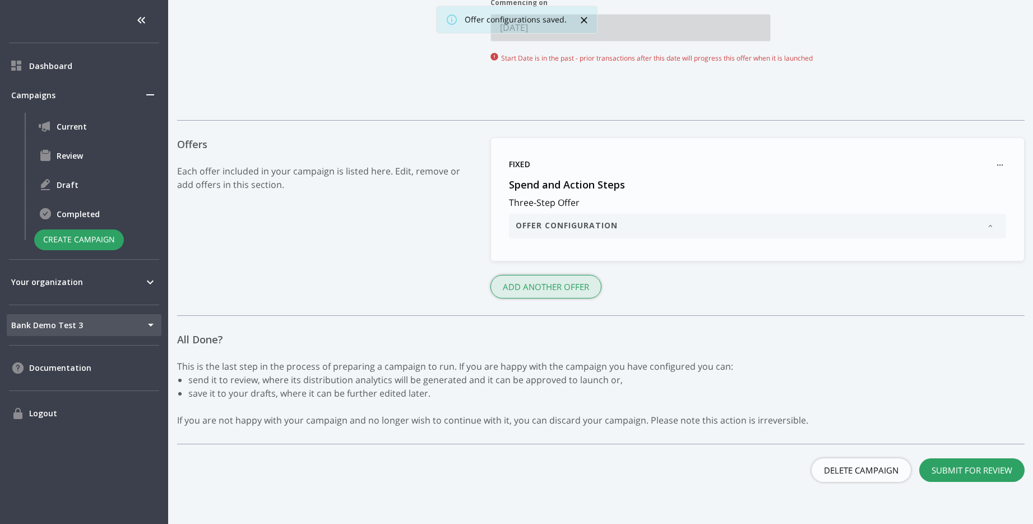
click at [576, 283] on button "Add another Offer" at bounding box center [546, 287] width 111 height 24
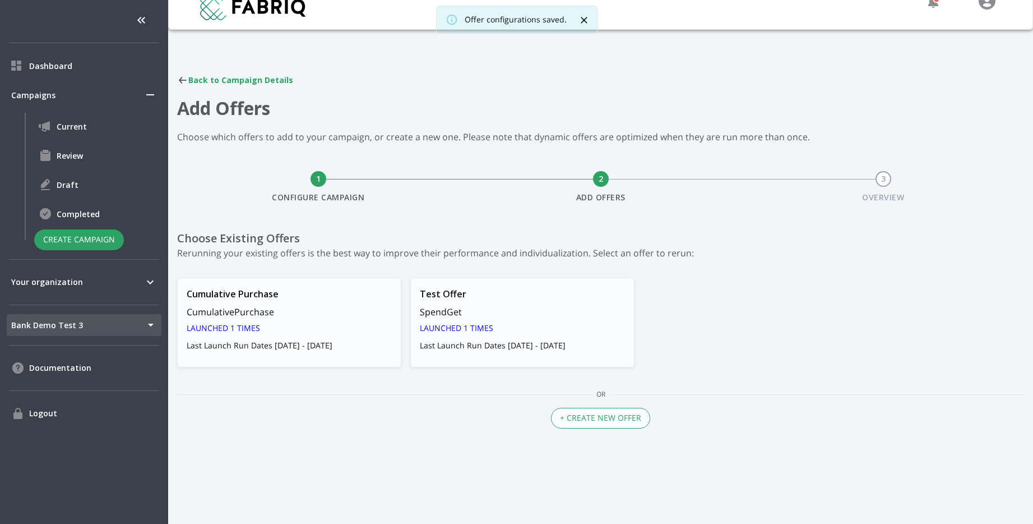
scroll to position [17, 0]
click at [593, 422] on button "+ Create New Offer" at bounding box center [600, 418] width 99 height 21
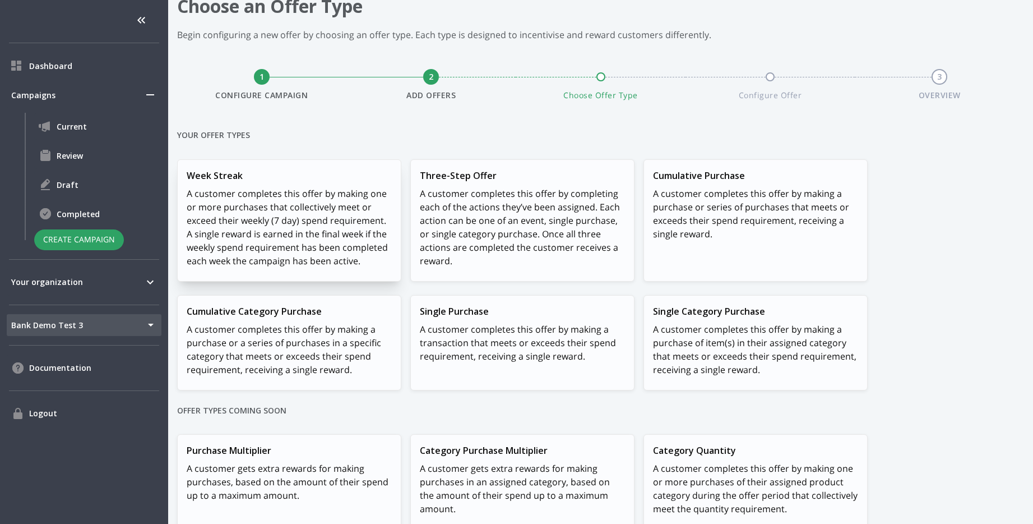
scroll to position [132, 0]
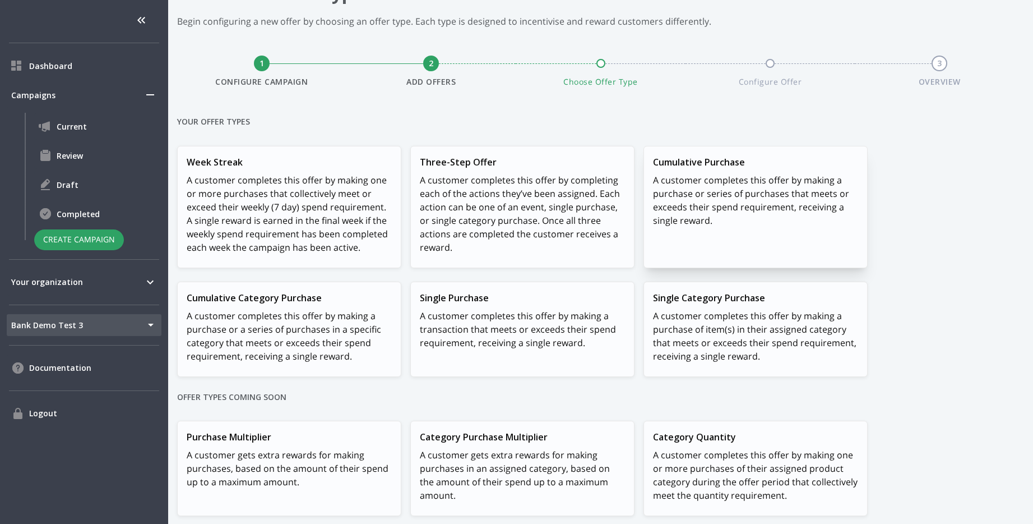
click at [735, 216] on p "A customer completes this offer by making a purchase or series of purchases tha…" at bounding box center [755, 200] width 205 height 54
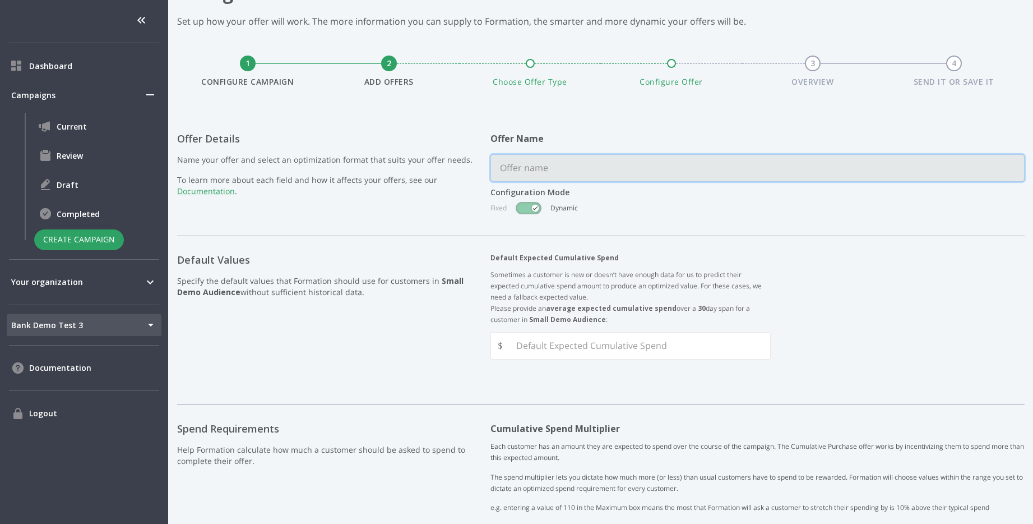
click at [683, 179] on input "text" at bounding box center [757, 168] width 533 height 26
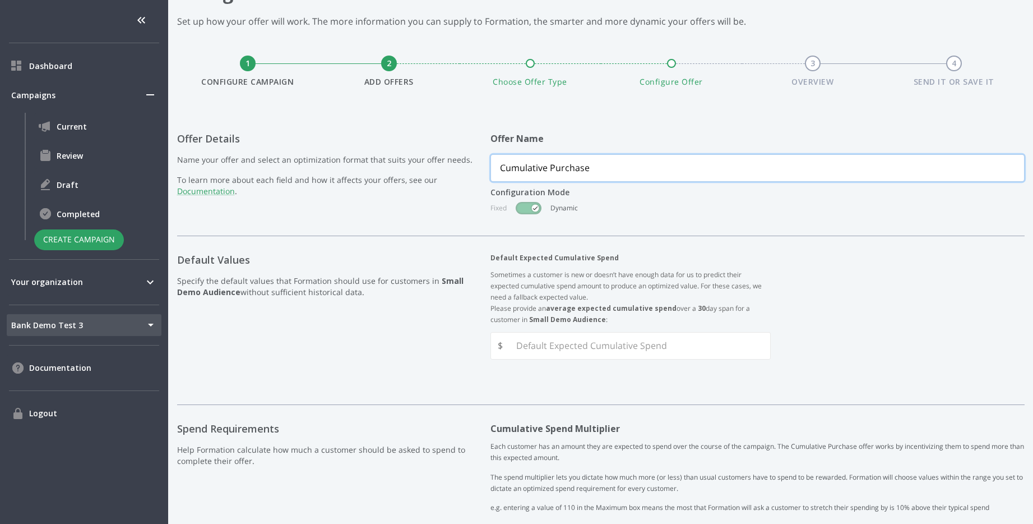
type input "Cumulative Purchase"
click at [532, 212] on input "checkbox" at bounding box center [536, 207] width 64 height 21
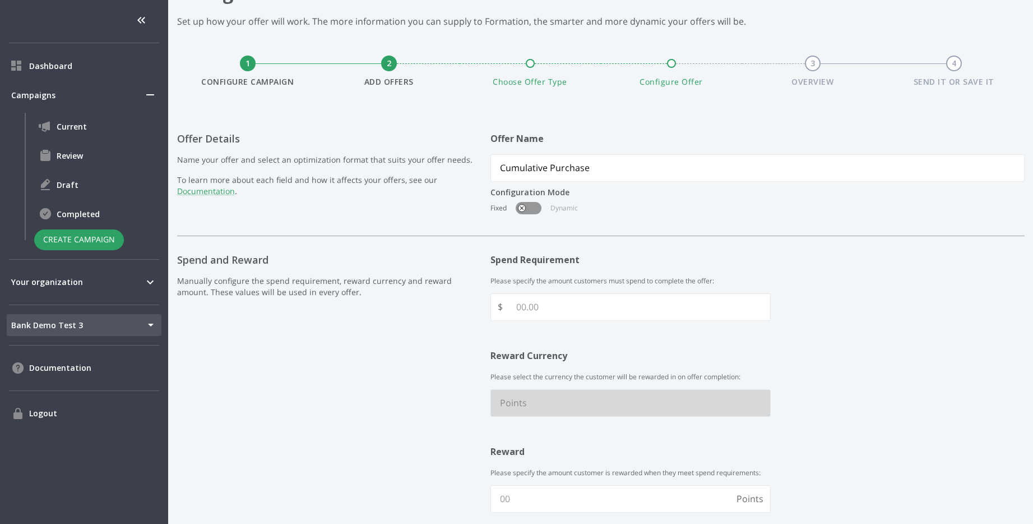
click at [529, 209] on input "checkbox" at bounding box center [522, 207] width 64 height 21
checkbox input "true"
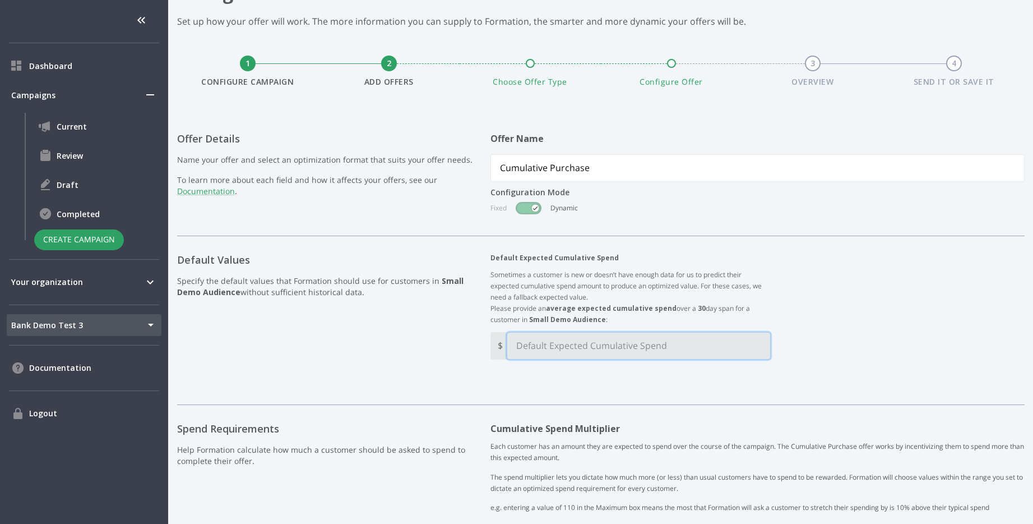
click at [555, 339] on Spend "Default Expected Cumulative Spend" at bounding box center [638, 346] width 263 height 26
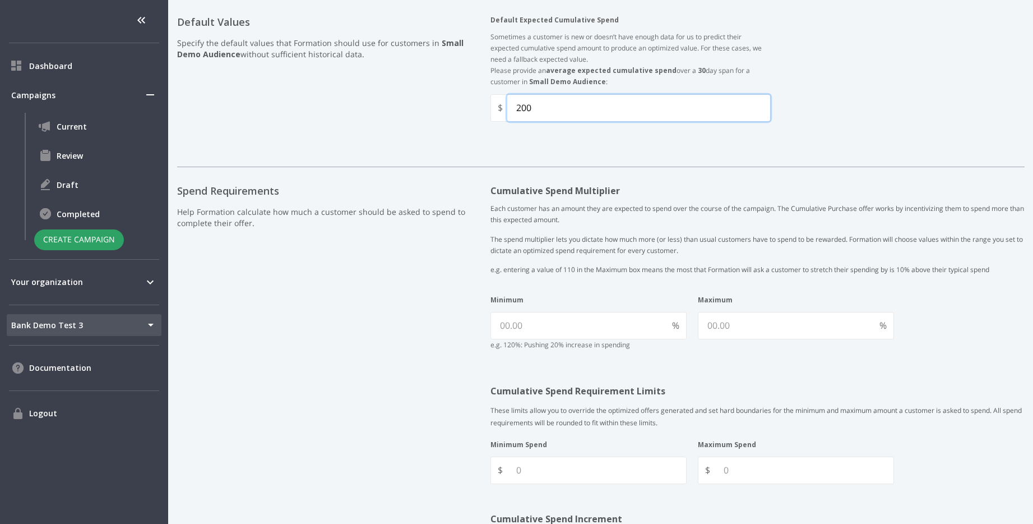
scroll to position [427, 0]
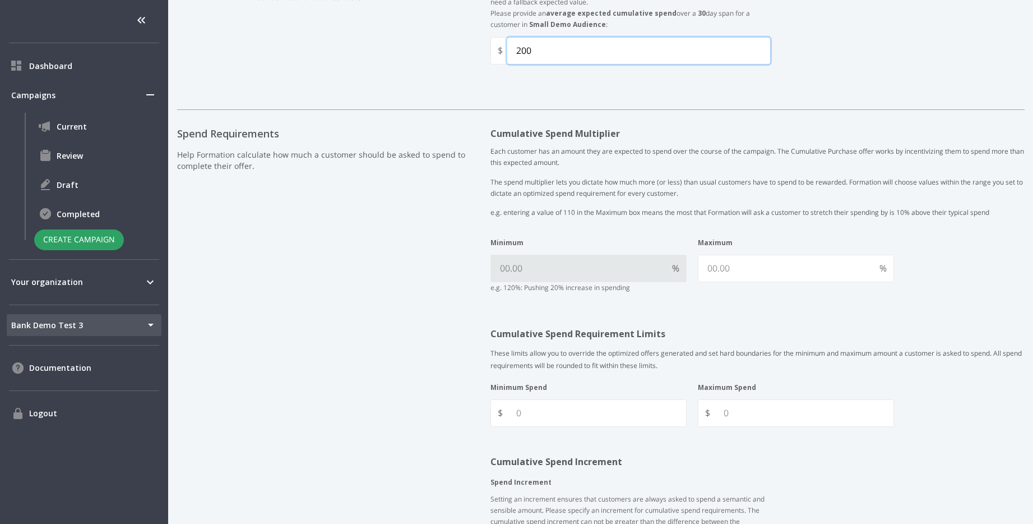
type Spend "200"
click at [532, 266] on input "Minimum" at bounding box center [579, 268] width 177 height 26
type input "110"
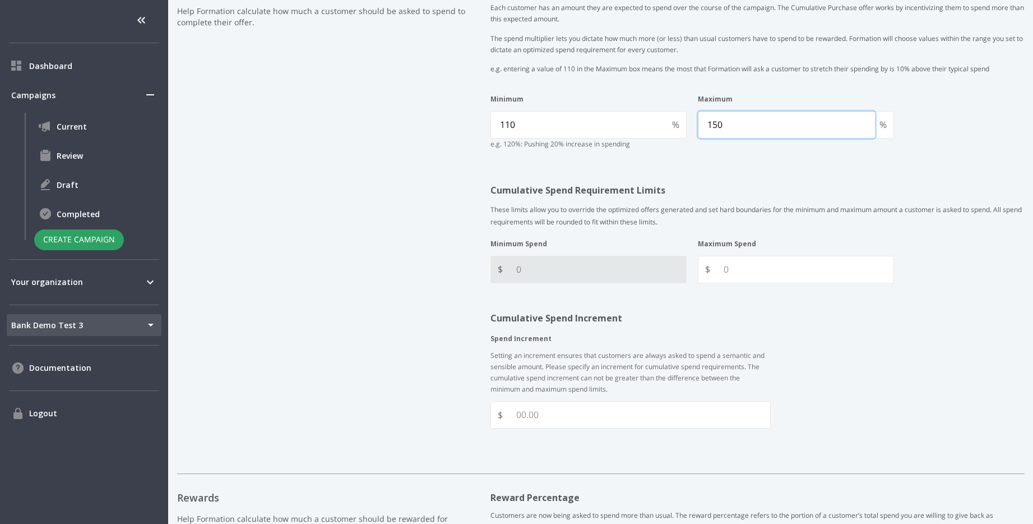
type input "150"
click at [514, 274] on Spend "Minimum Spend" at bounding box center [596, 269] width 179 height 26
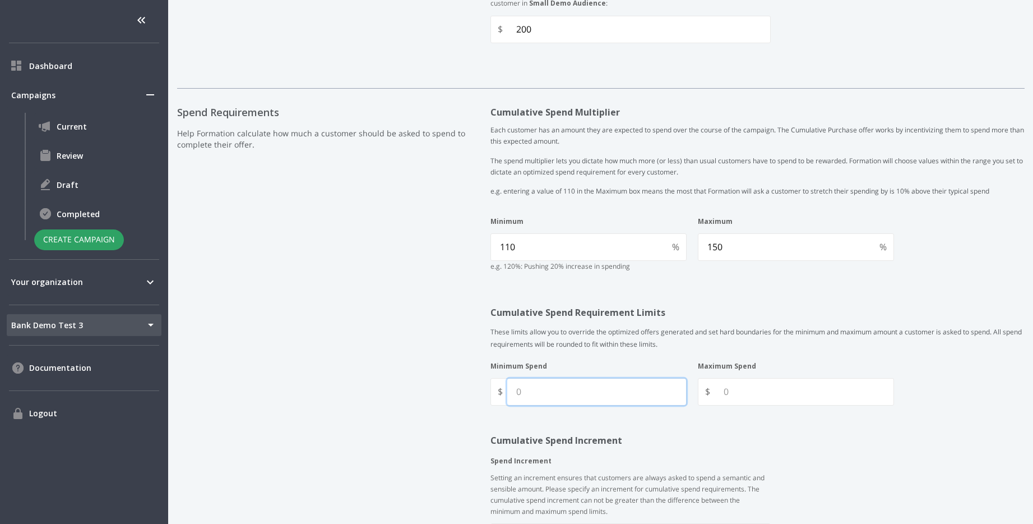
scroll to position [451, 0]
type Spend "200"
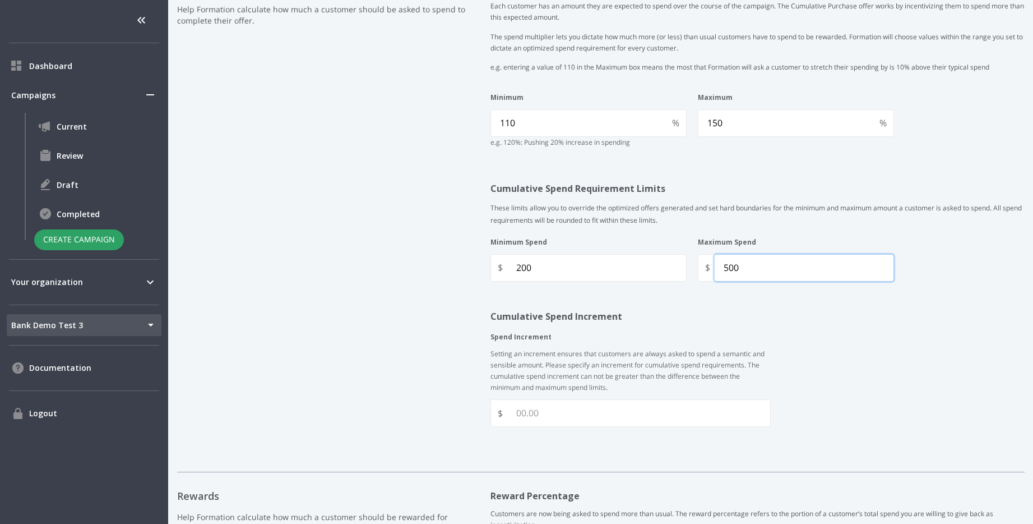
scroll to position [608, 0]
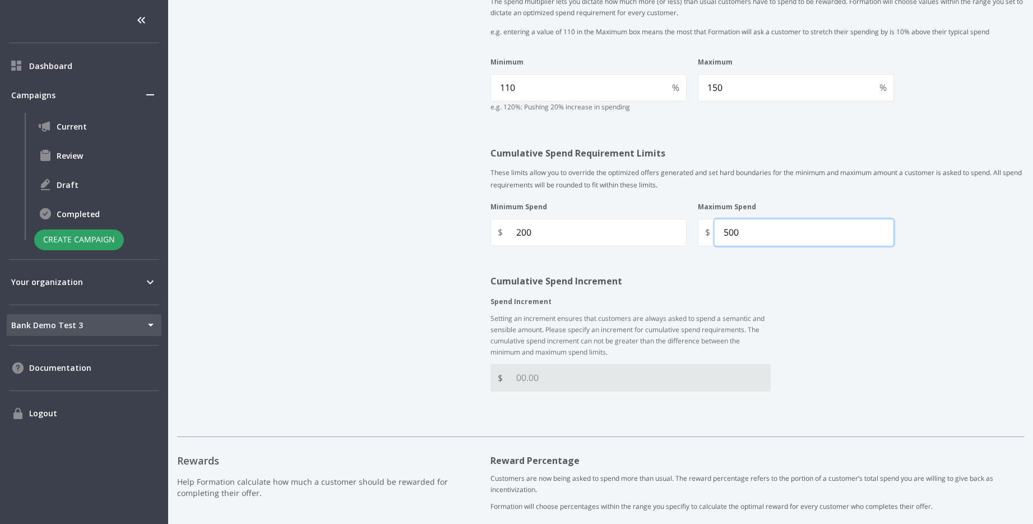
type Spend "500"
click at [584, 383] on Increment "Spend Increment" at bounding box center [638, 377] width 263 height 26
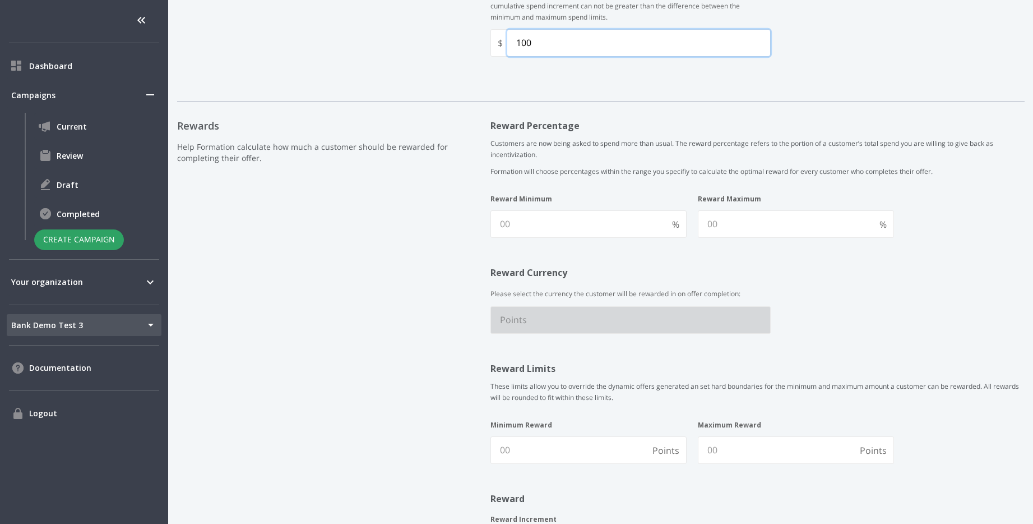
scroll to position [954, 0]
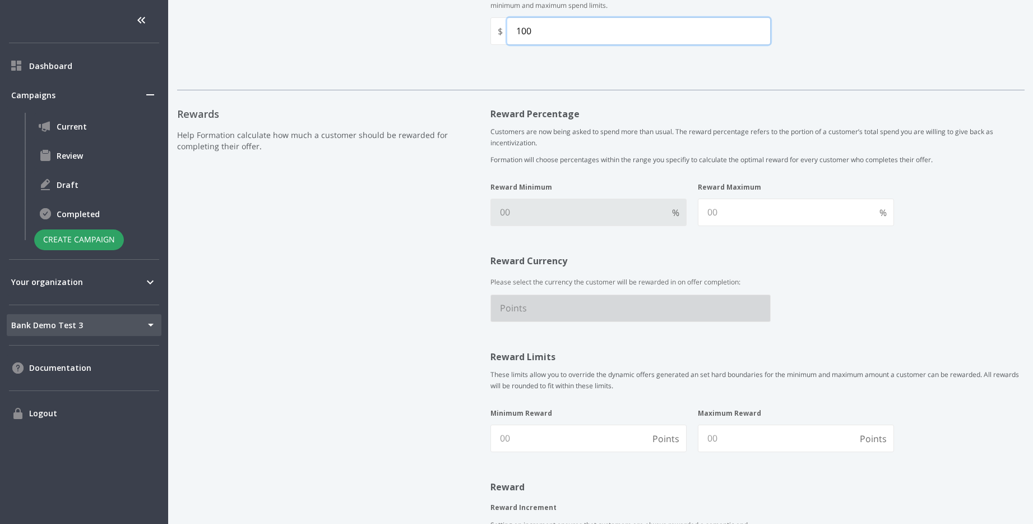
type Increment "100"
click at [616, 224] on Minimum "Reward Minimum" at bounding box center [579, 212] width 177 height 26
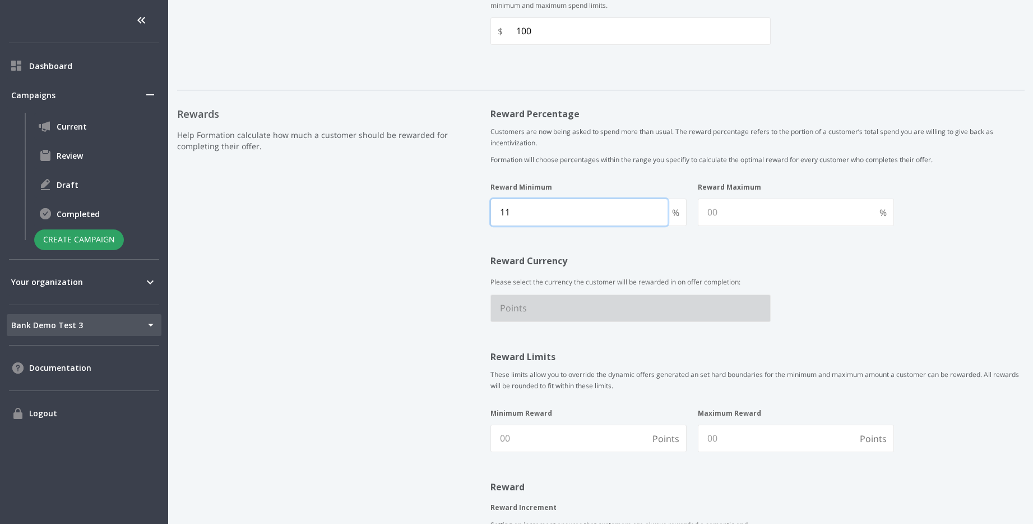
type Minimum "1"
type Minimum "10"
type Maximum "40"
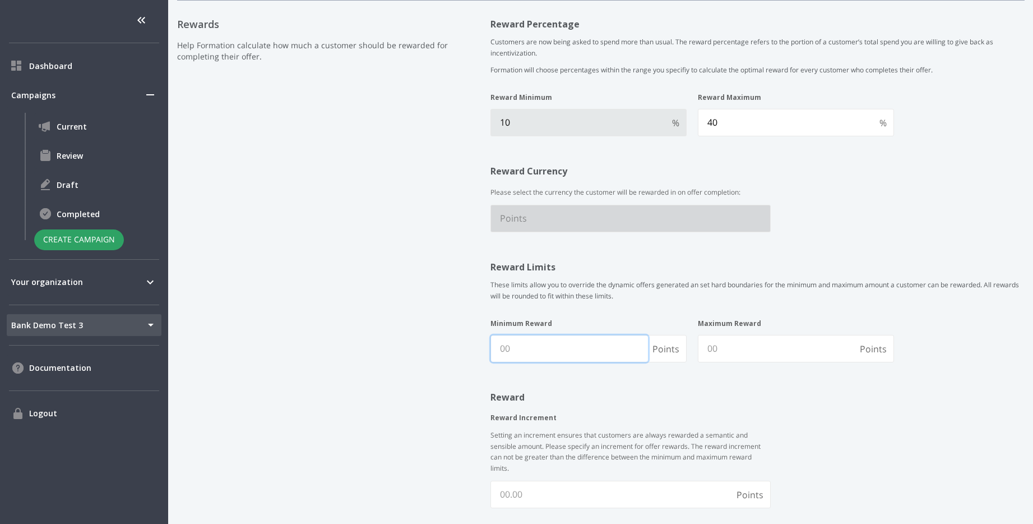
scroll to position [1154, 0]
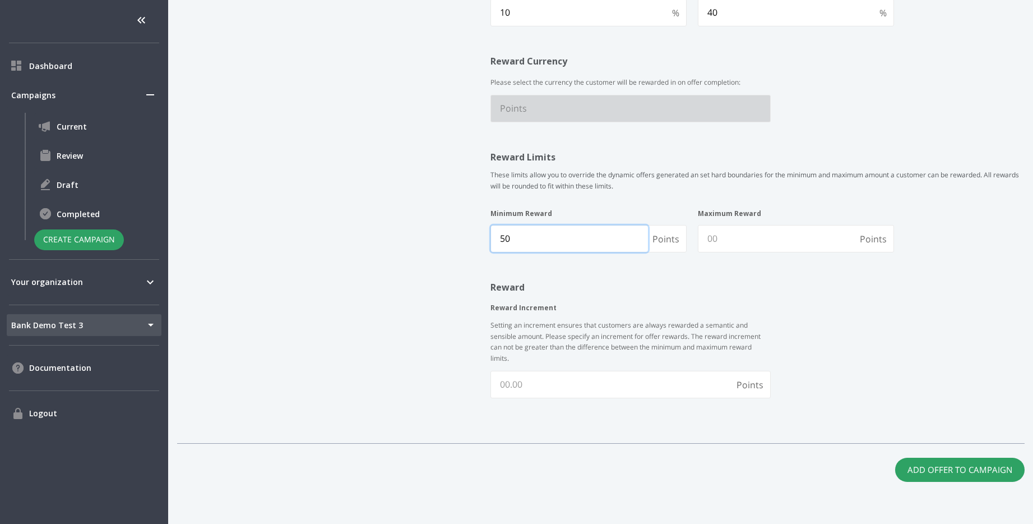
type Reward "50"
type Reward "5"
type Reward "500"
type Increment "50"
click at [955, 466] on button "Add Offer to Campaign" at bounding box center [961, 470] width 130 height 24
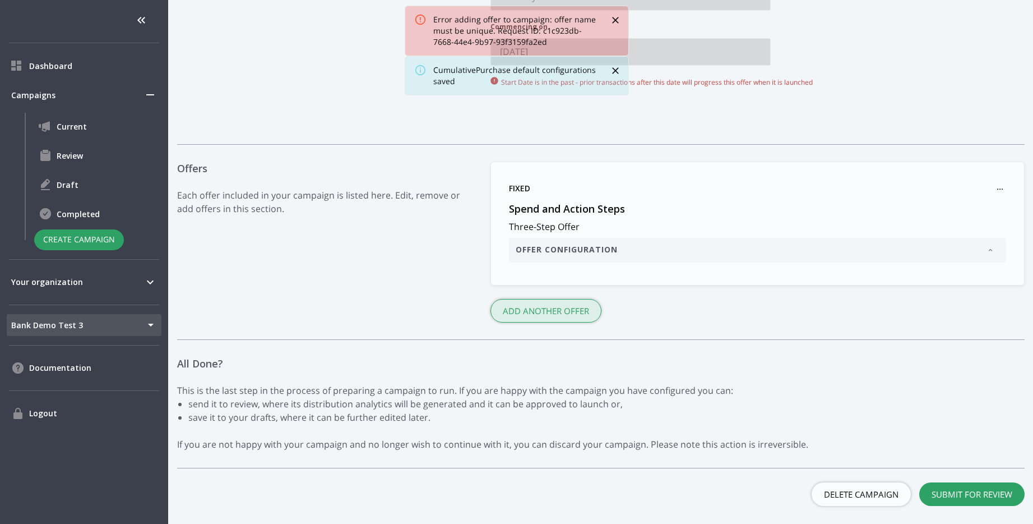
click at [541, 304] on button "Add another Offer" at bounding box center [546, 311] width 111 height 24
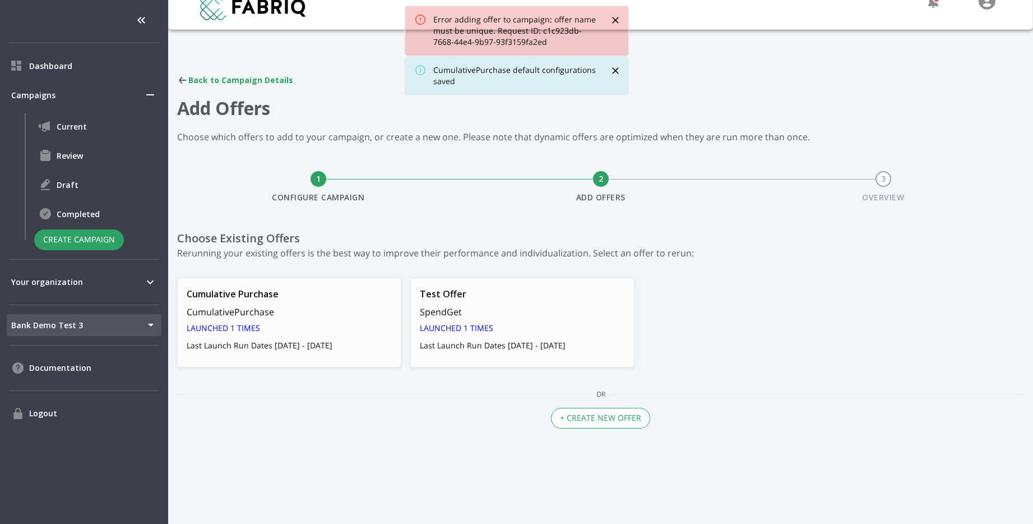
scroll to position [17, 0]
click at [614, 418] on button "+ Create New Offer" at bounding box center [600, 418] width 99 height 21
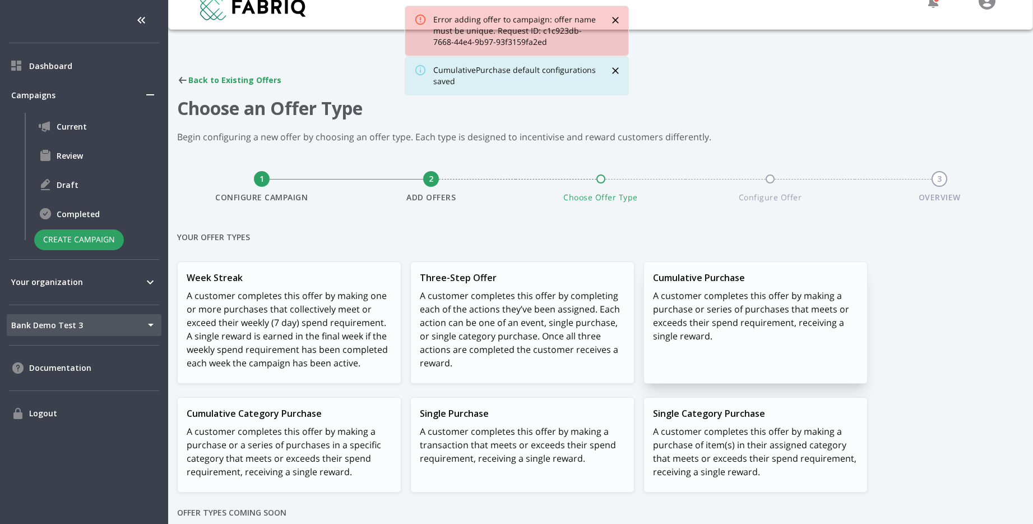
click at [722, 304] on p "A customer completes this offer by making a purchase or series of purchases tha…" at bounding box center [755, 316] width 205 height 54
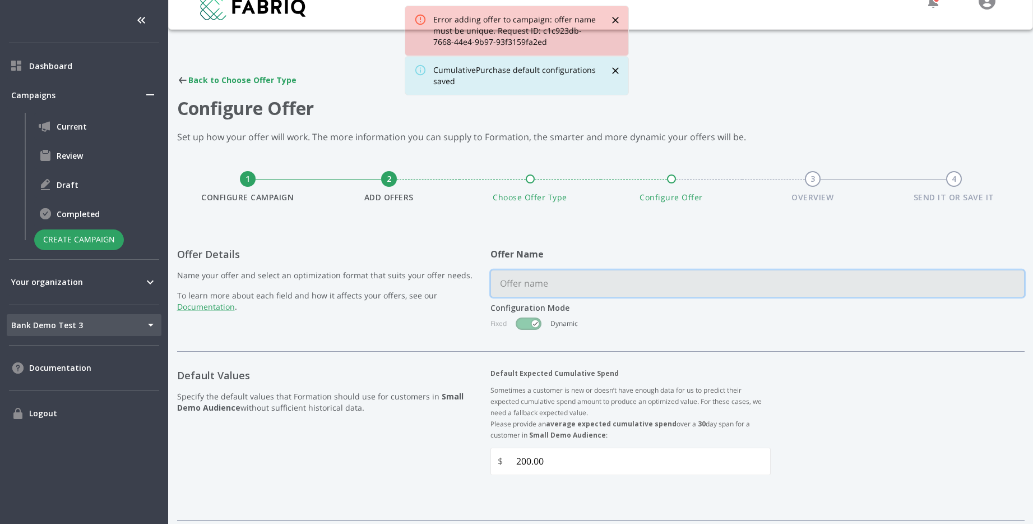
click at [562, 277] on input "text" at bounding box center [757, 283] width 533 height 26
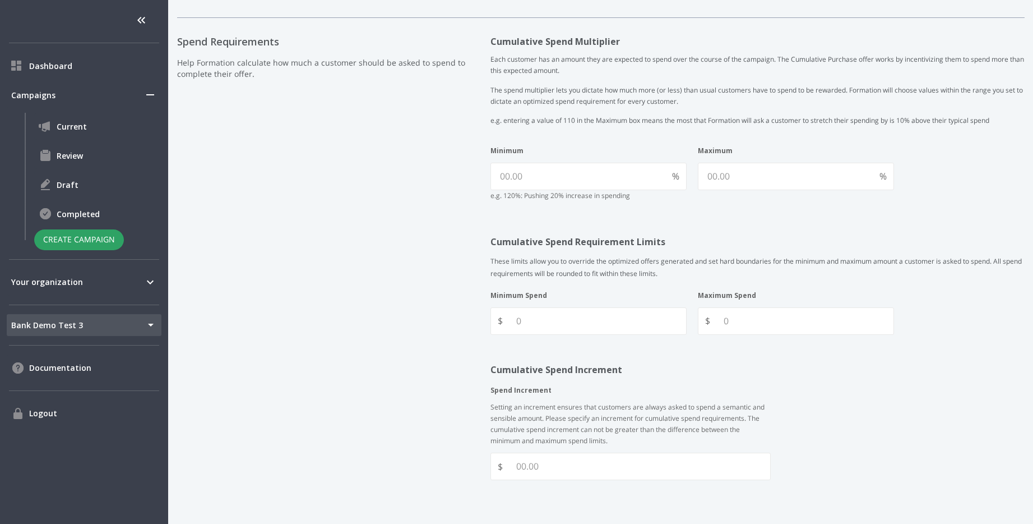
scroll to position [523, 0]
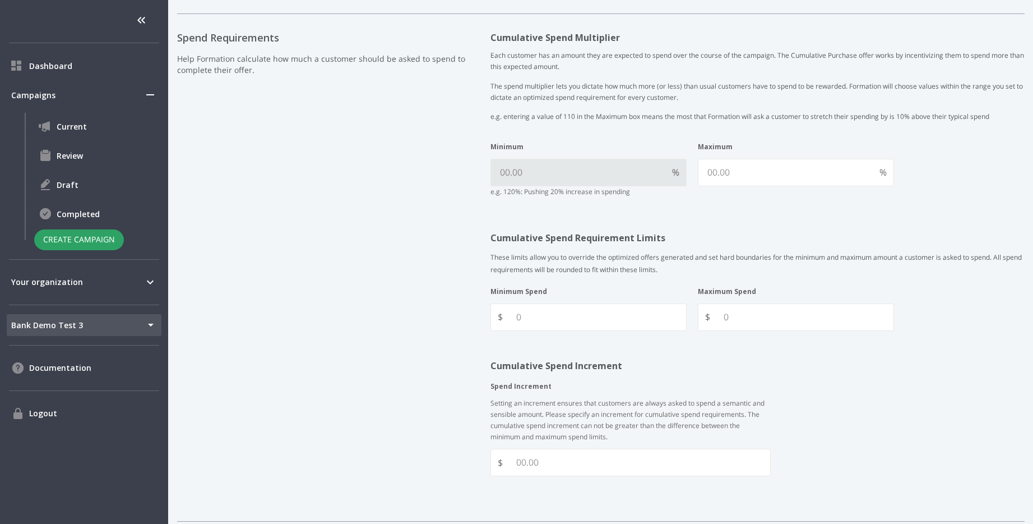
type input "Dynamic Cumul Purch"
click at [564, 170] on input "Minimum" at bounding box center [579, 172] width 177 height 26
type input "110"
type input "140"
type Spend "200"
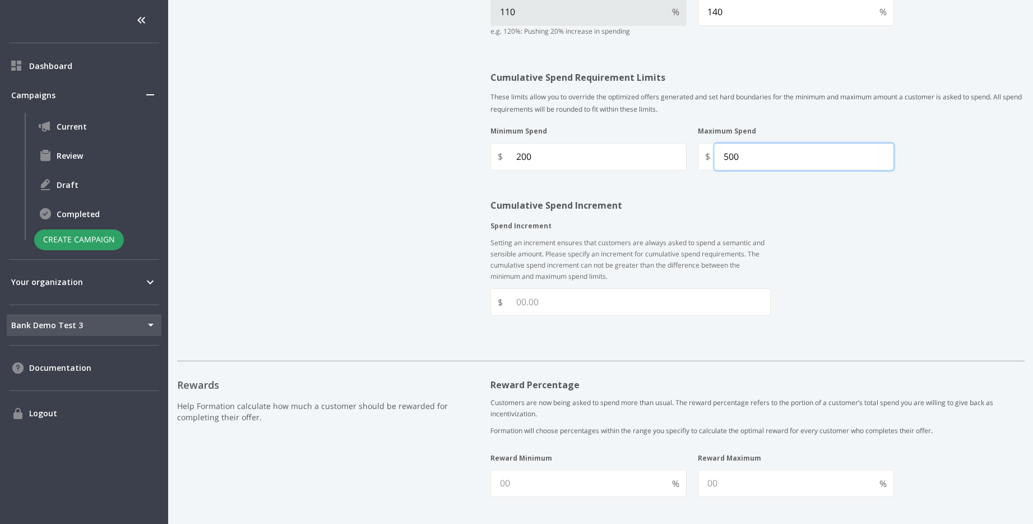
scroll to position [711, 0]
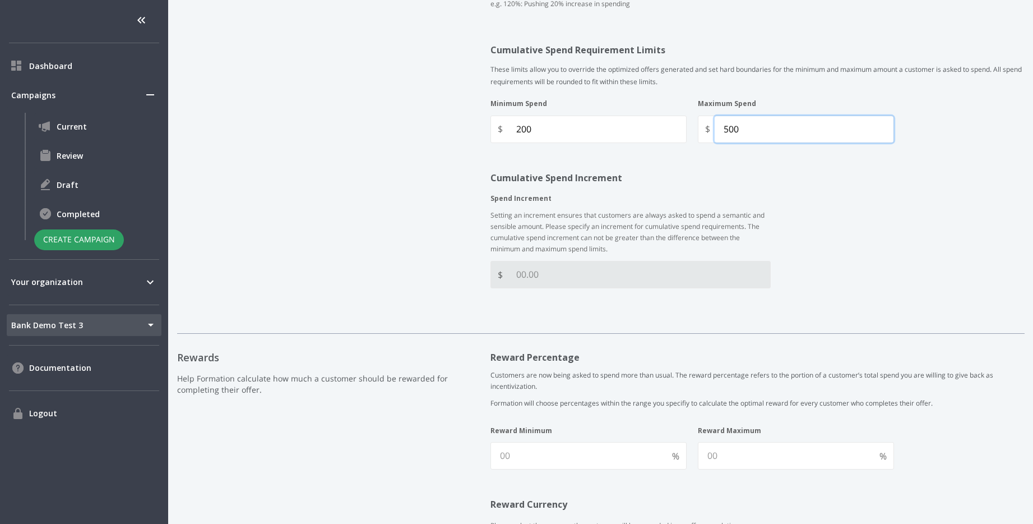
type Spend "500"
click at [554, 280] on Increment "Spend Increment" at bounding box center [638, 274] width 263 height 26
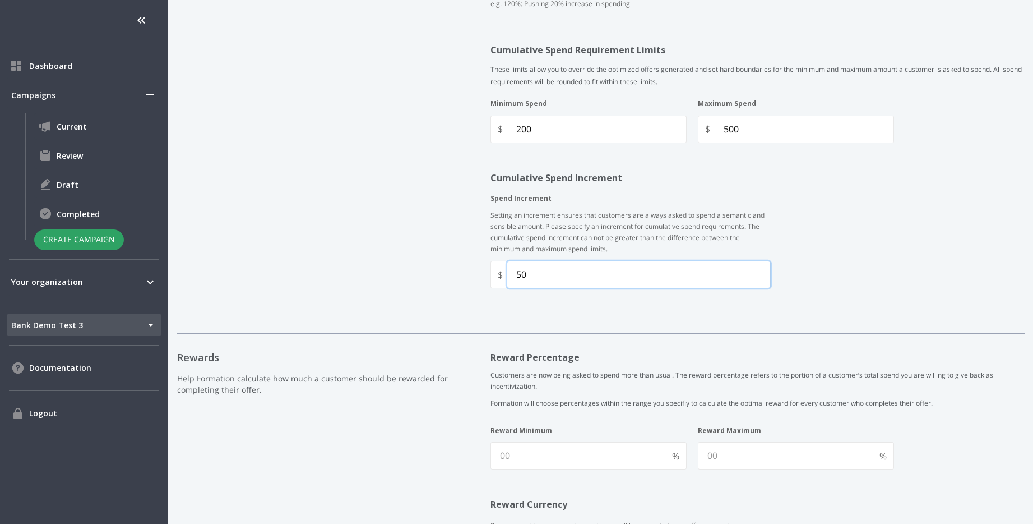
type Increment "50"
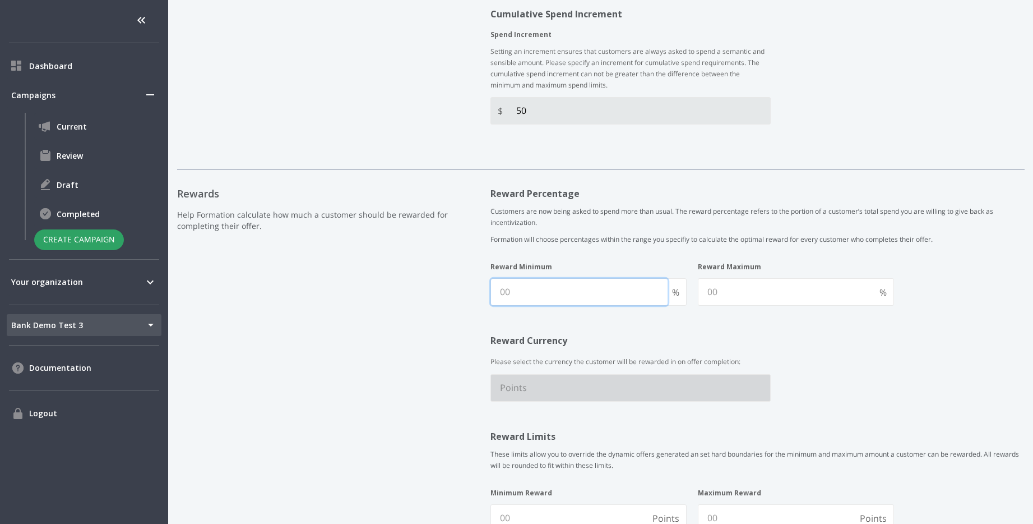
scroll to position [886, 0]
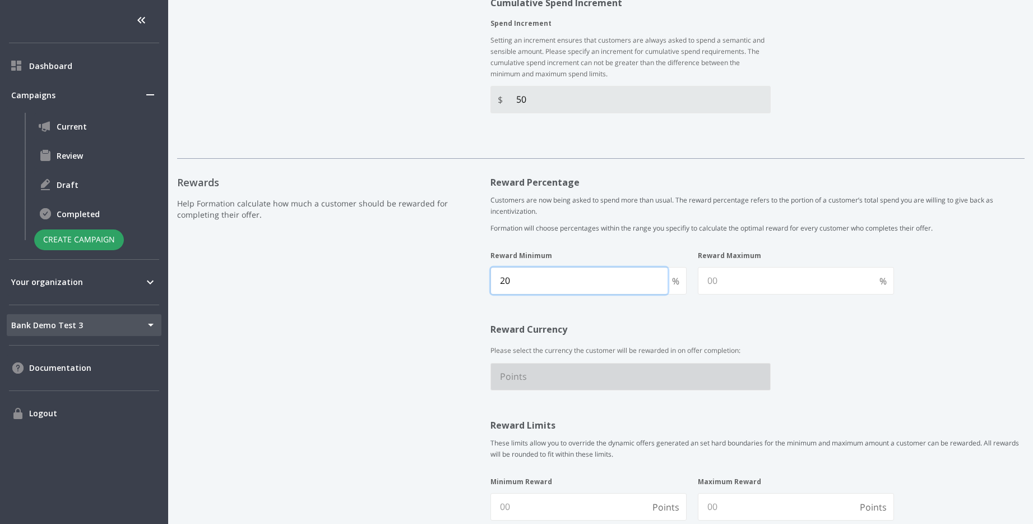
type Minimum "20"
type Maximum "50"
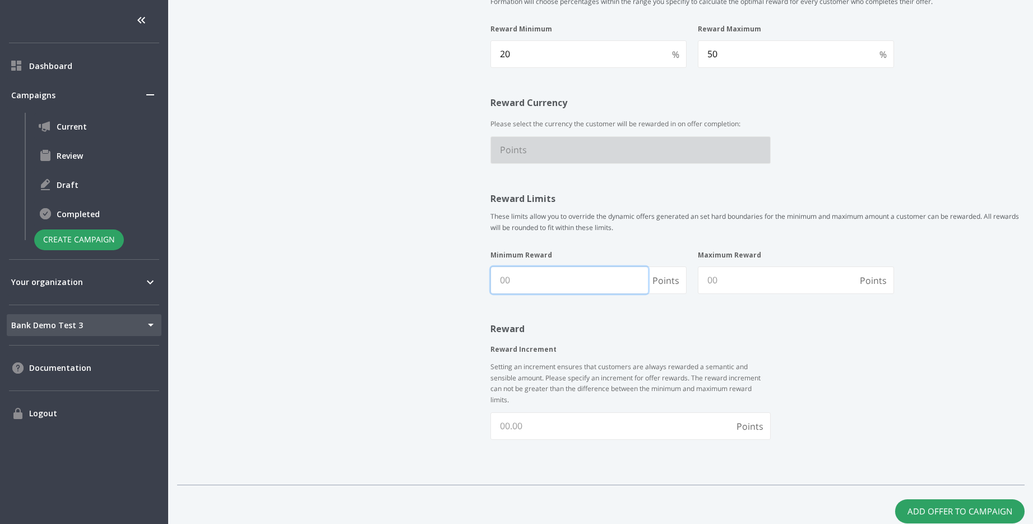
scroll to position [1114, 0]
type Reward "2"
type Reward "50"
type Reward "500"
type Increment "50"
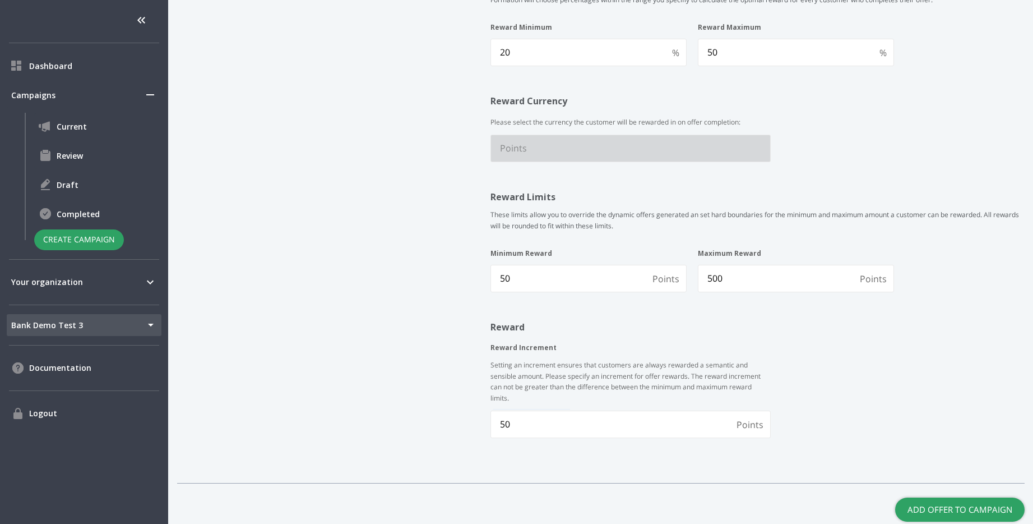
click at [922, 509] on button "Add Offer to Campaign" at bounding box center [961, 509] width 130 height 24
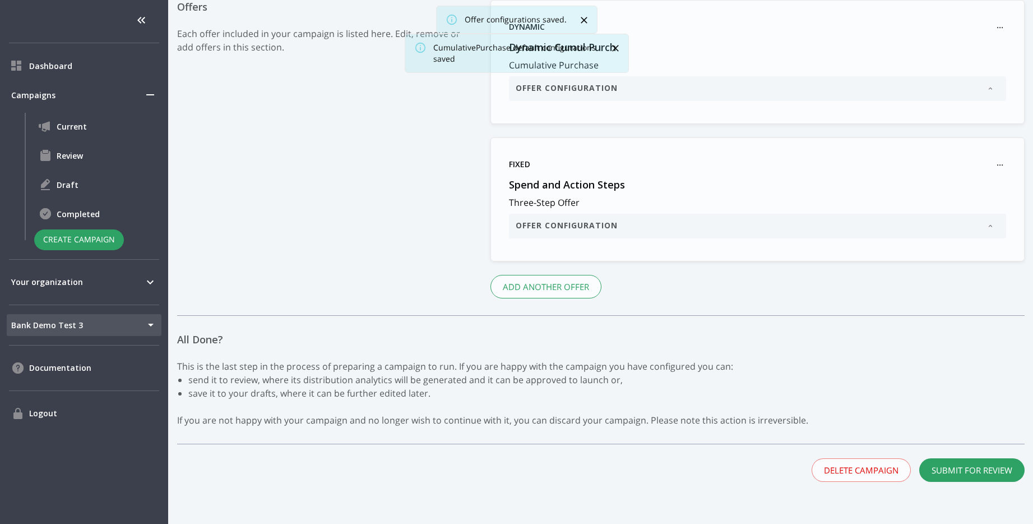
scroll to position [657, 0]
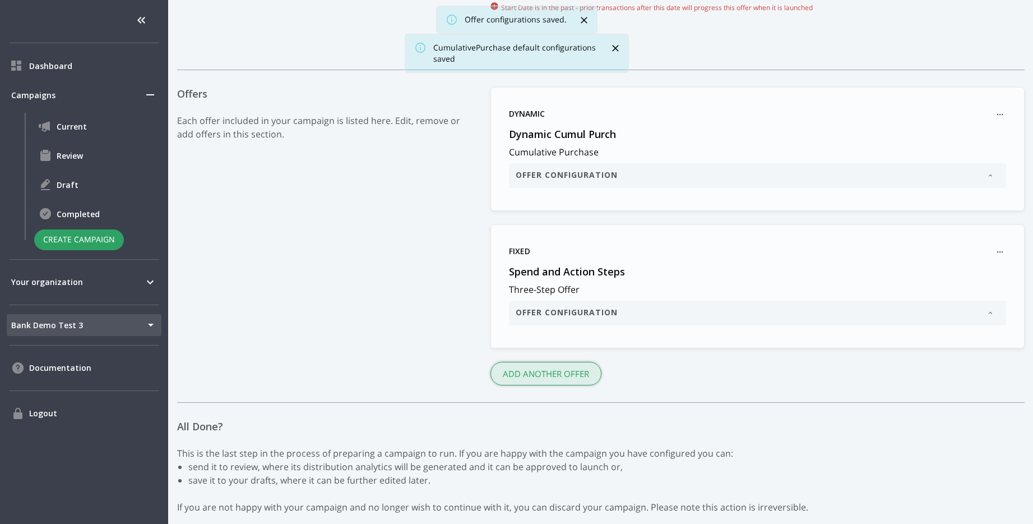
click at [571, 368] on button "Add another Offer" at bounding box center [546, 374] width 111 height 24
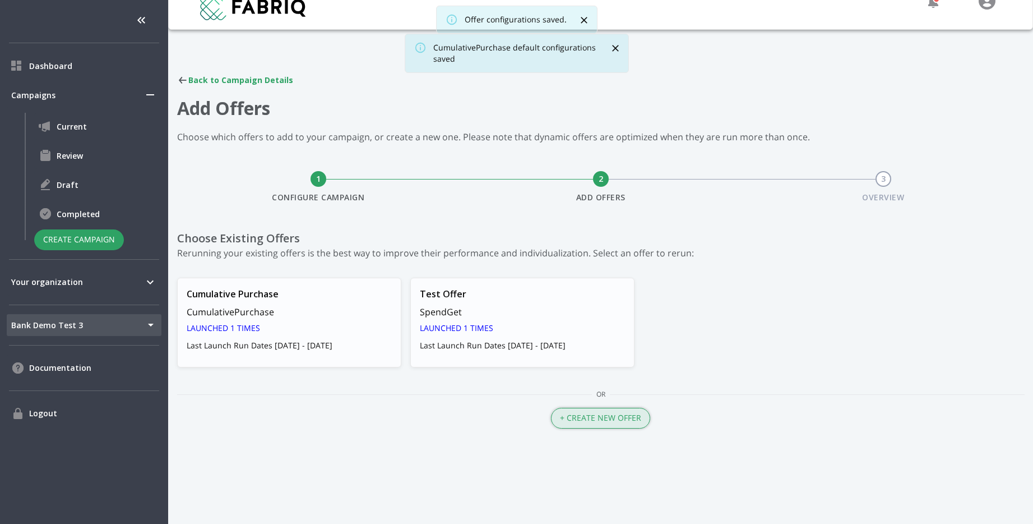
click at [617, 409] on button "+ Create New Offer" at bounding box center [600, 418] width 99 height 21
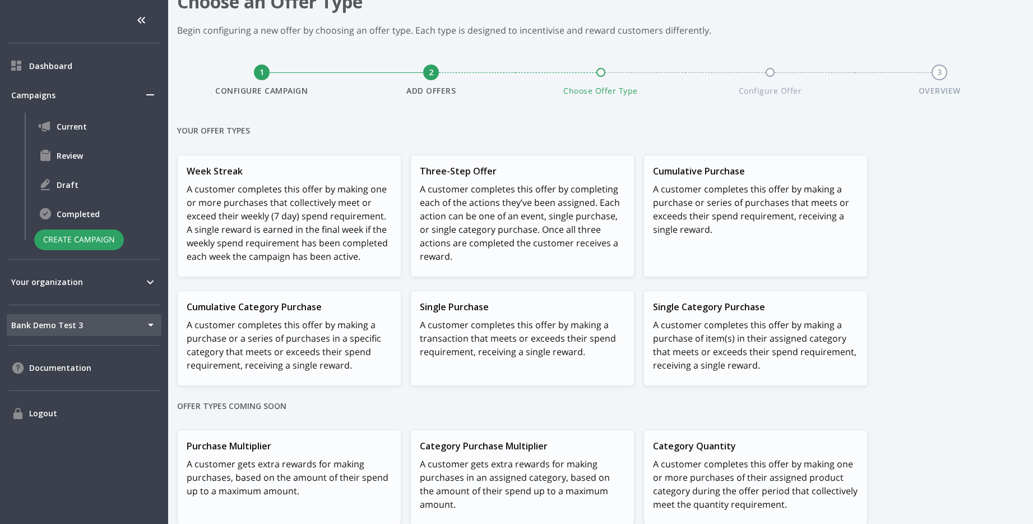
scroll to position [125, 0]
click at [310, 215] on p "A customer completes this offer by making one or more purchases that collective…" at bounding box center [289, 221] width 205 height 81
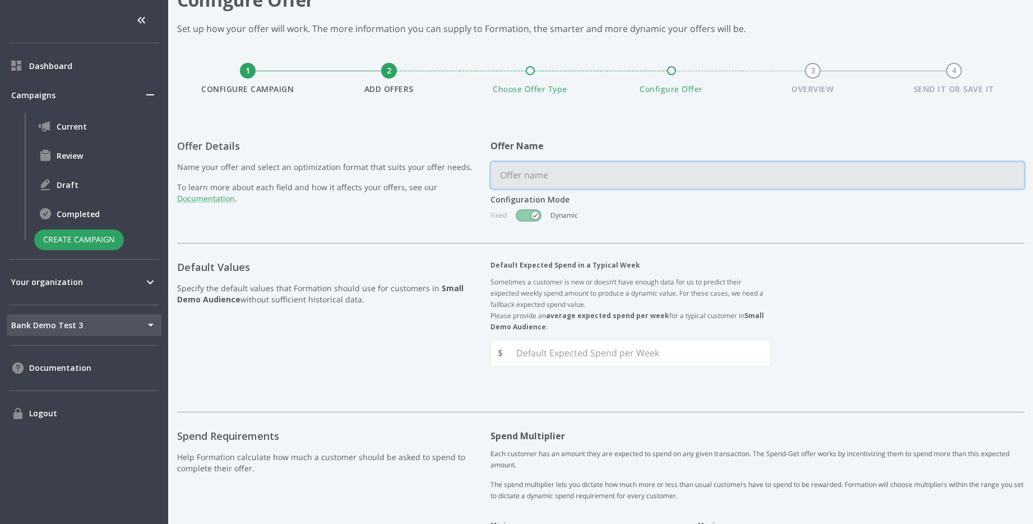
click at [578, 179] on input "text" at bounding box center [757, 175] width 533 height 26
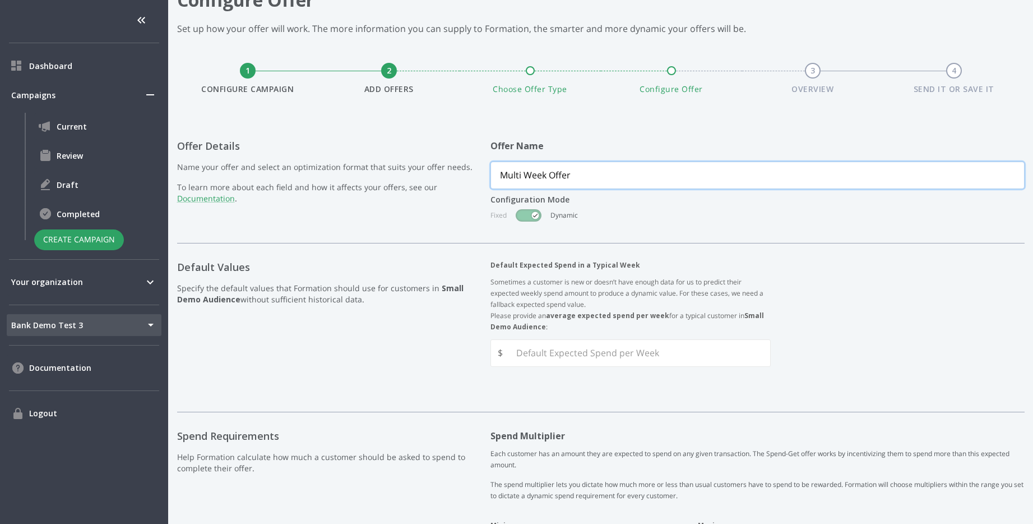
type input "Multi Week Offer"
click at [533, 213] on input "checkbox" at bounding box center [536, 215] width 64 height 21
checkbox input "false"
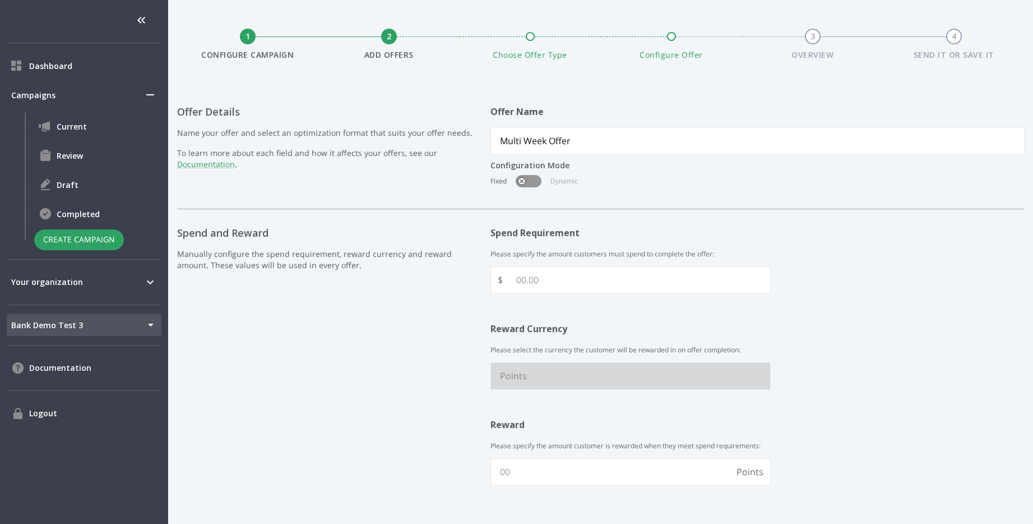
scroll to position [193, 0]
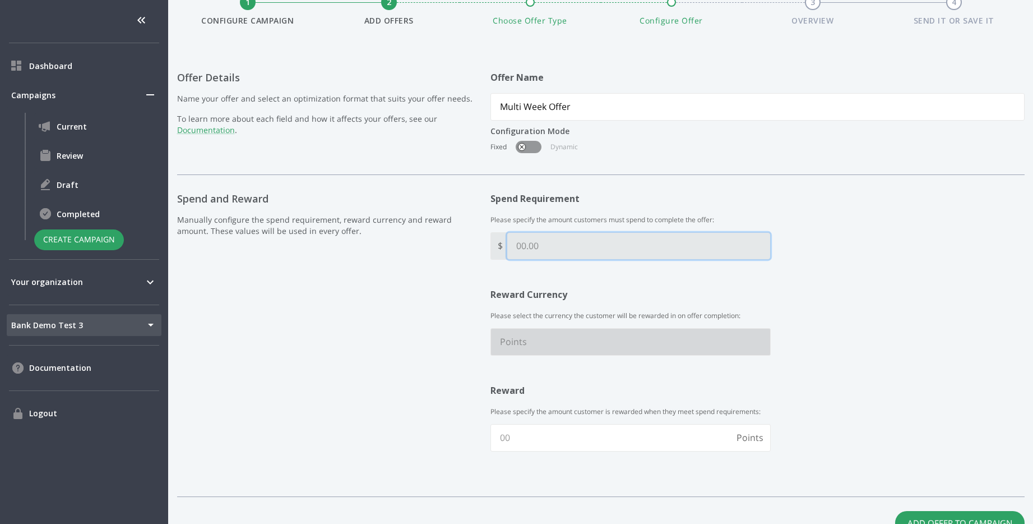
click at [576, 255] on input "text" at bounding box center [638, 246] width 263 height 26
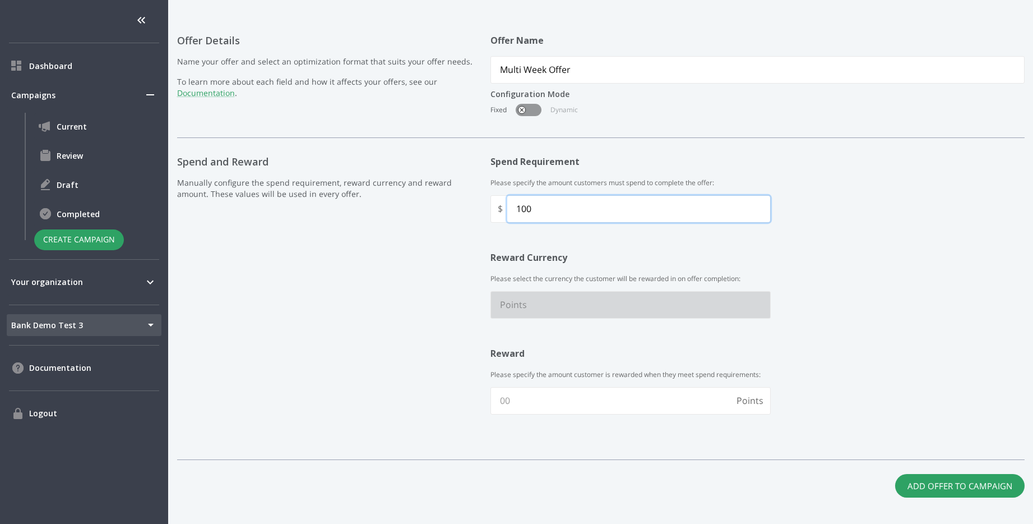
scroll to position [243, 0]
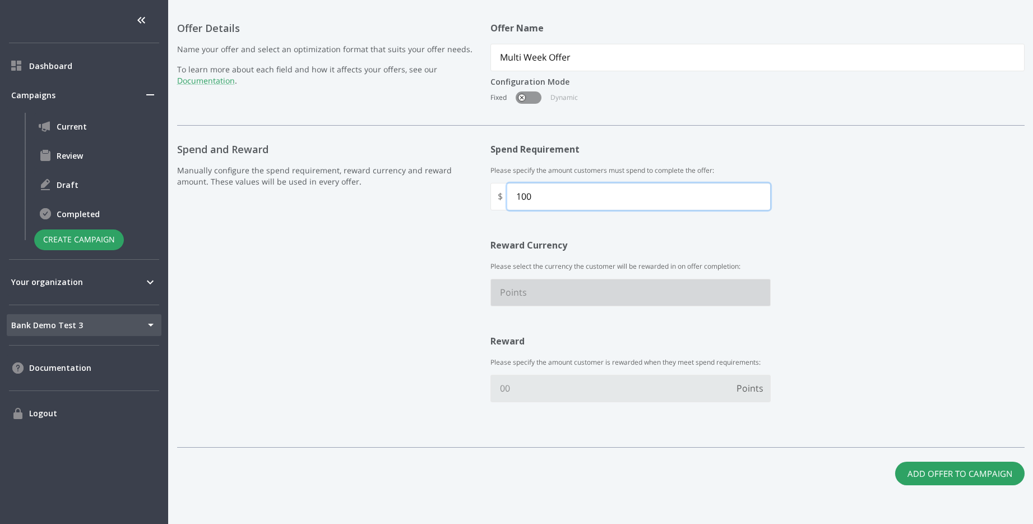
type input "100"
click at [564, 381] on input "text" at bounding box center [611, 388] width 241 height 26
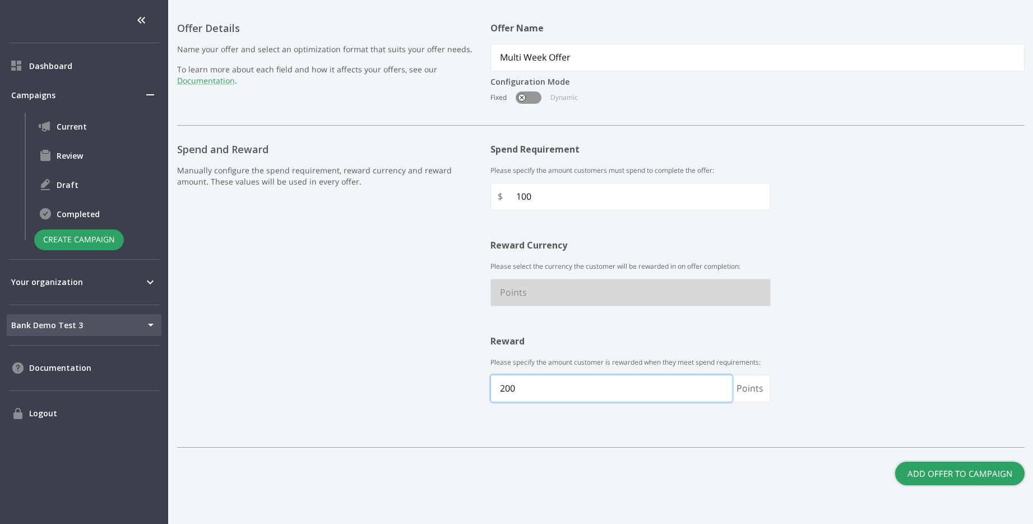
type input "200"
click at [953, 476] on button "Add Offer to Campaign" at bounding box center [961, 474] width 130 height 24
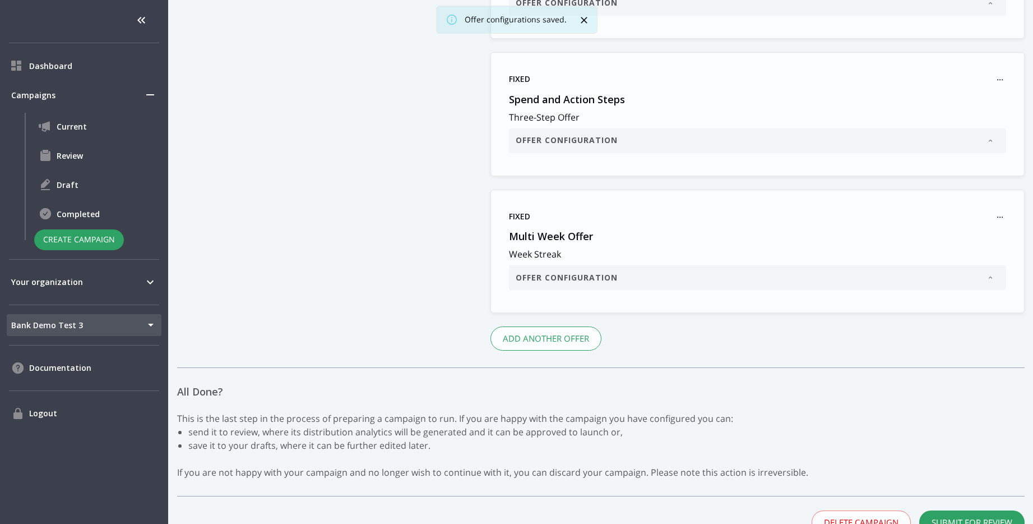
scroll to position [881, 0]
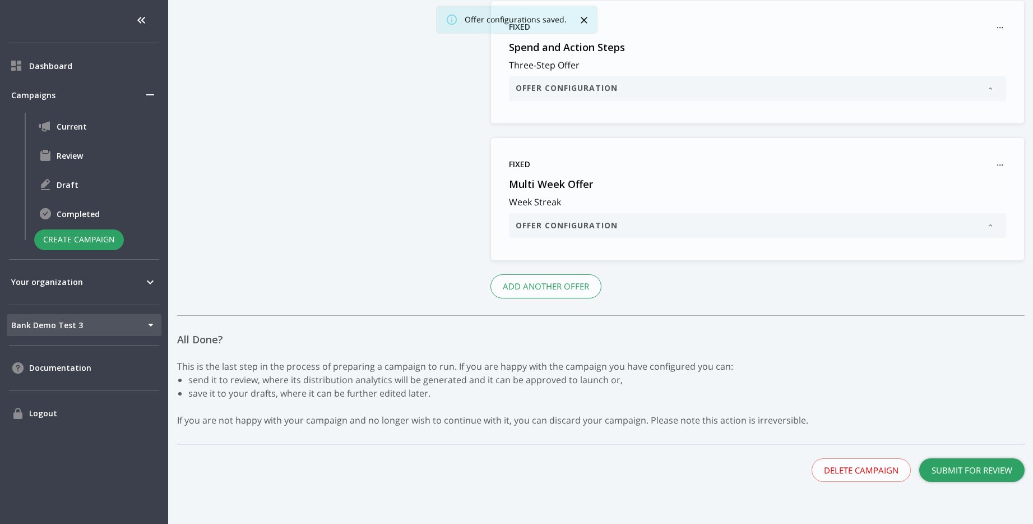
click at [988, 469] on button "Submit for Review" at bounding box center [972, 470] width 105 height 24
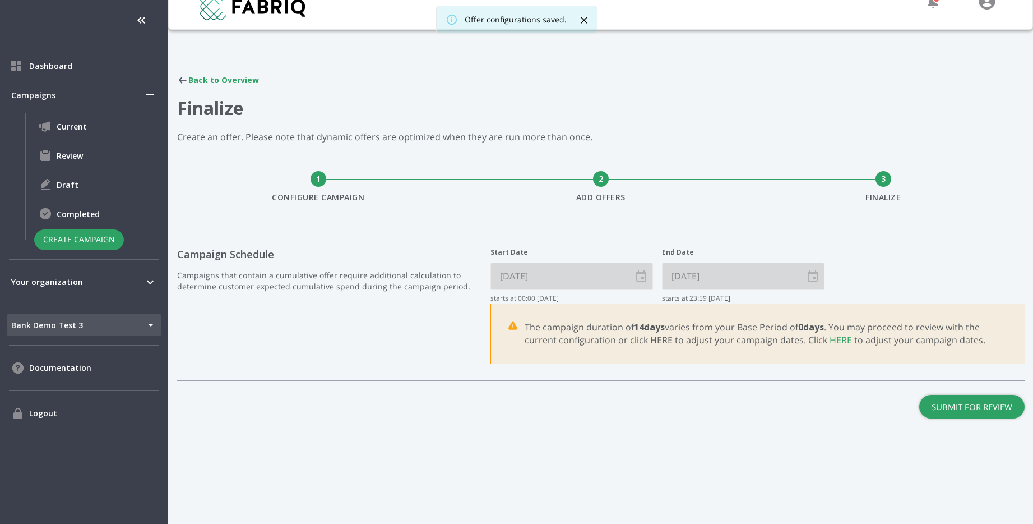
click at [952, 414] on button "Submit for Review" at bounding box center [972, 407] width 105 height 24
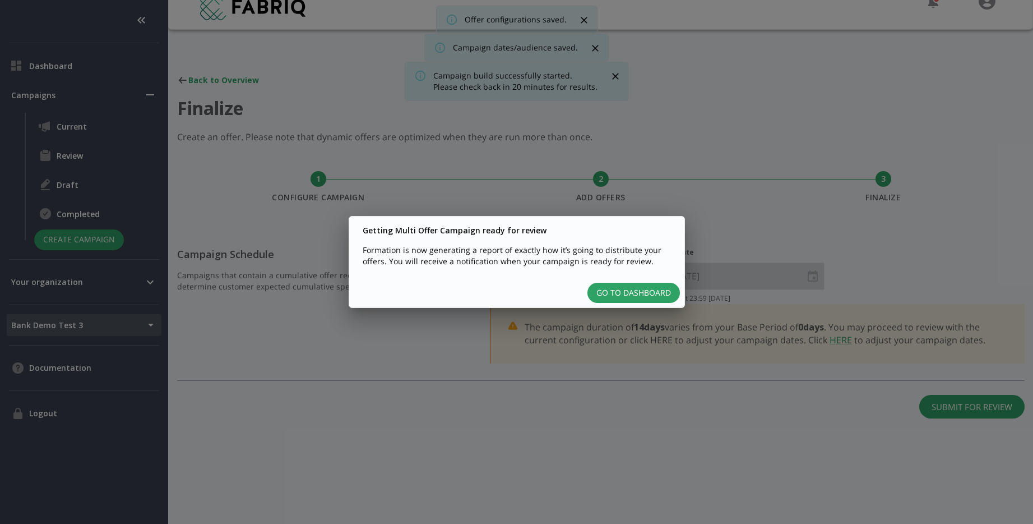
click at [648, 303] on div "Go to Dashboard" at bounding box center [516, 293] width 335 height 30
click at [652, 293] on button "Go to Dashboard" at bounding box center [634, 293] width 93 height 21
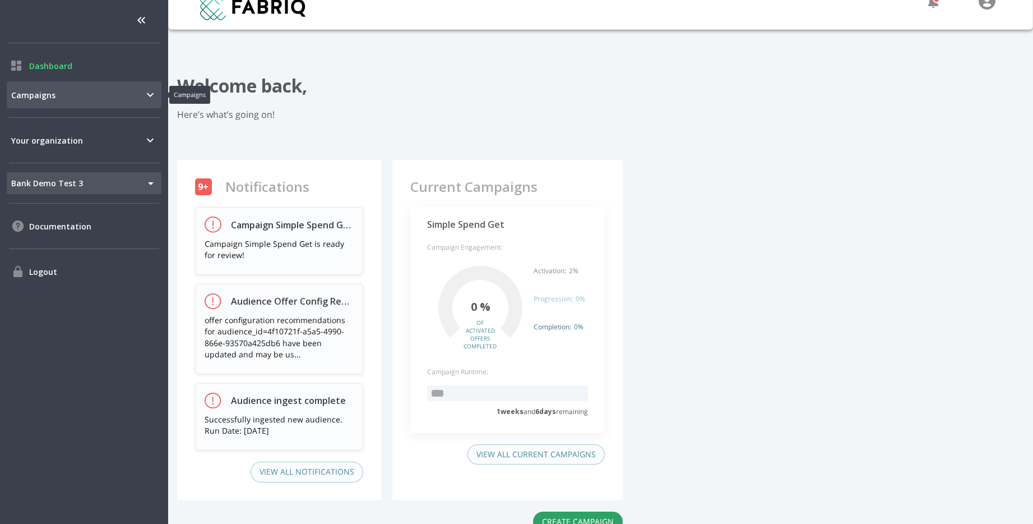
click at [27, 102] on div "Campaigns" at bounding box center [84, 94] width 155 height 27
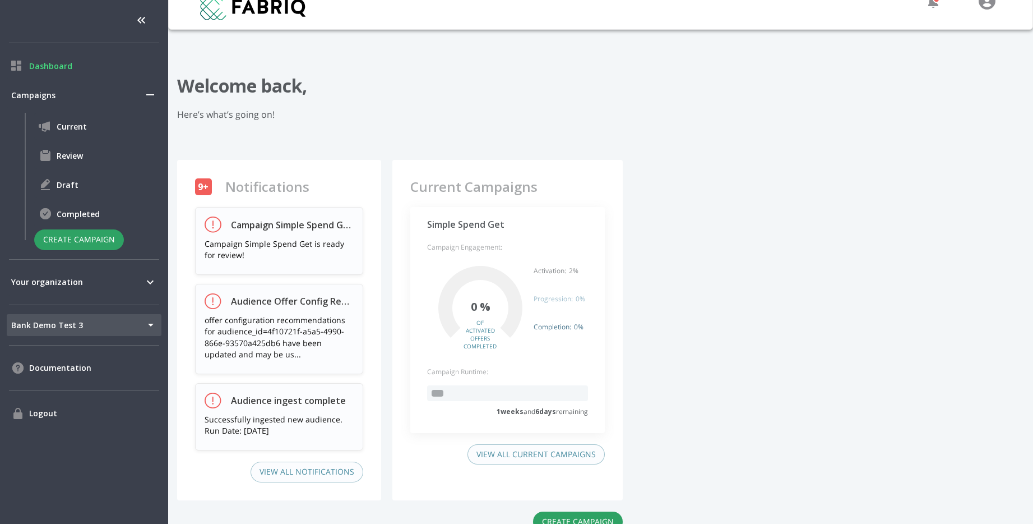
click at [68, 169] on ul "Current Review Draft Completed Create Campaign" at bounding box center [93, 181] width 137 height 137
click at [72, 159] on span "Review" at bounding box center [107, 156] width 100 height 12
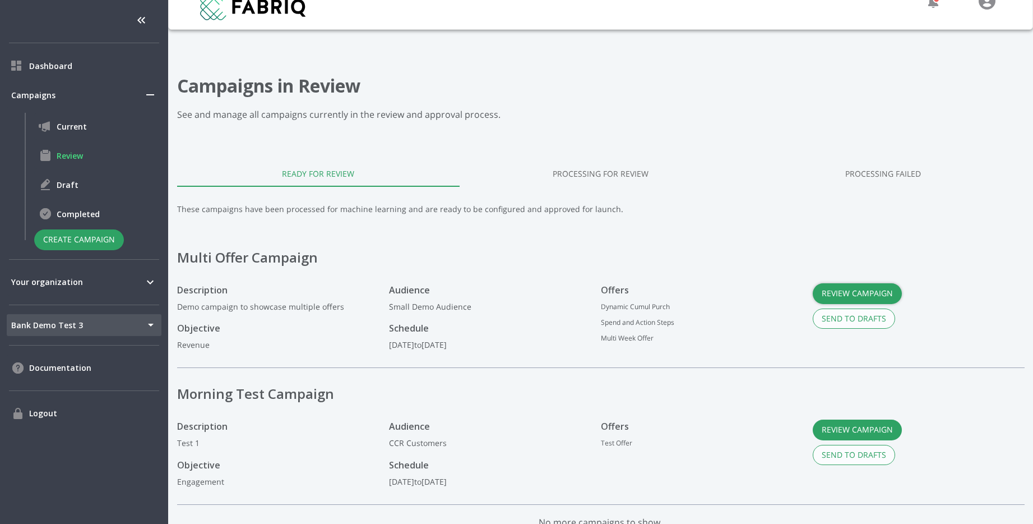
click at [840, 290] on button "Review Campaign" at bounding box center [857, 293] width 89 height 21
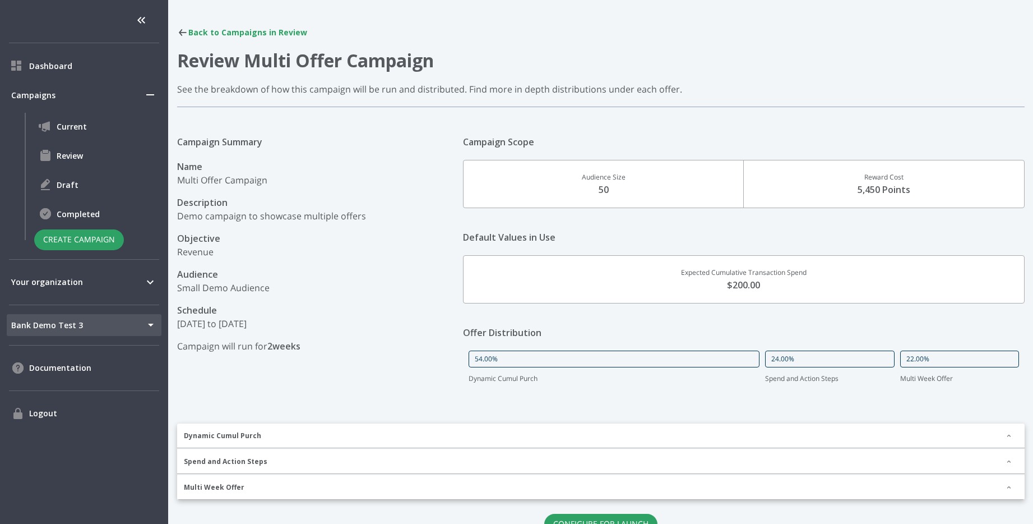
scroll to position [117, 0]
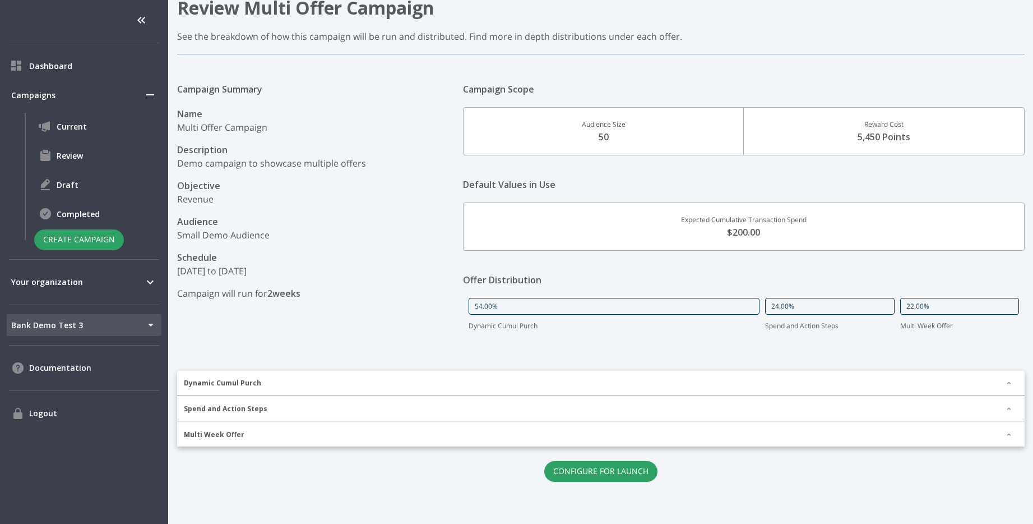
click at [681, 409] on div "Spend and Action Steps" at bounding box center [601, 408] width 848 height 25
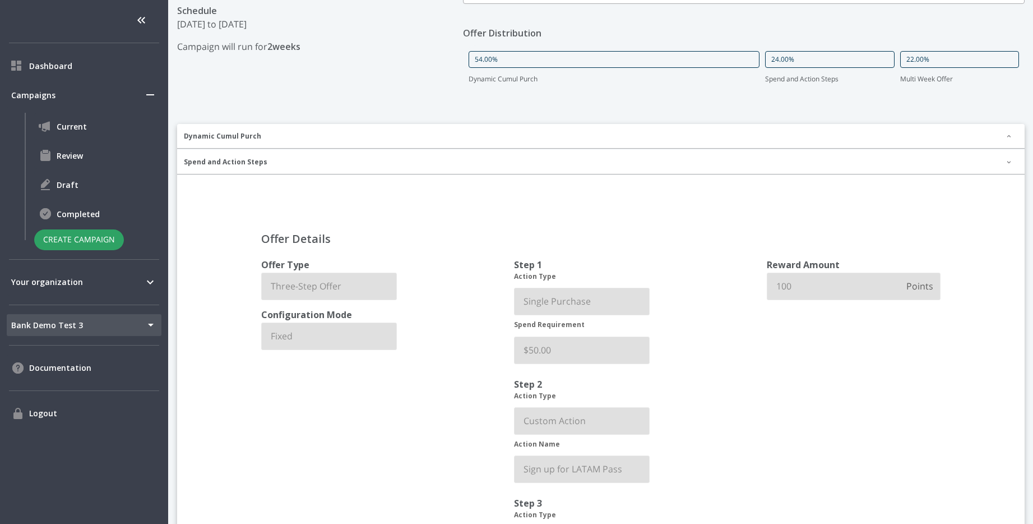
scroll to position [320, 0]
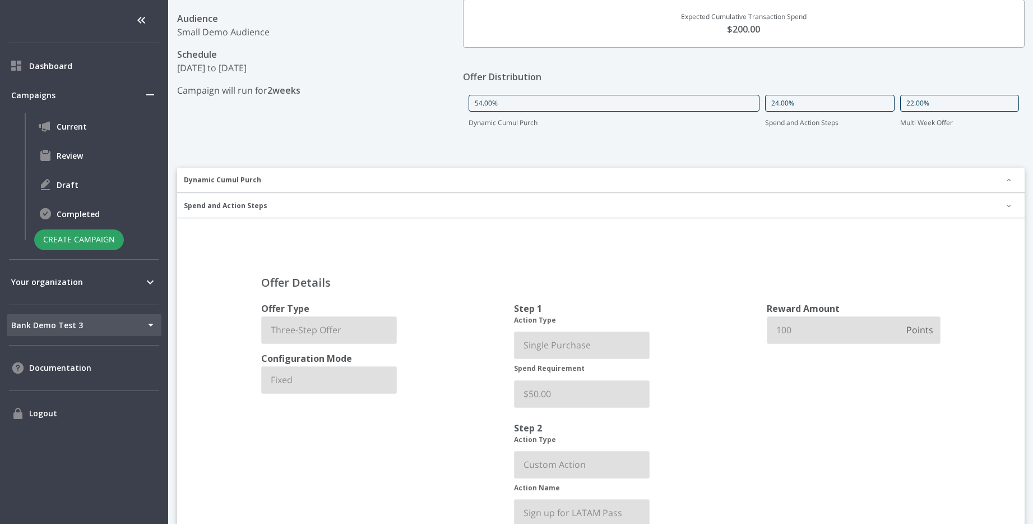
click at [780, 179] on div "Dynamic Cumul Purch" at bounding box center [601, 180] width 848 height 25
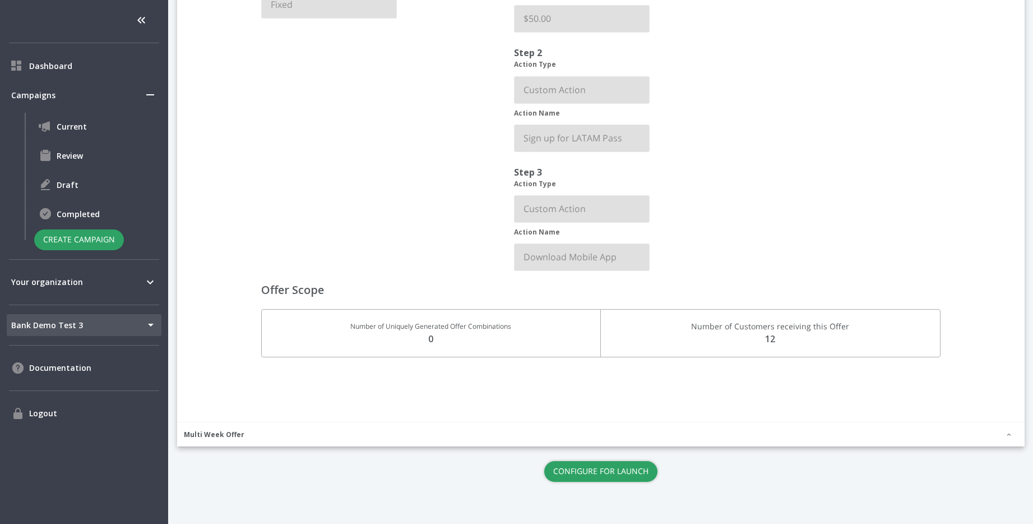
click at [605, 473] on button "Configure for Launch" at bounding box center [601, 471] width 113 height 21
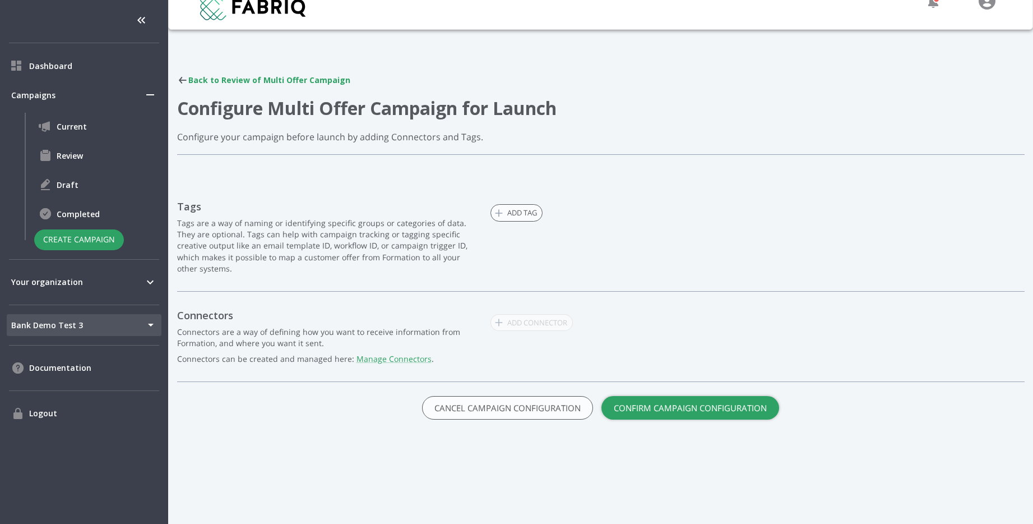
click at [676, 406] on button "Confirm Campaign Configuration" at bounding box center [691, 408] width 178 height 24
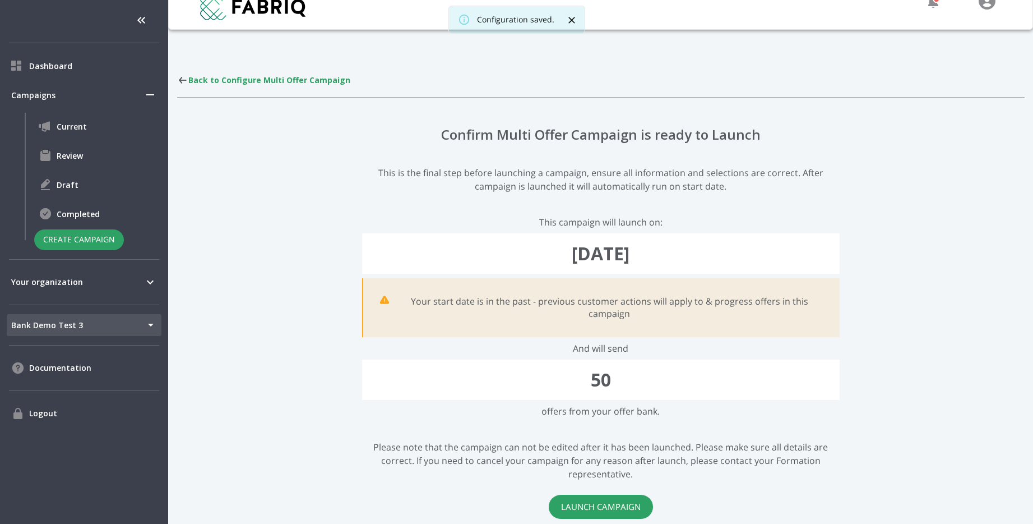
scroll to position [82, 0]
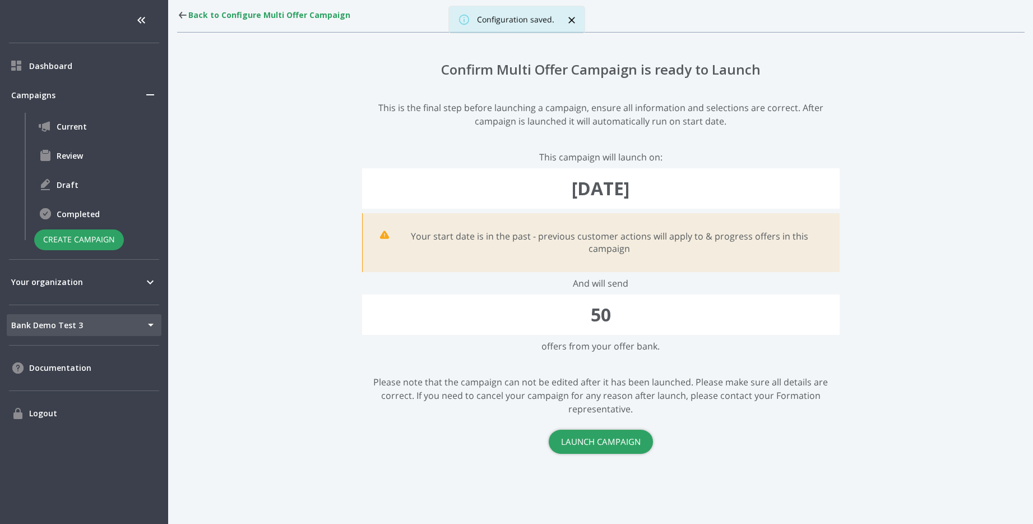
click at [599, 432] on button "Launch Campaign" at bounding box center [601, 442] width 104 height 24
